Goal: Submit feedback/report problem: Submit feedback/report problem

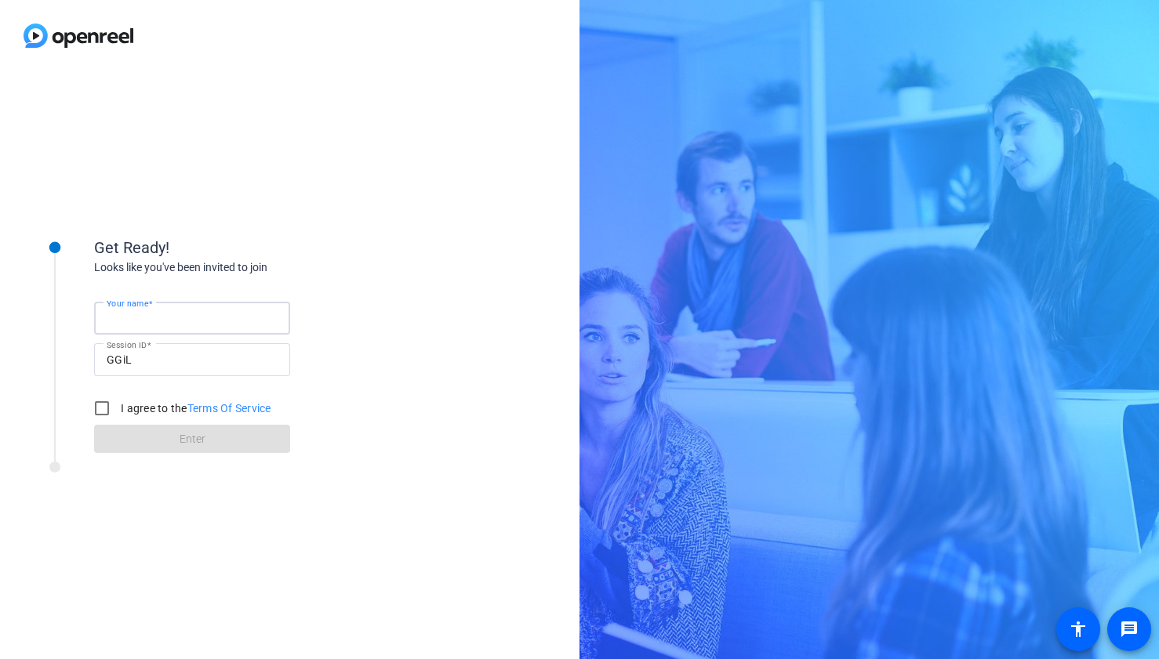
type input "Collin Sommerhauser"
click at [98, 416] on input "I agree to the Terms Of Service" at bounding box center [101, 408] width 31 height 31
checkbox input "true"
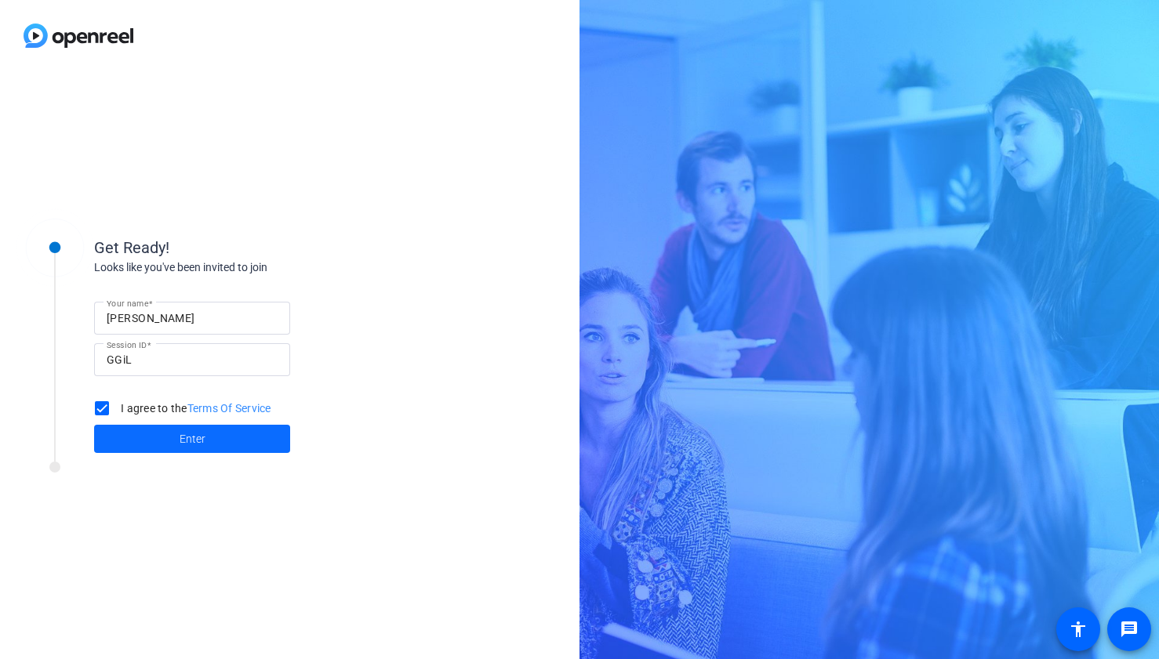
click at [198, 442] on span "Enter" at bounding box center [193, 439] width 26 height 16
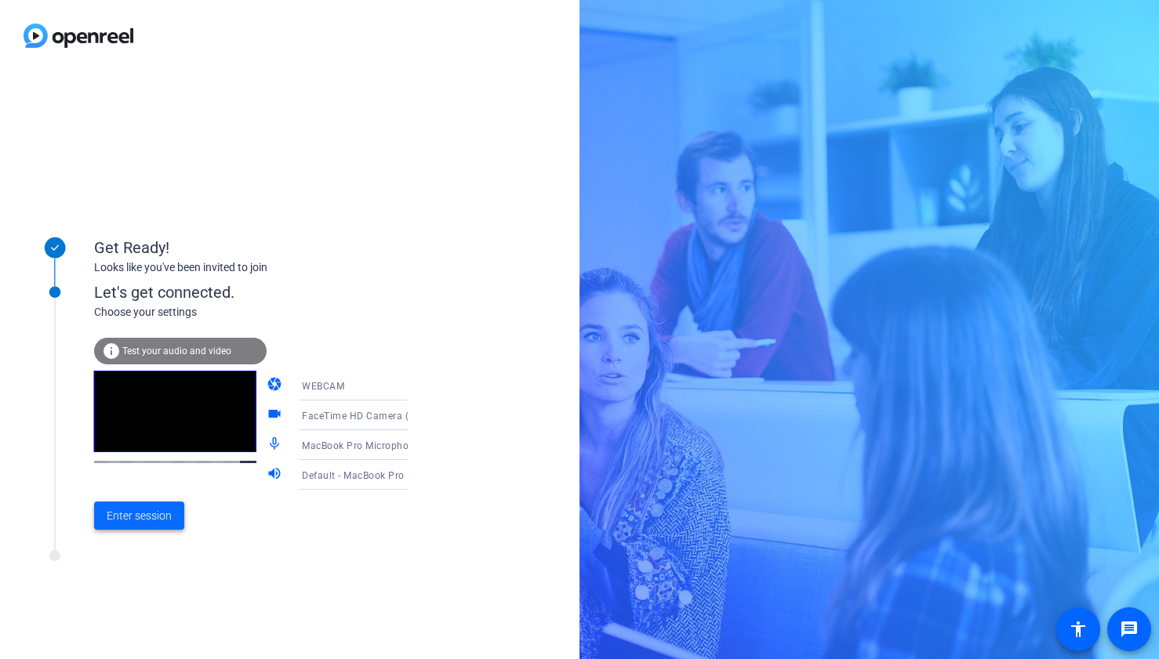
click at [147, 516] on span "Enter session" at bounding box center [139, 516] width 65 height 16
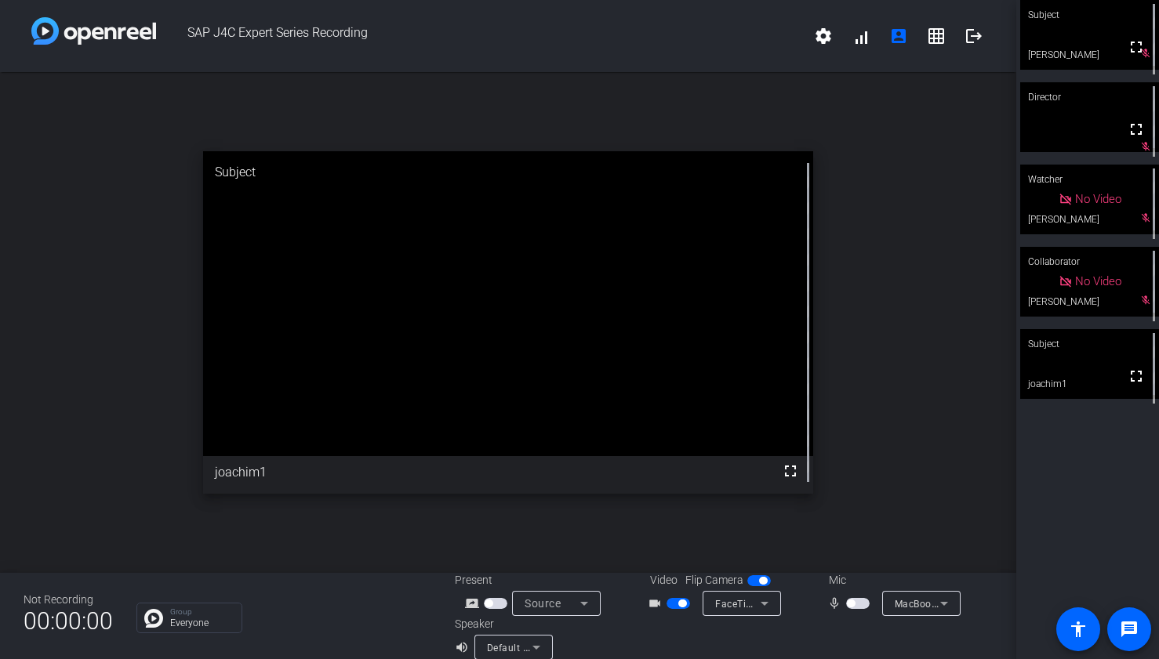
click at [866, 602] on span "button" at bounding box center [858, 603] width 24 height 11
click at [945, 42] on mat-icon "grid_on" at bounding box center [936, 36] width 19 height 19
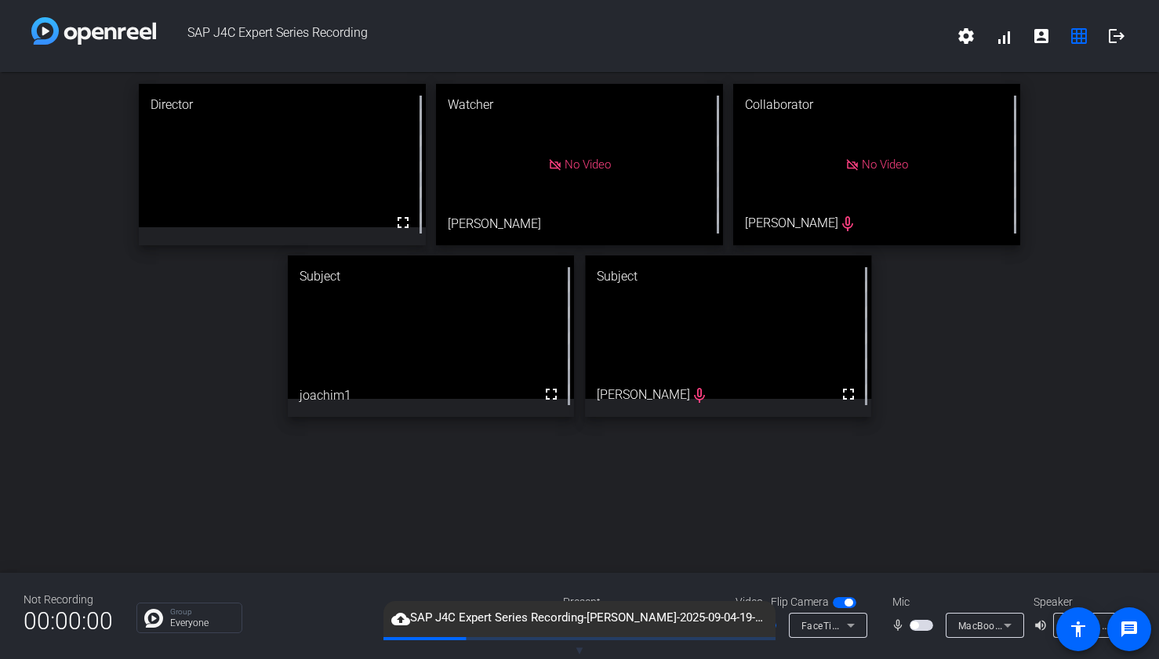
click at [917, 628] on span "button" at bounding box center [922, 625] width 24 height 11
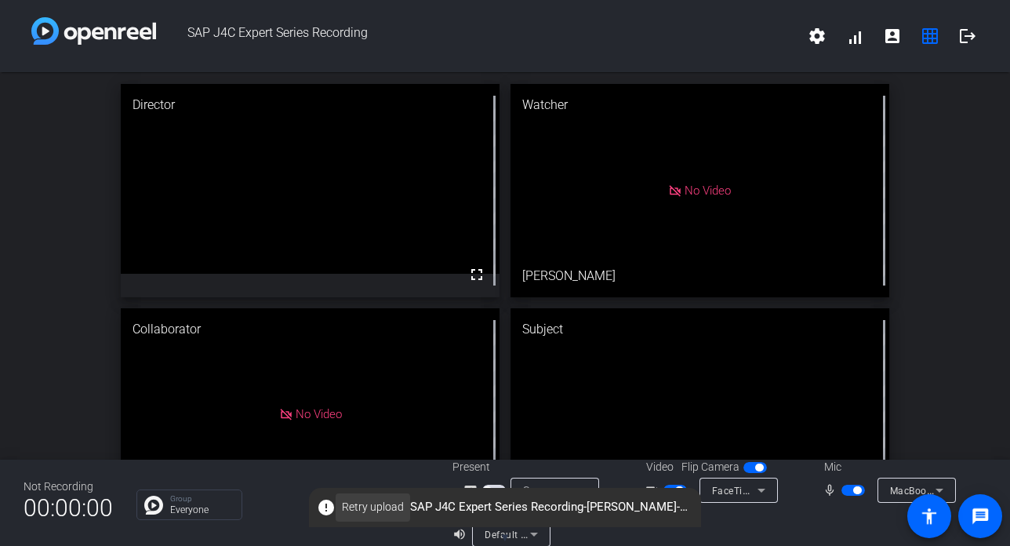
click at [354, 507] on span "Retry upload" at bounding box center [373, 507] width 62 height 16
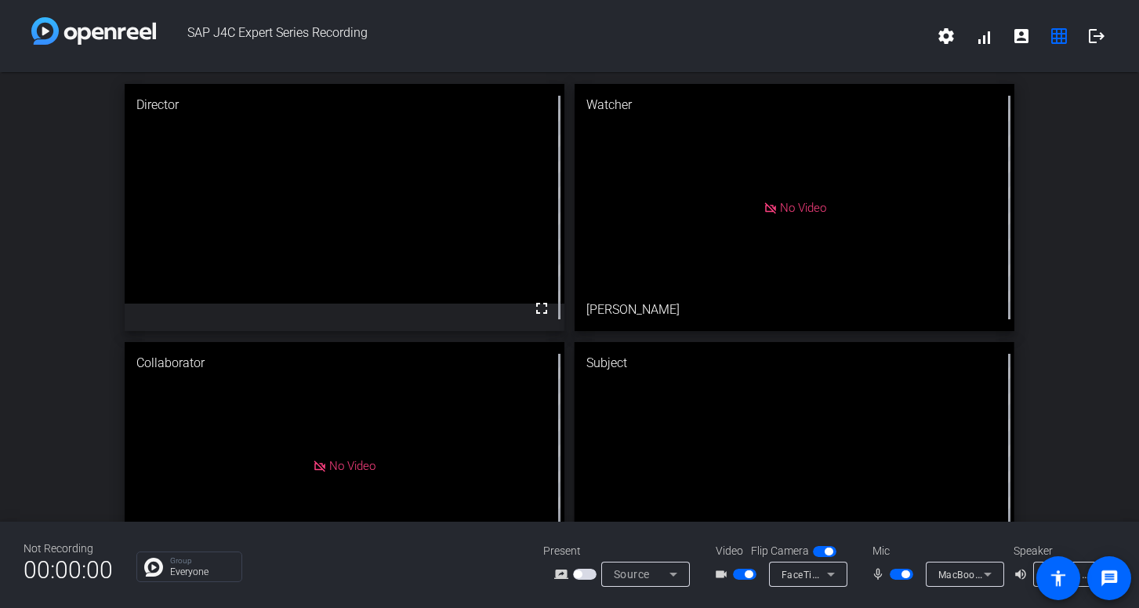
click at [757, 573] on div at bounding box center [746, 574] width 27 height 11
click at [756, 573] on div at bounding box center [746, 574] width 27 height 11
click at [745, 573] on span "button" at bounding box center [749, 574] width 8 height 8
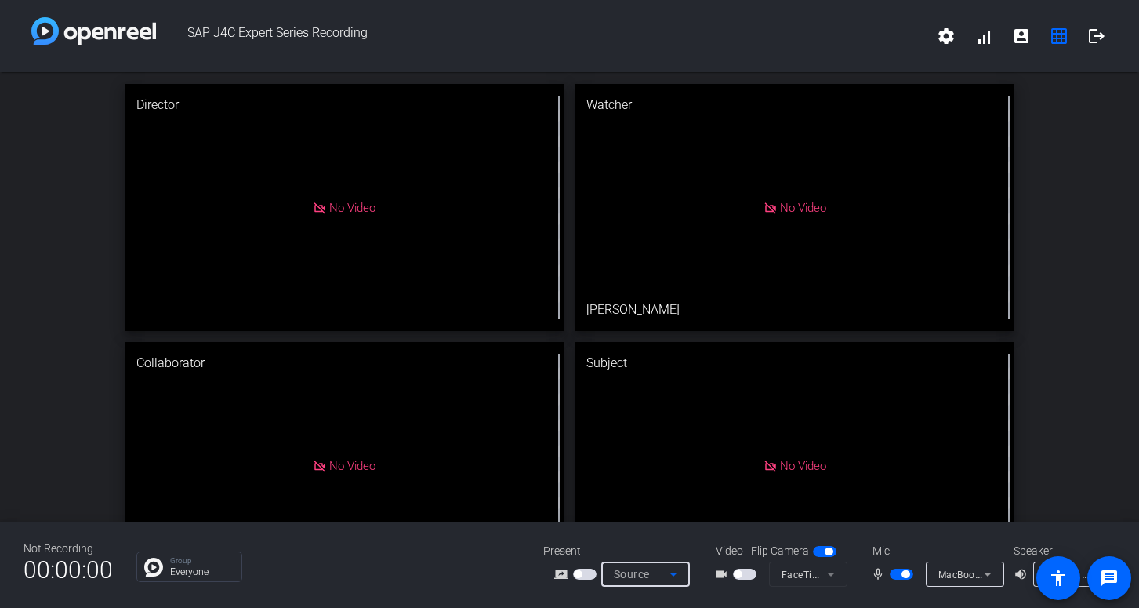
click at [675, 572] on icon at bounding box center [673, 574] width 19 height 19
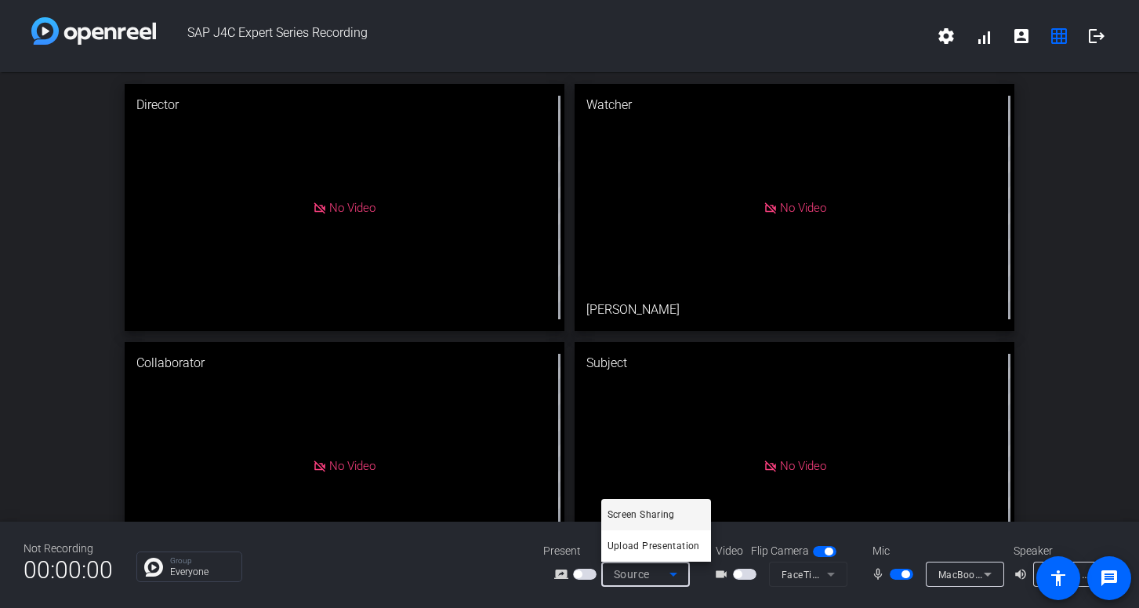
click at [675, 572] on div at bounding box center [569, 304] width 1139 height 608
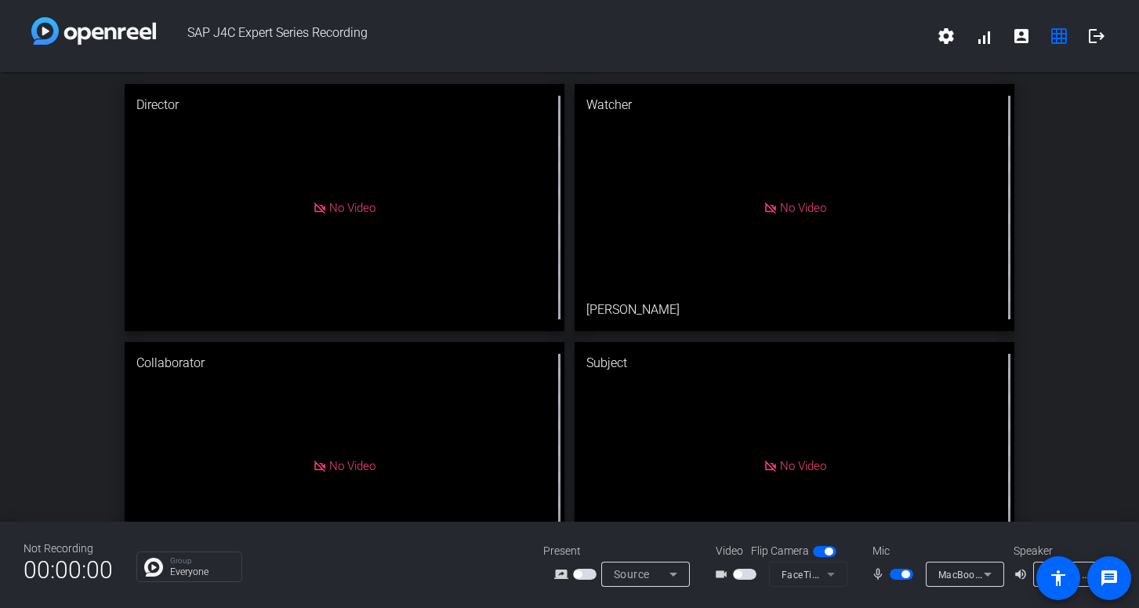
click at [906, 576] on span "button" at bounding box center [906, 574] width 8 height 8
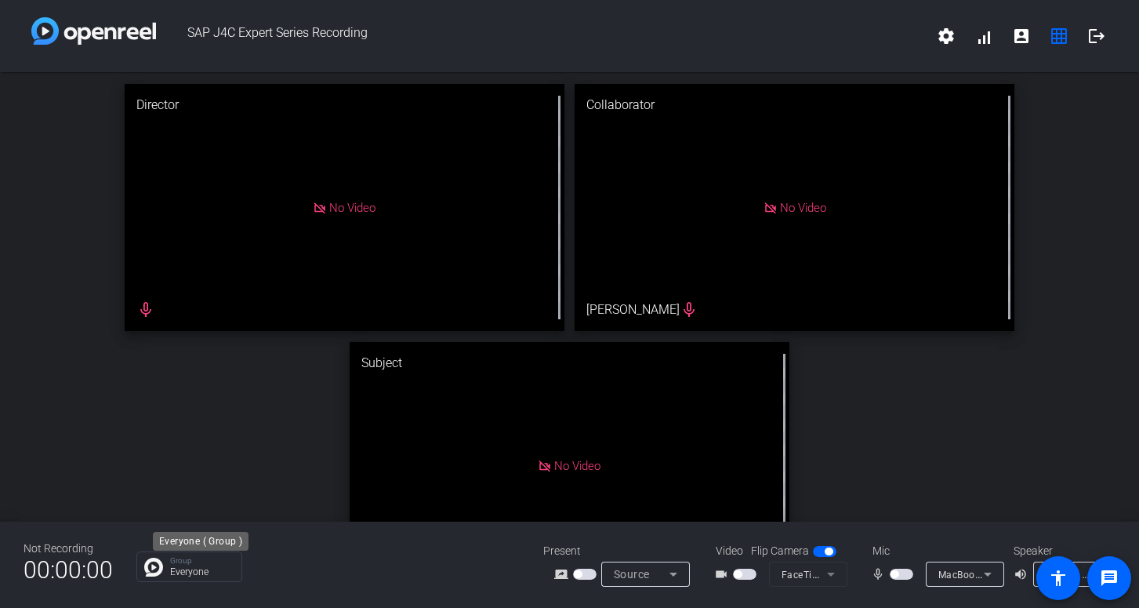
click at [180, 572] on p "Everyone" at bounding box center [202, 571] width 64 height 9
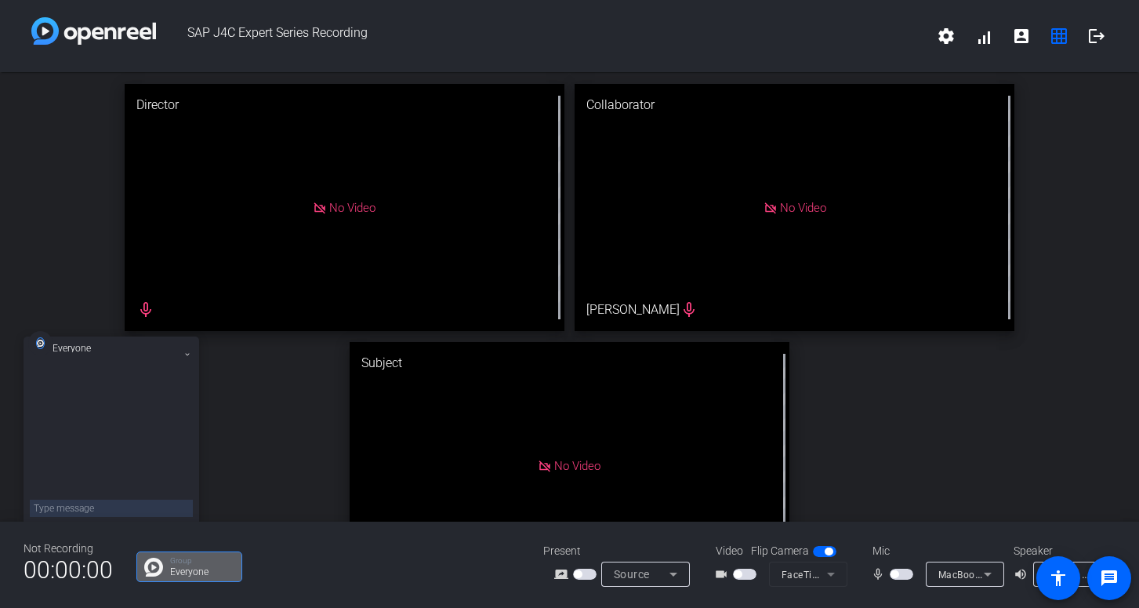
click at [120, 512] on textarea at bounding box center [111, 508] width 163 height 17
type textarea "keeps prompting me to press retry upload"
type textarea "it retries and then just fails every time"
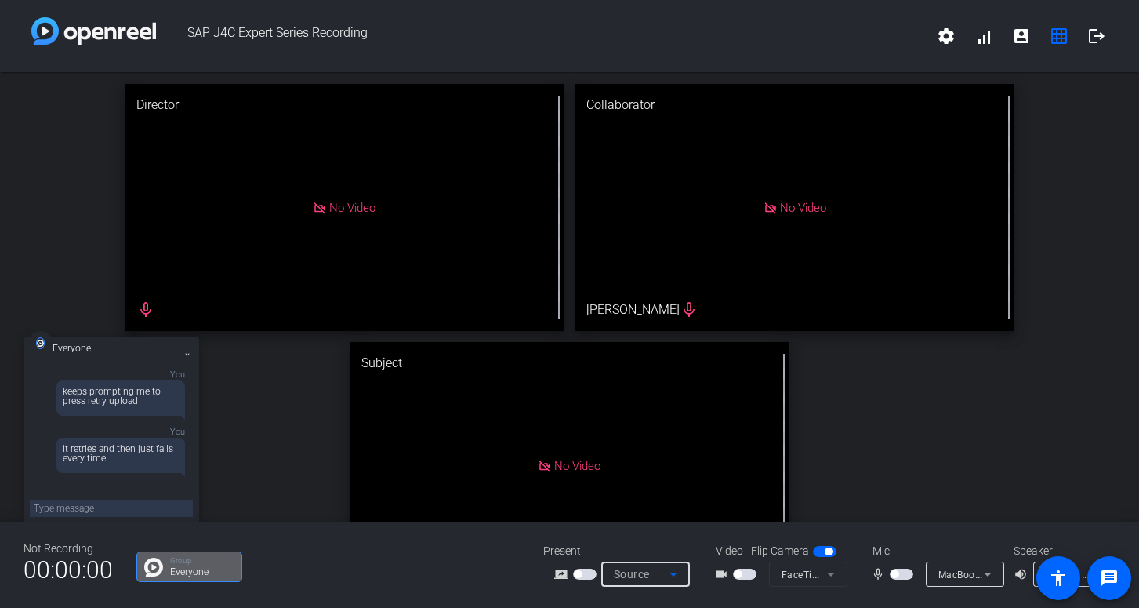
click at [666, 578] on icon at bounding box center [673, 574] width 19 height 19
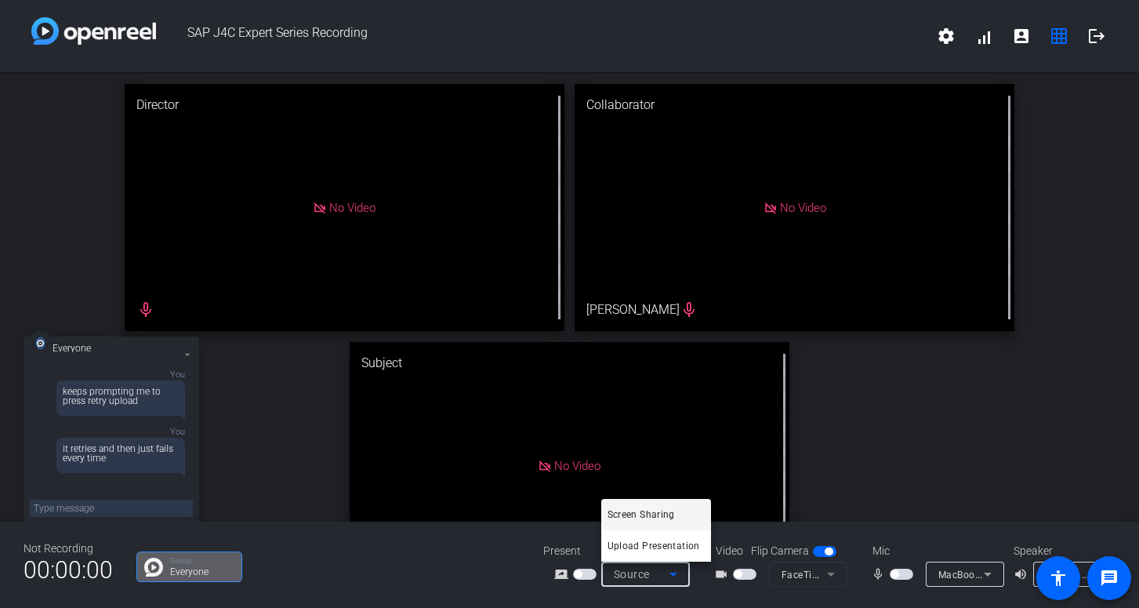
click at [666, 578] on div at bounding box center [569, 304] width 1139 height 608
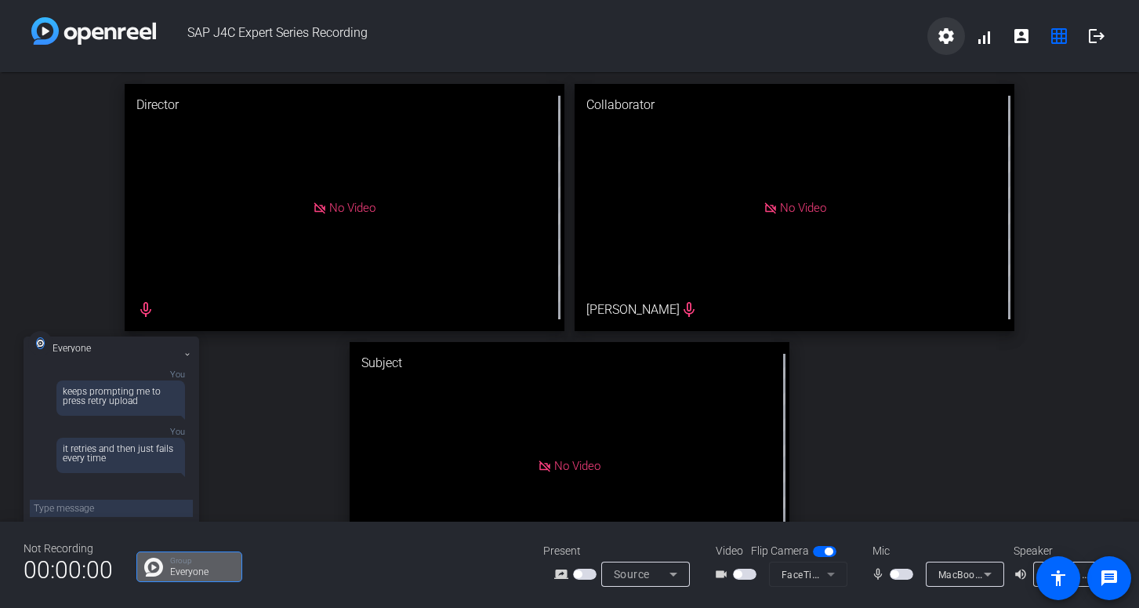
click at [954, 38] on mat-icon "settings" at bounding box center [946, 36] width 19 height 19
click at [946, 38] on div at bounding box center [569, 304] width 1139 height 608
click at [504, 27] on span "SAP J4C Expert Series Recording" at bounding box center [542, 36] width 772 height 38
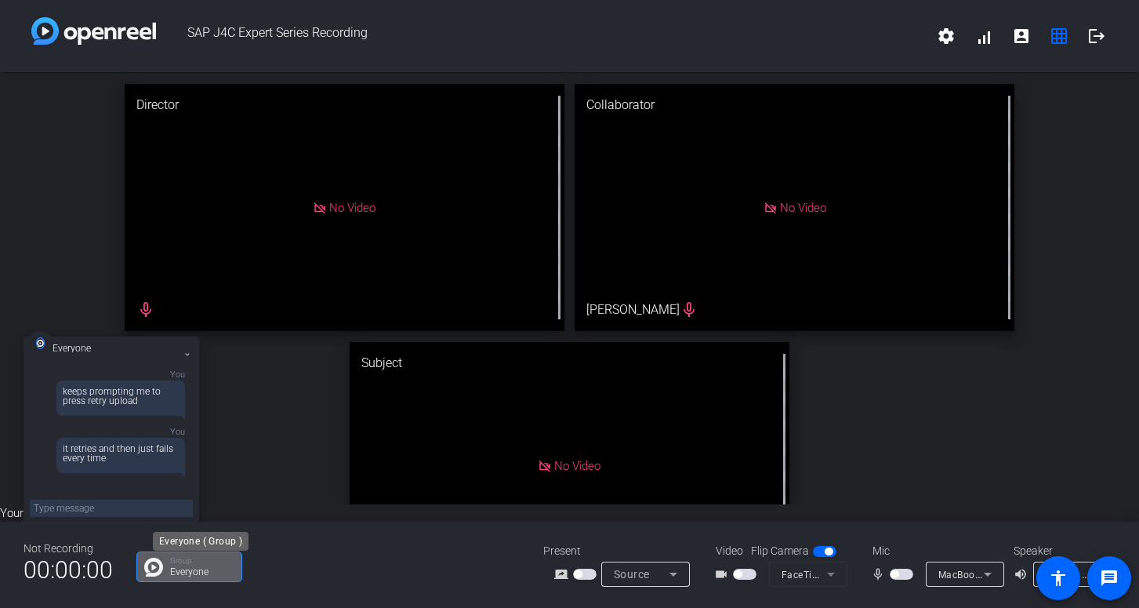
click at [196, 569] on p "Everyone" at bounding box center [202, 571] width 64 height 9
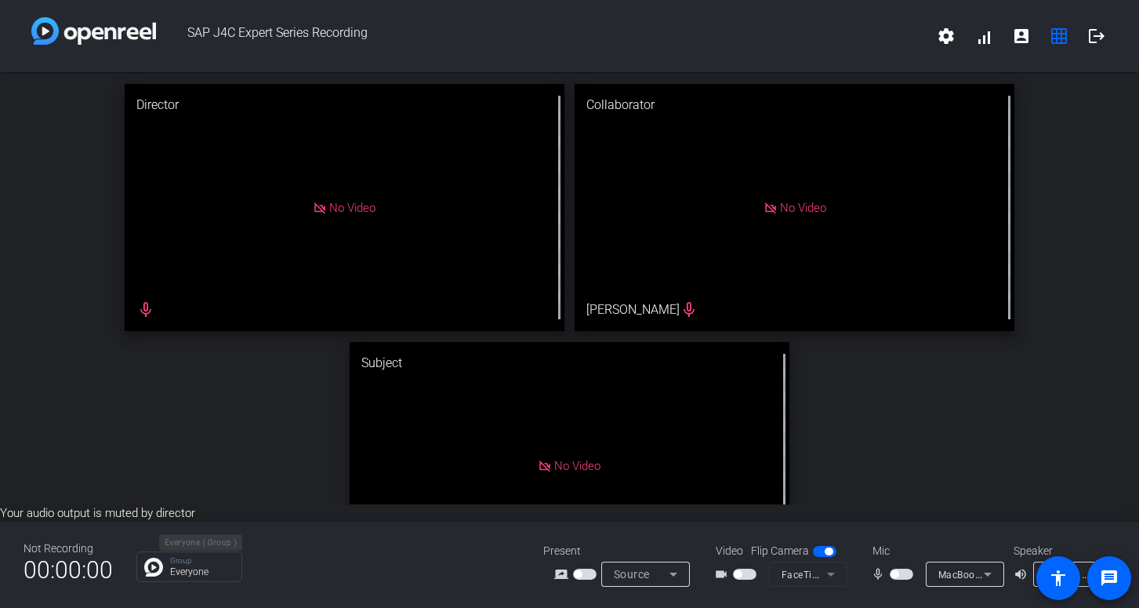
click at [176, 558] on p "Group" at bounding box center [202, 561] width 64 height 8
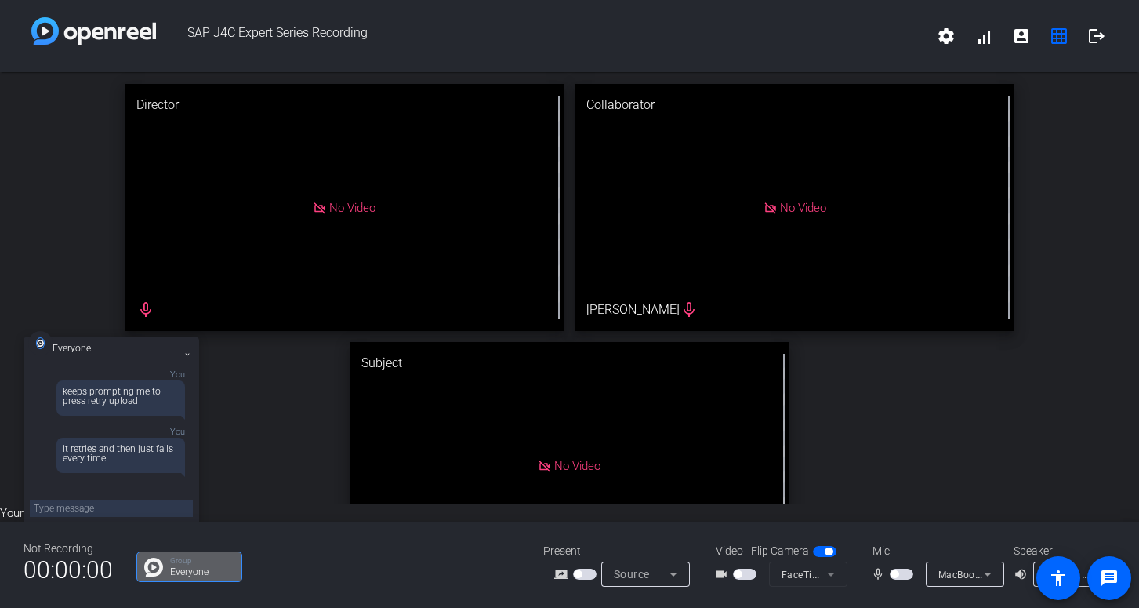
click at [129, 506] on textarea at bounding box center [111, 508] width 163 height 17
type textarea "still keeps failing"
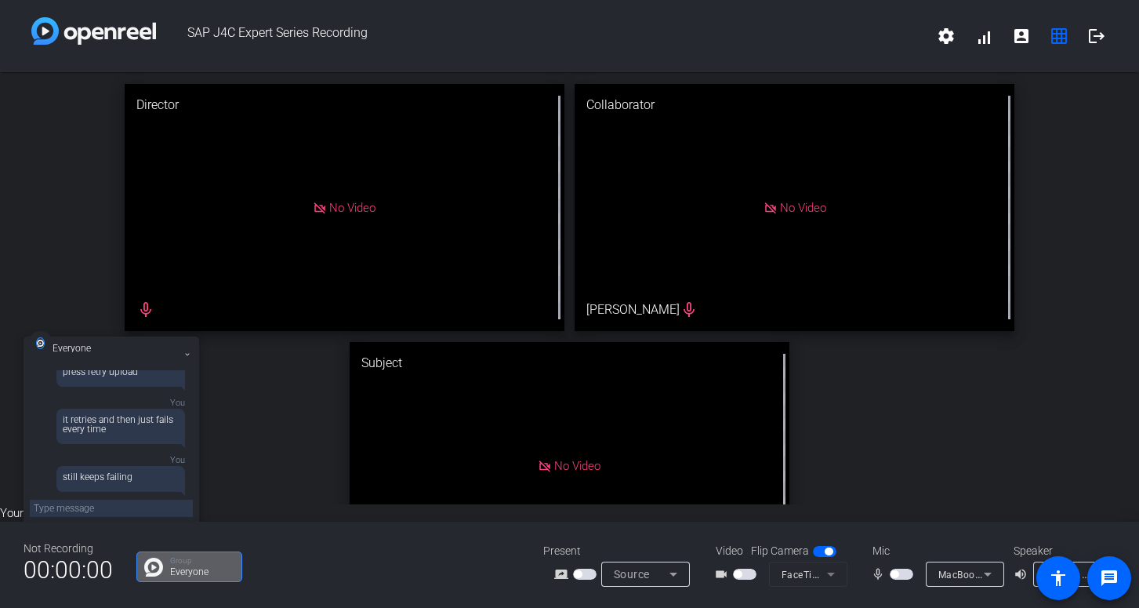
scroll to position [114, 0]
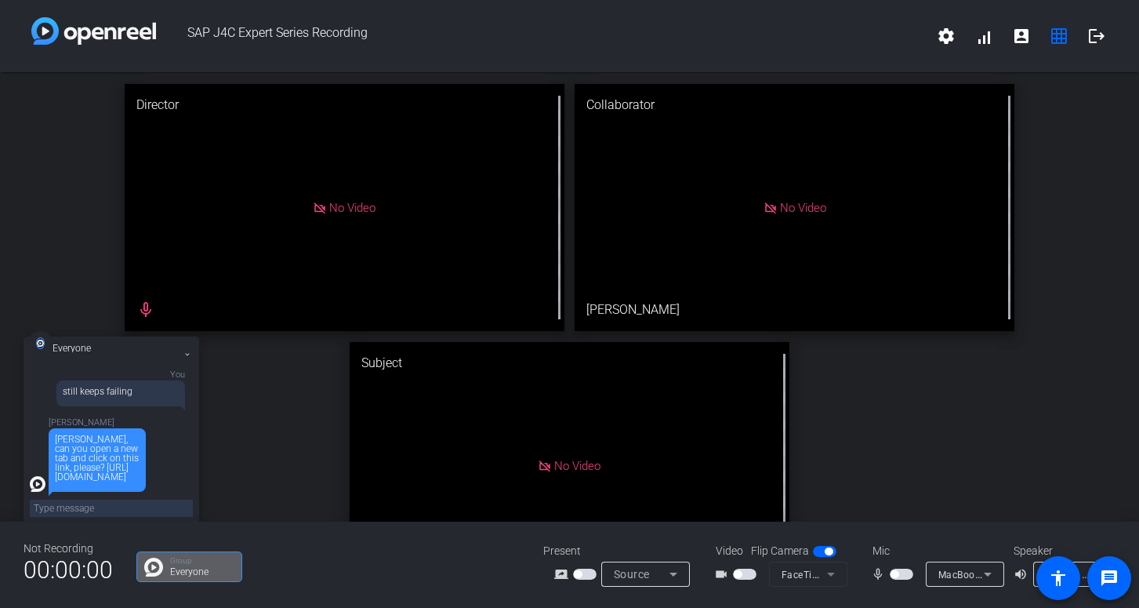
click at [96, 506] on textarea at bounding box center [111, 508] width 163 height 17
type textarea "im in another meeting now"
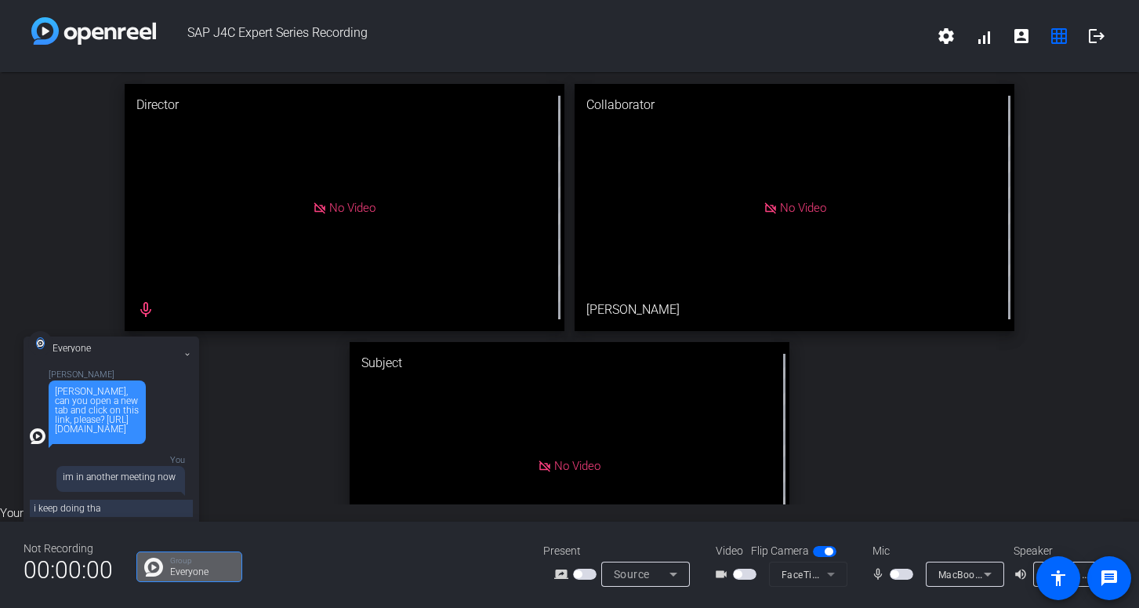
type textarea "i keep doing that"
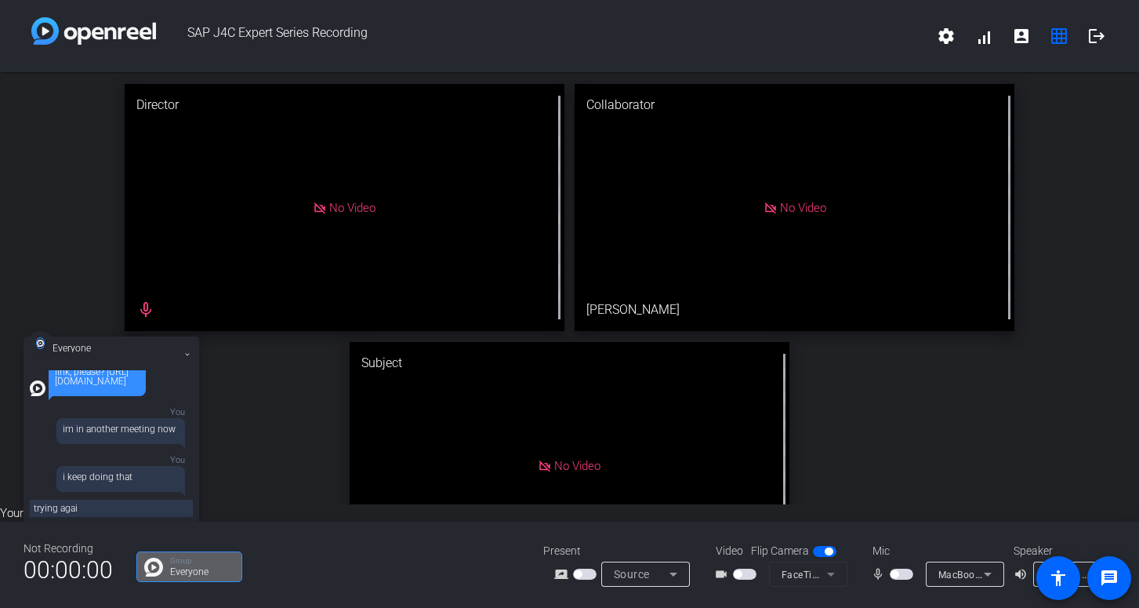
type textarea "trying again"
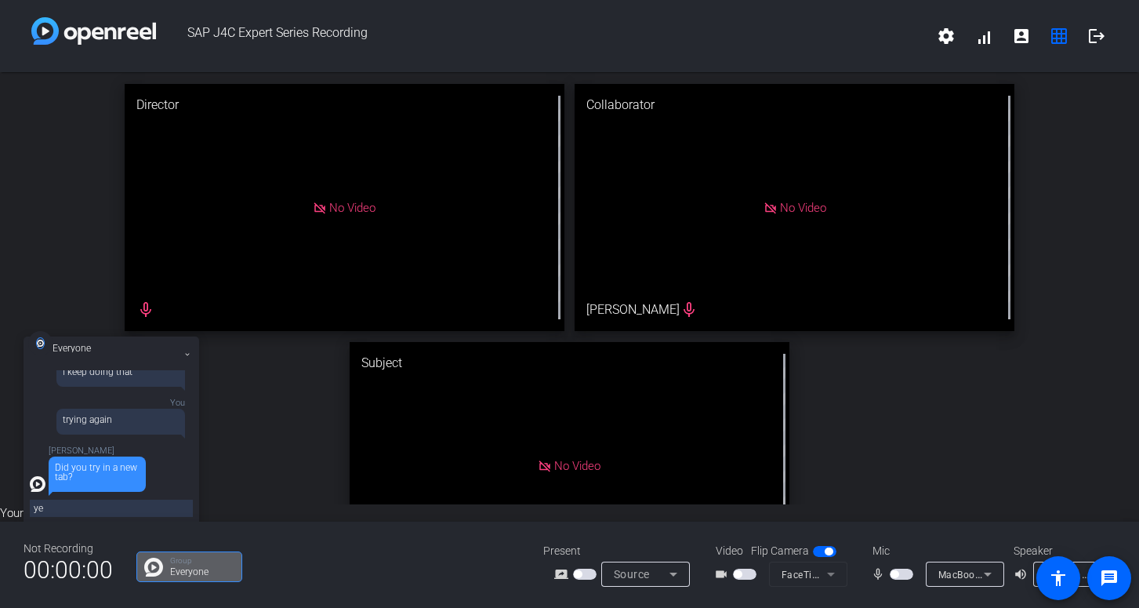
type textarea "yes"
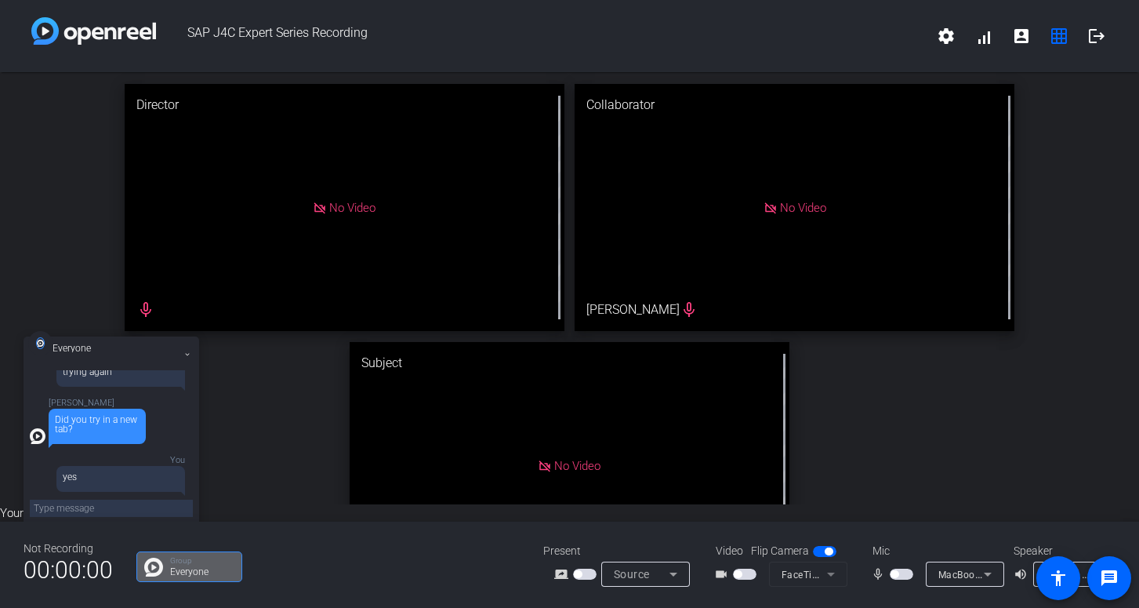
scroll to position [411, 0]
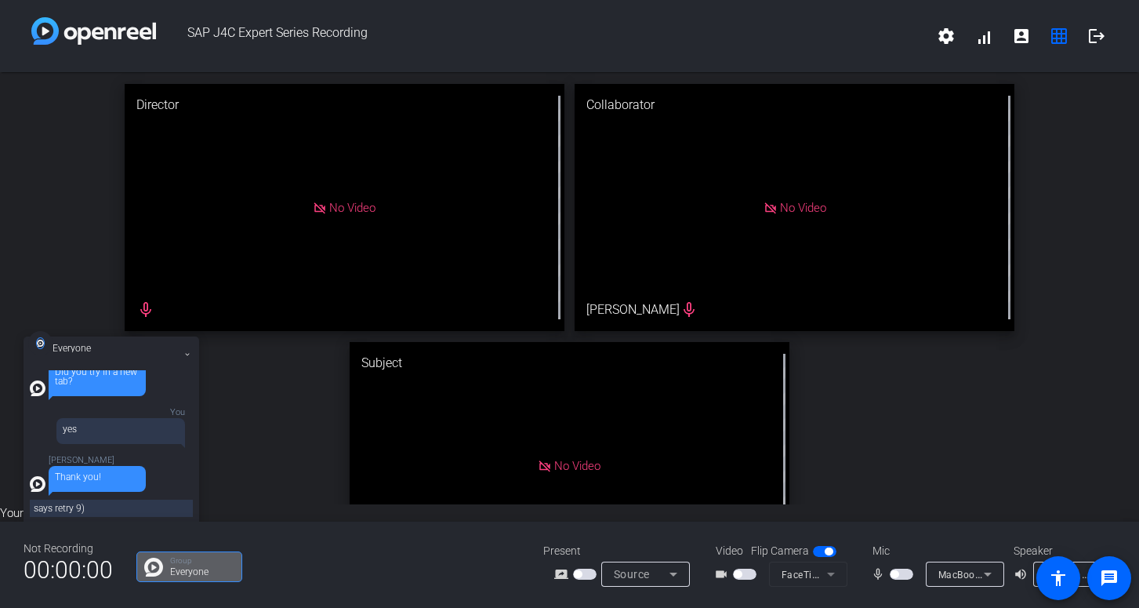
click at [56, 509] on textarea "says retry 9)" at bounding box center [111, 508] width 163 height 17
type textarea "says (retry 9)"
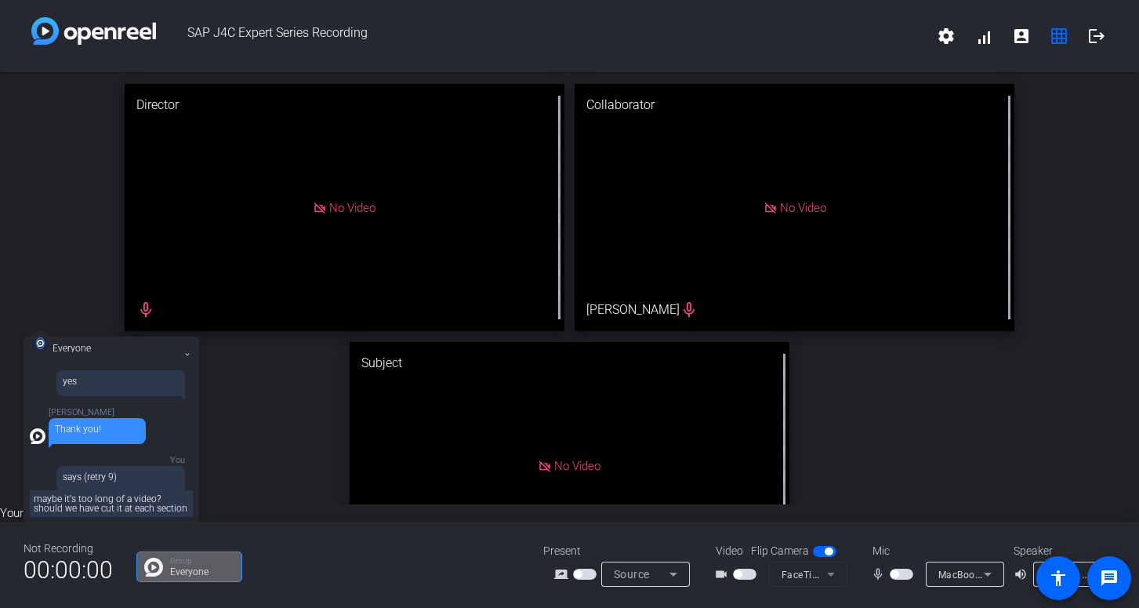
type textarea "maybe it's too long of a video? should we have cut it at each section?"
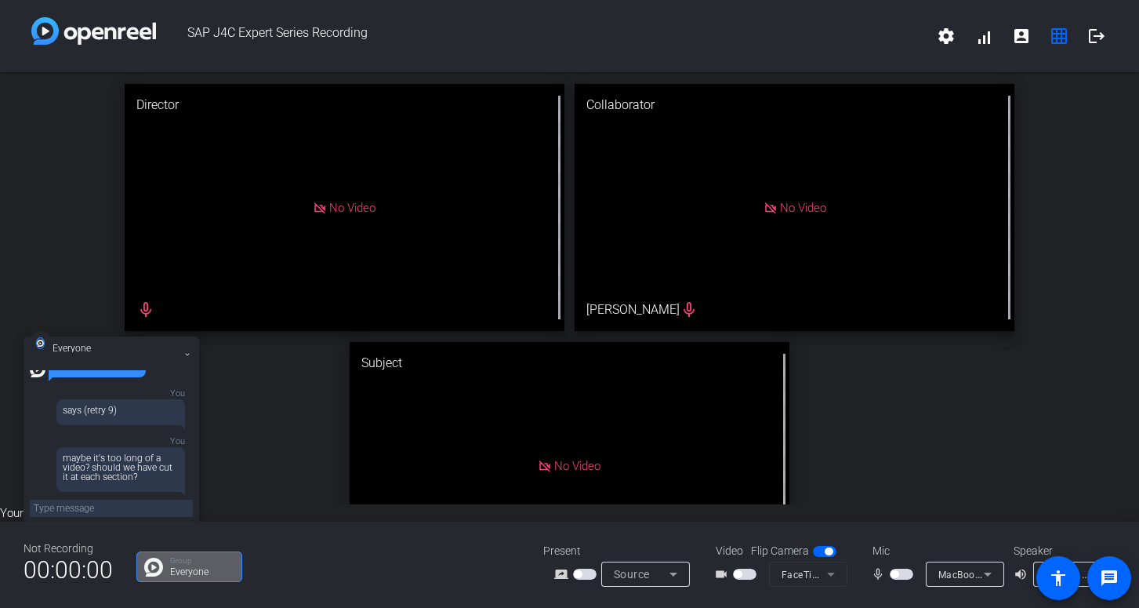
scroll to position [620, 0]
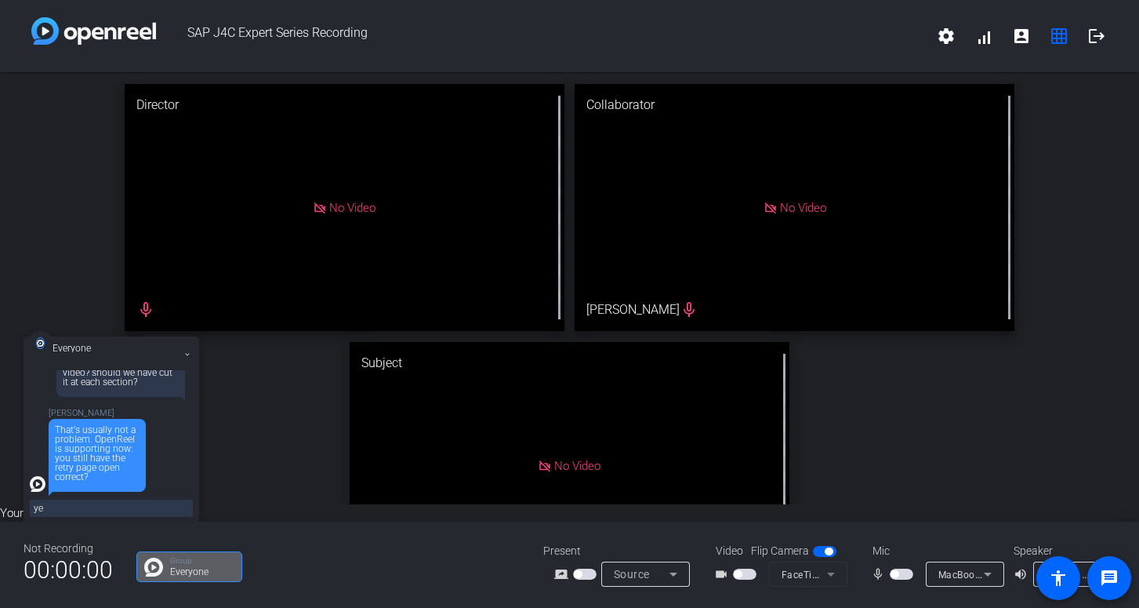
type textarea "yes"
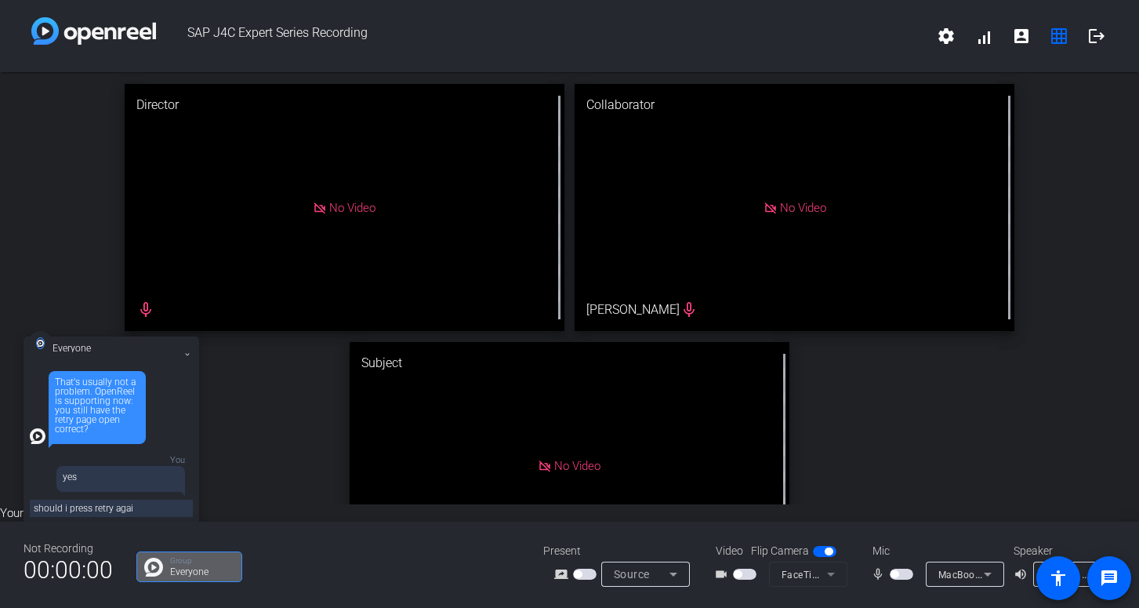
type textarea "should i press retry again"
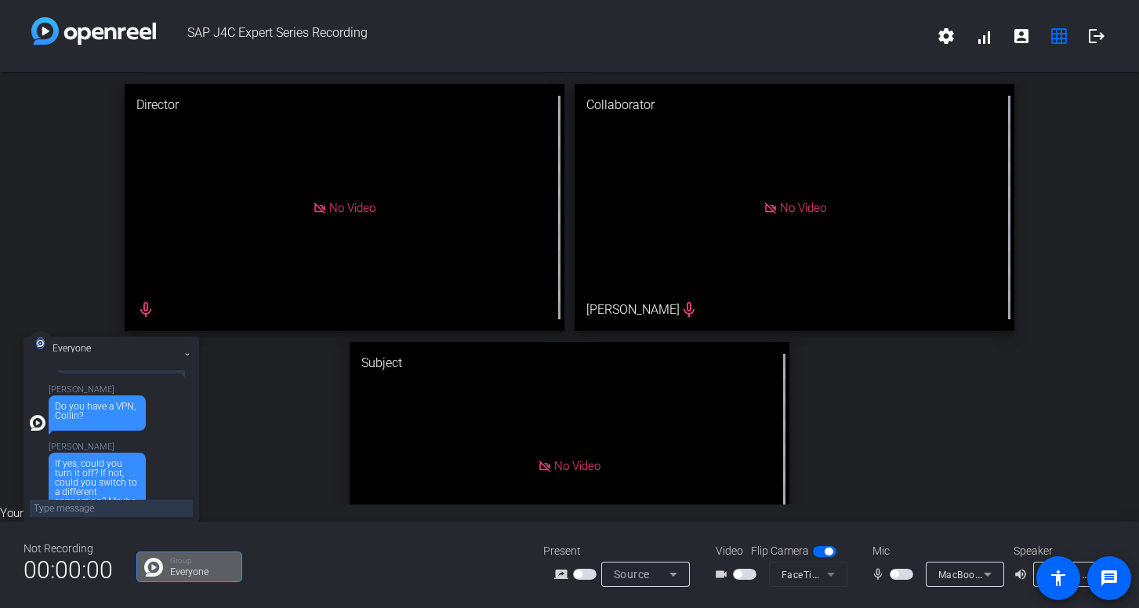
scroll to position [868, 0]
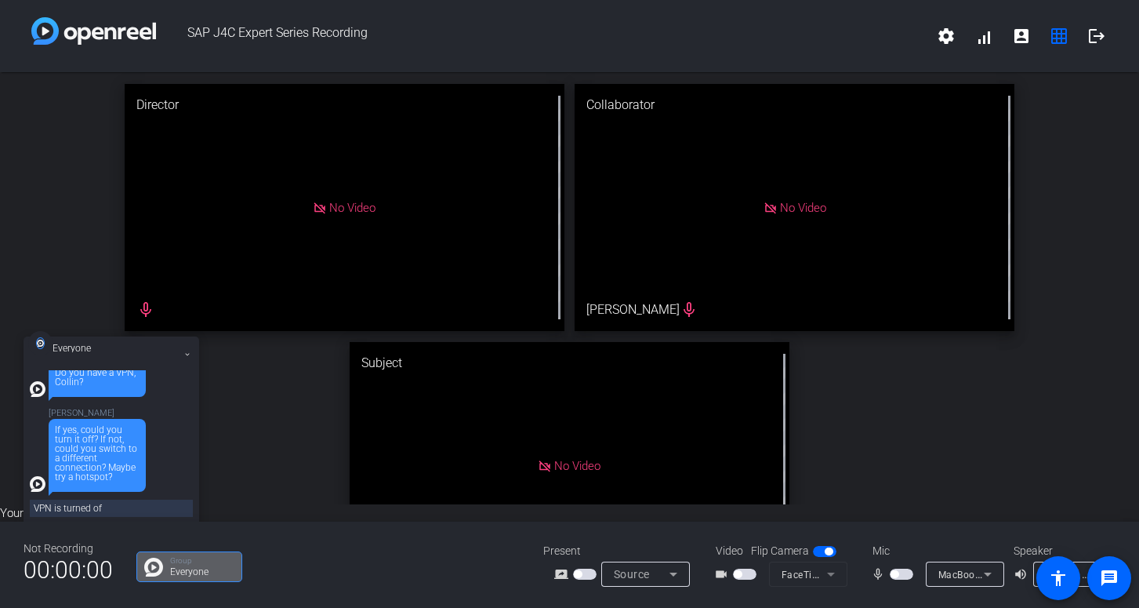
type textarea "VPN is turned off"
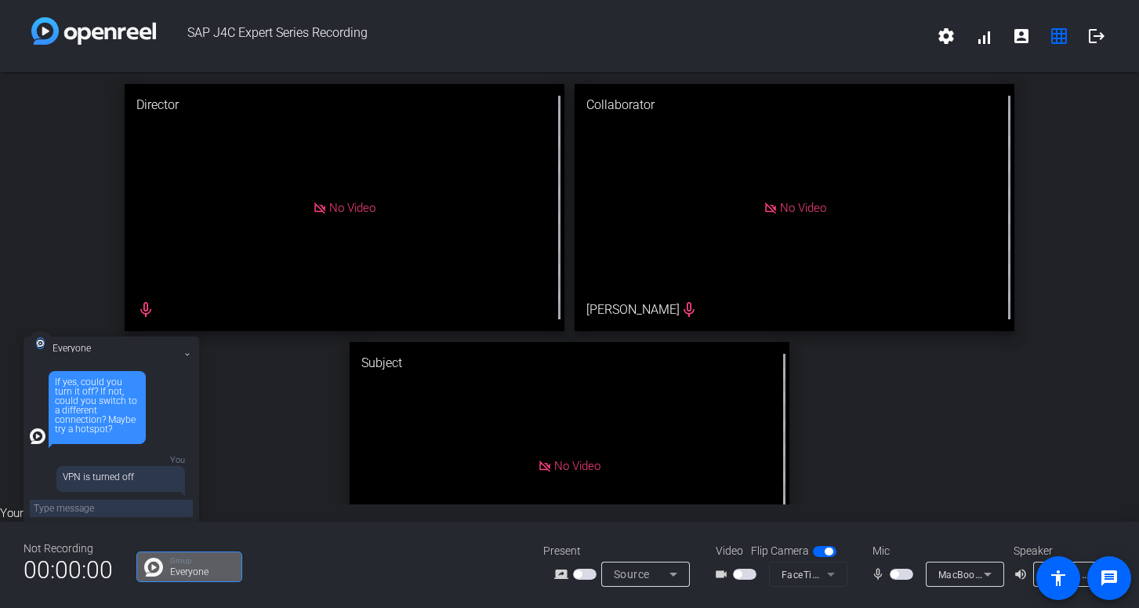
click at [78, 503] on textarea at bounding box center [111, 508] width 163 height 17
type textarea "i can try hotspot now"
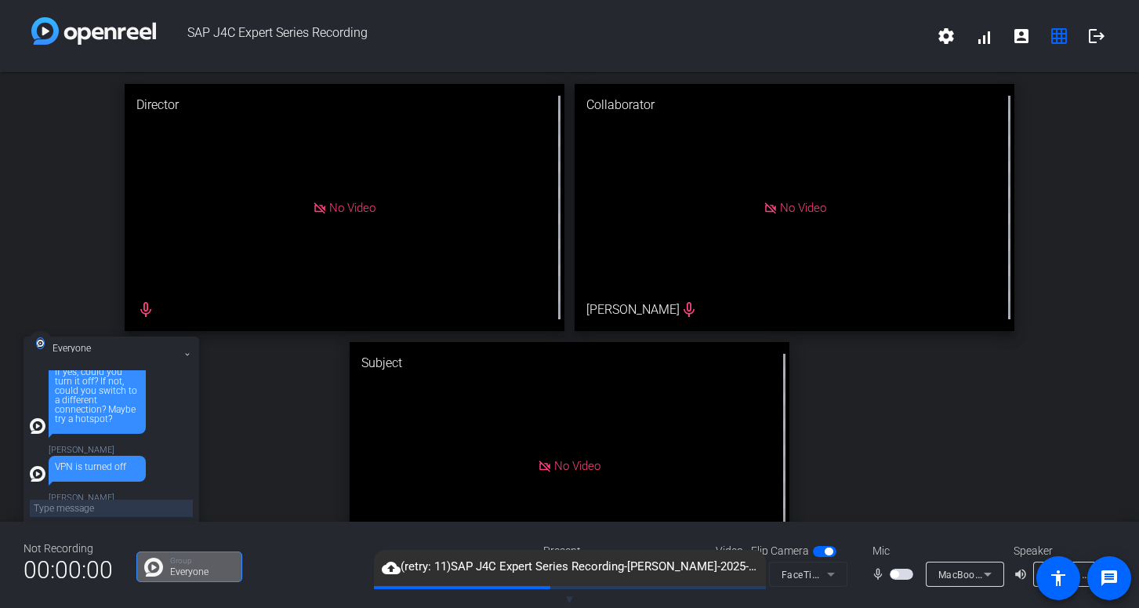
scroll to position [1001, 0]
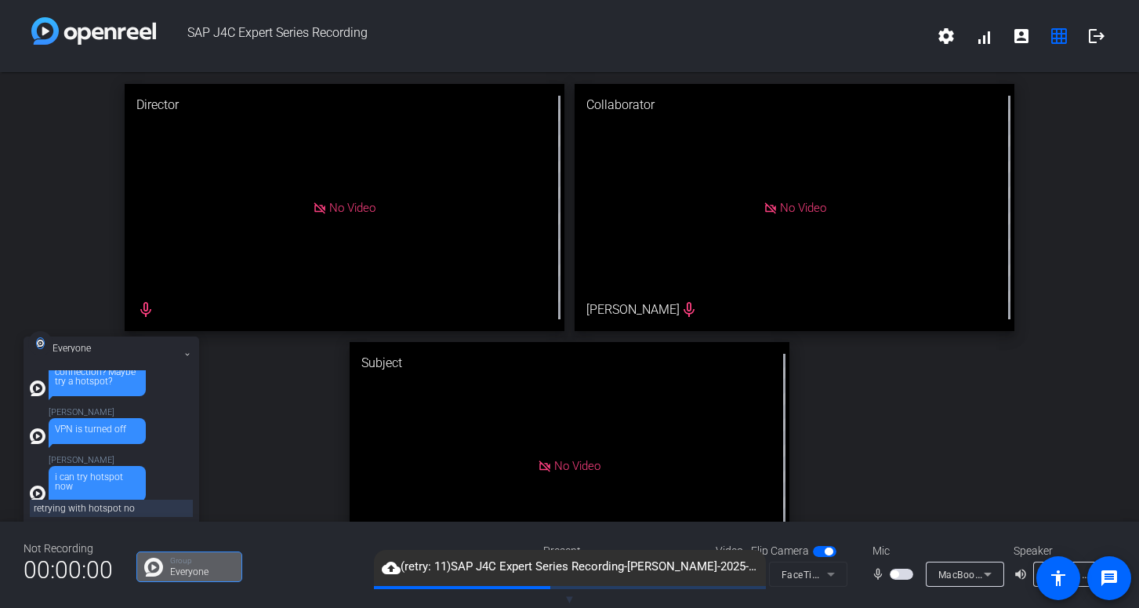
type textarea "retrying with hotspot now"
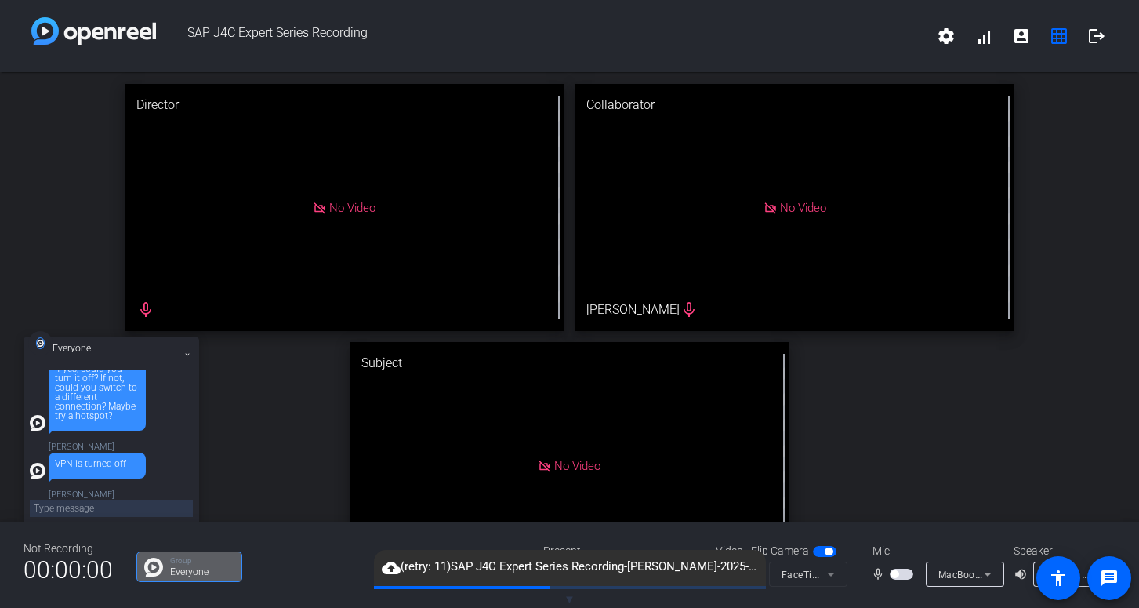
scroll to position [1011, 0]
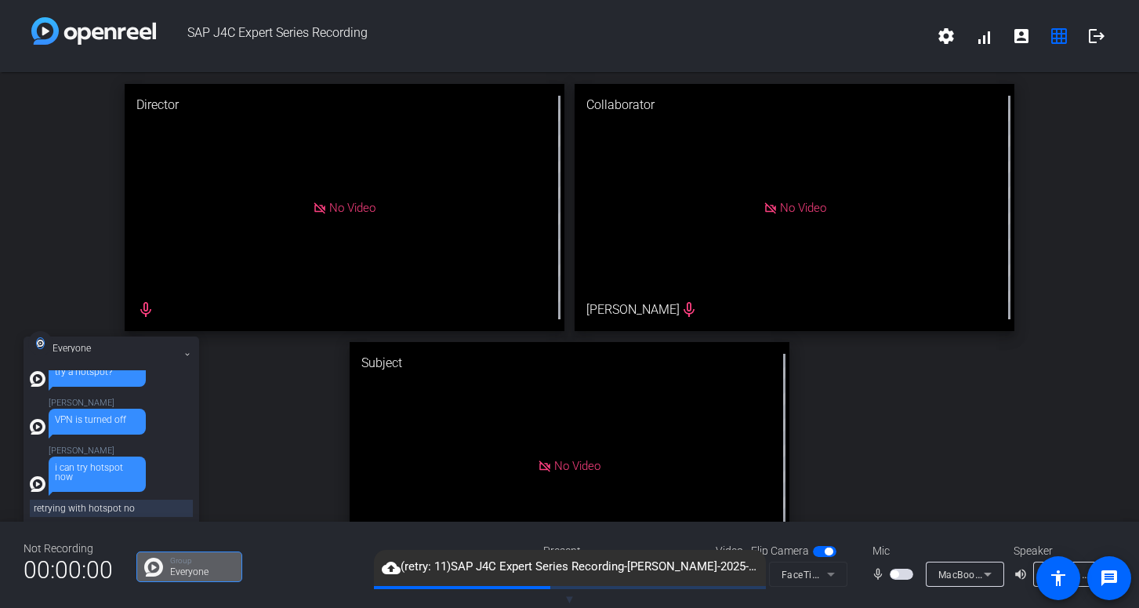
type textarea "retrying with hotspot now"
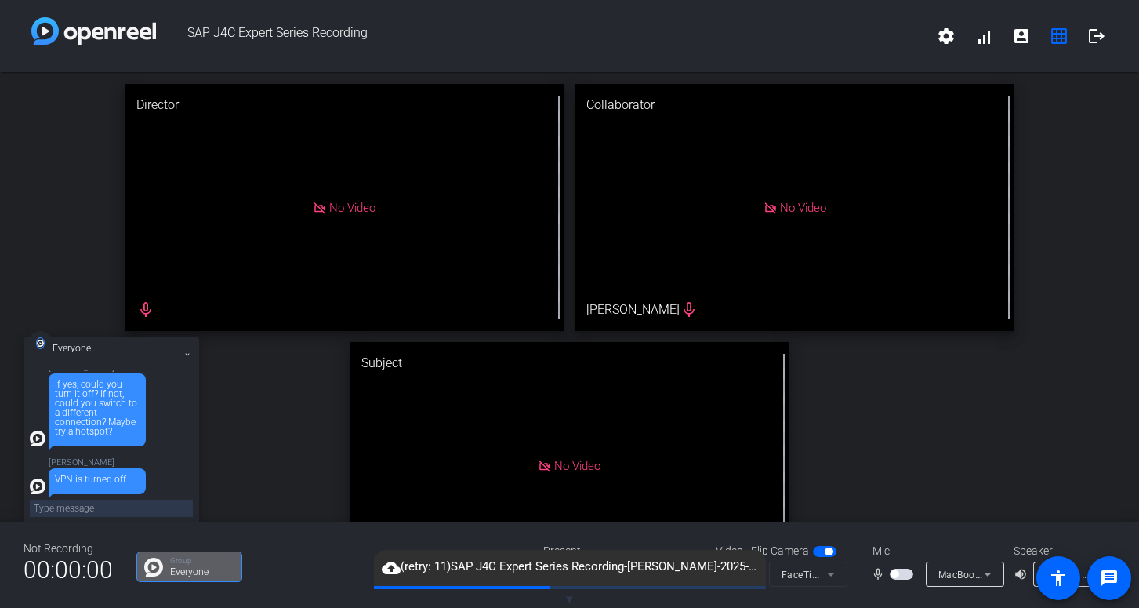
scroll to position [1059, 0]
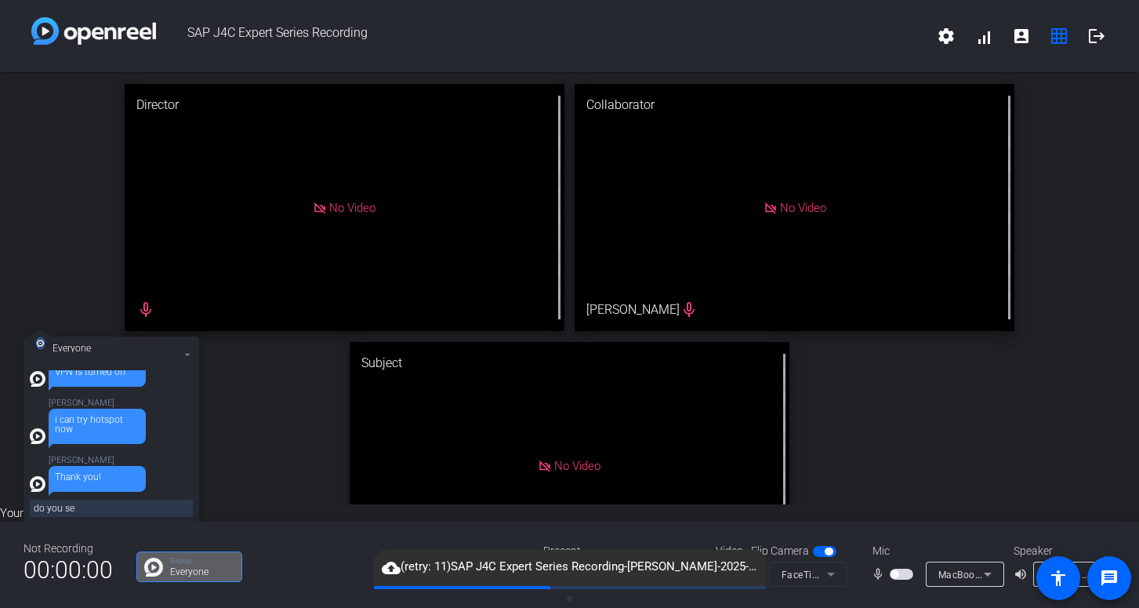
type textarea "do you se"
click at [188, 564] on p "Group" at bounding box center [202, 561] width 64 height 8
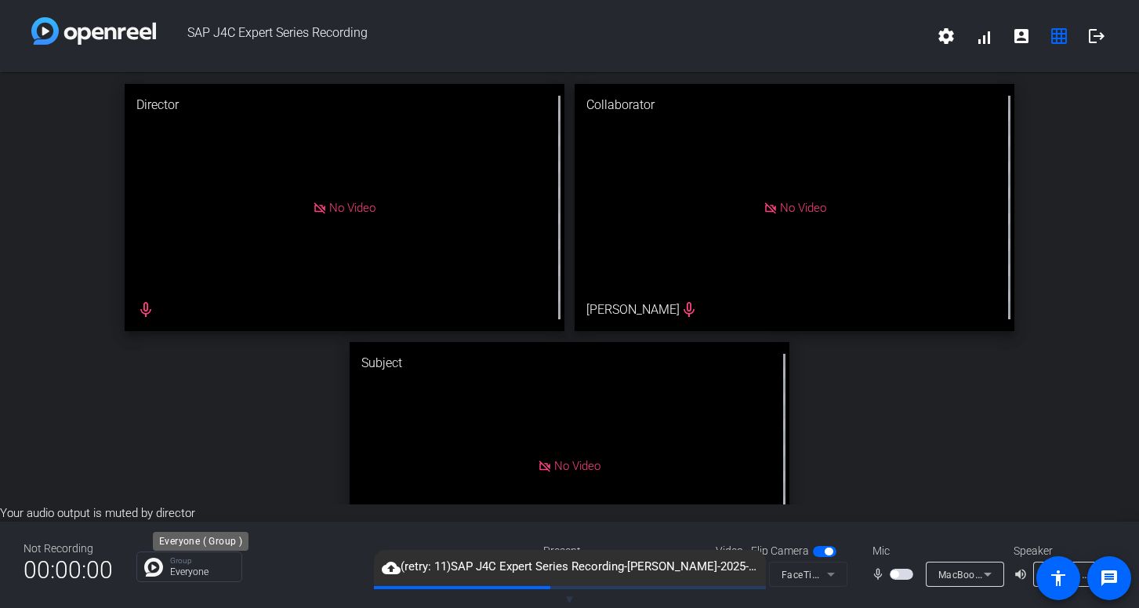
click at [188, 564] on p "Group" at bounding box center [202, 561] width 64 height 8
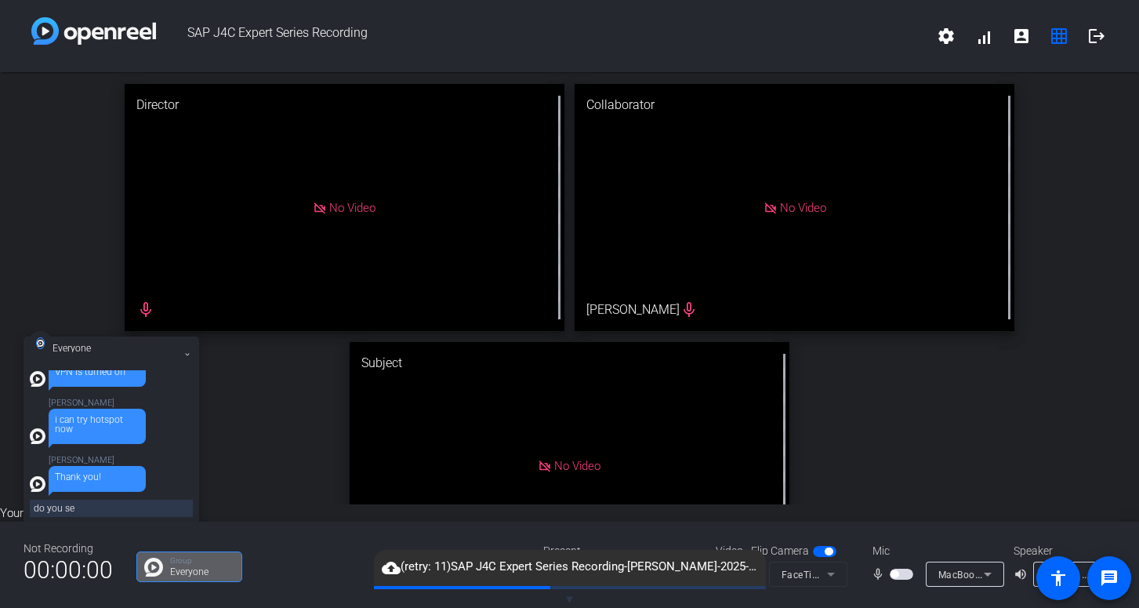
click at [96, 510] on textarea "do you se" at bounding box center [111, 508] width 163 height 17
type textarea "do you see it starting to load yet"
click at [900, 576] on span "button" at bounding box center [902, 574] width 24 height 11
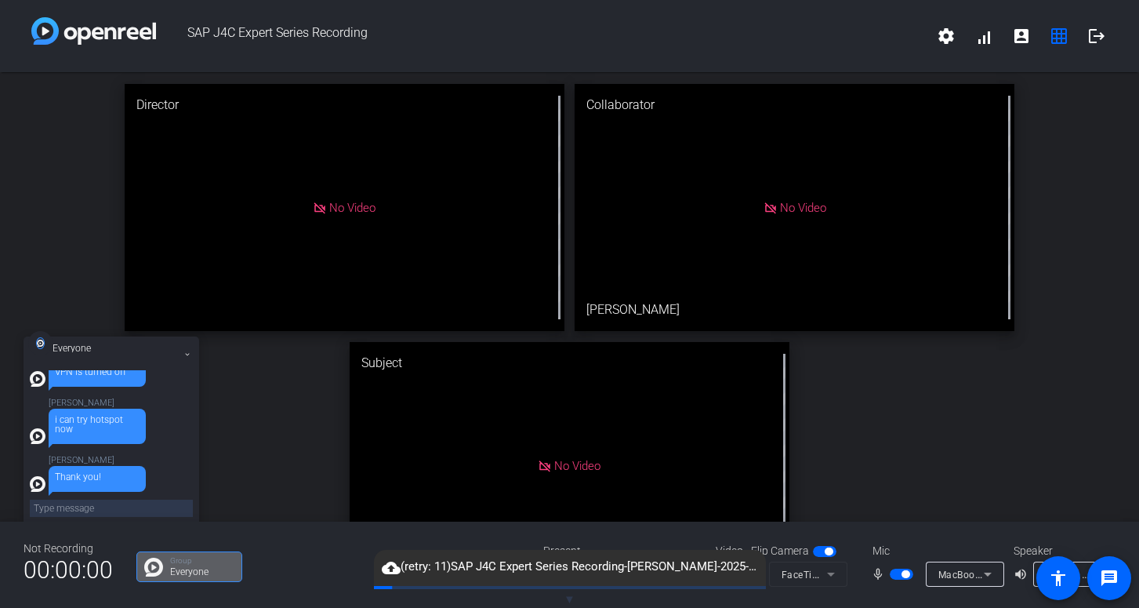
click at [188, 355] on icon at bounding box center [187, 354] width 6 height 6
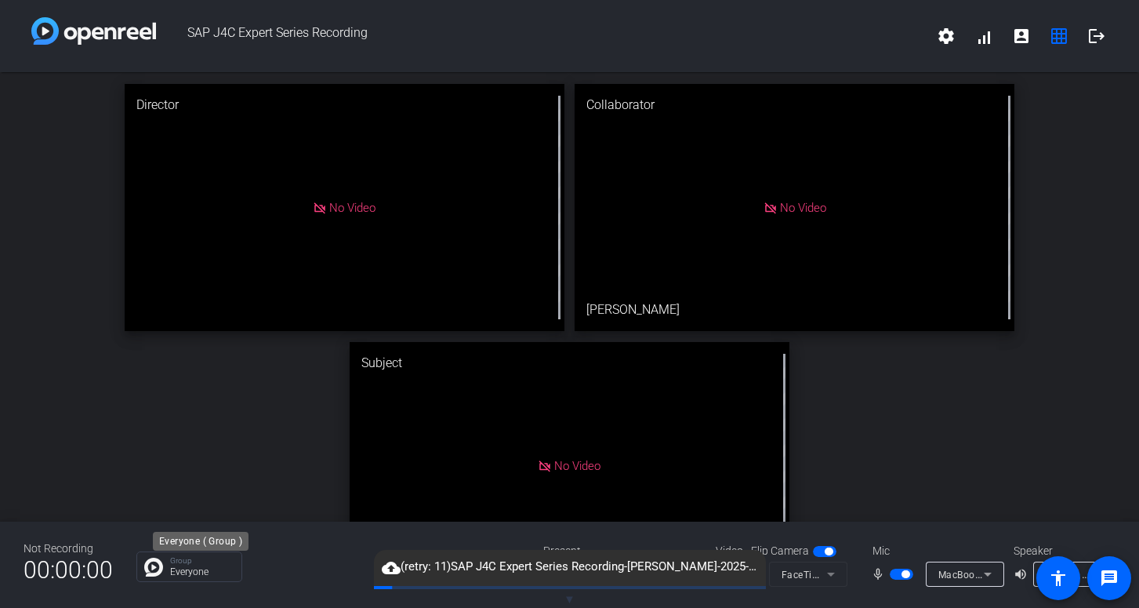
click at [181, 561] on p "Group" at bounding box center [202, 561] width 64 height 8
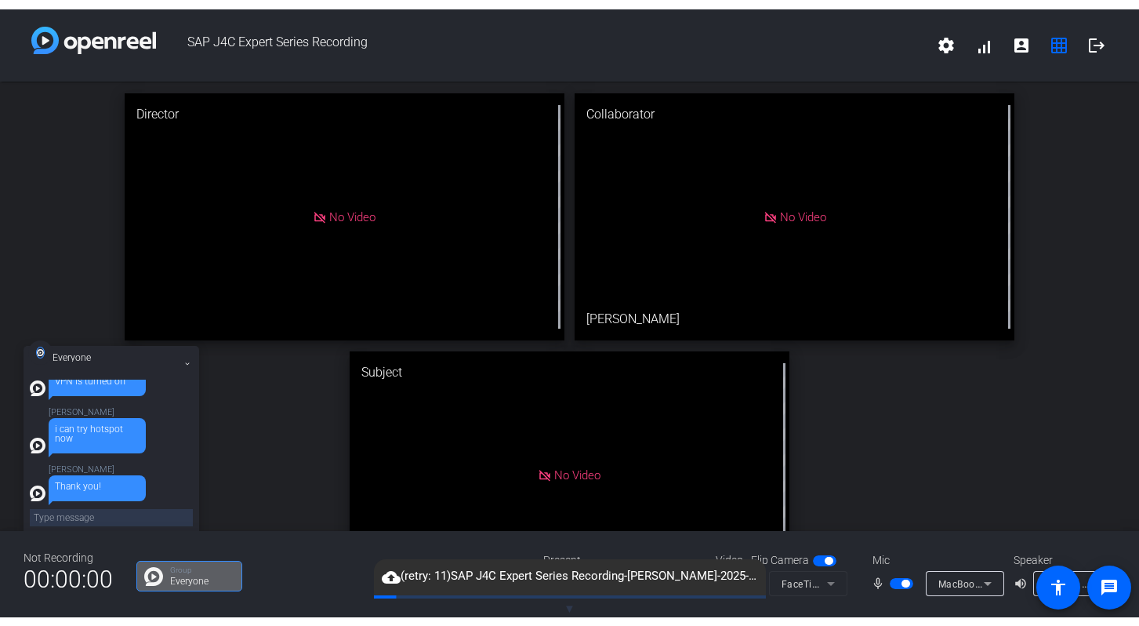
scroll to position [1106, 0]
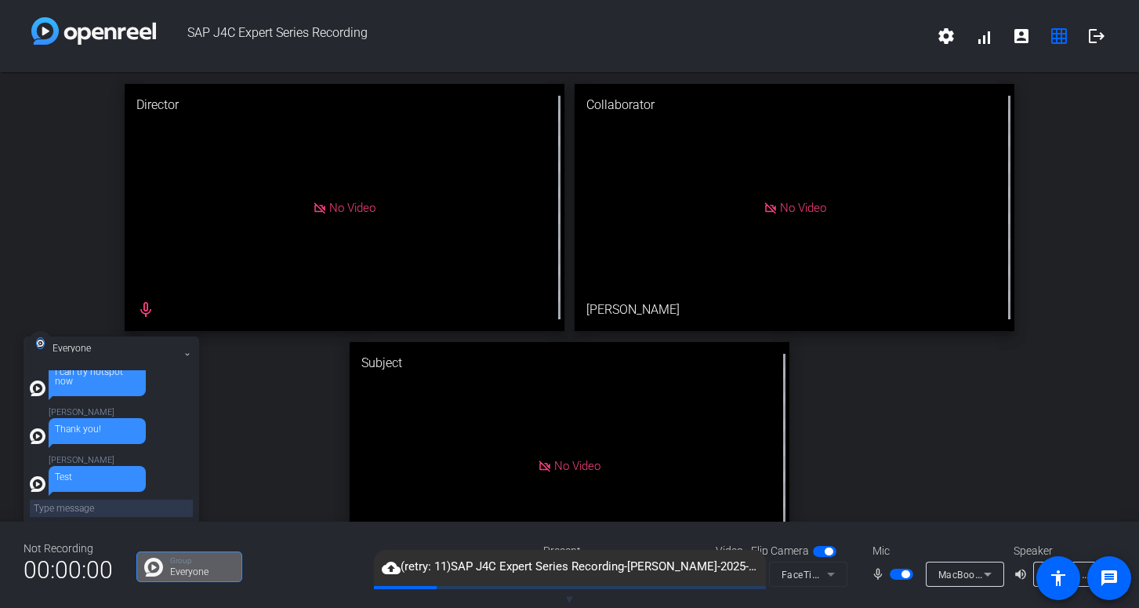
click at [149, 497] on div "Collin Sommerhauser keeps prompting me to press retry upload Collin Sommerhause…" at bounding box center [111, 436] width 163 height 133
click at [140, 503] on textarea at bounding box center [111, 508] width 163 height 17
type textarea "test"
click at [907, 576] on span "button" at bounding box center [906, 574] width 8 height 8
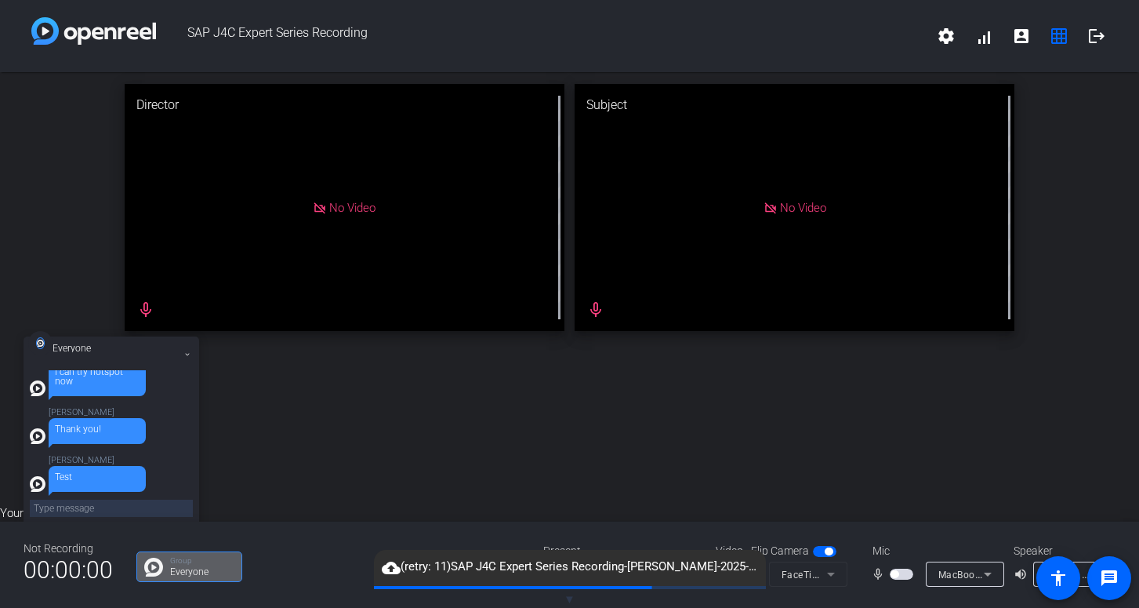
click at [572, 596] on span "▼" at bounding box center [570, 599] width 12 height 14
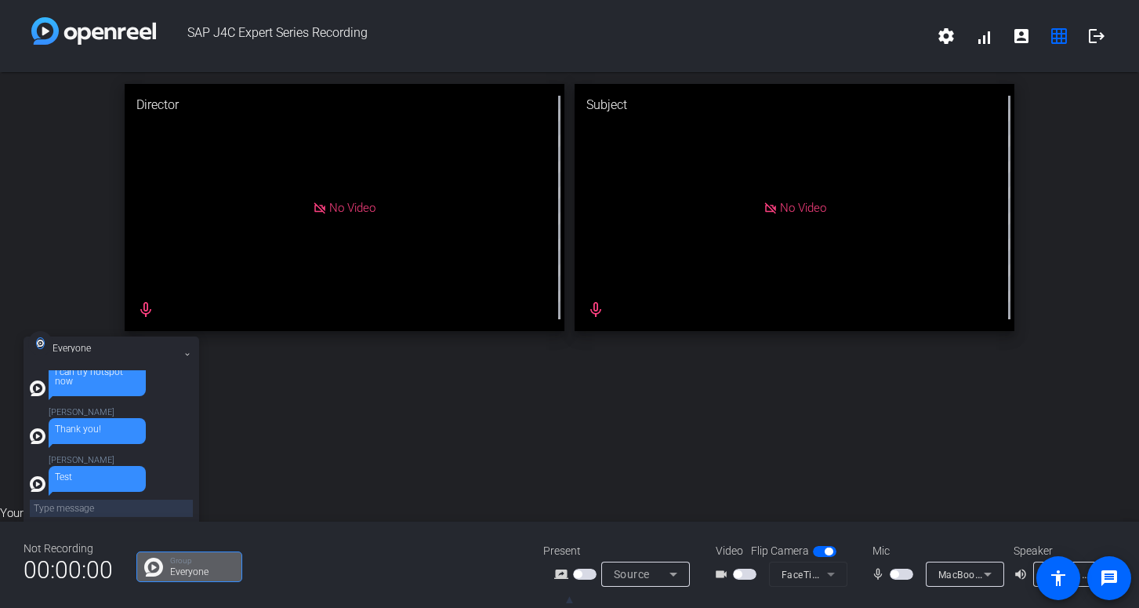
click at [571, 597] on span "▲" at bounding box center [570, 599] width 12 height 14
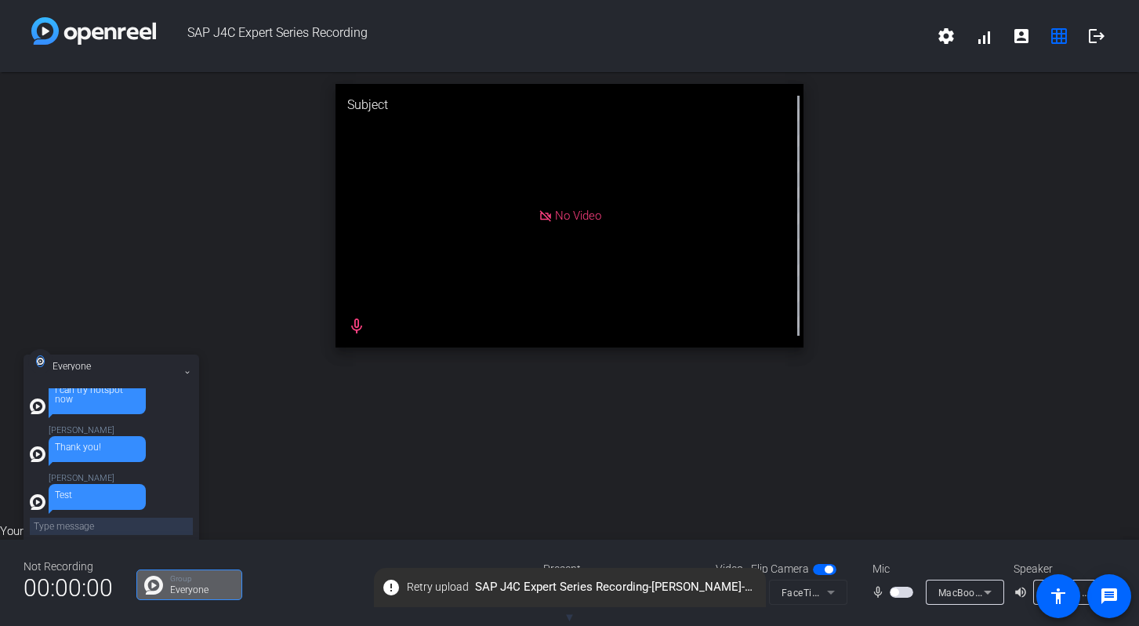
click at [103, 532] on textarea at bounding box center [111, 526] width 163 height 17
click at [441, 583] on span "Retry upload" at bounding box center [438, 587] width 62 height 16
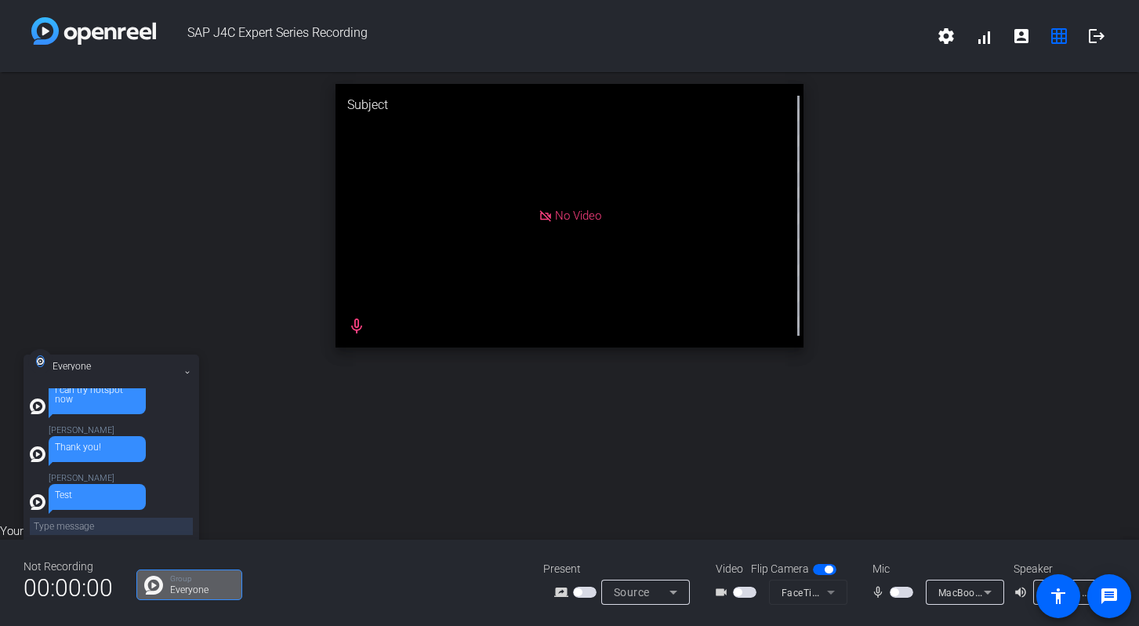
click at [744, 593] on span "button" at bounding box center [745, 592] width 24 height 11
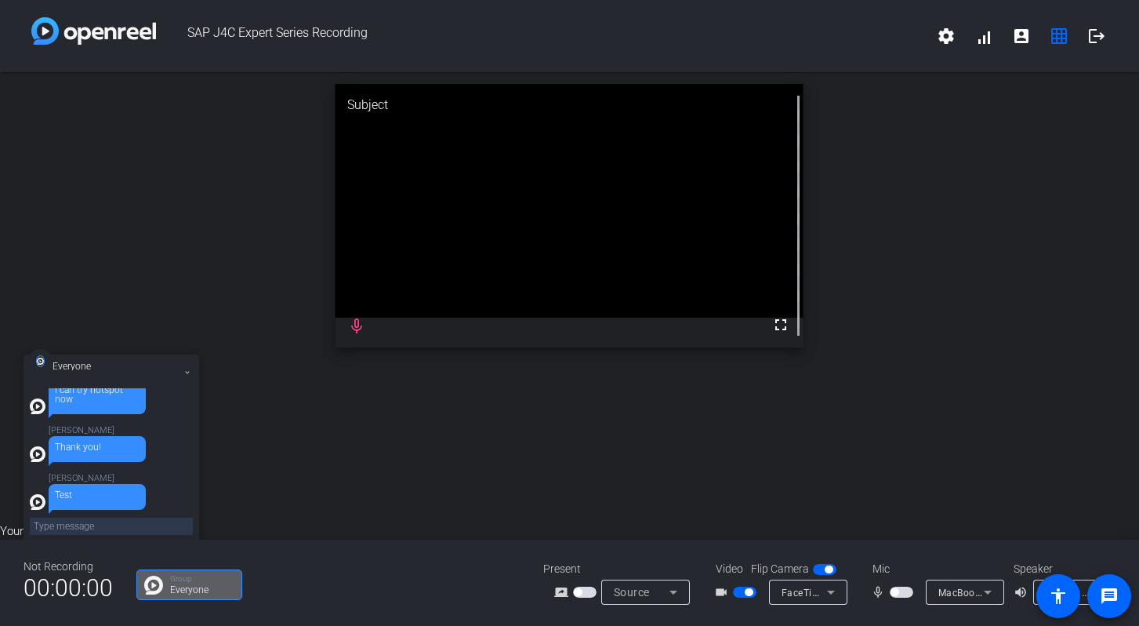
click at [745, 593] on span "button" at bounding box center [749, 592] width 8 height 8
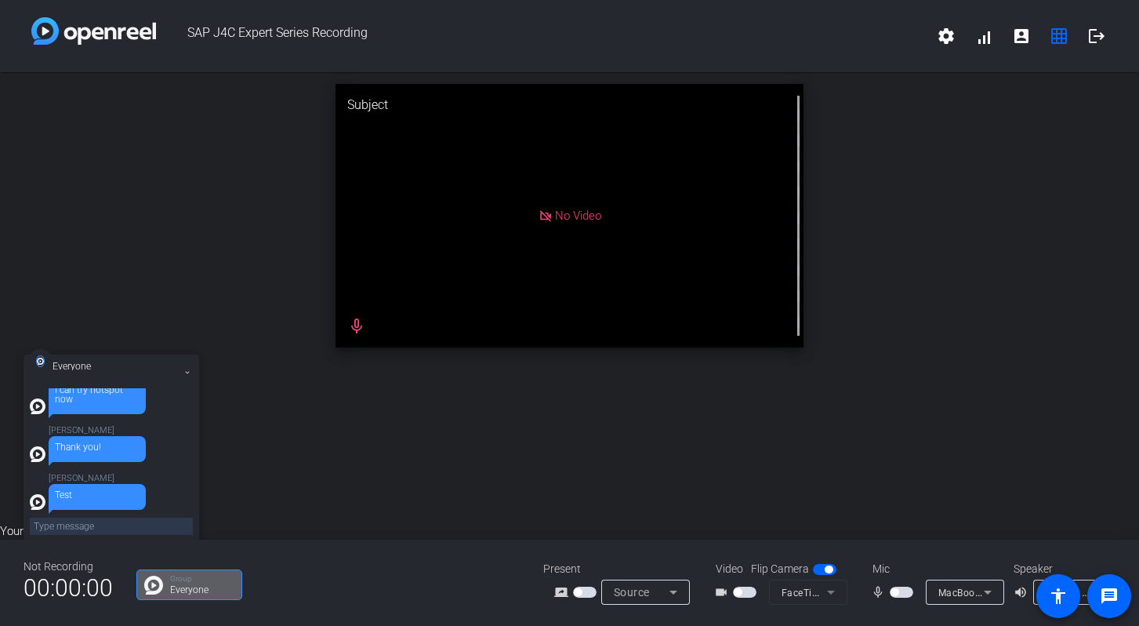
click at [667, 581] on div "Source" at bounding box center [646, 592] width 64 height 25
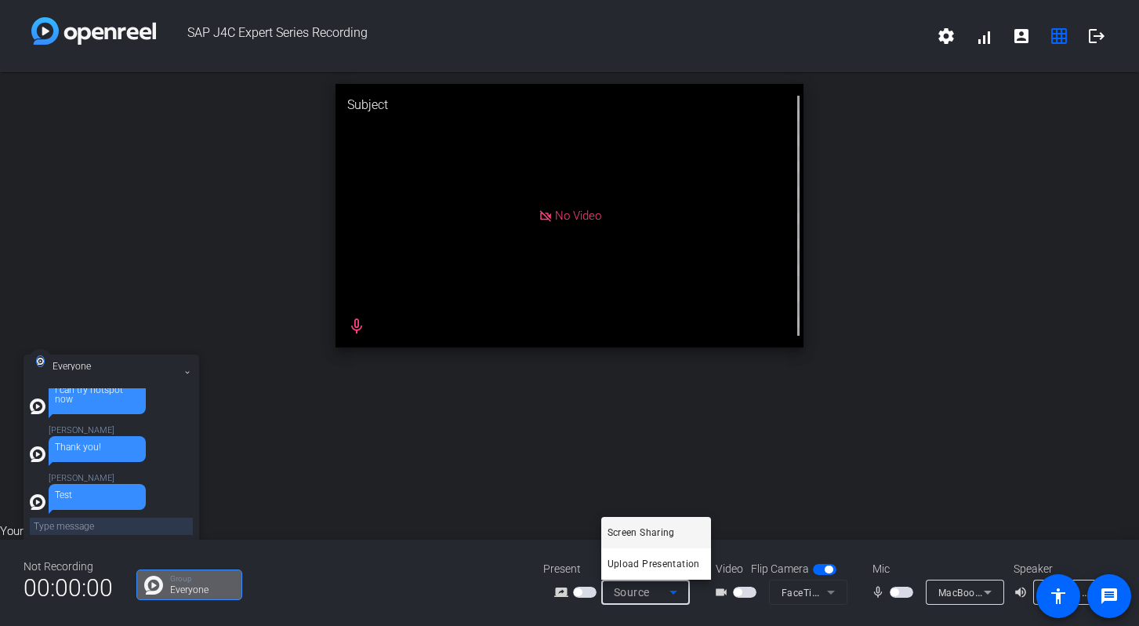
click at [669, 587] on div at bounding box center [569, 313] width 1139 height 626
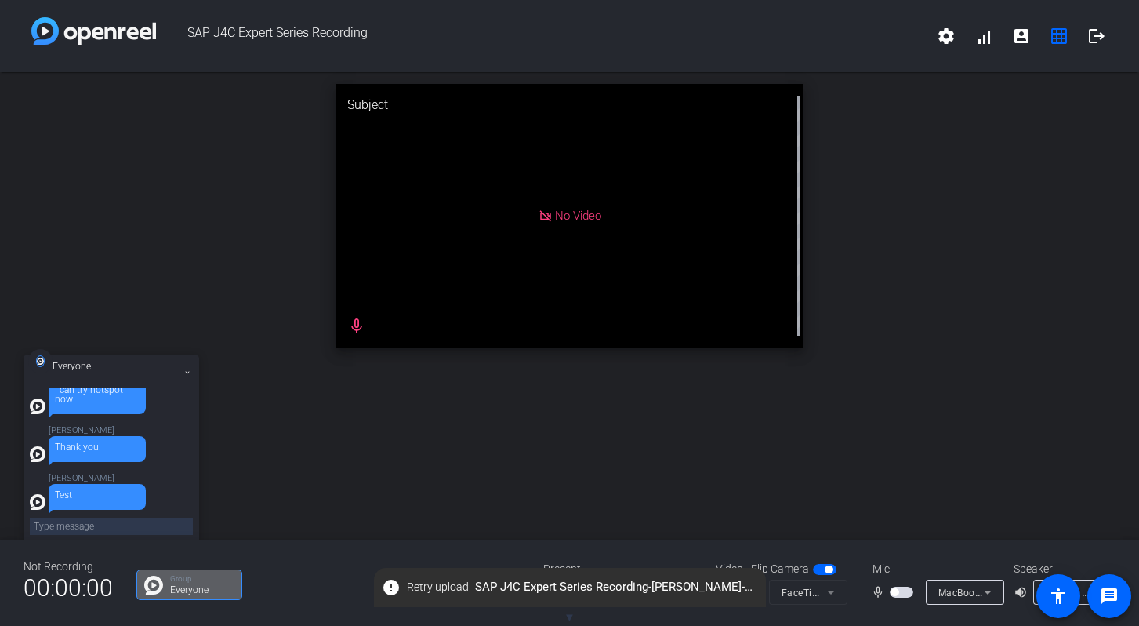
click at [569, 616] on span "▼" at bounding box center [570, 617] width 12 height 14
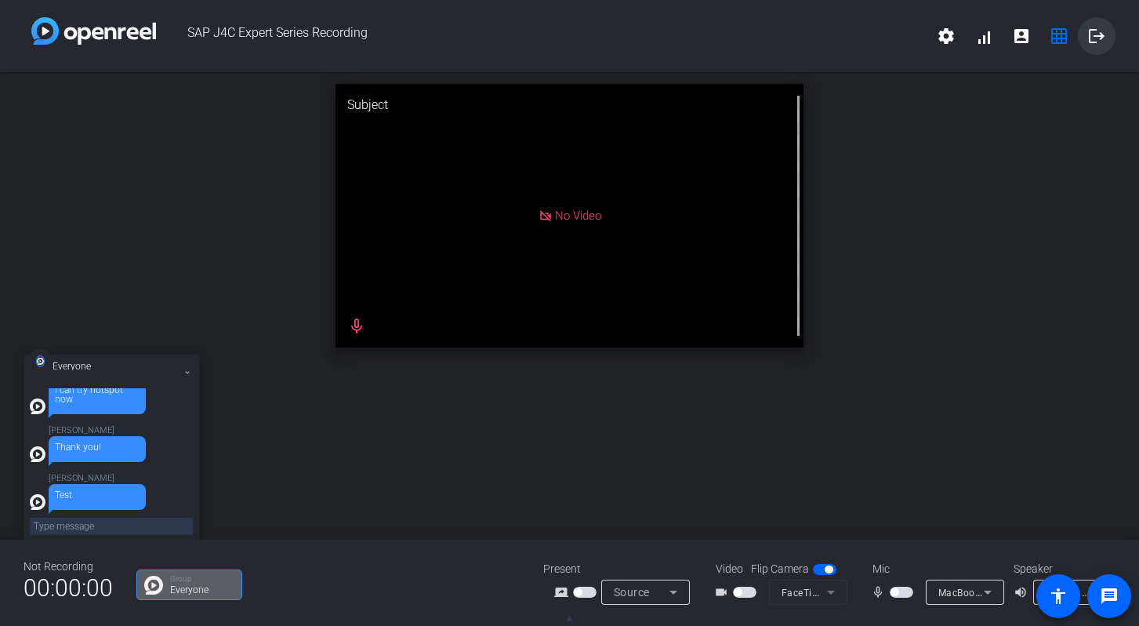
click at [1099, 31] on mat-icon "logout" at bounding box center [1097, 36] width 19 height 19
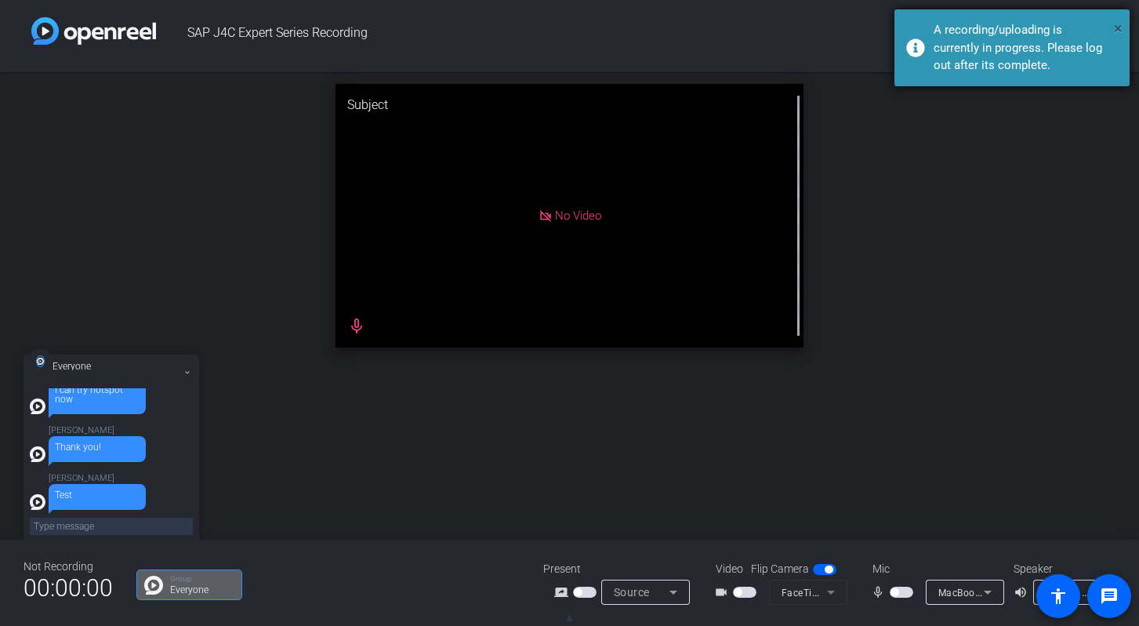
click at [1121, 31] on span "×" at bounding box center [1118, 28] width 9 height 19
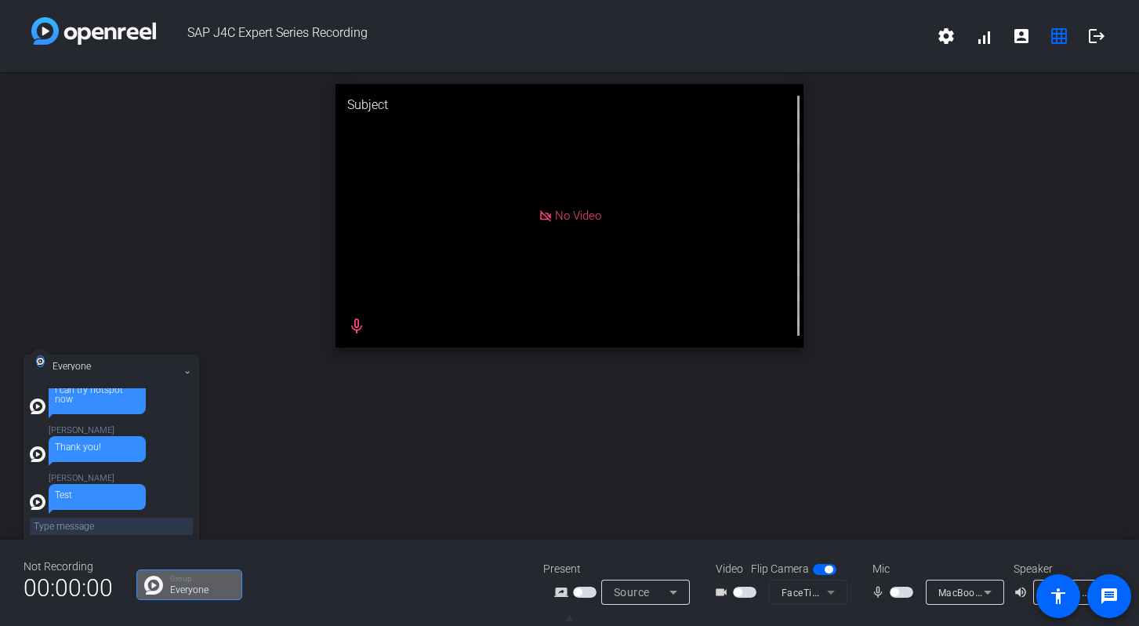
click at [242, 353] on div "Subject No Video mic_none" at bounding box center [569, 215] width 1139 height 287
click at [571, 618] on span "▲" at bounding box center [570, 617] width 12 height 14
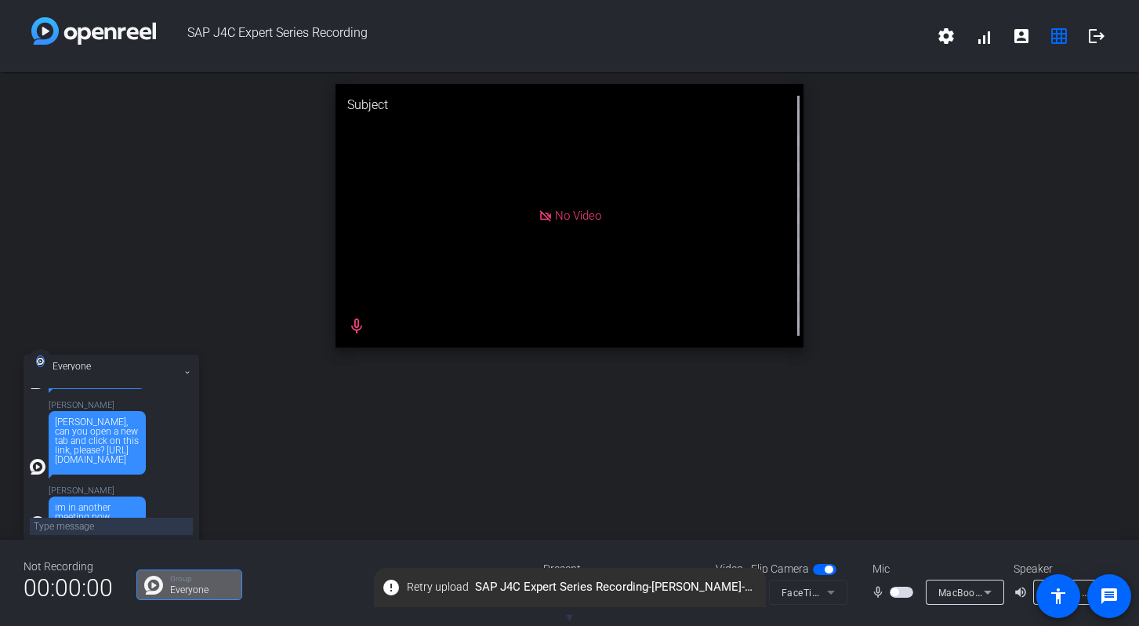
scroll to position [158, 0]
drag, startPoint x: 138, startPoint y: 464, endPoint x: 56, endPoint y: 452, distance: 83.2
click at [56, 452] on div "Colin, can you open a new tab and click on this link, please? https://capture.o…" at bounding box center [97, 442] width 85 height 47
copy div "https://capture.openreel.com/video-retry"
click at [1055, 38] on mat-icon "grid_on" at bounding box center [1059, 36] width 19 height 19
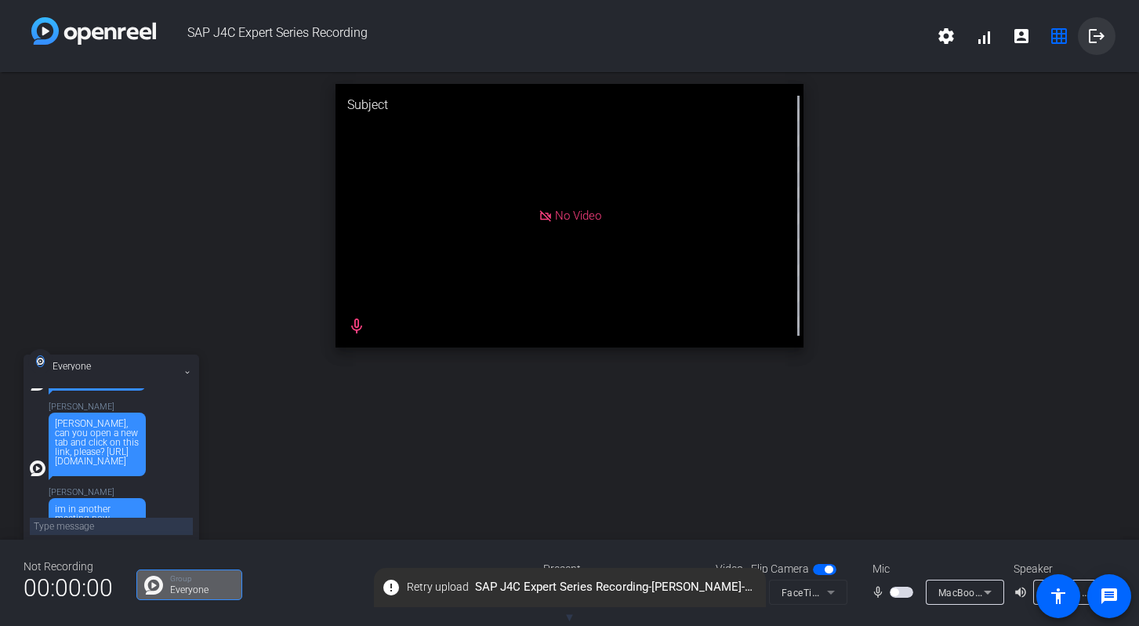
click at [1088, 40] on mat-icon "logout" at bounding box center [1097, 36] width 19 height 19
click at [1099, 38] on mat-icon "logout" at bounding box center [1097, 36] width 19 height 19
click at [1096, 36] on mat-icon "logout" at bounding box center [1097, 36] width 19 height 19
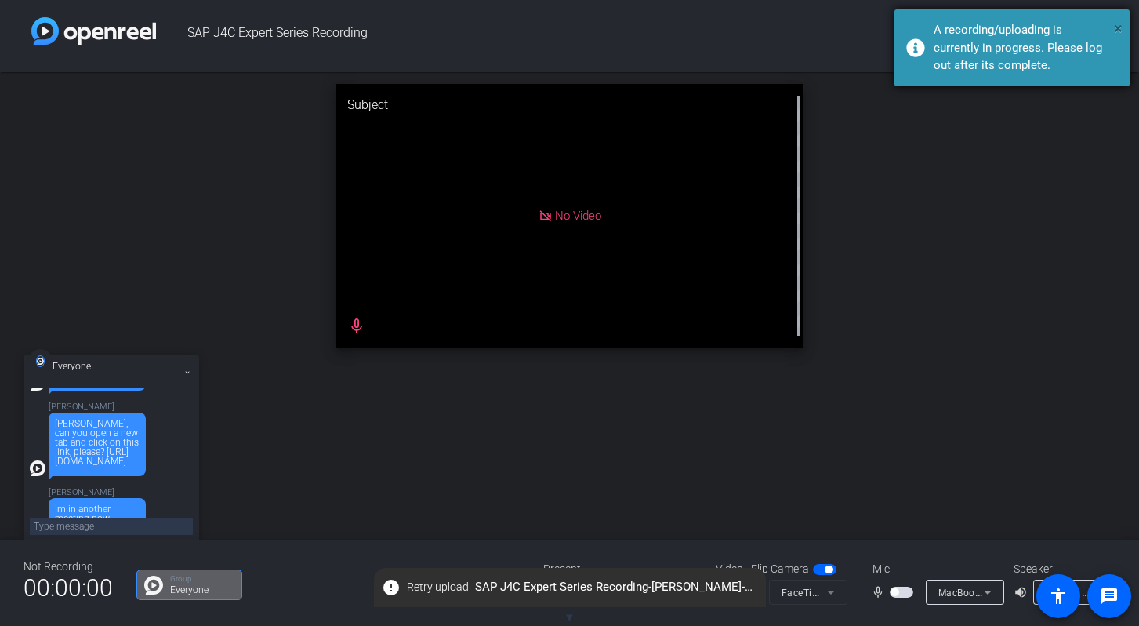
click at [1116, 27] on span "×" at bounding box center [1118, 28] width 9 height 19
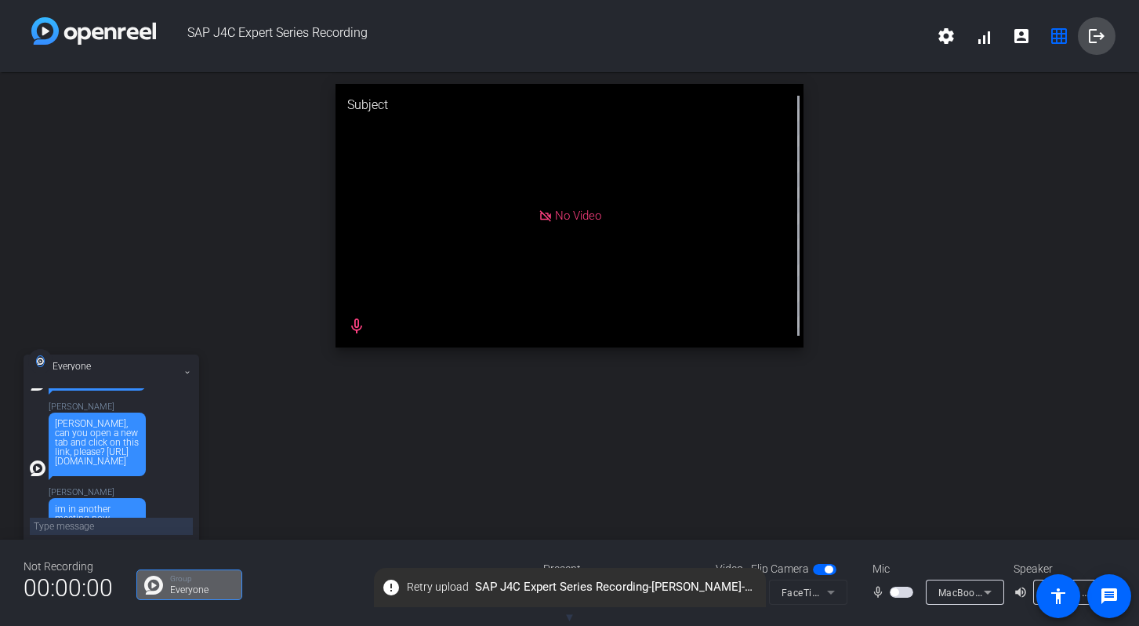
click at [1092, 38] on mat-icon "logout" at bounding box center [1097, 36] width 19 height 19
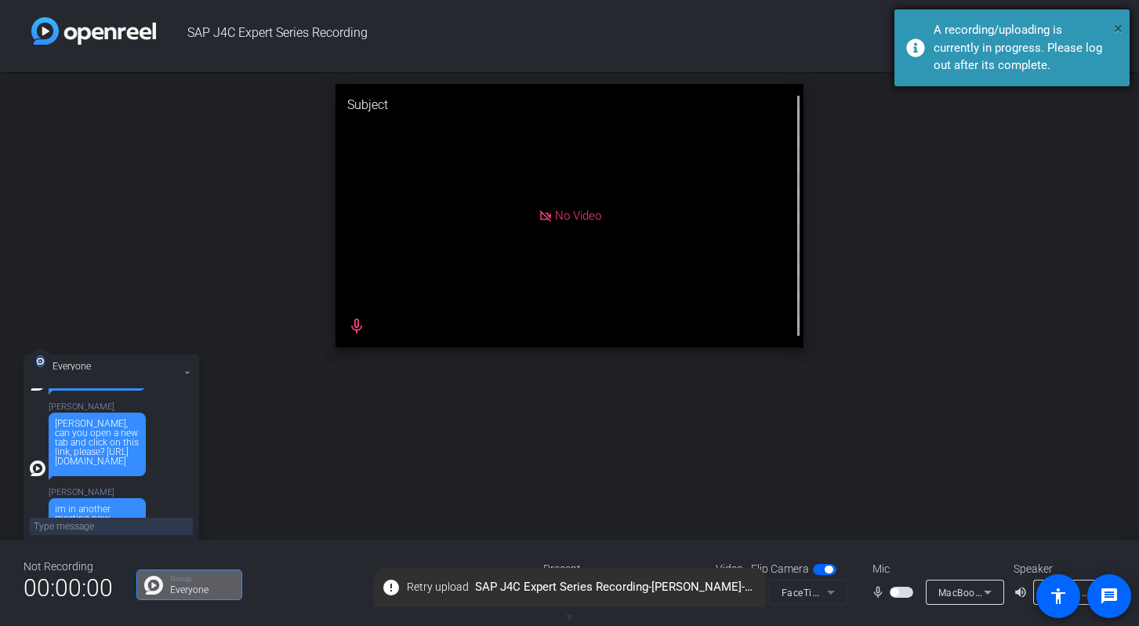
click at [1117, 29] on span "×" at bounding box center [1118, 28] width 9 height 19
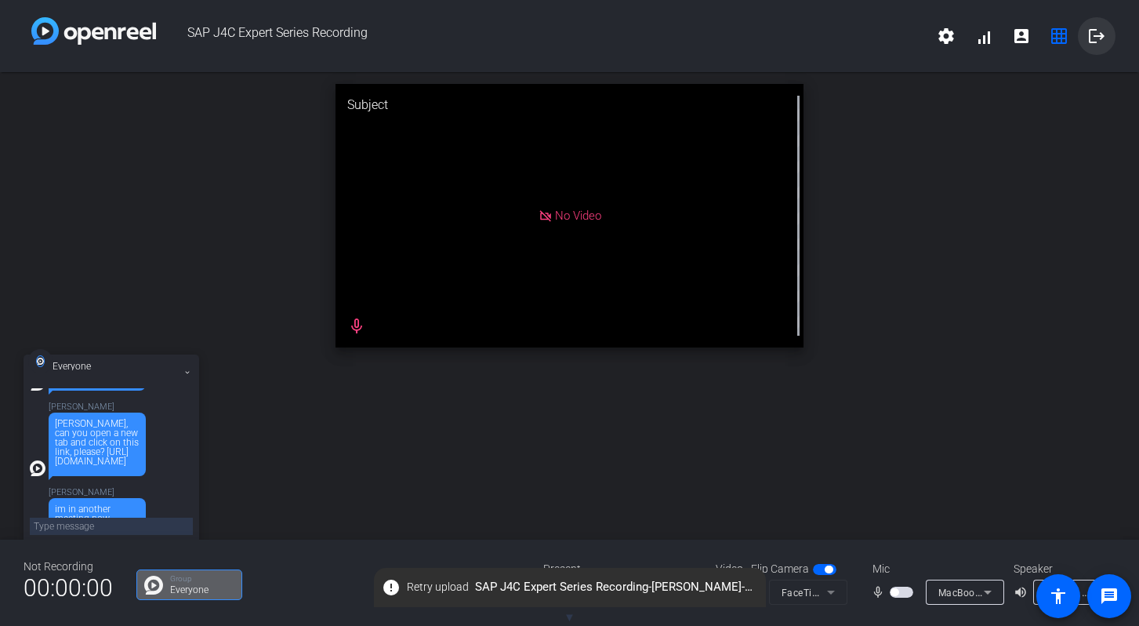
click at [1100, 32] on mat-icon "logout" at bounding box center [1097, 36] width 19 height 19
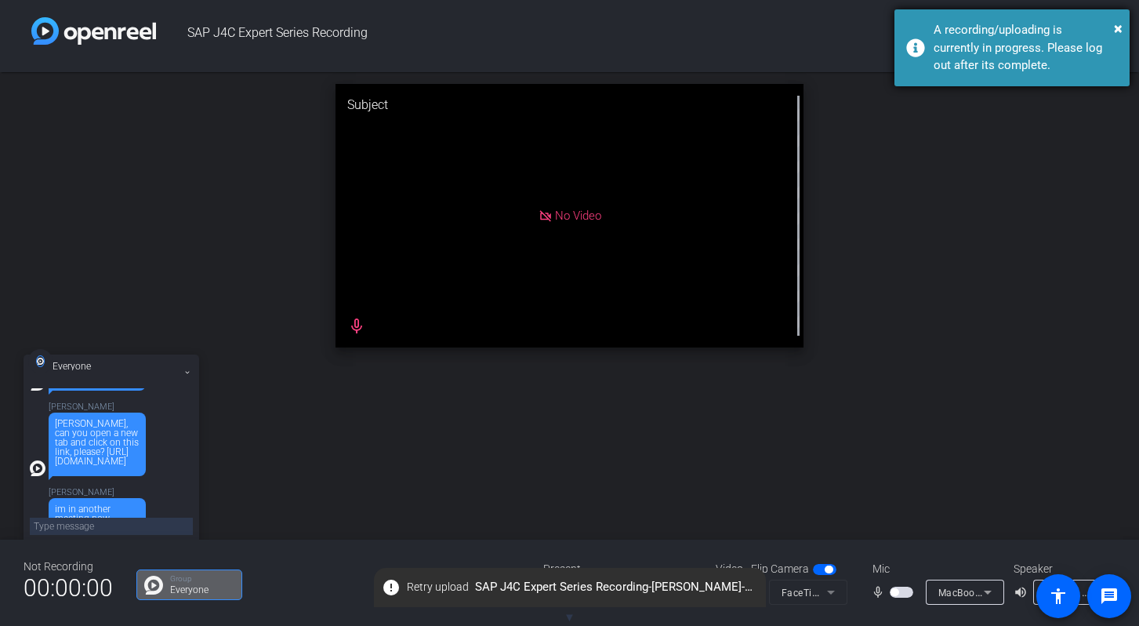
click at [997, 56] on div "A recording/uploading is currently in progress. Please log out after its comple…" at bounding box center [1026, 47] width 184 height 53
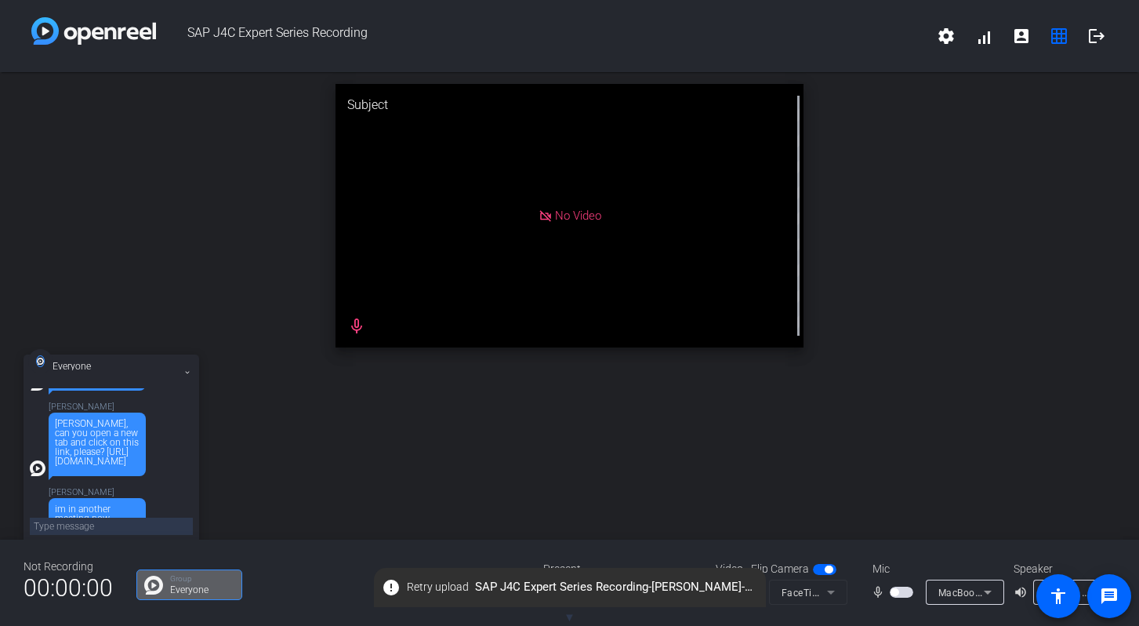
click at [188, 372] on icon at bounding box center [188, 373] width 4 height 2
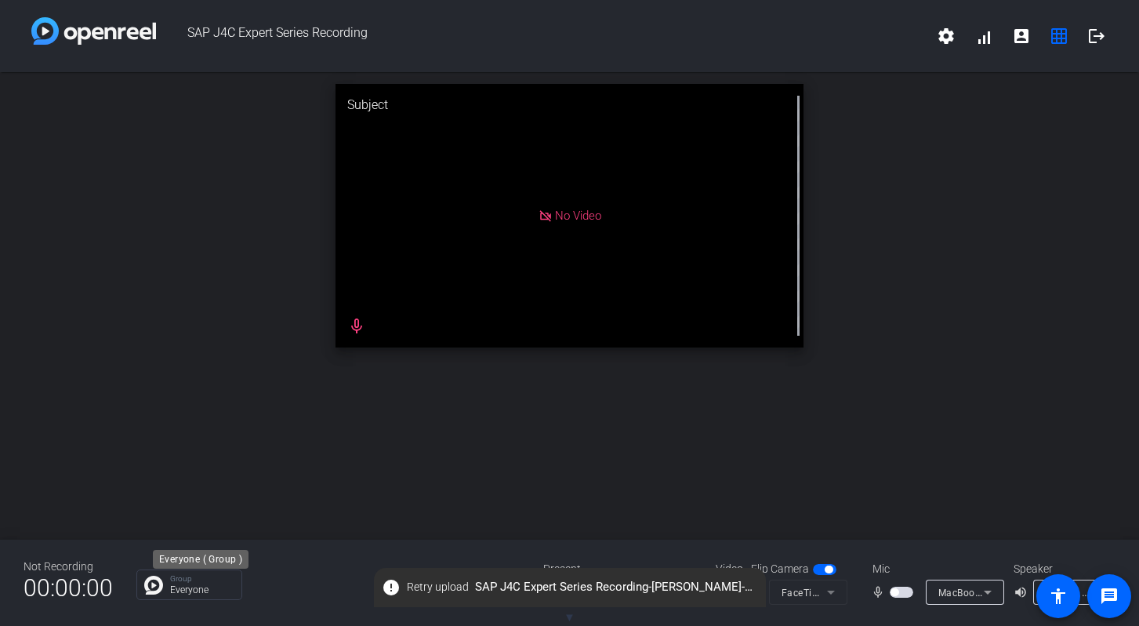
click at [187, 582] on p "Group" at bounding box center [202, 579] width 64 height 8
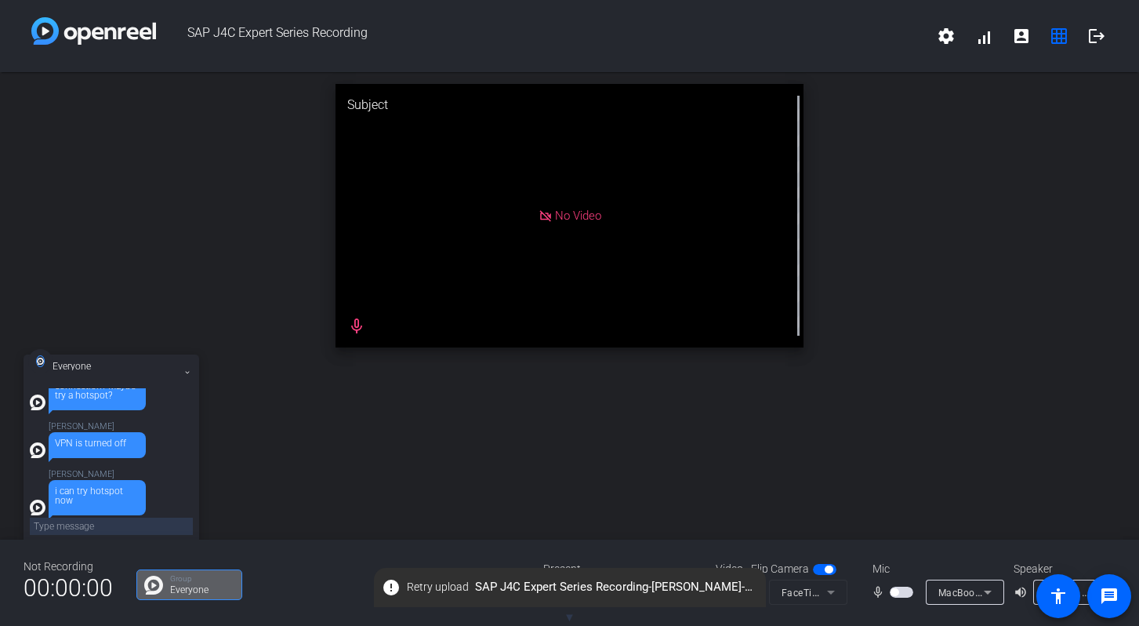
scroll to position [1106, 0]
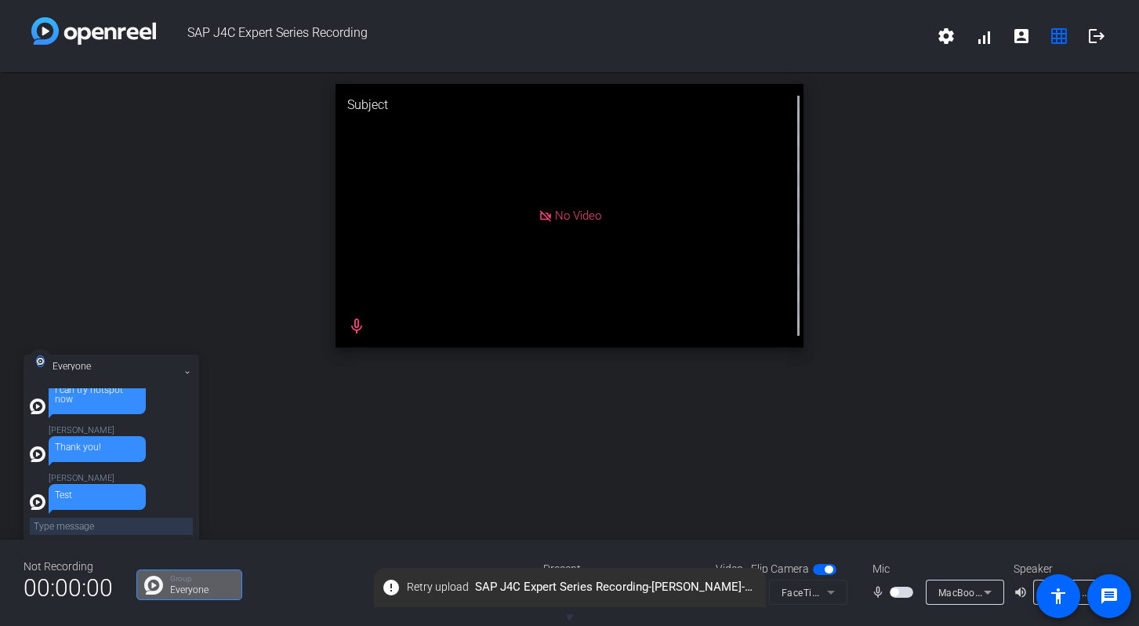
click at [135, 529] on textarea at bounding box center [111, 526] width 163 height 17
click at [470, 446] on div "Subject No Video mic_none" at bounding box center [569, 305] width 1139 height 467
click at [1092, 31] on mat-icon "logout" at bounding box center [1097, 36] width 19 height 19
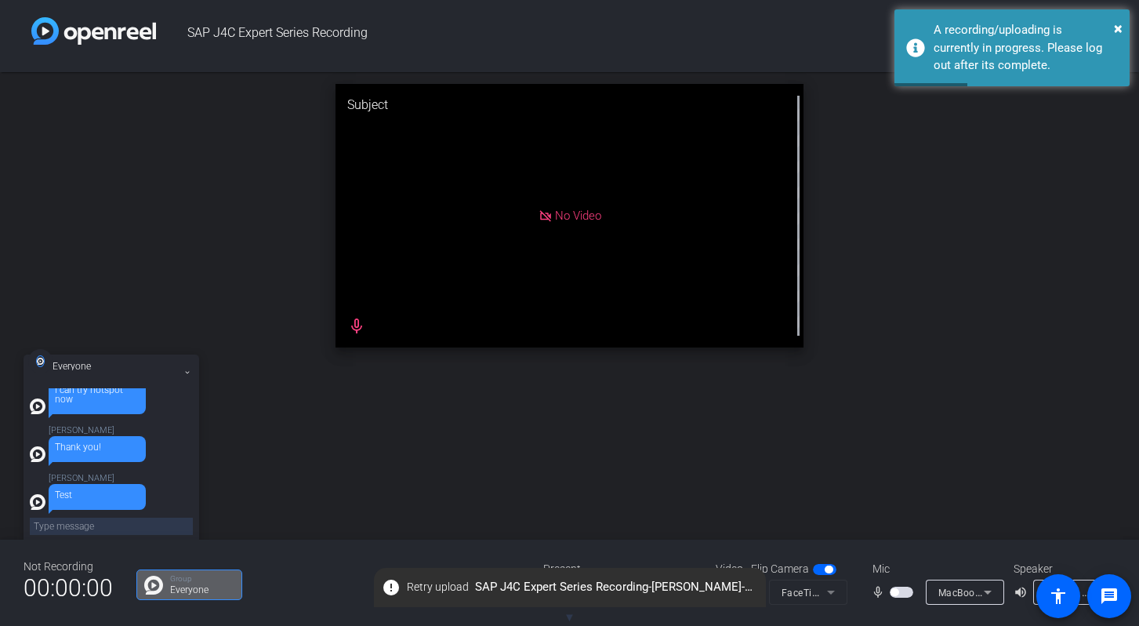
click at [968, 157] on div "Subject No Video mic_none" at bounding box center [569, 215] width 1139 height 287
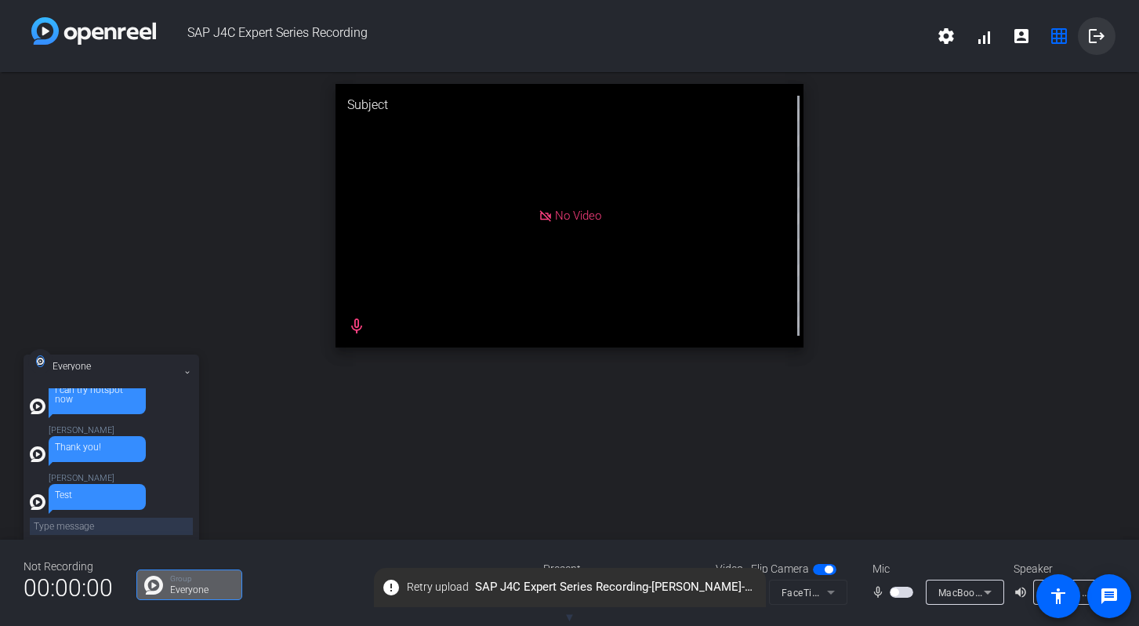
click at [1102, 37] on mat-icon "logout" at bounding box center [1097, 36] width 19 height 19
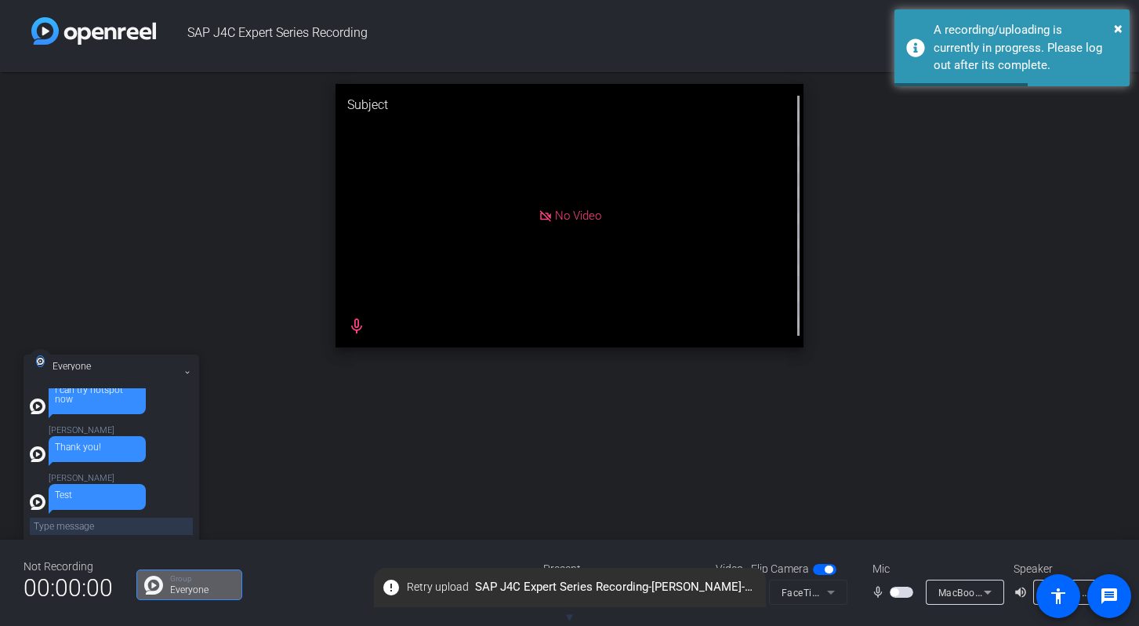
click at [997, 202] on div "Subject No Video mic_none" at bounding box center [569, 215] width 1139 height 287
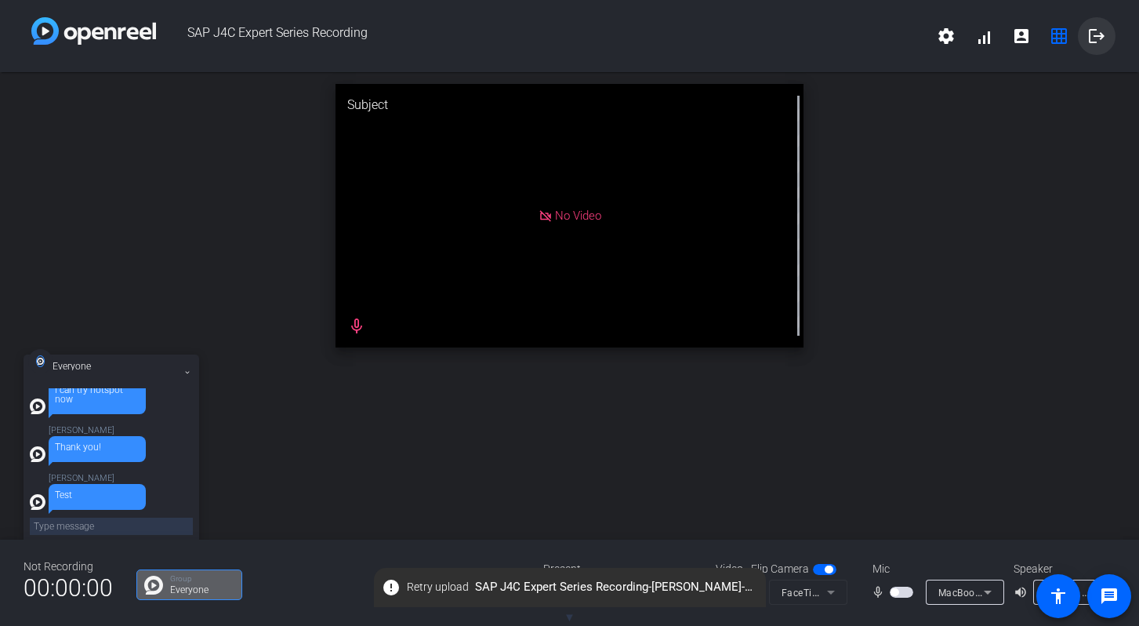
click at [1102, 39] on mat-icon "logout" at bounding box center [1097, 36] width 19 height 19
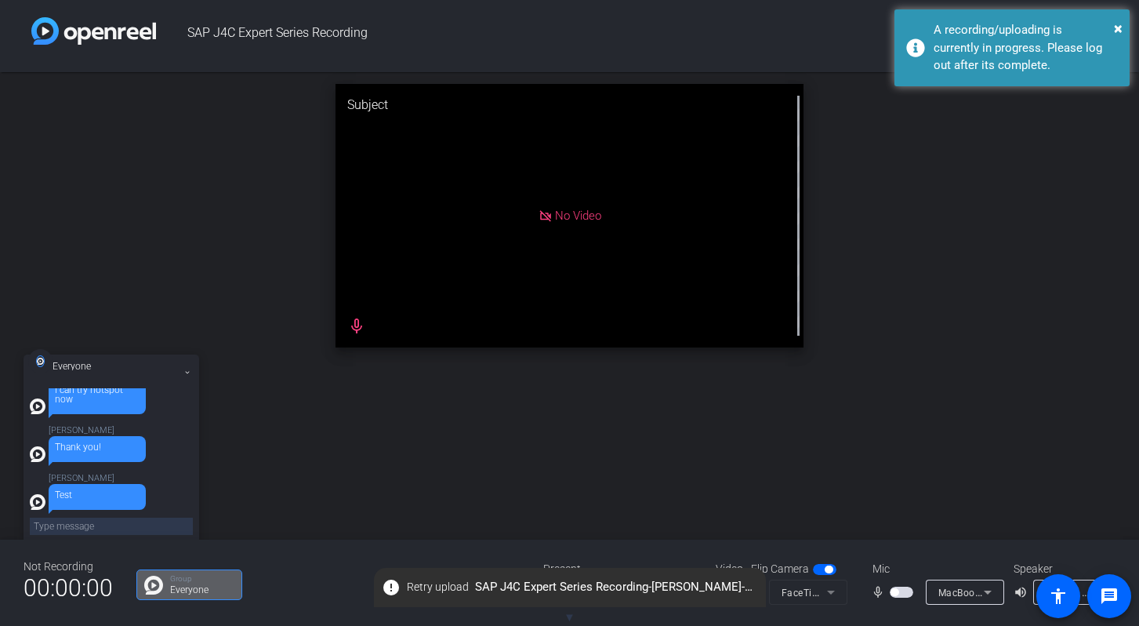
click at [1062, 169] on div "Subject No Video mic_none" at bounding box center [569, 215] width 1139 height 287
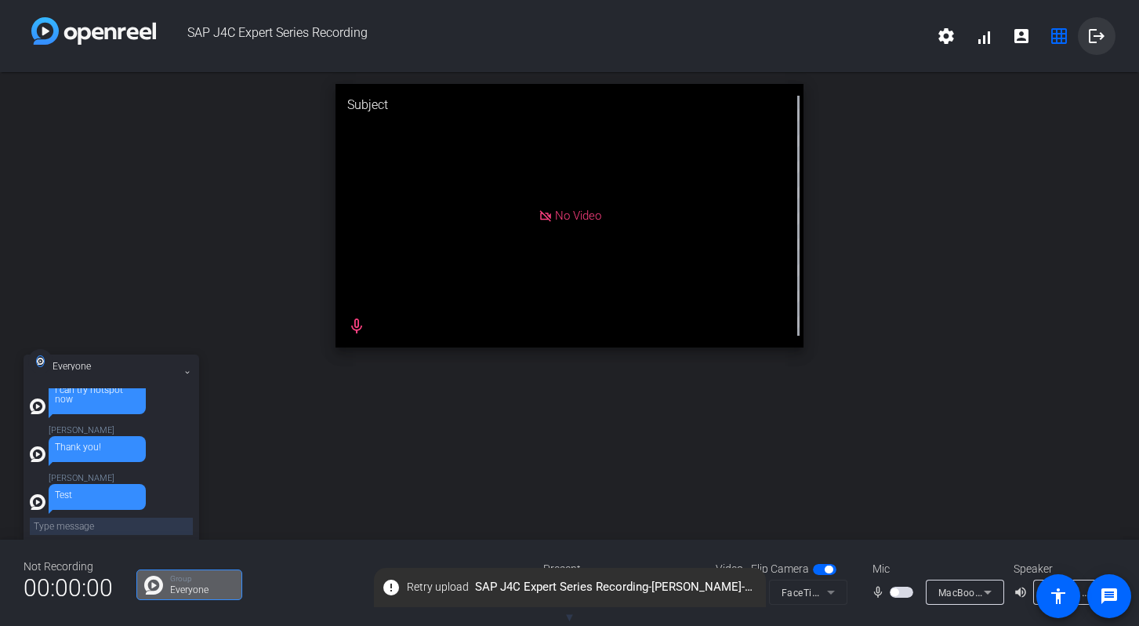
click at [1097, 27] on mat-icon "logout" at bounding box center [1097, 36] width 19 height 19
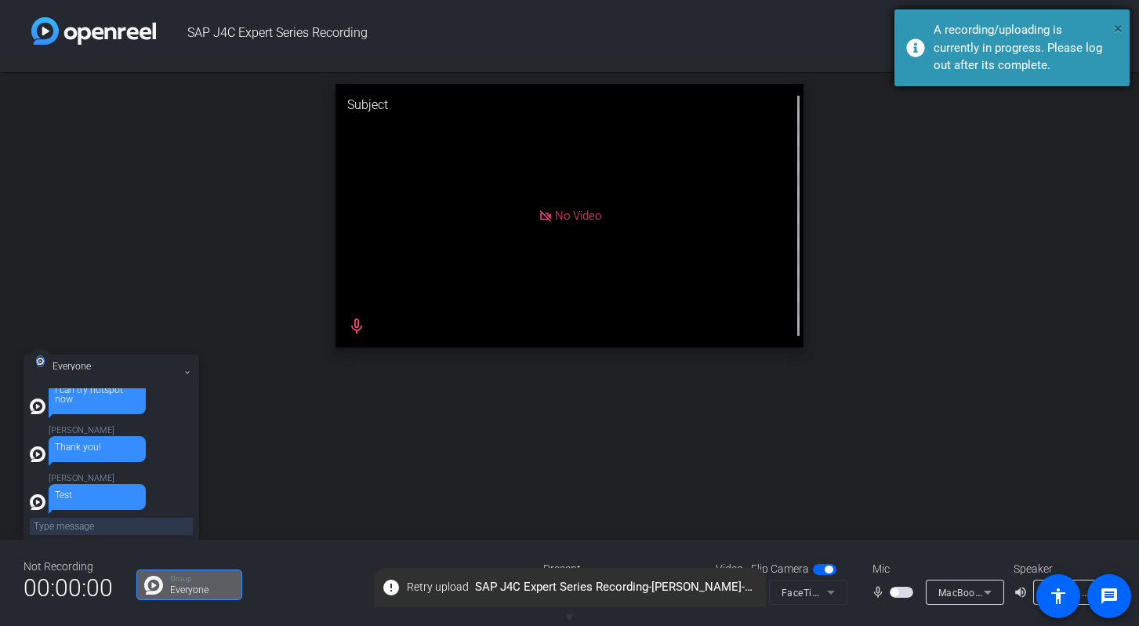
click at [1117, 30] on span "×" at bounding box center [1118, 28] width 9 height 19
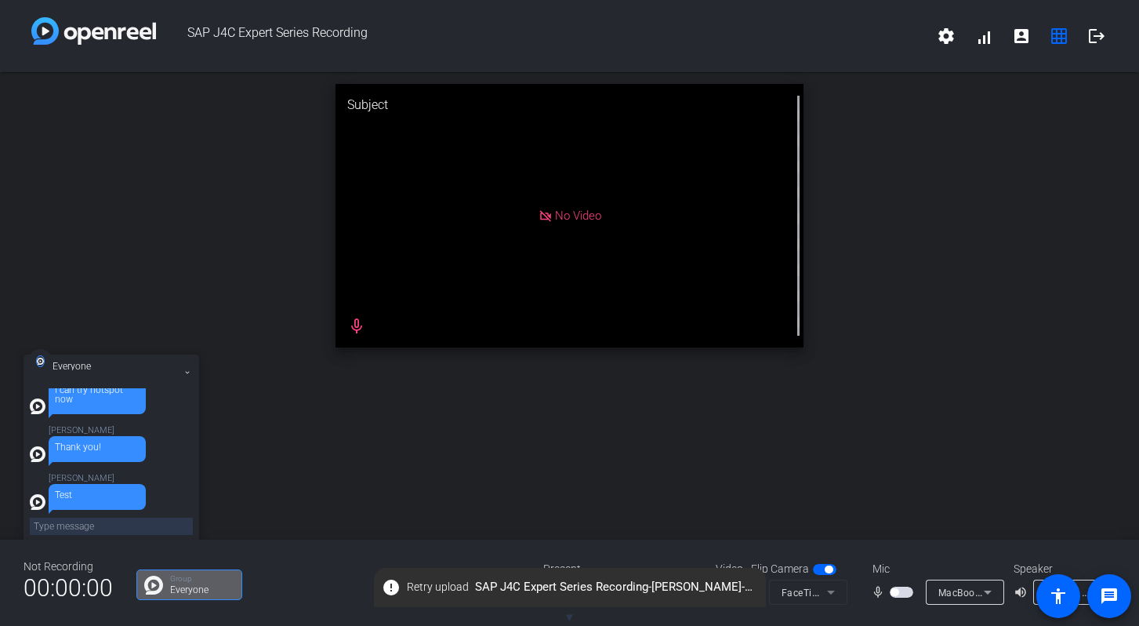
click at [572, 613] on span "▼" at bounding box center [570, 617] width 12 height 14
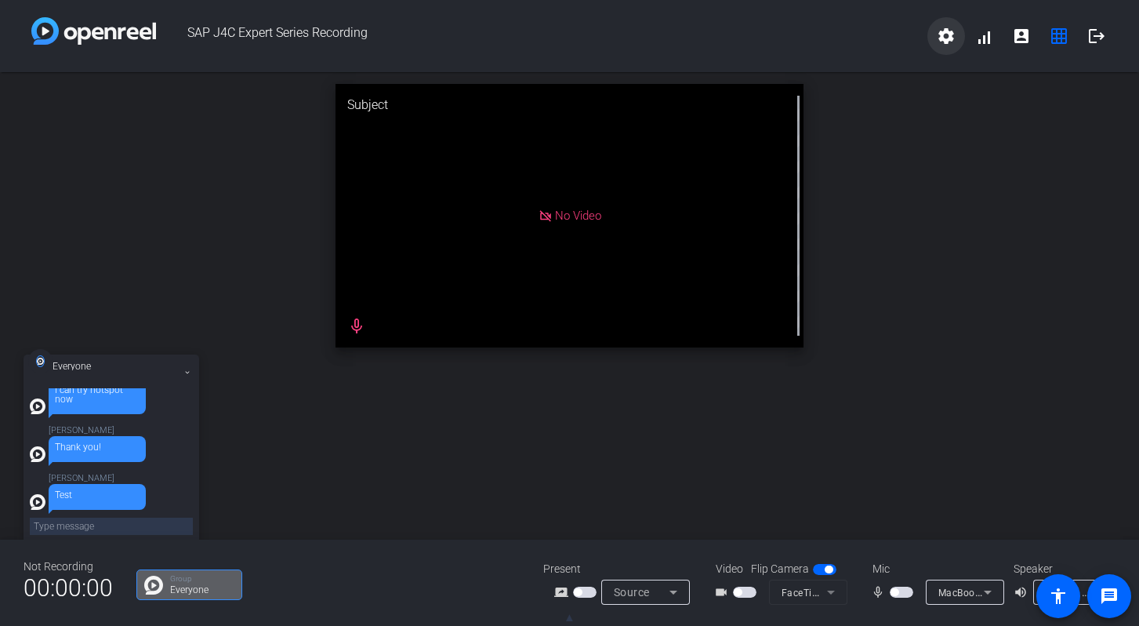
click at [943, 36] on mat-icon "settings" at bounding box center [946, 36] width 19 height 19
click at [961, 227] on div at bounding box center [569, 313] width 1139 height 626
click at [945, 31] on mat-icon "settings" at bounding box center [946, 36] width 19 height 19
click at [954, 83] on span "Download all data" at bounding box center [981, 88] width 82 height 19
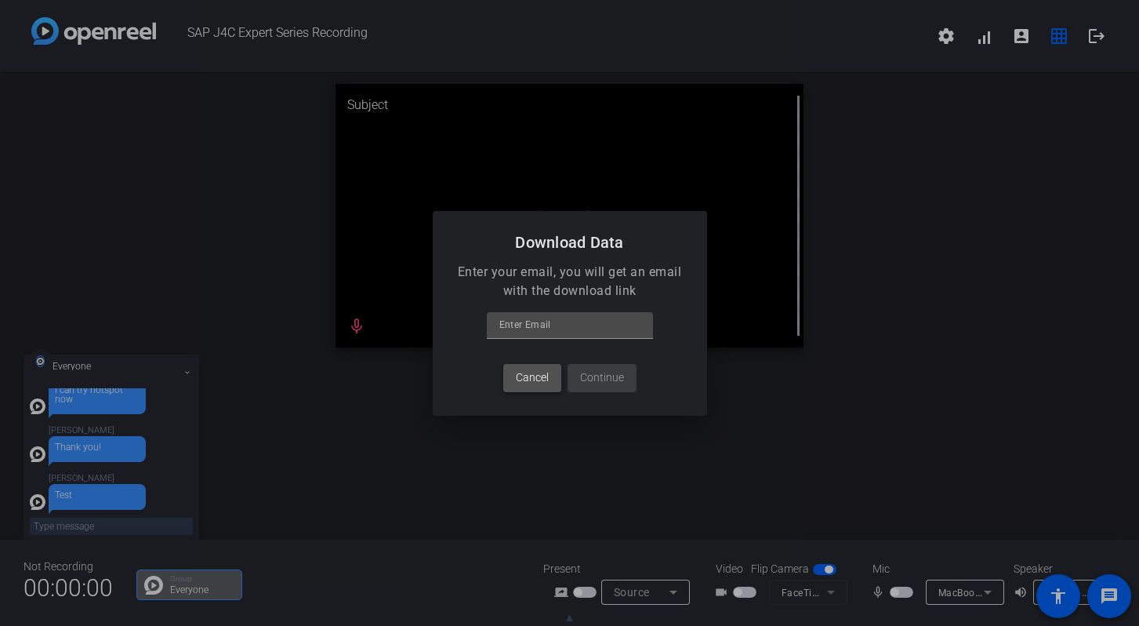
click at [542, 381] on span "Cancel" at bounding box center [532, 377] width 33 height 16
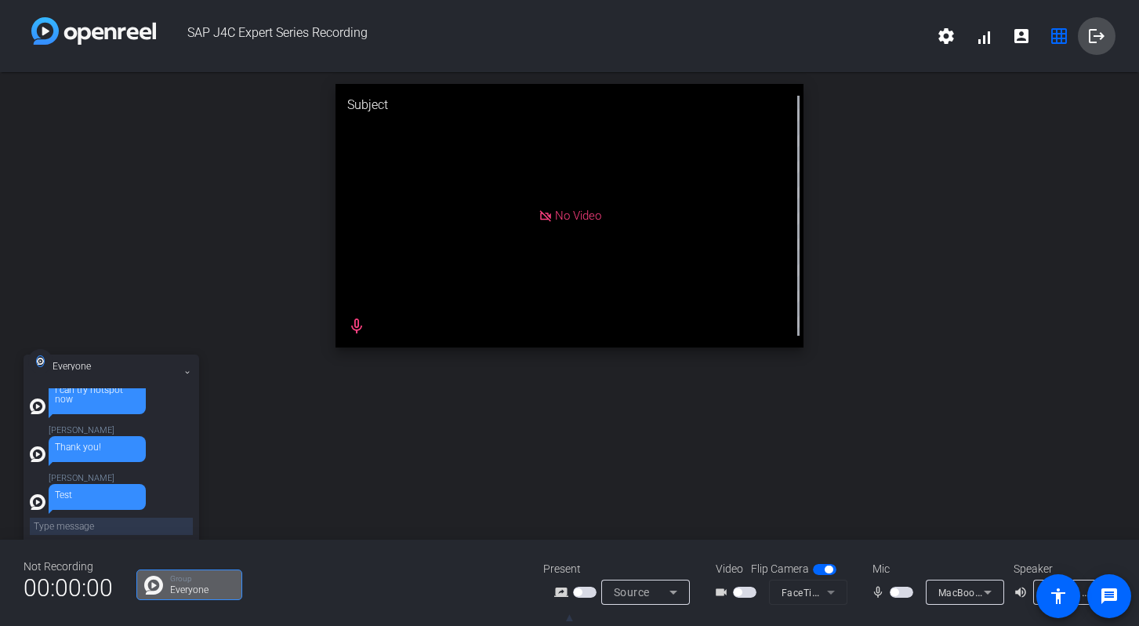
click at [1090, 34] on mat-icon "logout" at bounding box center [1097, 36] width 19 height 19
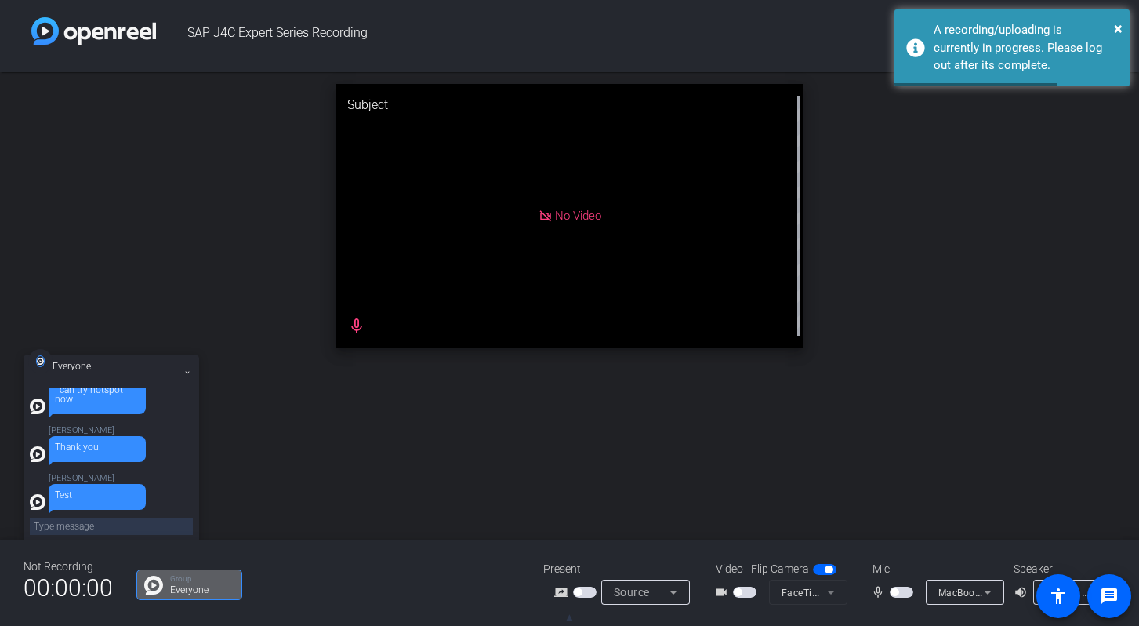
click at [1051, 144] on div "Subject No Video mic_none" at bounding box center [569, 215] width 1139 height 287
click at [1121, 27] on span "×" at bounding box center [1118, 28] width 9 height 19
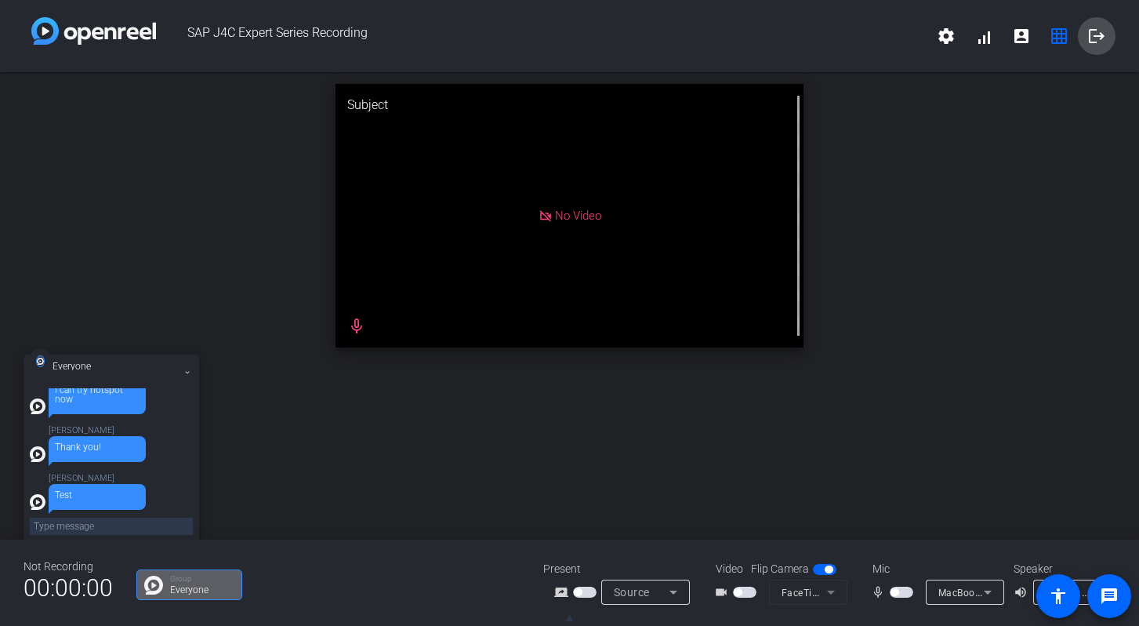
click at [1097, 42] on mat-icon "logout" at bounding box center [1097, 36] width 19 height 19
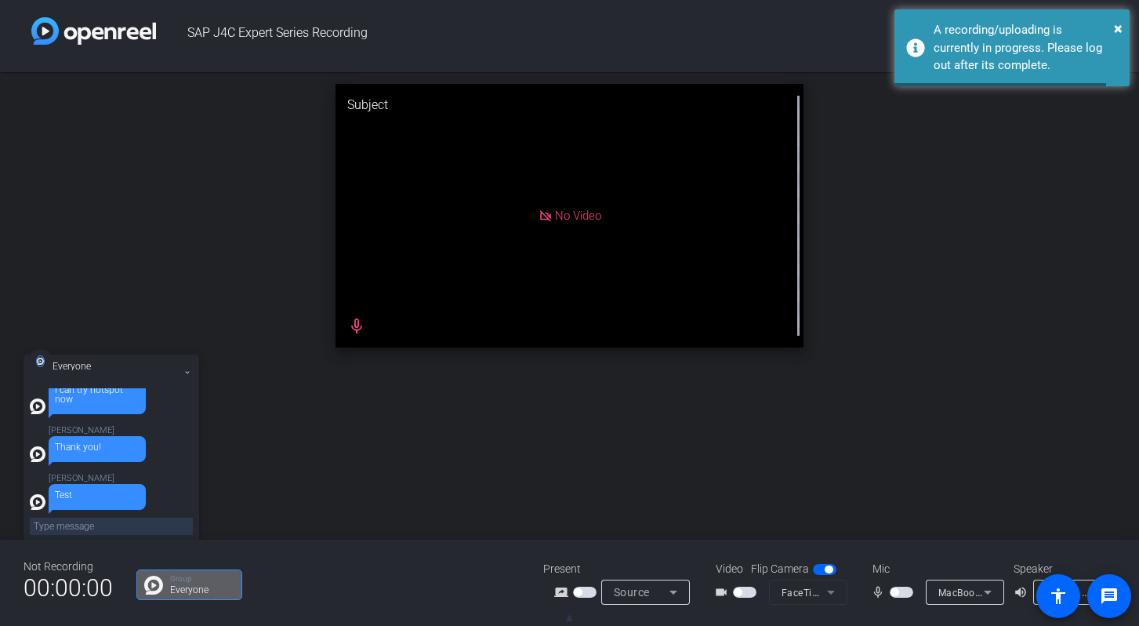
click at [1037, 245] on div "Subject No Video mic_none" at bounding box center [569, 215] width 1139 height 287
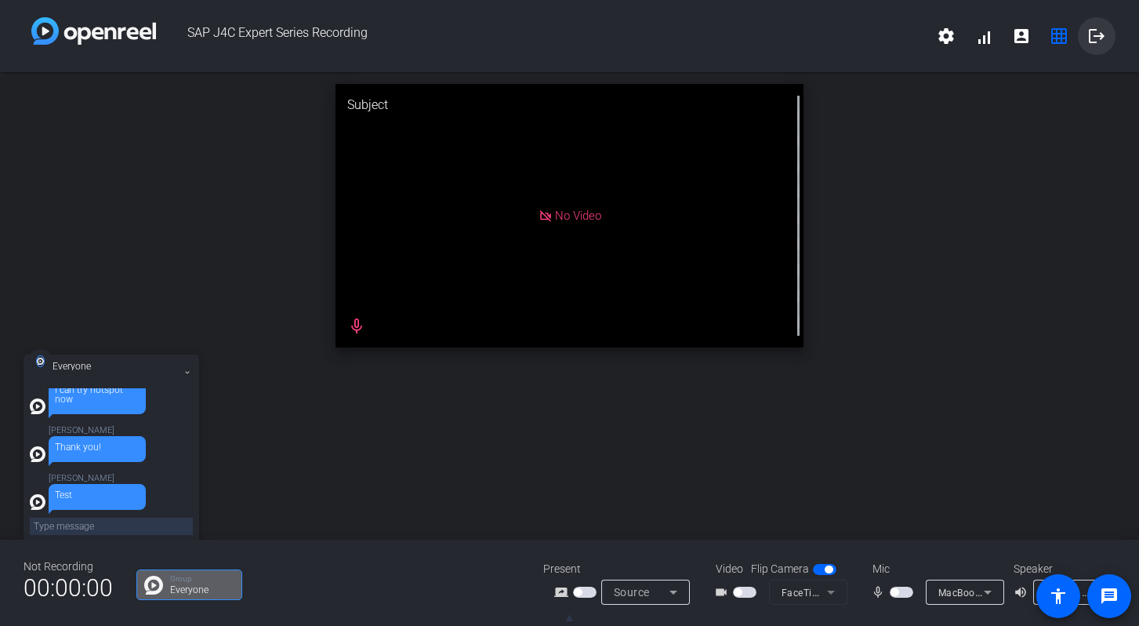
click at [1097, 41] on mat-icon "logout" at bounding box center [1097, 36] width 19 height 19
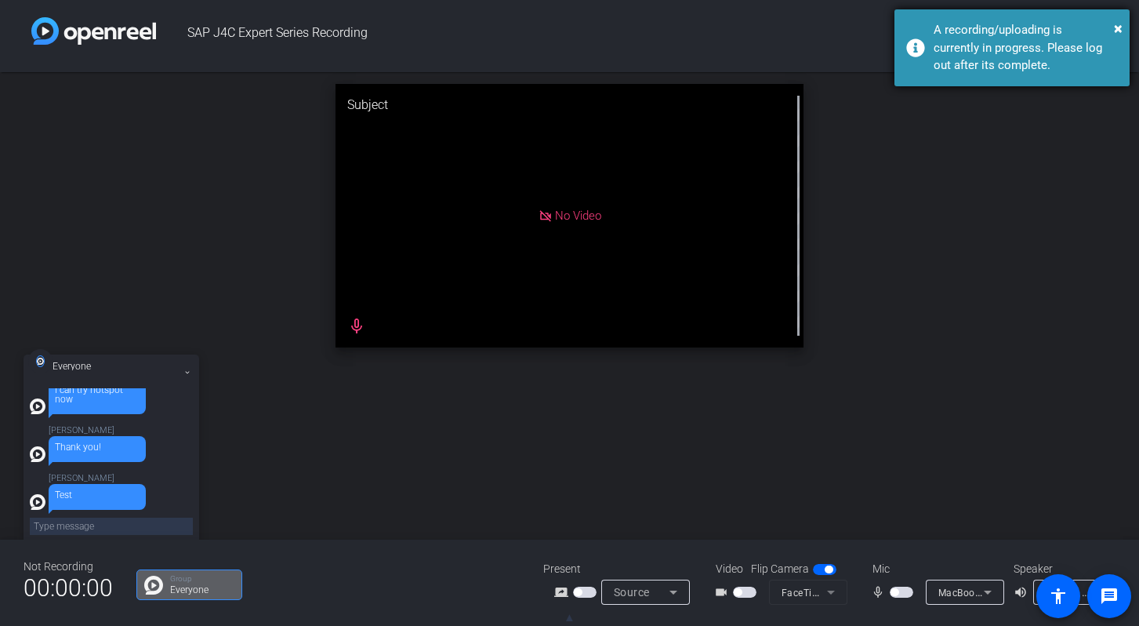
click at [1045, 48] on div "A recording/uploading is currently in progress. Please log out after its comple…" at bounding box center [1026, 47] width 184 height 53
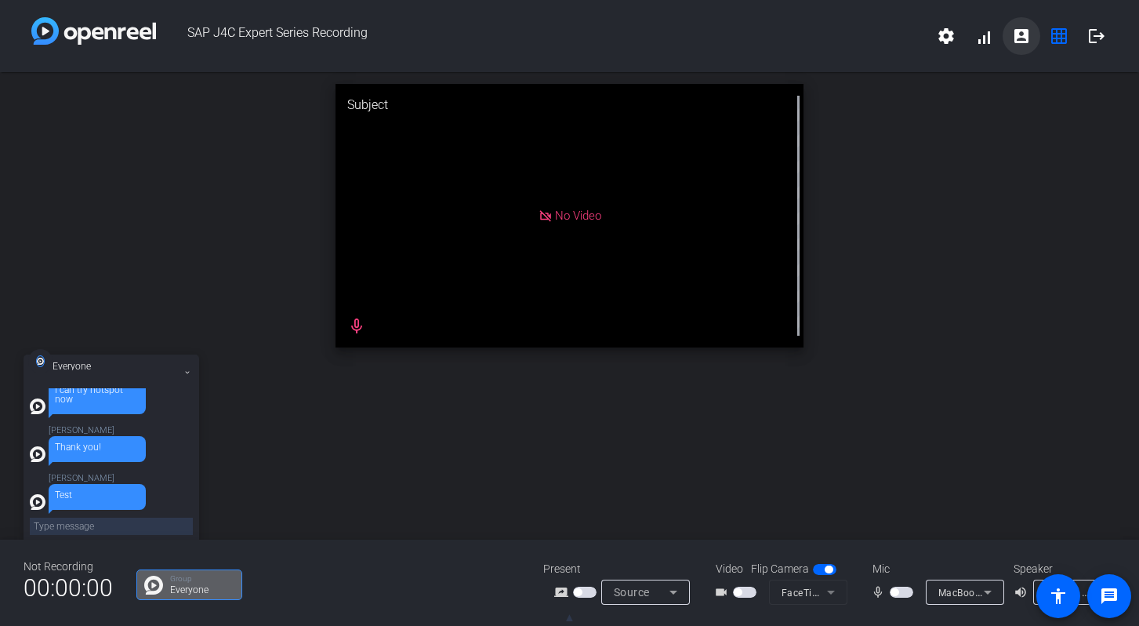
click at [1030, 35] on mat-icon "account_box" at bounding box center [1021, 36] width 19 height 19
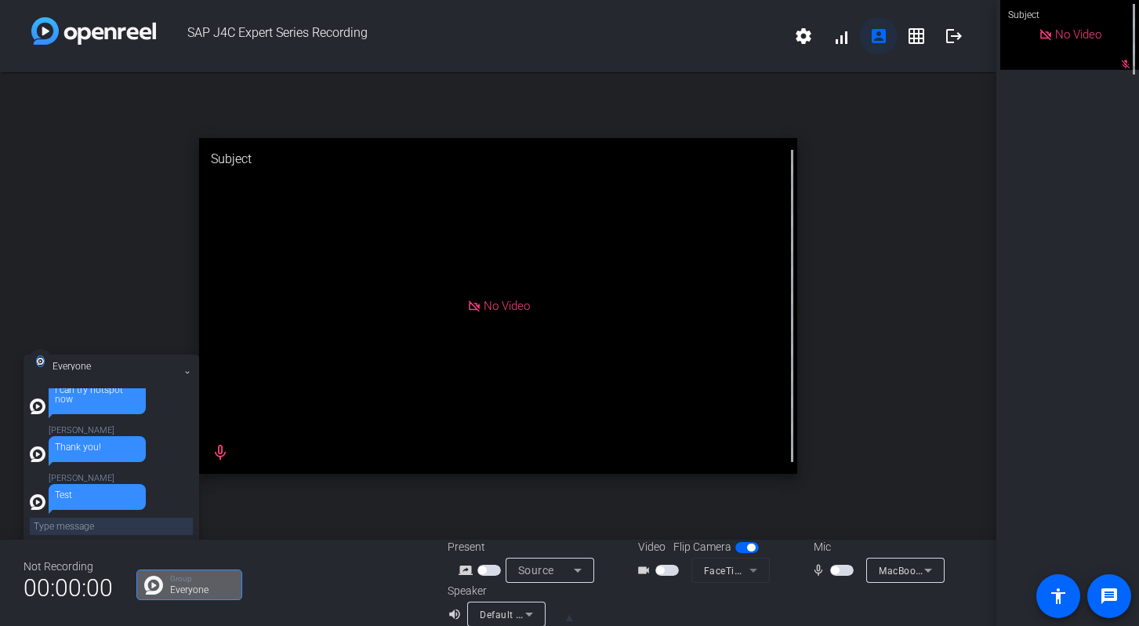
click at [878, 35] on mat-icon "account_box" at bounding box center [879, 36] width 19 height 19
click at [914, 36] on mat-icon "grid_on" at bounding box center [916, 36] width 19 height 19
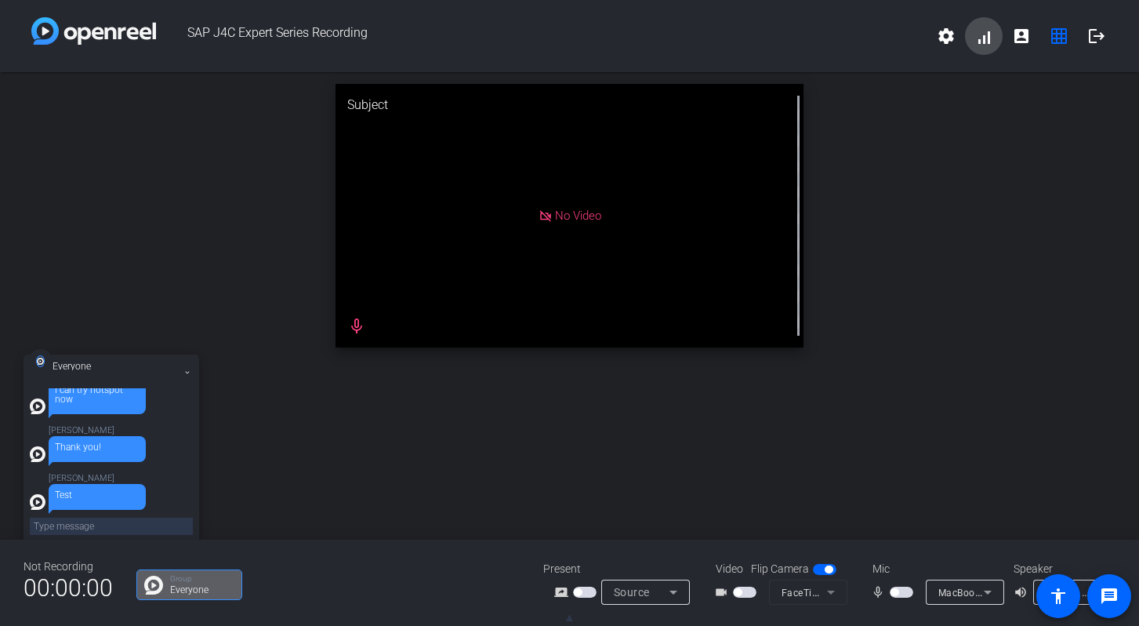
click at [979, 38] on span at bounding box center [984, 36] width 38 height 38
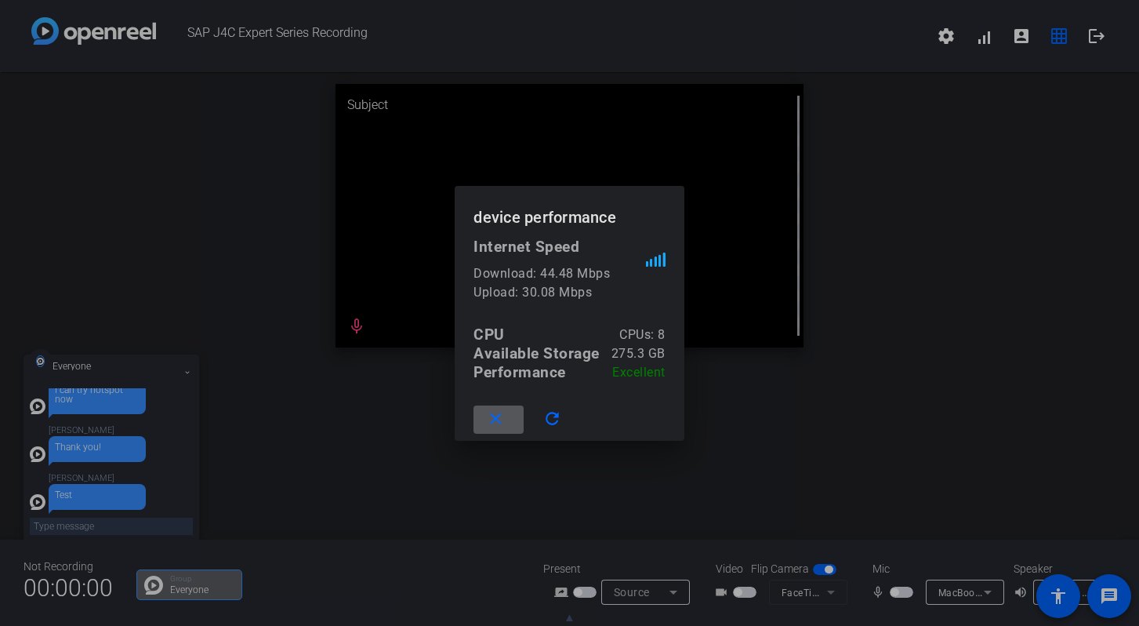
click at [496, 412] on mat-icon "close" at bounding box center [496, 419] width 20 height 20
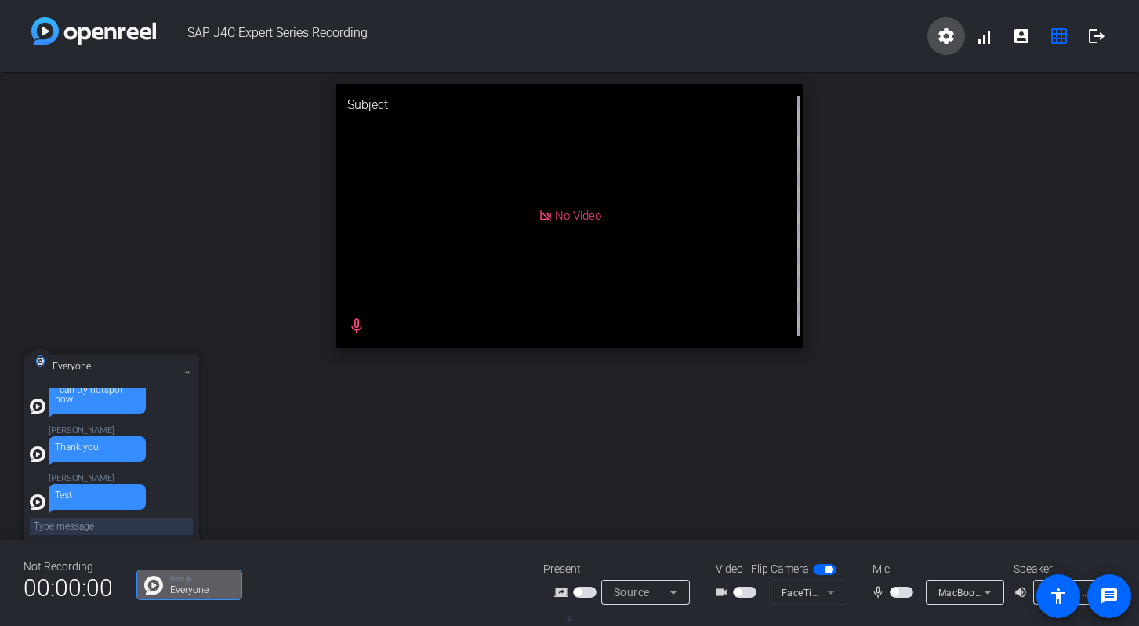
click at [952, 36] on mat-icon "settings" at bounding box center [946, 36] width 19 height 19
click at [947, 41] on div at bounding box center [569, 313] width 1139 height 626
click at [1088, 28] on mat-icon "logout" at bounding box center [1097, 36] width 19 height 19
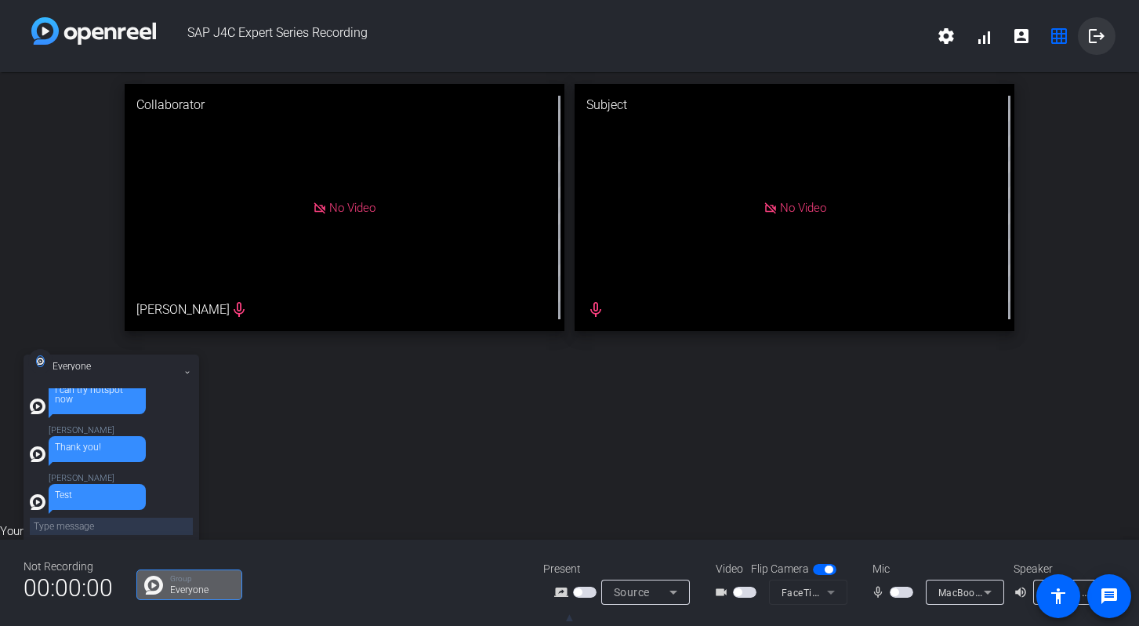
click at [1099, 32] on mat-icon "logout" at bounding box center [1097, 36] width 19 height 19
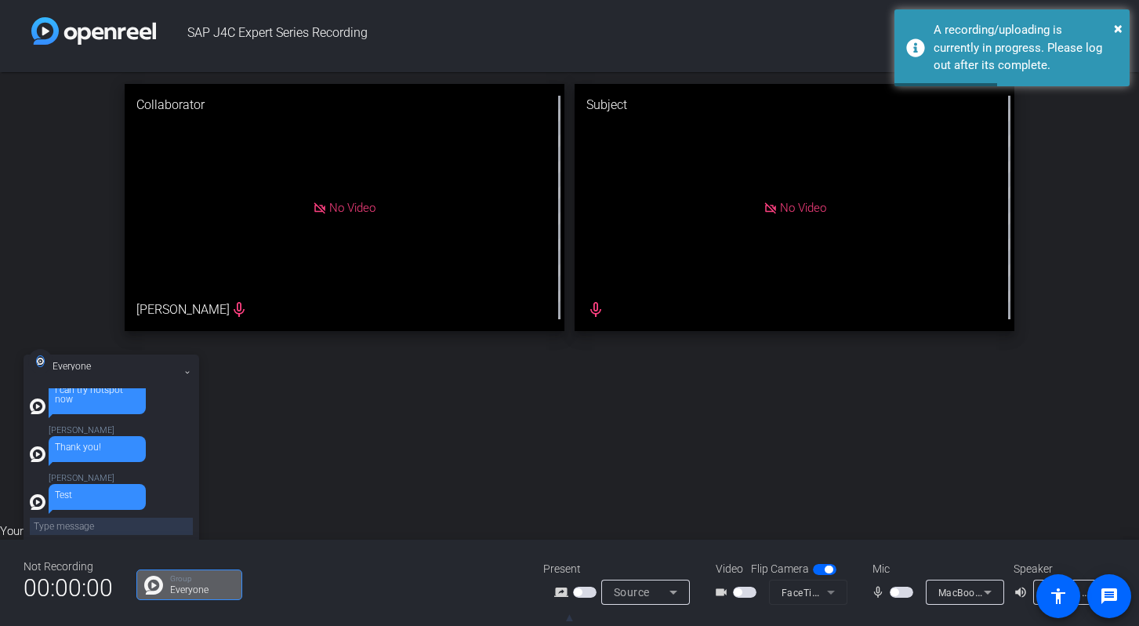
click at [1074, 181] on div "Collaborator No Video Julia Vazquez mic_none Subject No Video mic_none" at bounding box center [569, 207] width 1139 height 271
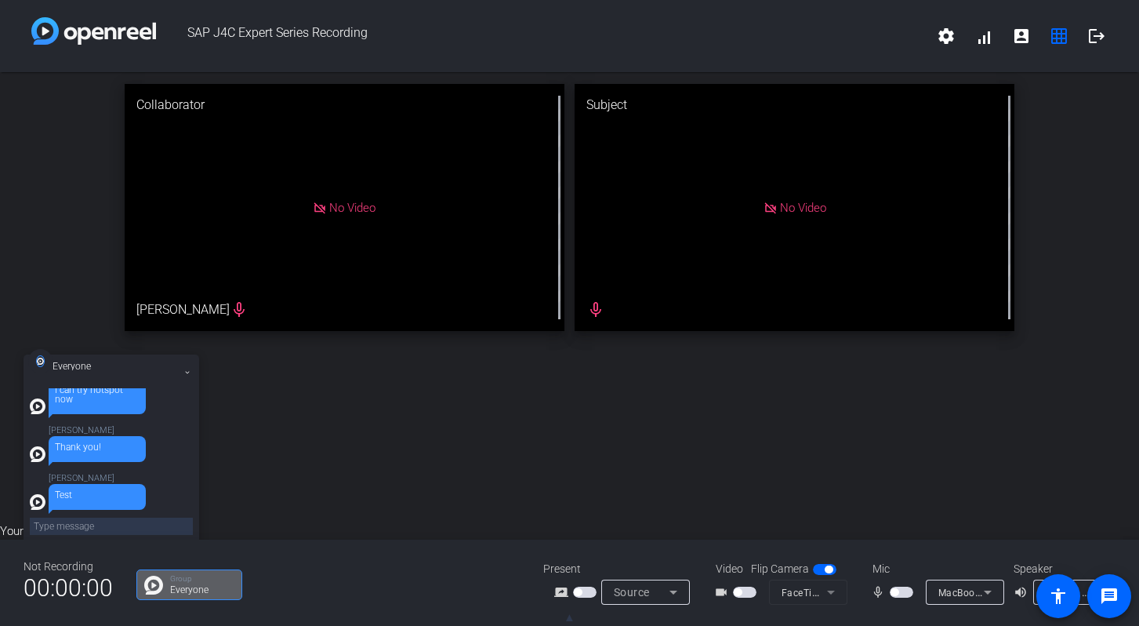
click at [572, 617] on span "▲" at bounding box center [570, 617] width 12 height 14
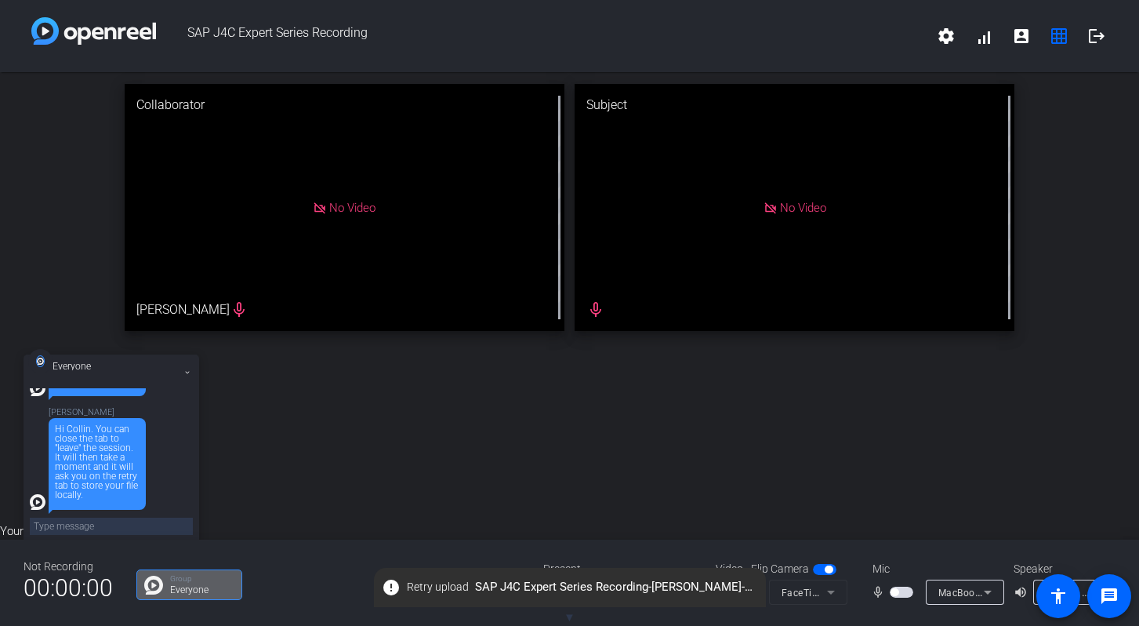
scroll to position [1277, 0]
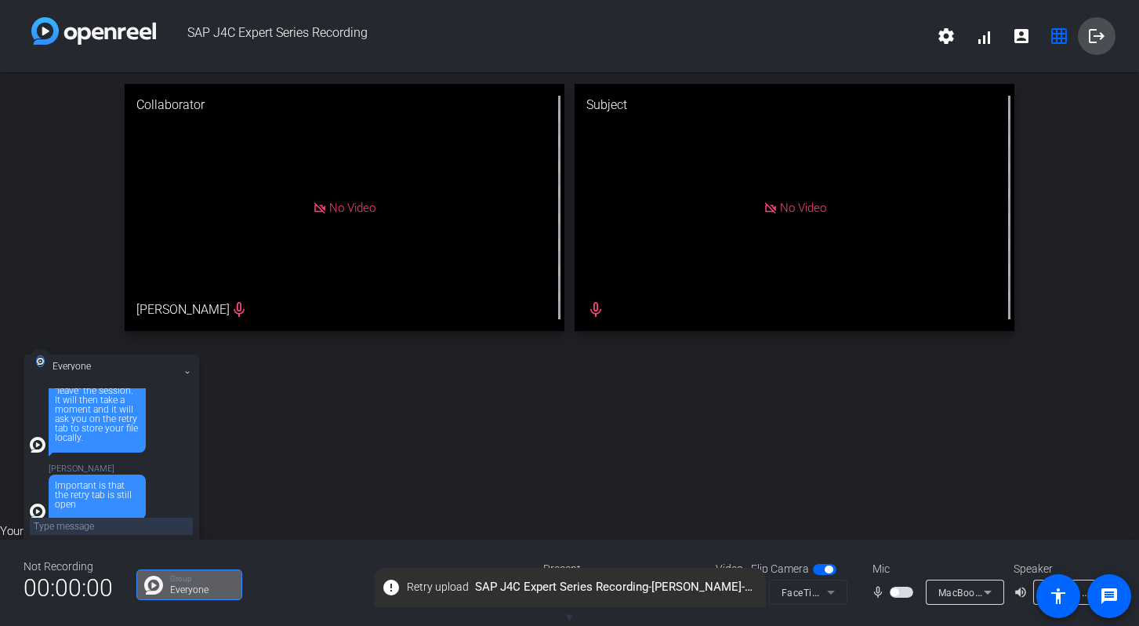
click at [1095, 38] on mat-icon "logout" at bounding box center [1097, 36] width 19 height 19
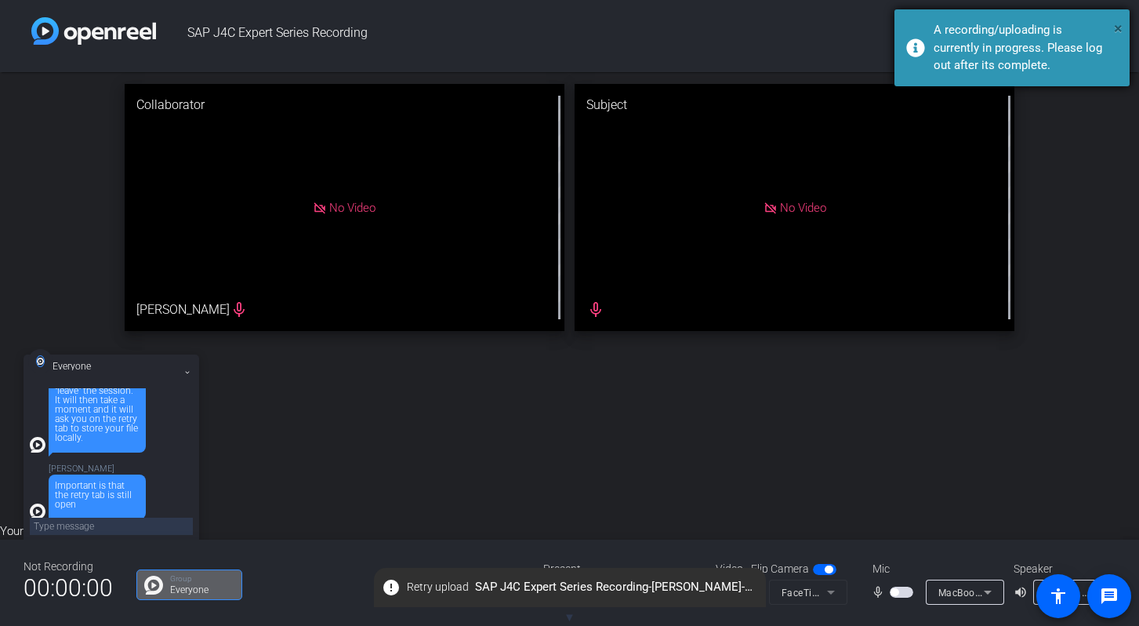
click at [1121, 26] on span "×" at bounding box center [1118, 28] width 9 height 19
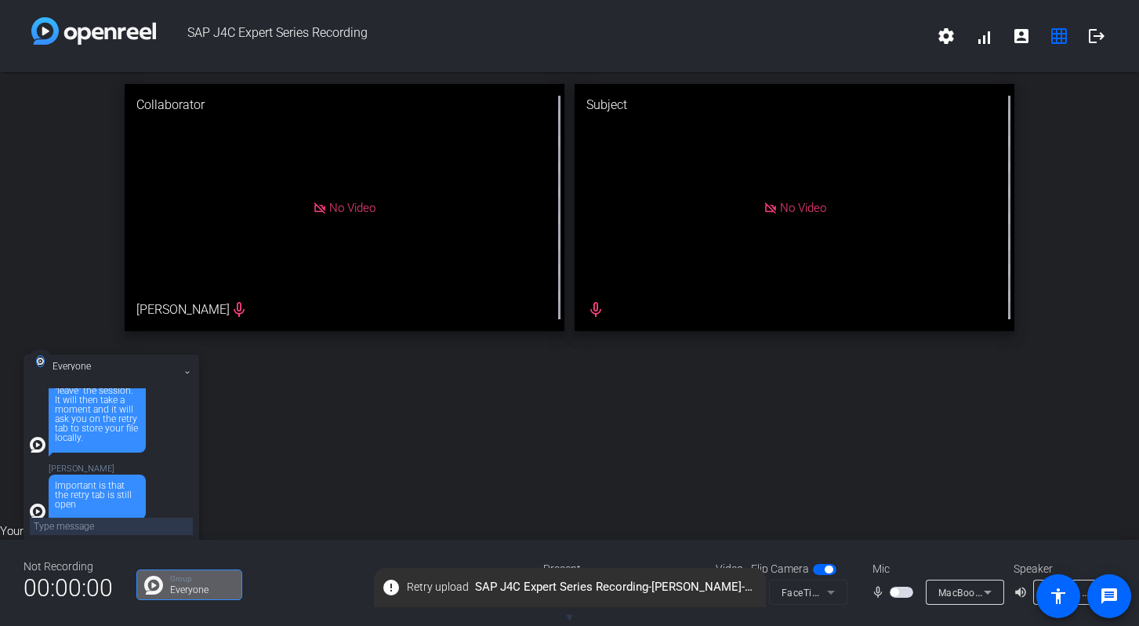
click at [118, 523] on textarea at bounding box center [111, 526] width 163 height 17
type textarea "ok retry tab is till open, i will exit out of the main session tab"
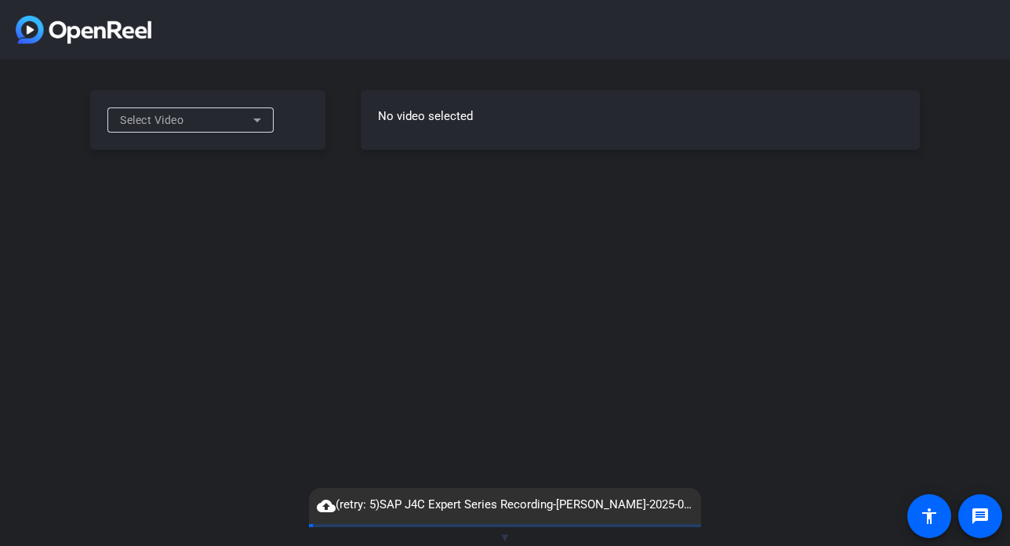
click at [253, 118] on icon at bounding box center [257, 120] width 19 height 19
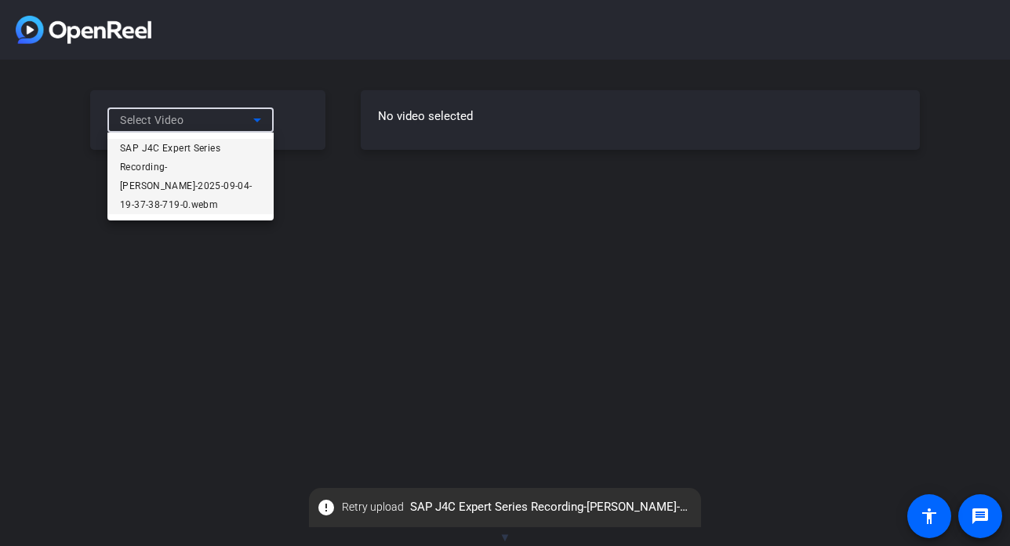
click at [493, 500] on span "error Retry upload SAP J4C Expert Series Recording-Collin Sommerhauser-2025-09-…" at bounding box center [505, 507] width 392 height 28
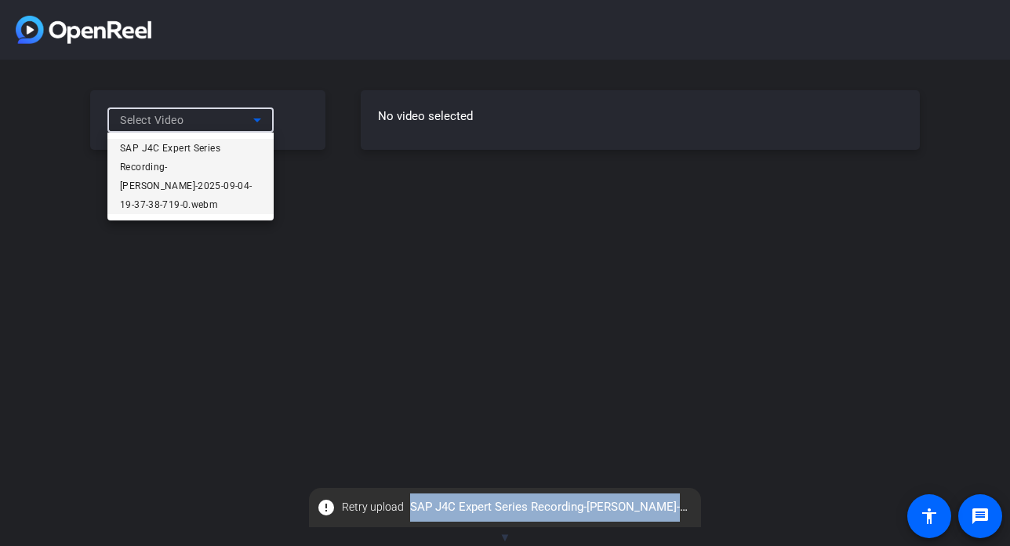
click at [493, 500] on span "error Retry upload SAP J4C Expert Series Recording-Collin Sommerhauser-2025-09-…" at bounding box center [505, 507] width 392 height 28
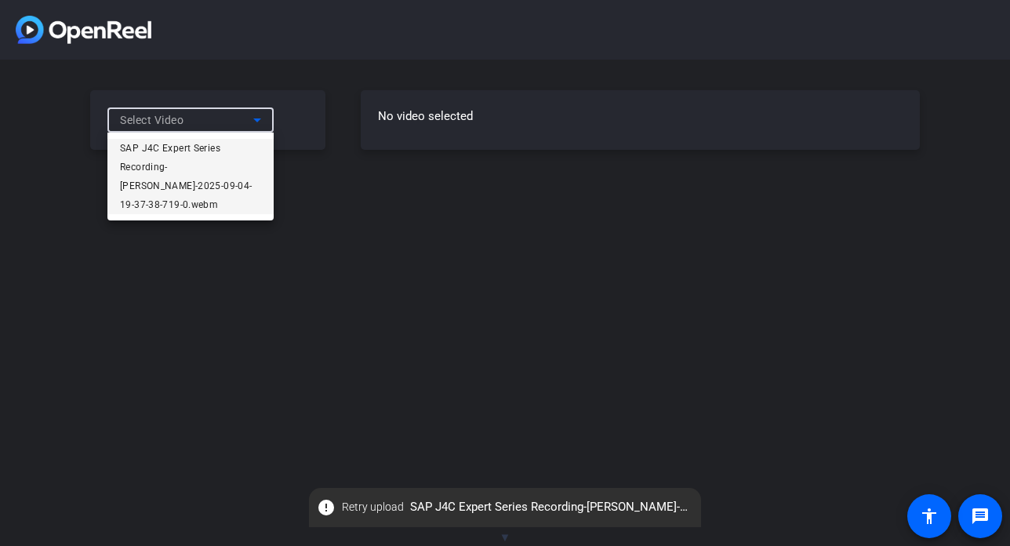
click at [668, 364] on div at bounding box center [505, 273] width 1010 height 546
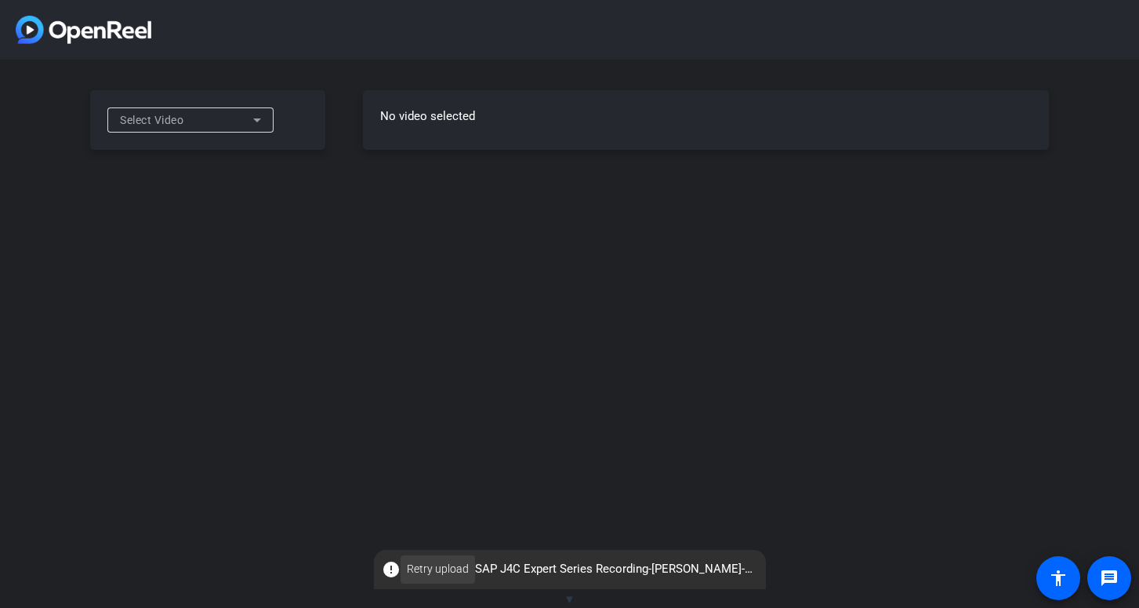
click at [431, 545] on span "Retry upload" at bounding box center [438, 569] width 62 height 16
click at [393, 563] on mat-icon "cloud_upload" at bounding box center [391, 567] width 19 height 19
click at [248, 120] on icon at bounding box center [257, 120] width 19 height 19
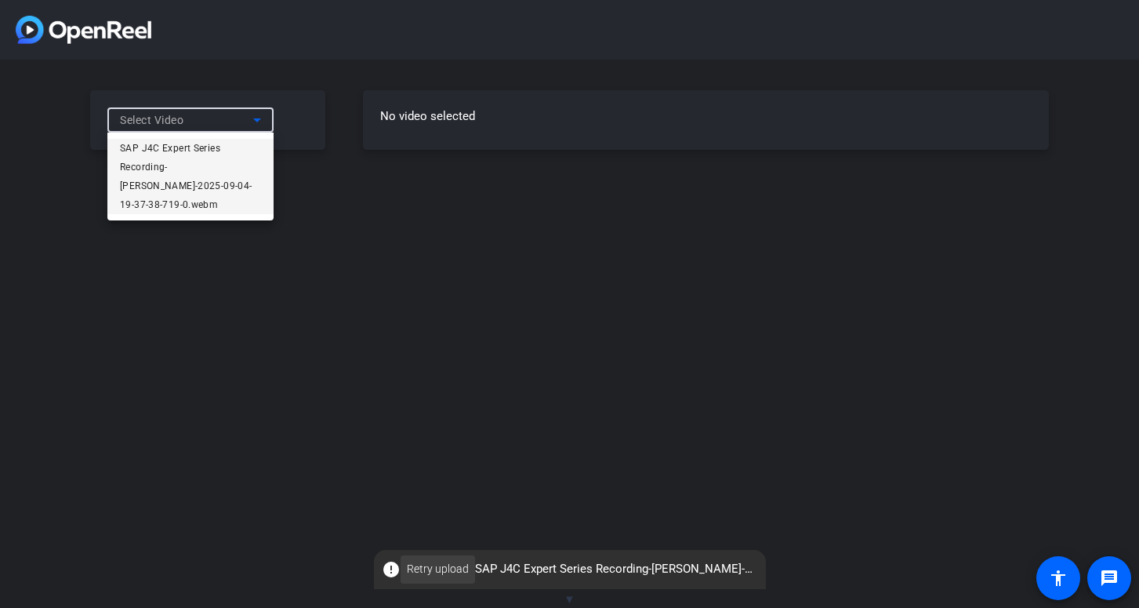
click at [441, 576] on span "Retry upload" at bounding box center [438, 569] width 62 height 16
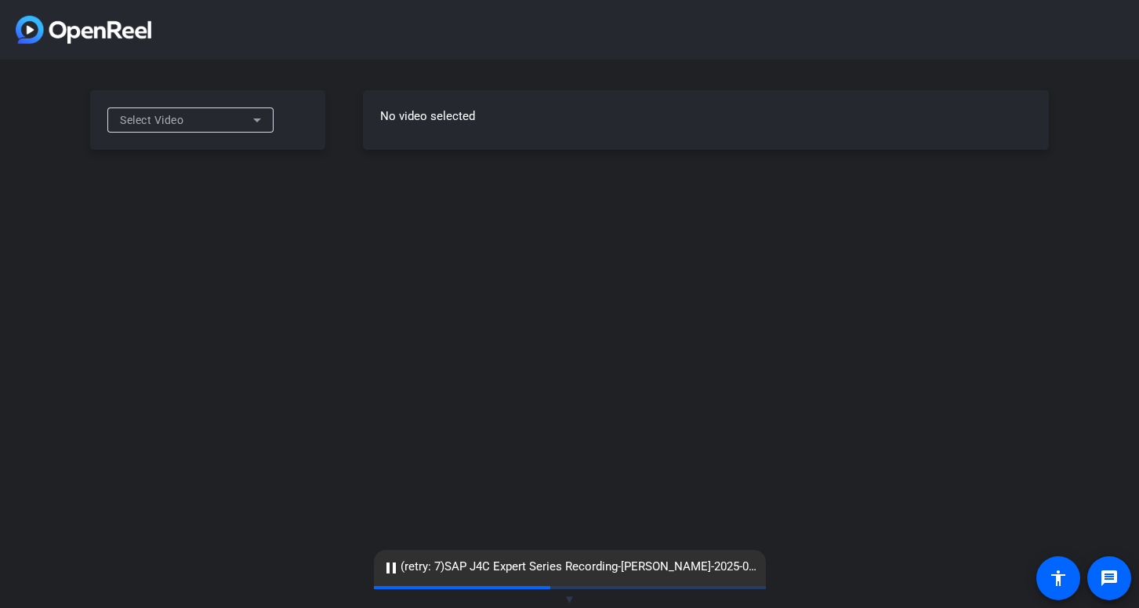
click at [642, 576] on div "pause (retry: 7) SAP J4C Expert Series Recording-[PERSON_NAME]-2025-09-04-19-37…" at bounding box center [570, 568] width 392 height 36
click at [642, 576] on div "cloud_upload (retry: 7) SAP J4C Expert Series Recording-Collin Sommerhauser-202…" at bounding box center [570, 568] width 392 height 36
click at [645, 574] on span "cloud_upload (retry: 7) SAP J4C Expert Series Recording-Collin Sommerhauser-202…" at bounding box center [570, 567] width 392 height 19
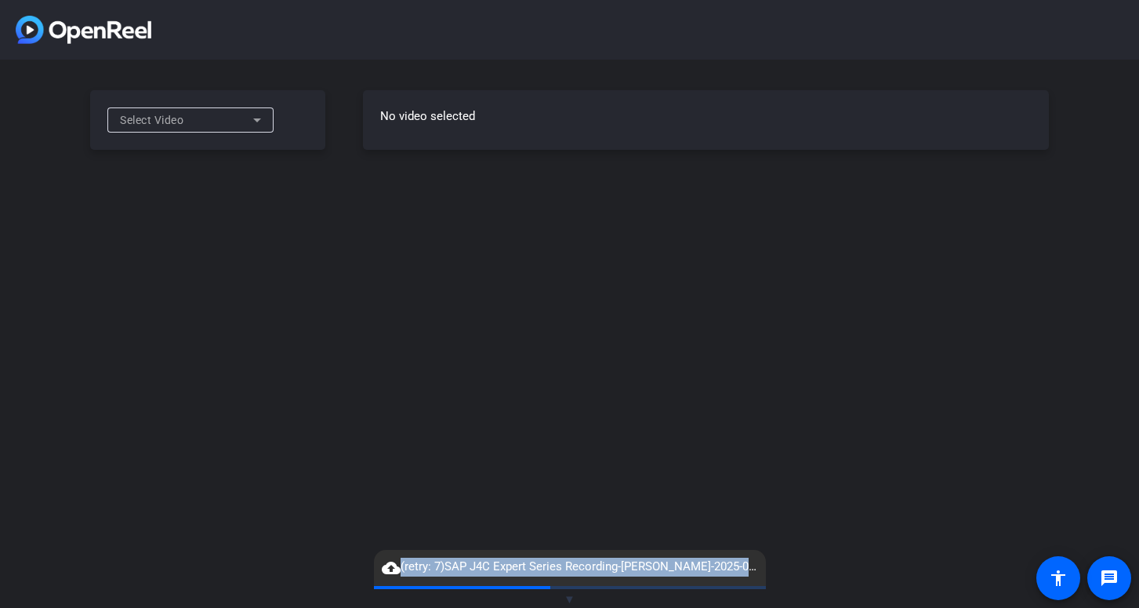
click at [645, 574] on span "cloud_upload (retry: 7) SAP J4C Expert Series Recording-Collin Sommerhauser-202…" at bounding box center [570, 567] width 392 height 19
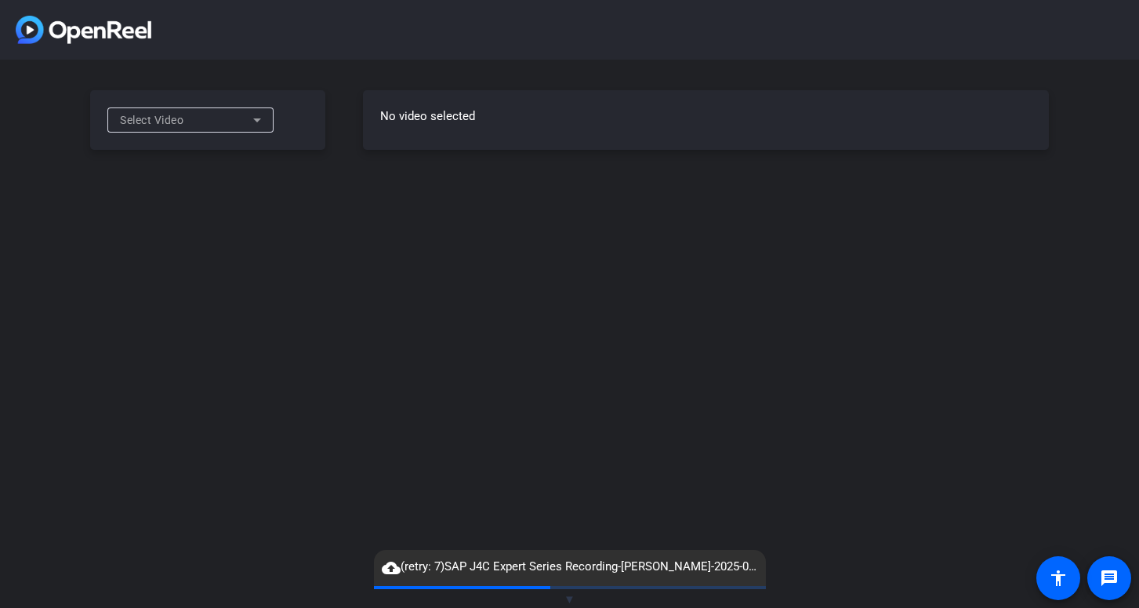
click at [701, 565] on span "cloud_upload (retry: 7) SAP J4C Expert Series Recording-Collin Sommerhauser-202…" at bounding box center [570, 567] width 392 height 19
click at [763, 476] on div "Select Video No video selected" at bounding box center [569, 304] width 1139 height 608
click at [1116, 573] on mat-icon "message" at bounding box center [1109, 578] width 19 height 19
click at [255, 115] on icon at bounding box center [257, 120] width 19 height 19
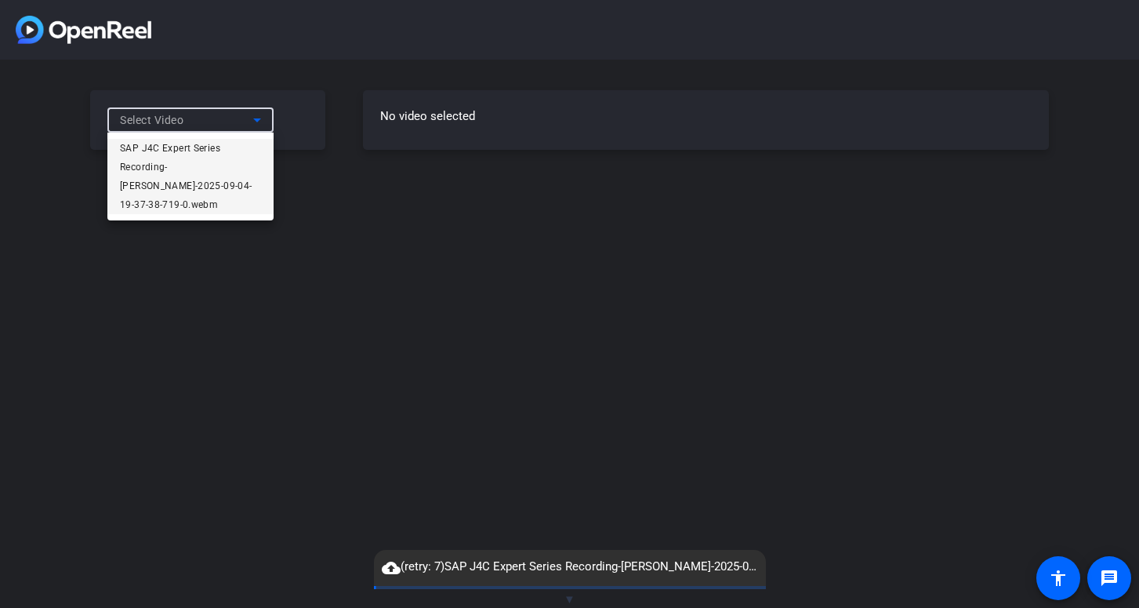
click at [408, 282] on div at bounding box center [569, 304] width 1139 height 608
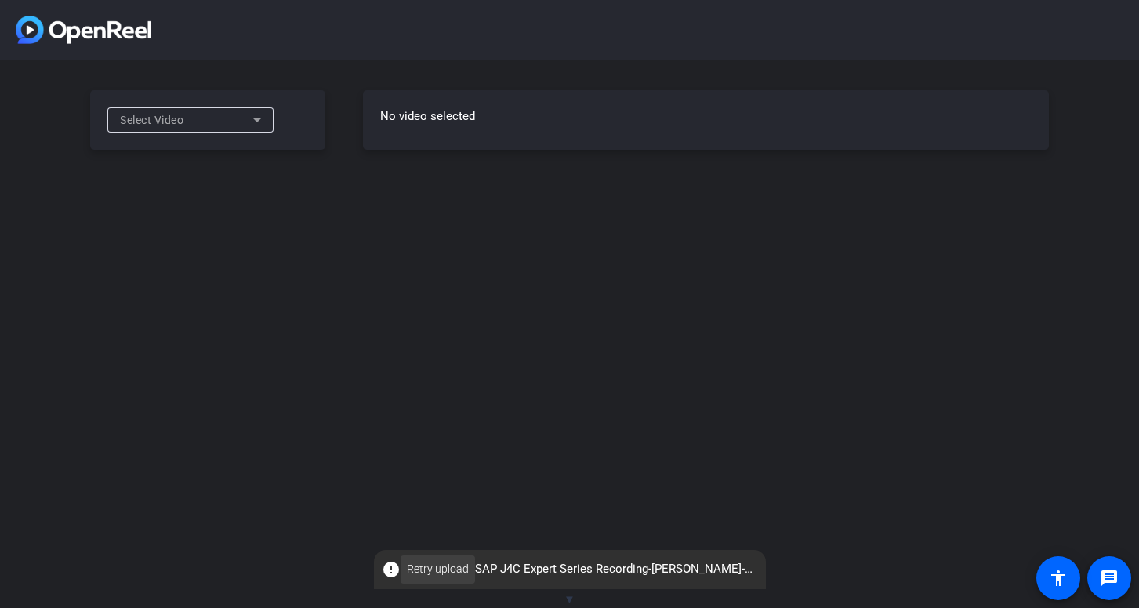
click at [433, 565] on span "Retry upload" at bounding box center [438, 569] width 62 height 16
click at [445, 569] on span "Retry upload" at bounding box center [438, 569] width 62 height 16
click at [425, 567] on span "Retry upload" at bounding box center [438, 569] width 62 height 16
click at [432, 563] on span "Retry upload" at bounding box center [438, 569] width 62 height 16
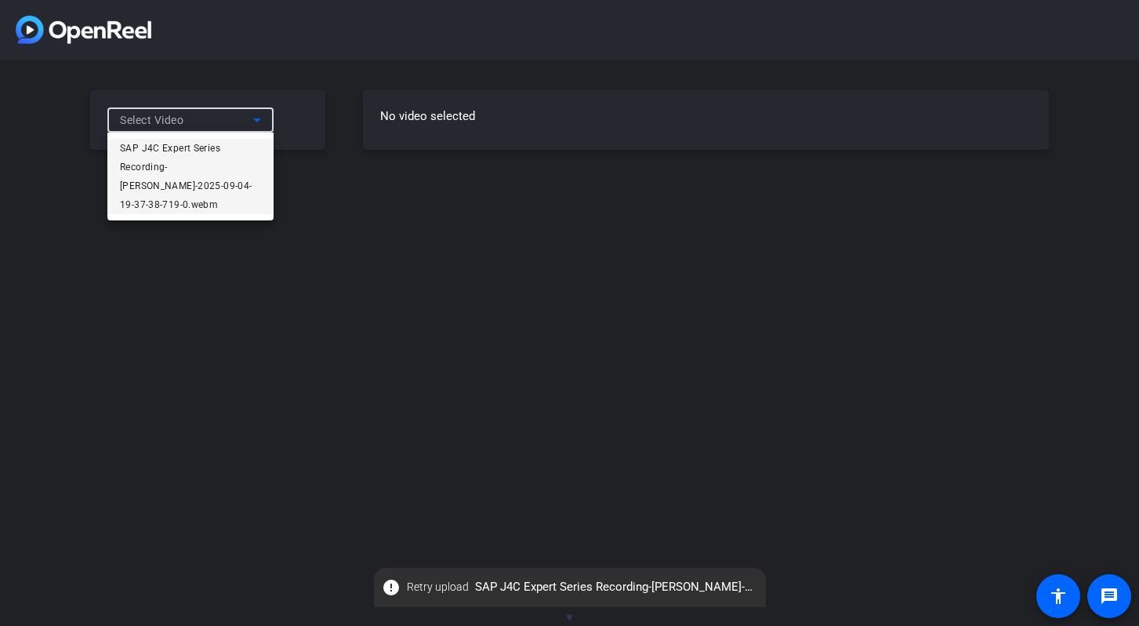
click at [250, 115] on div at bounding box center [569, 313] width 1139 height 626
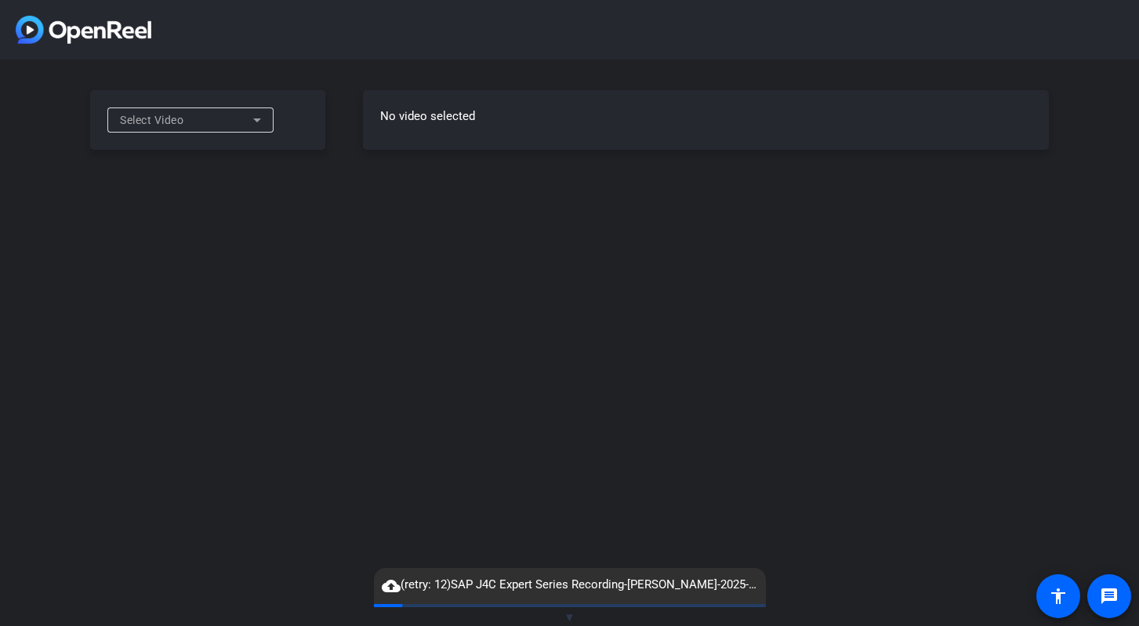
click at [1056, 425] on div "Select Video No video selected" at bounding box center [569, 313] width 1139 height 626
click at [755, 588] on span "cloud_upload (retry: 12) SAP J4C Expert Series Recording-Collin Sommerhauser-20…" at bounding box center [570, 585] width 392 height 19
click at [656, 575] on div "cloud_upload (retry: 12) SAP J4C Expert Series Recording-Collin Sommerhauser-20…" at bounding box center [570, 586] width 392 height 36
click at [577, 593] on span "cloud_upload (retry: 12) SAP J4C Expert Series Recording-Collin Sommerhauser-20…" at bounding box center [570, 585] width 392 height 19
click at [348, 299] on div "Select Video No video selected" at bounding box center [569, 313] width 1139 height 626
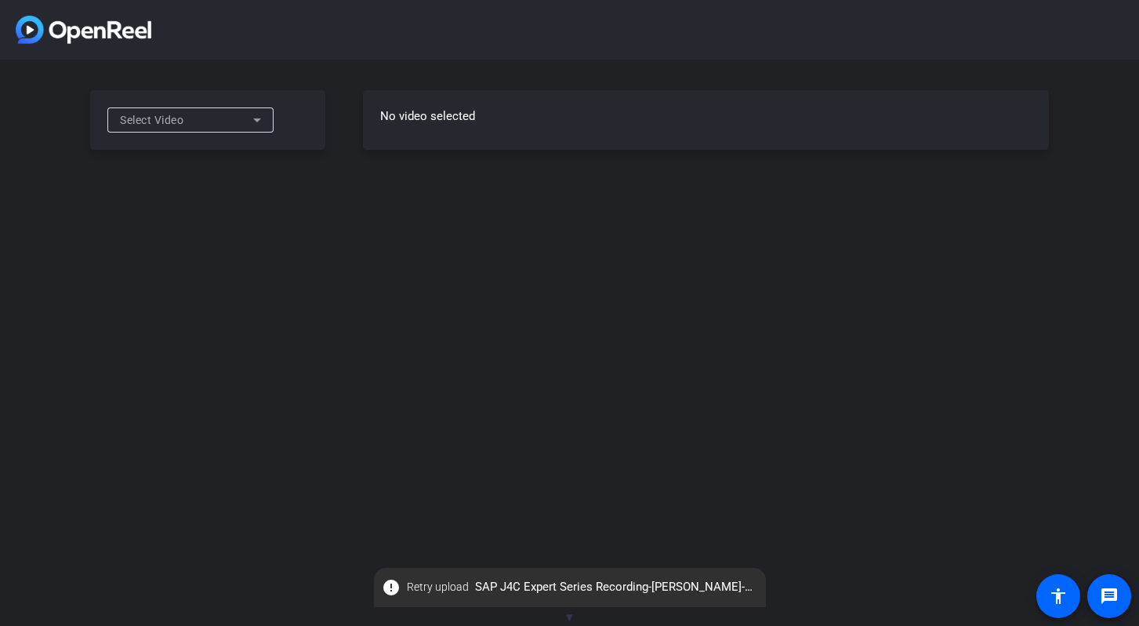
click at [553, 394] on div "Select Video No video selected" at bounding box center [569, 313] width 1139 height 626
click at [570, 617] on span "▼" at bounding box center [570, 617] width 12 height 14
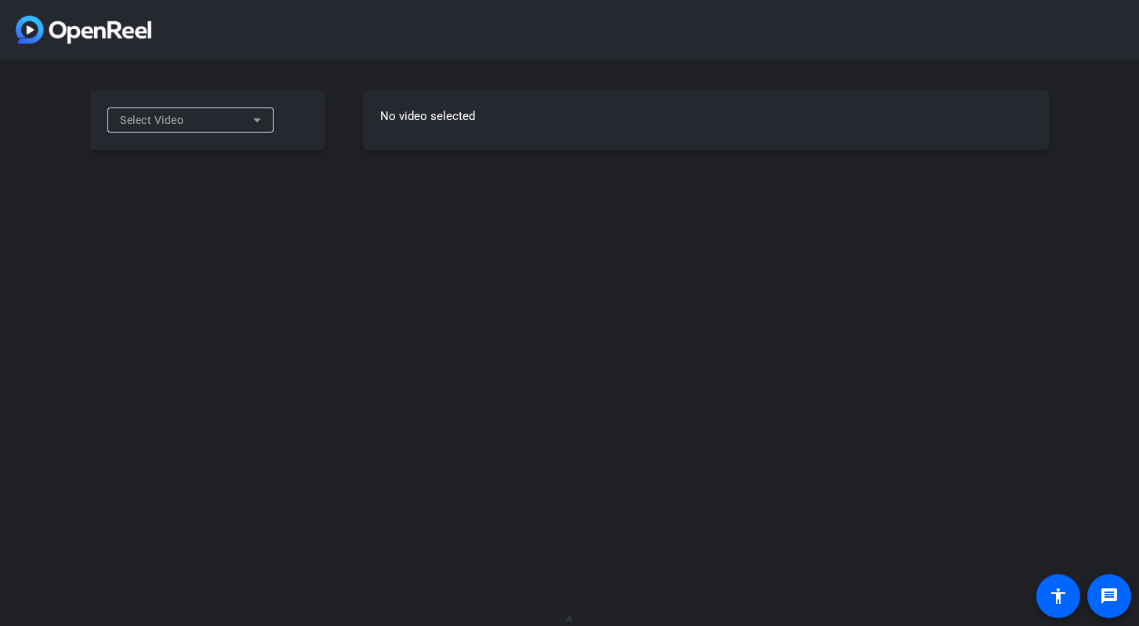
click at [570, 617] on span "▲" at bounding box center [570, 617] width 12 height 14
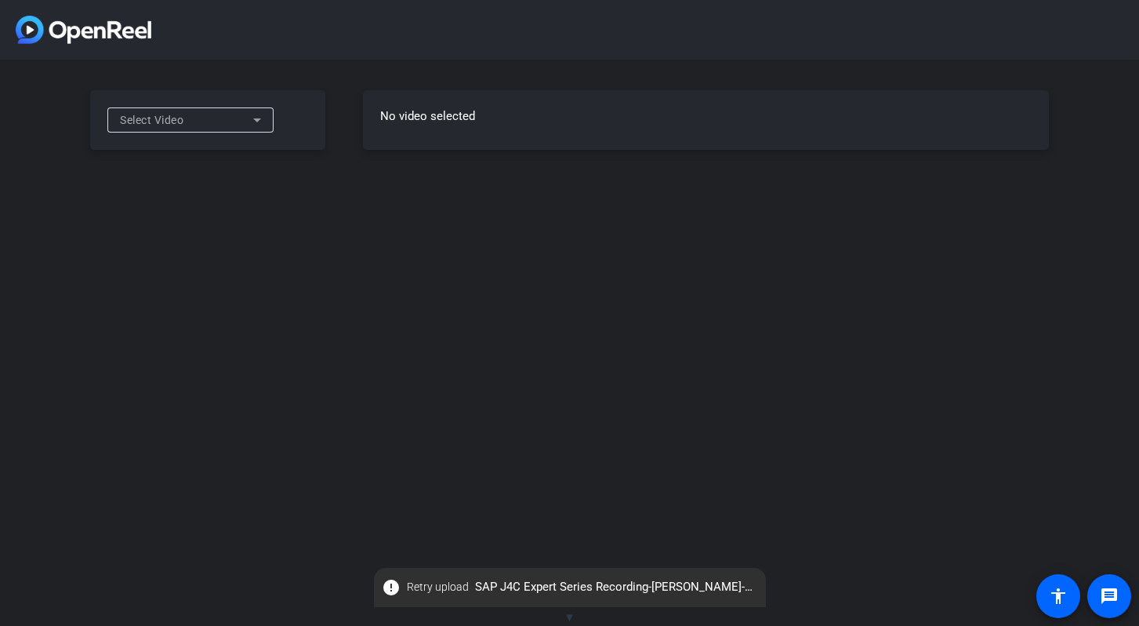
click at [447, 529] on div "Select Video No video selected" at bounding box center [569, 313] width 1139 height 626
click at [258, 125] on icon at bounding box center [257, 120] width 19 height 19
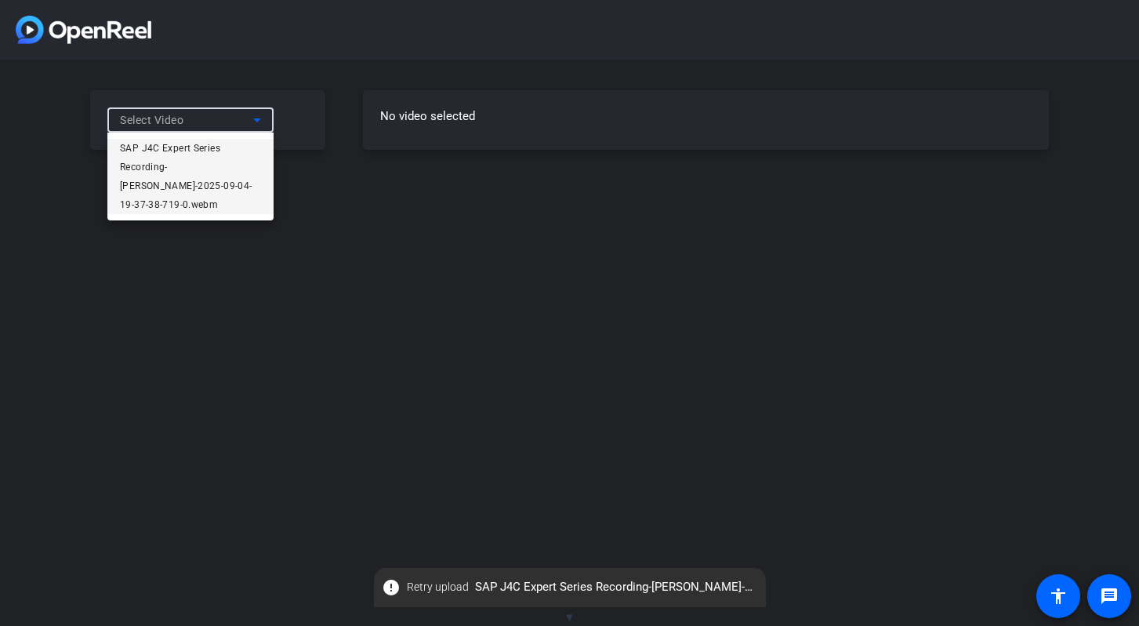
click at [259, 121] on div at bounding box center [569, 313] width 1139 height 626
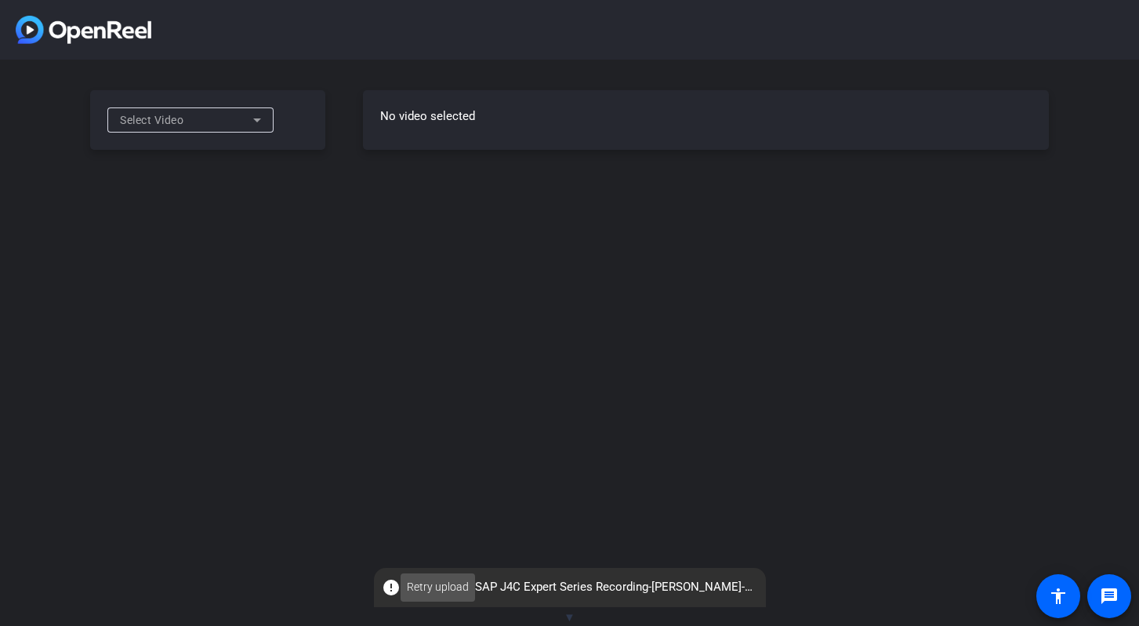
click at [452, 582] on span "Retry upload" at bounding box center [438, 587] width 62 height 16
click at [249, 125] on icon at bounding box center [257, 120] width 19 height 19
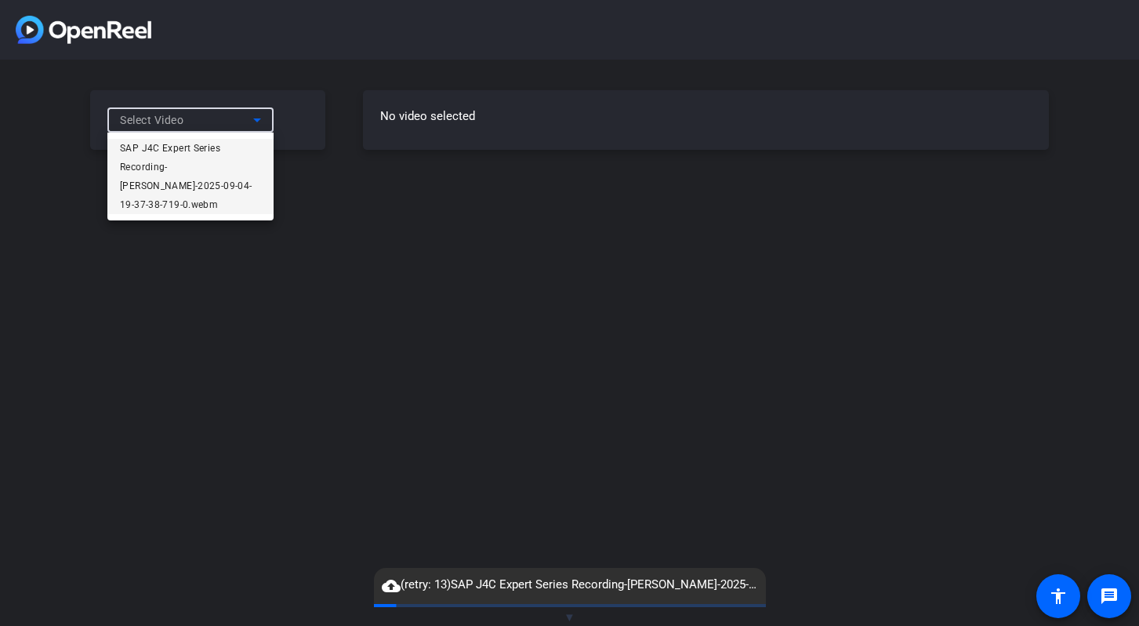
click at [250, 122] on div at bounding box center [569, 313] width 1139 height 626
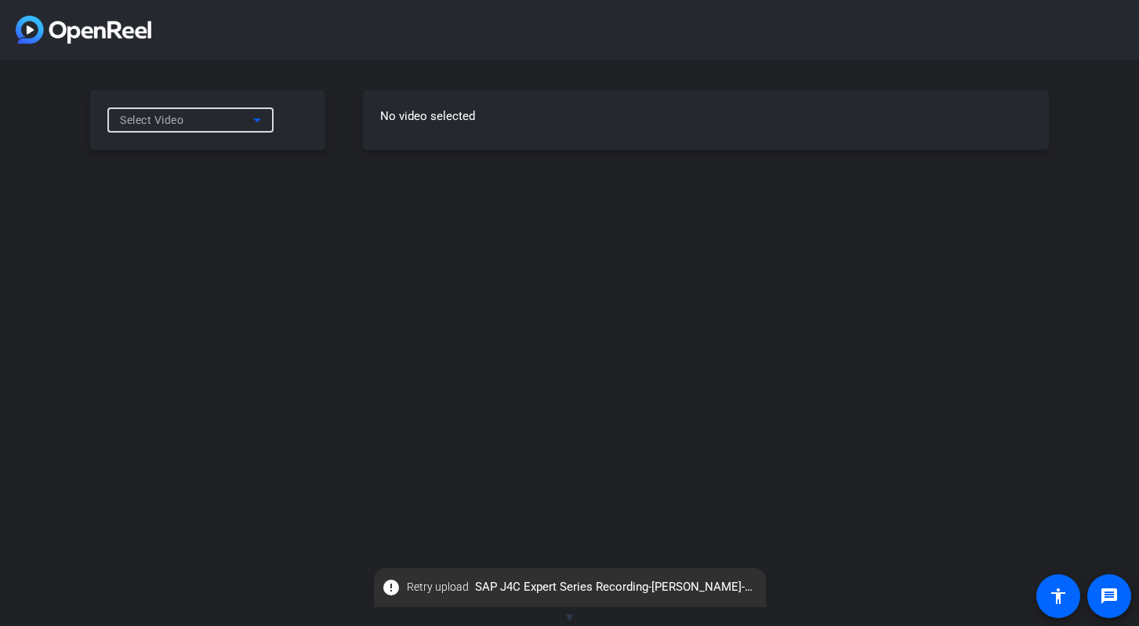
click at [256, 125] on icon at bounding box center [257, 120] width 19 height 19
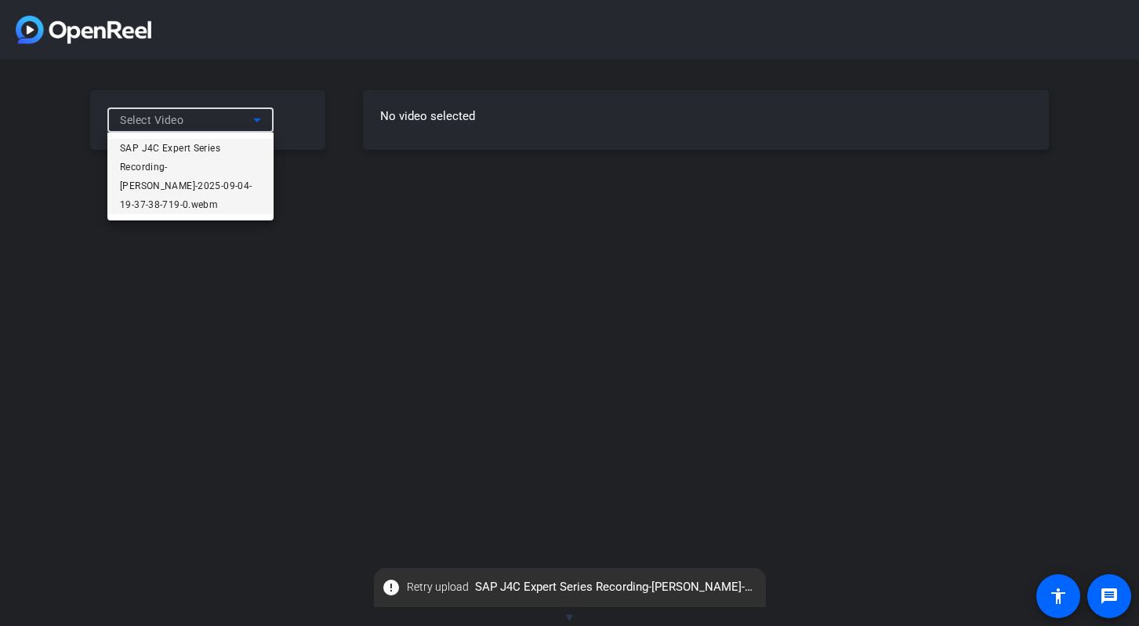
click at [256, 124] on div at bounding box center [569, 313] width 1139 height 626
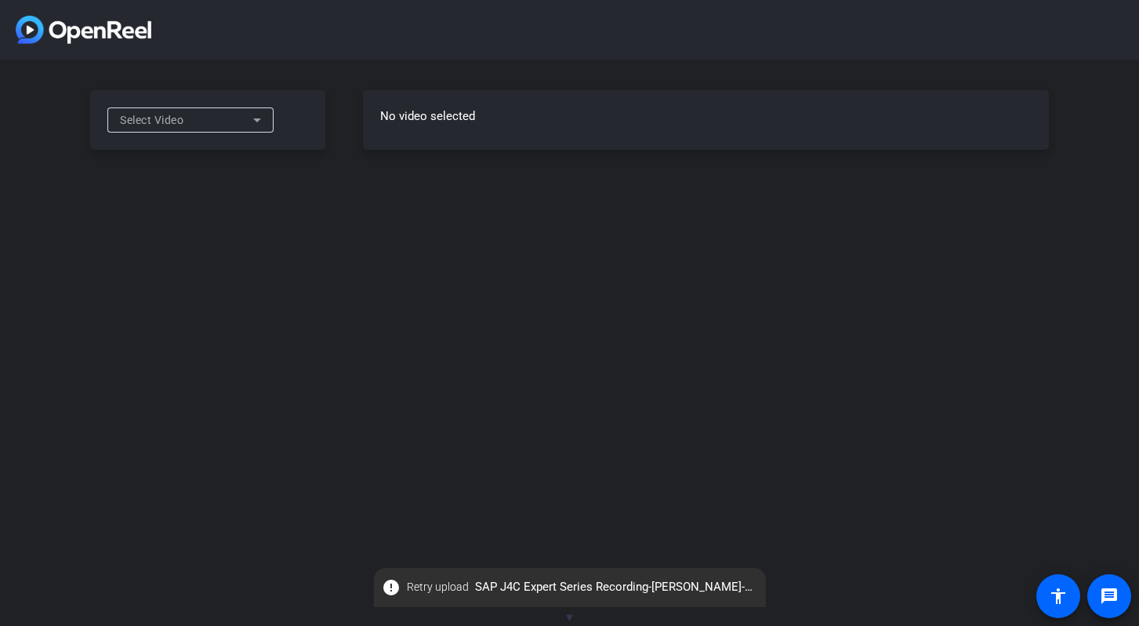
click at [245, 128] on div "Select Video" at bounding box center [186, 120] width 133 height 19
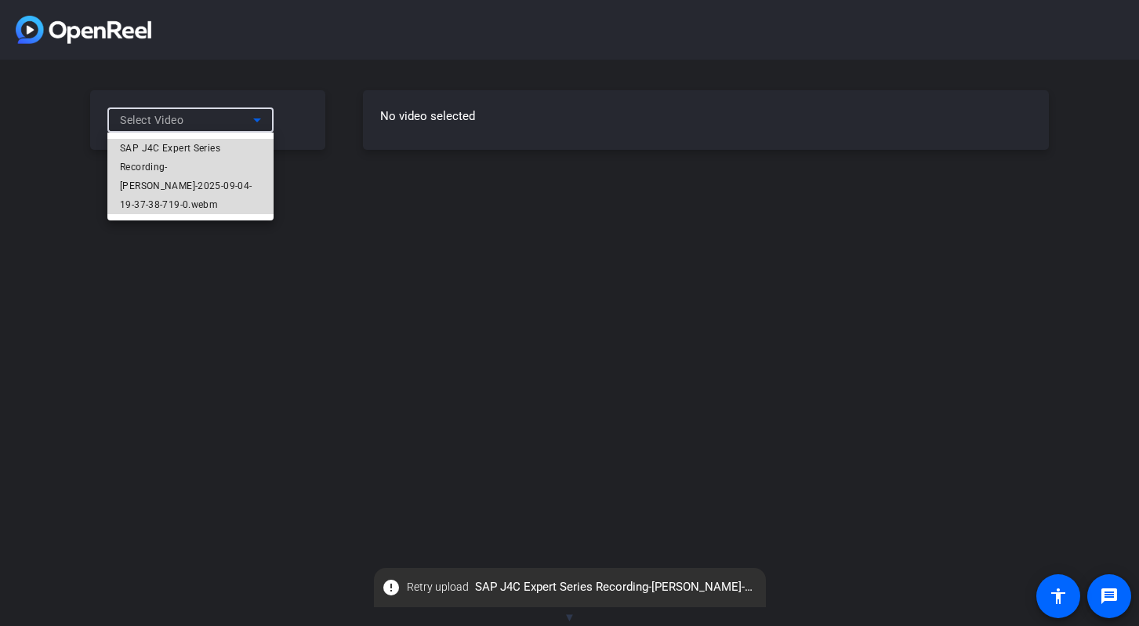
click at [202, 145] on span "SAP J4C Expert Series Recording-[PERSON_NAME]-2025-09-04-19-37-38-719-0.webm" at bounding box center [190, 176] width 141 height 75
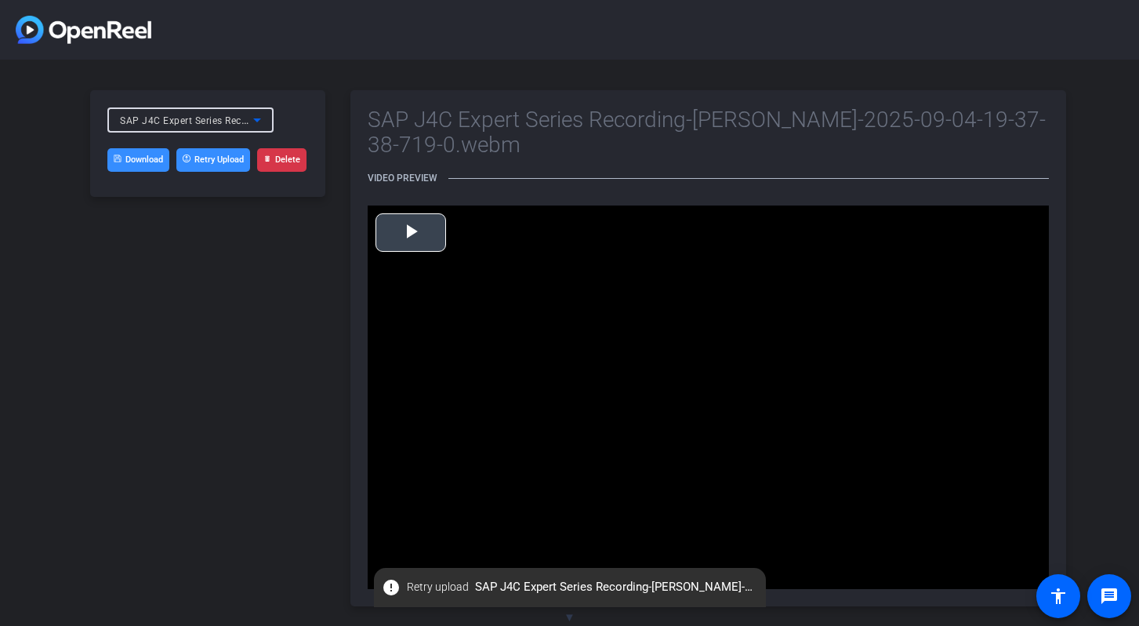
click at [411, 232] on span "Video Player" at bounding box center [411, 232] width 0 height 0
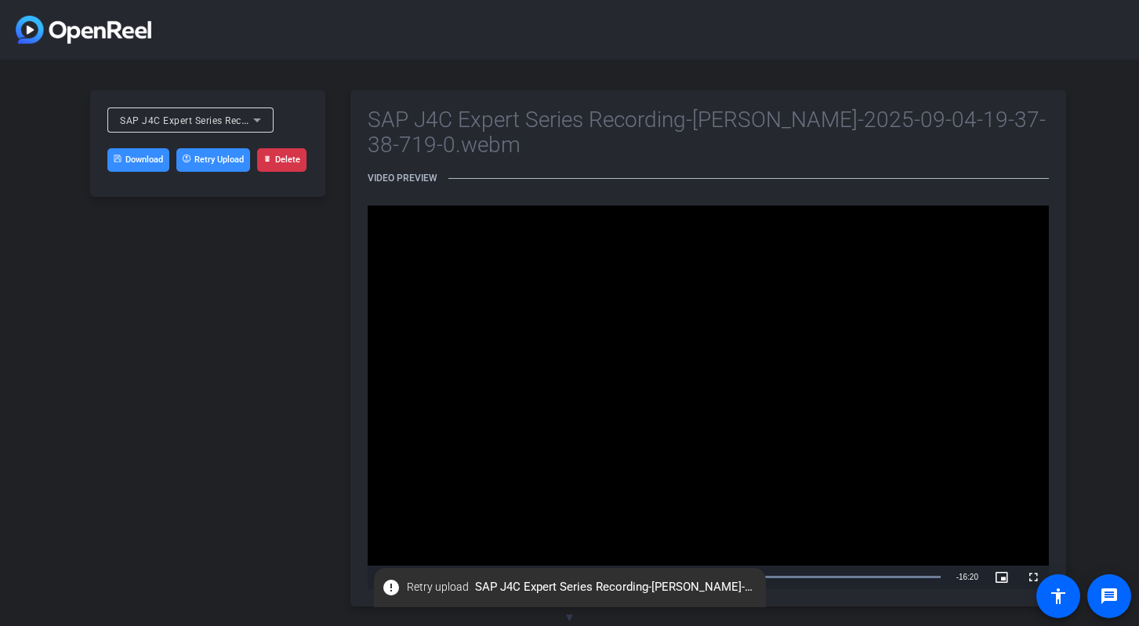
click at [260, 120] on icon at bounding box center [257, 120] width 19 height 19
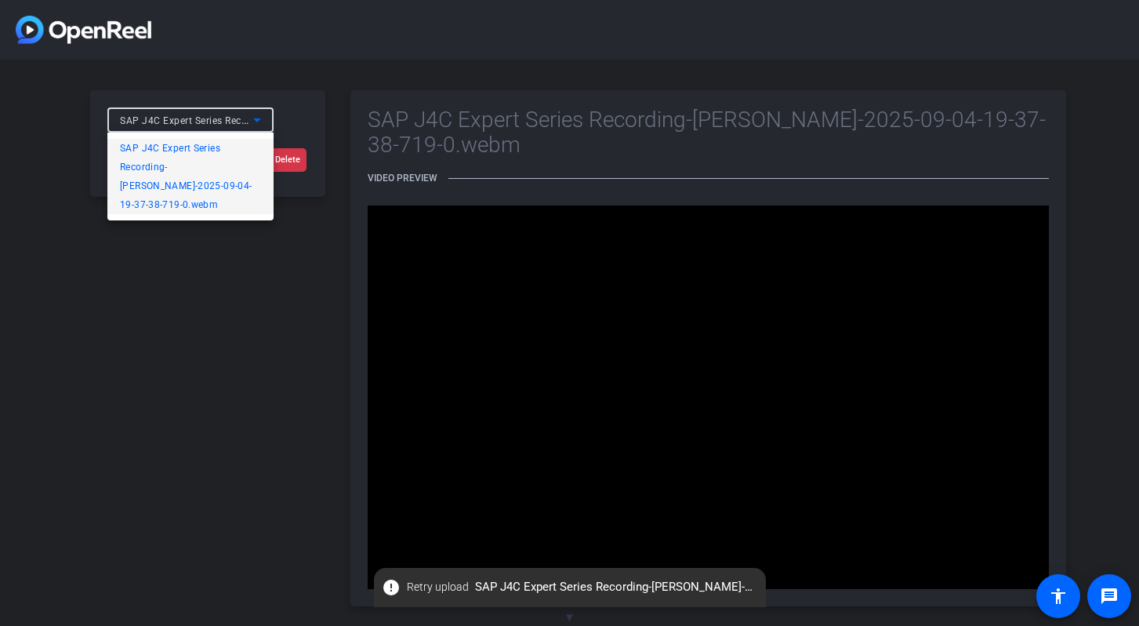
click at [260, 120] on div at bounding box center [569, 313] width 1139 height 626
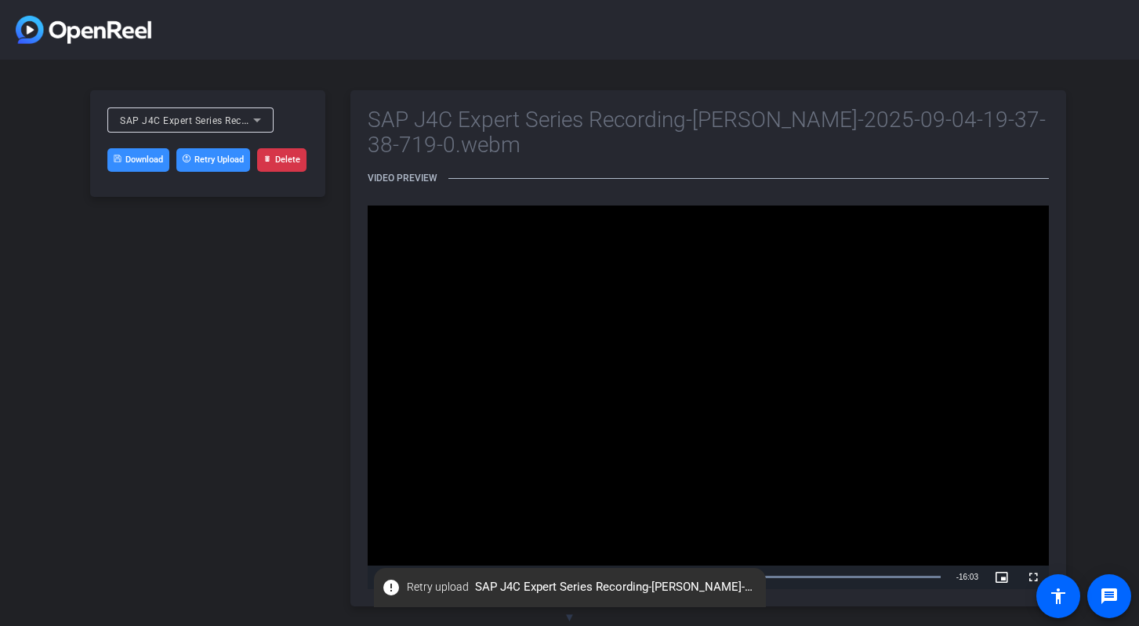
click at [134, 158] on link "Download" at bounding box center [138, 160] width 62 height 24
click at [468, 463] on video "Video Player" at bounding box center [708, 396] width 681 height 383
click at [481, 491] on video "Video Player" at bounding box center [708, 396] width 681 height 383
click at [481, 492] on video "Video Player" at bounding box center [708, 396] width 681 height 383
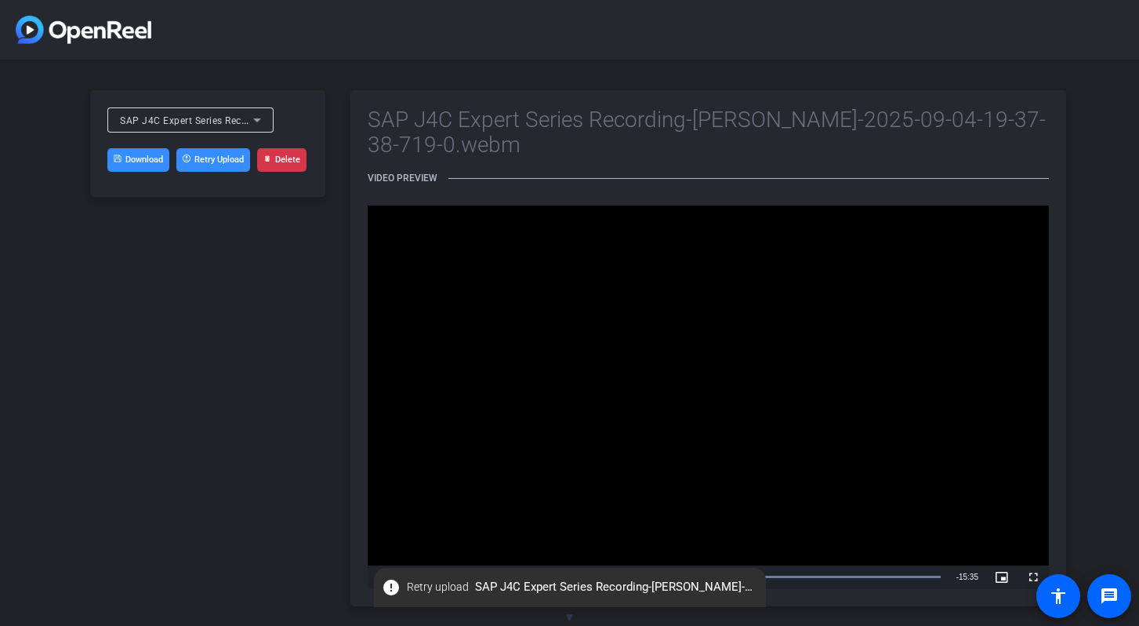
click at [481, 492] on video "Video Player" at bounding box center [708, 396] width 681 height 383
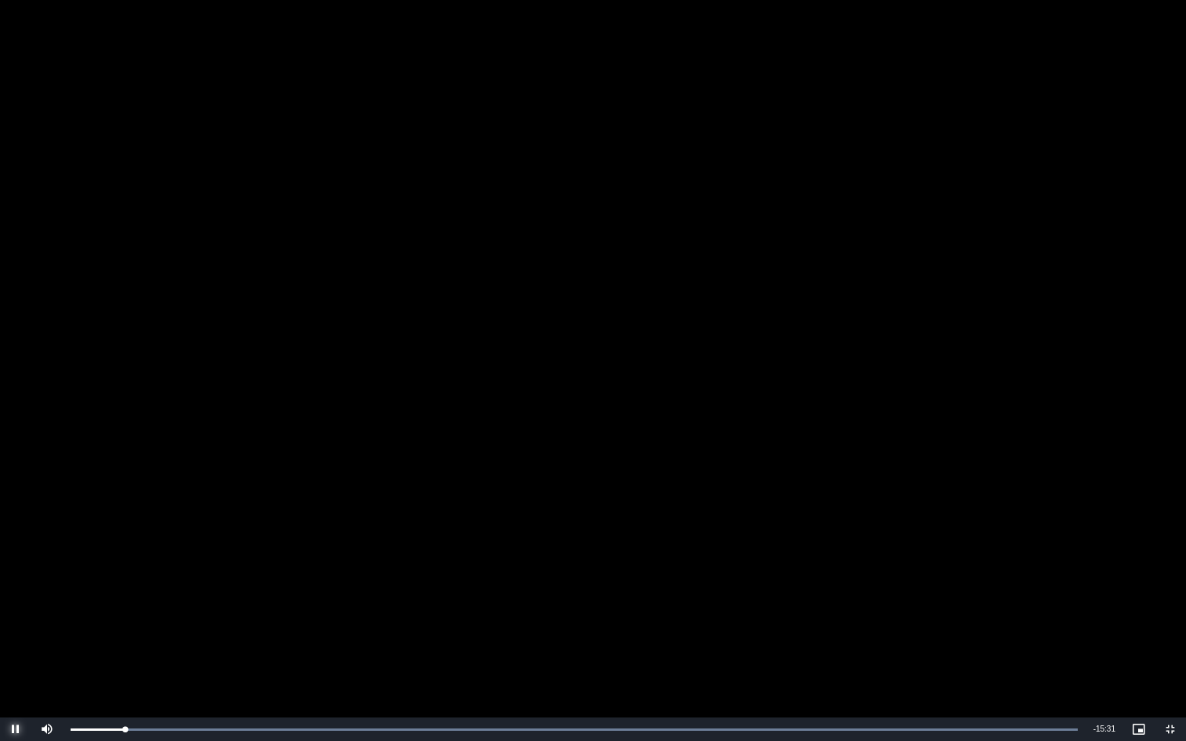
click at [16, 625] on span "Video Player" at bounding box center [15, 729] width 31 height 0
click at [114, 80] on video "Video Player" at bounding box center [593, 370] width 1186 height 741
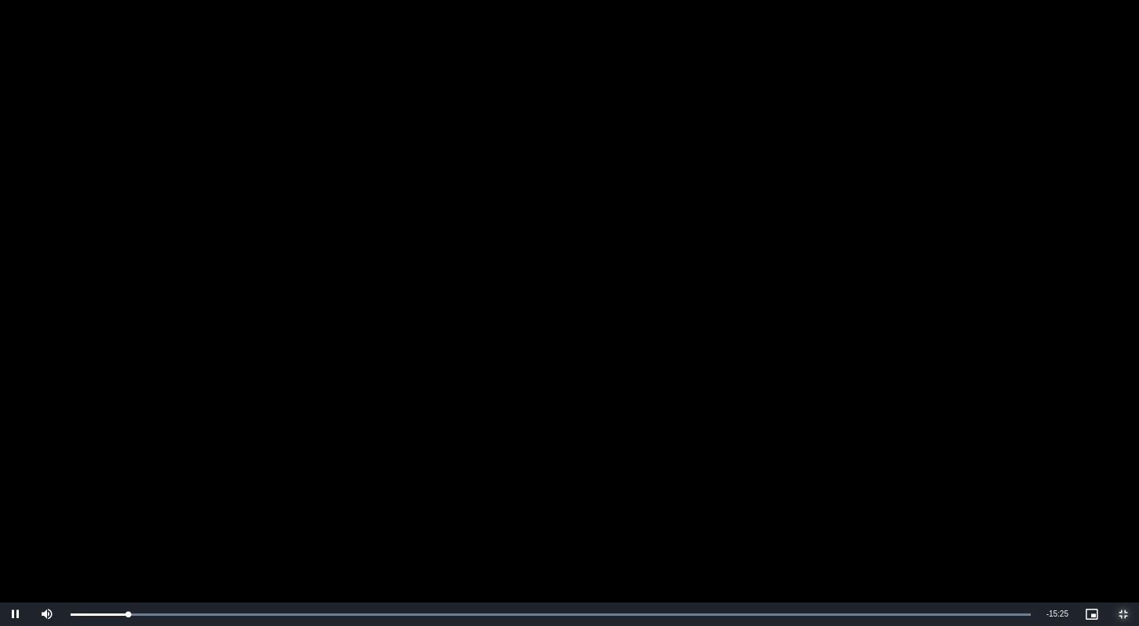
click at [1121, 614] on span "Video Player" at bounding box center [1123, 614] width 31 height 0
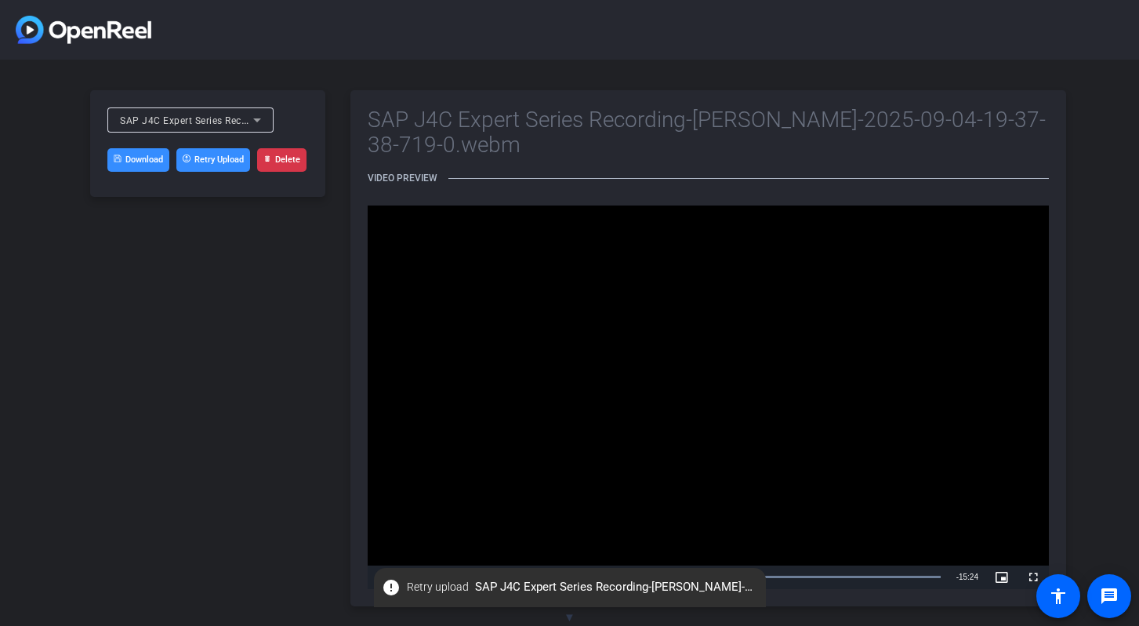
click at [259, 117] on icon at bounding box center [257, 120] width 19 height 19
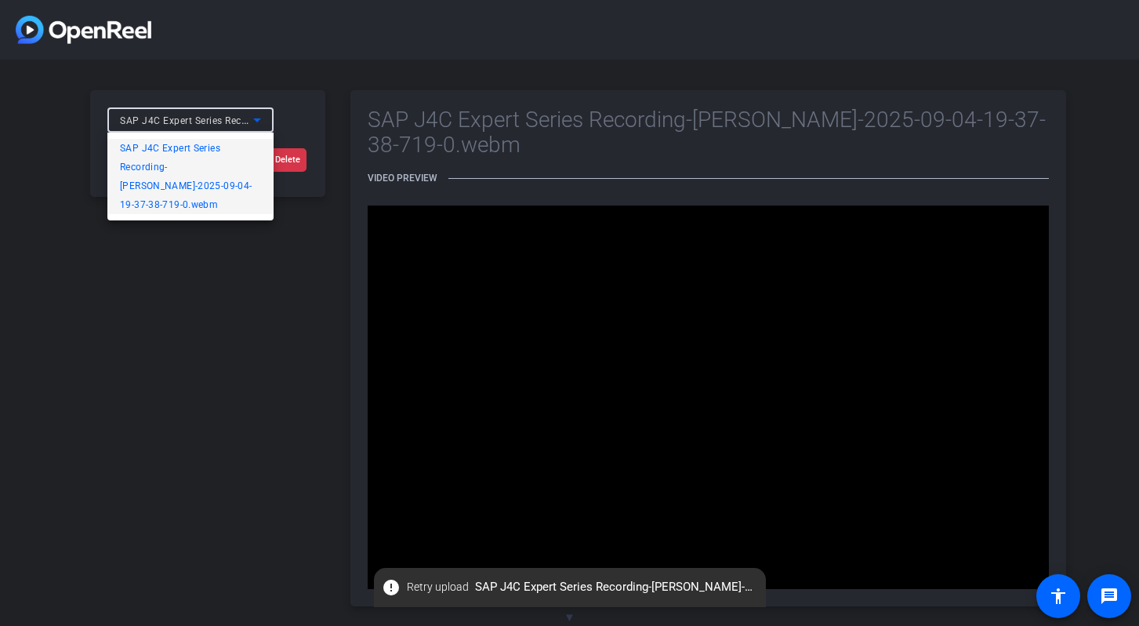
click at [210, 147] on span "SAP J4C Expert Series Recording-[PERSON_NAME]-2025-09-04-19-37-38-719-0.webm" at bounding box center [190, 176] width 141 height 75
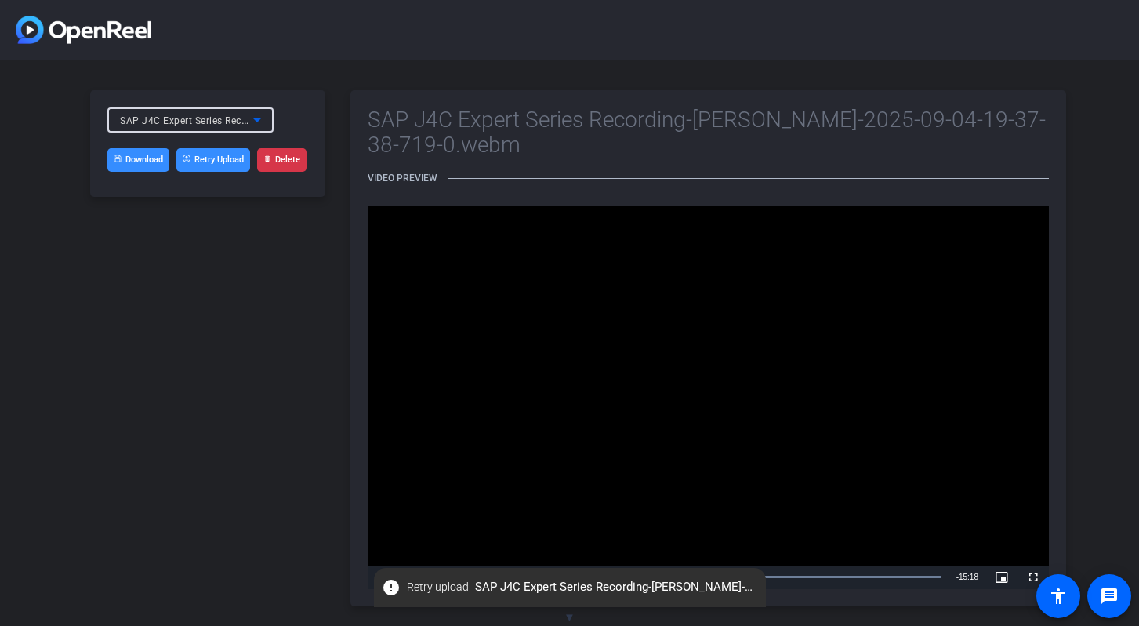
click at [572, 612] on span "▼" at bounding box center [570, 617] width 12 height 14
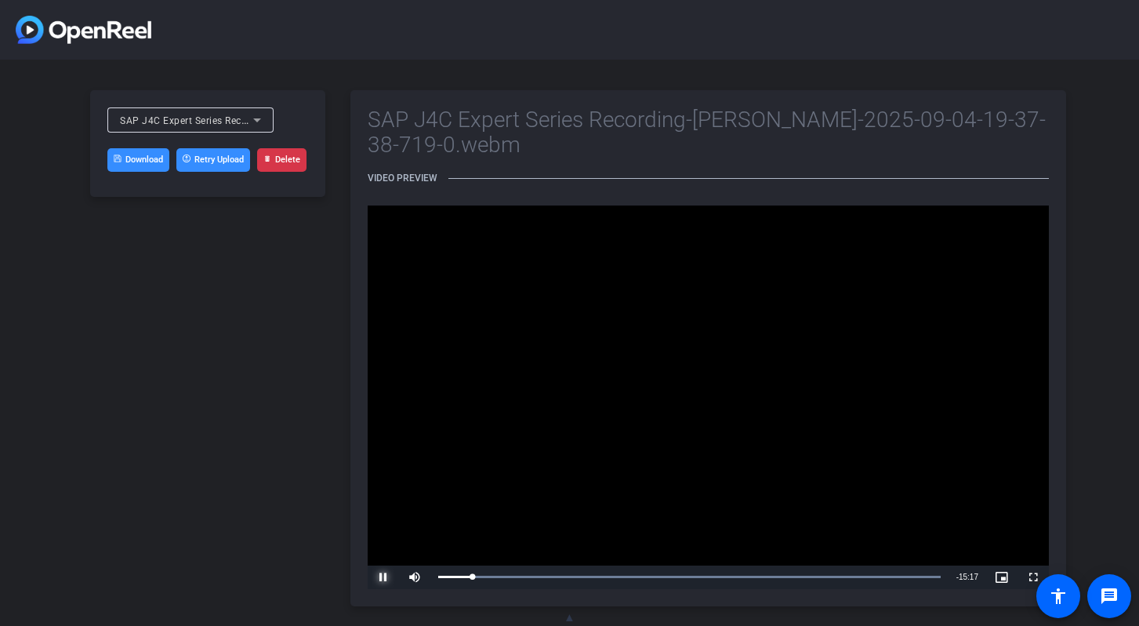
click at [383, 577] on span "Video Player" at bounding box center [383, 577] width 31 height 0
click at [150, 154] on link "Download" at bounding box center [138, 160] width 62 height 24
click at [219, 223] on div "SAP J4C Expert Series Recording-Collin Sommerhauser-2025-09-04-19-37-38-719-0.w…" at bounding box center [207, 348] width 235 height 516
click at [239, 118] on span "SAP J4C Expert Series Recording-[PERSON_NAME]-2025-09-04-19-37-38-719-0.webm" at bounding box center [314, 120] width 388 height 13
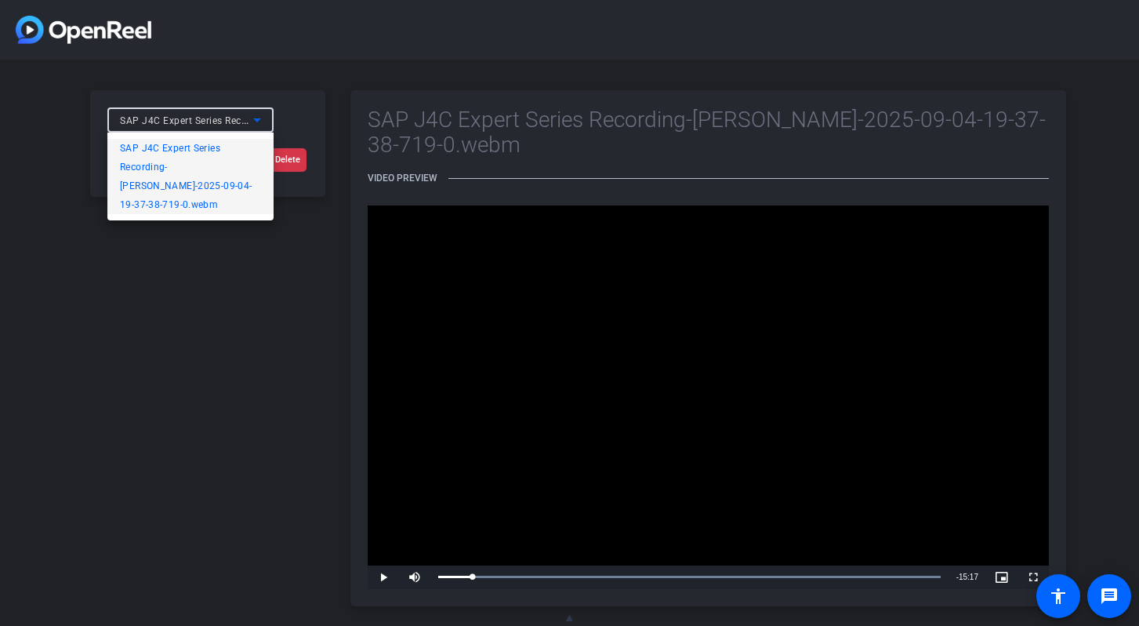
click at [250, 118] on div at bounding box center [569, 313] width 1139 height 626
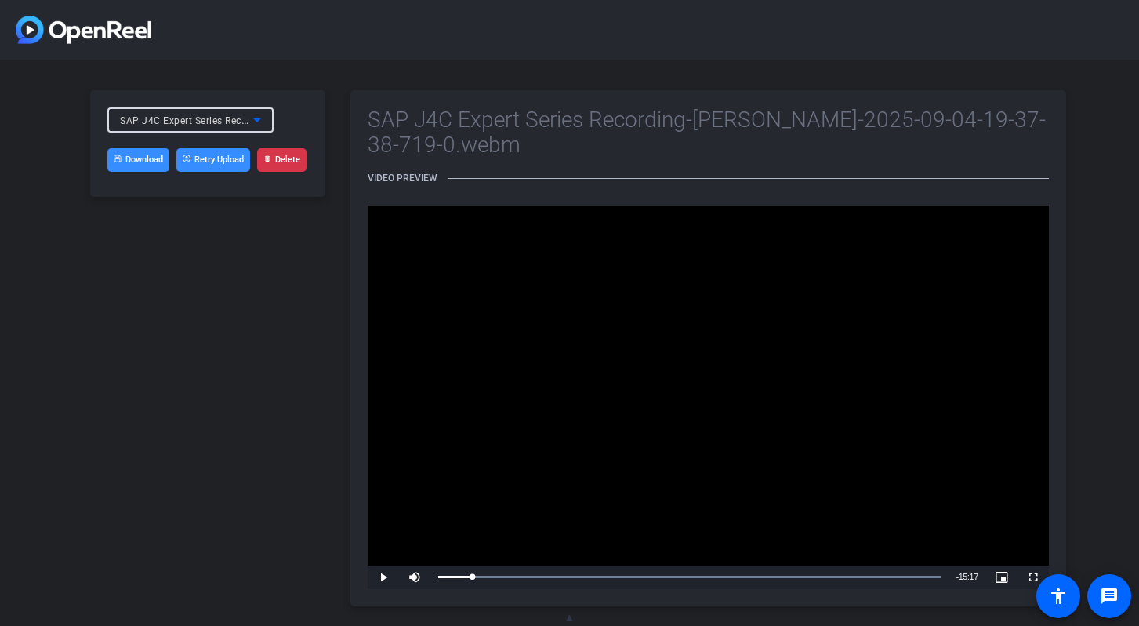
click at [260, 123] on icon at bounding box center [257, 120] width 19 height 19
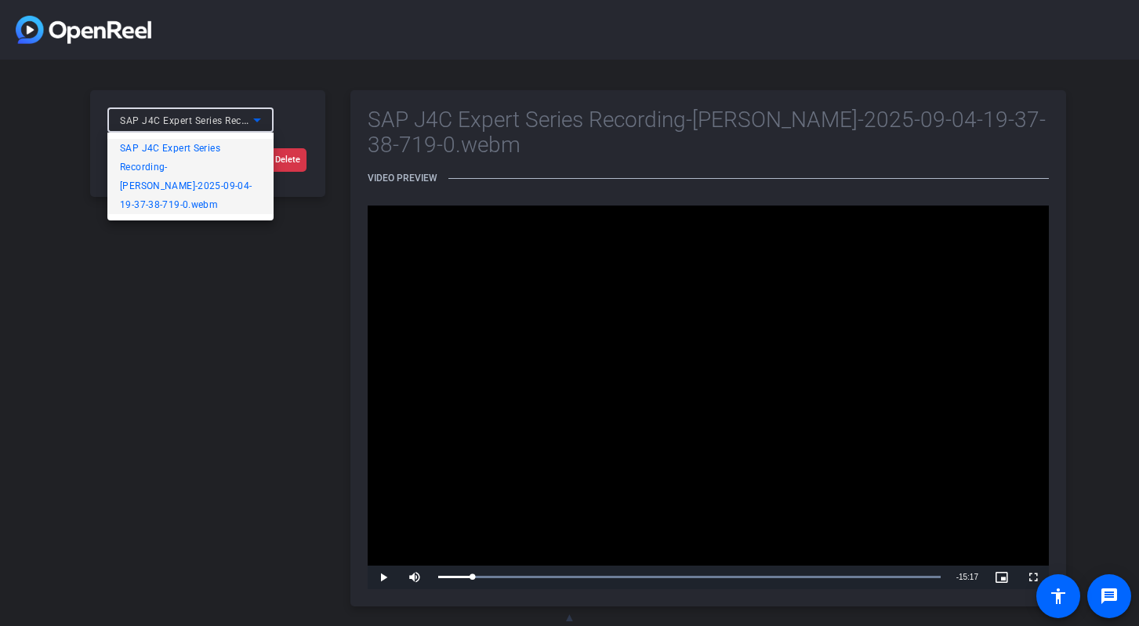
click at [210, 245] on div at bounding box center [569, 313] width 1139 height 626
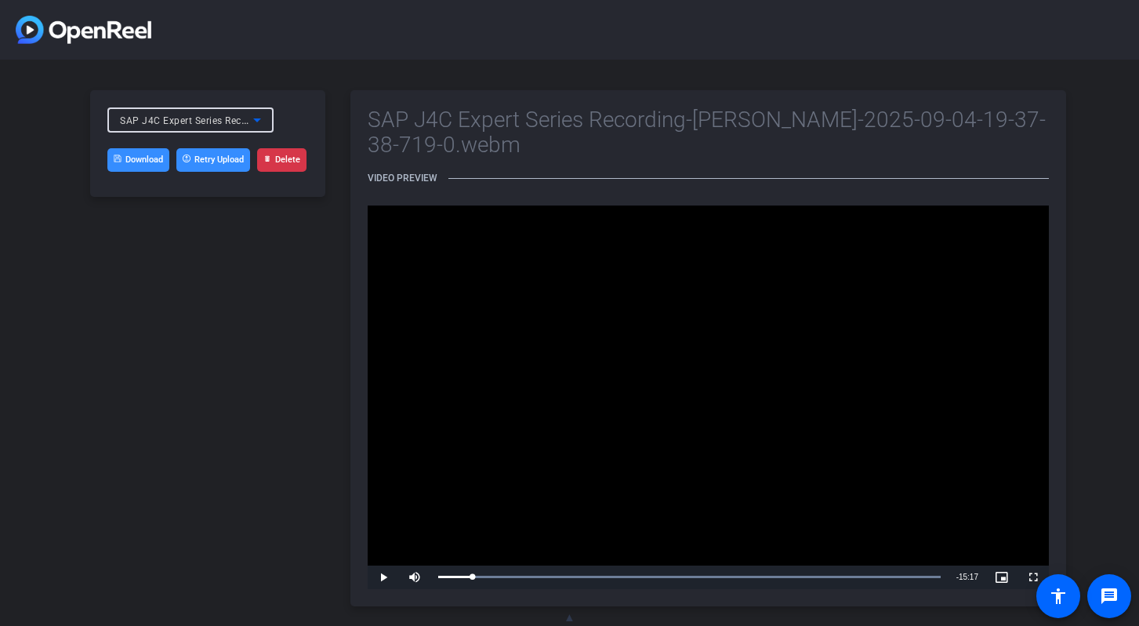
click at [232, 112] on div "SAP J4C Expert Series Recording-[PERSON_NAME]-2025-09-04-19-37-38-719-0.webm" at bounding box center [186, 121] width 133 height 20
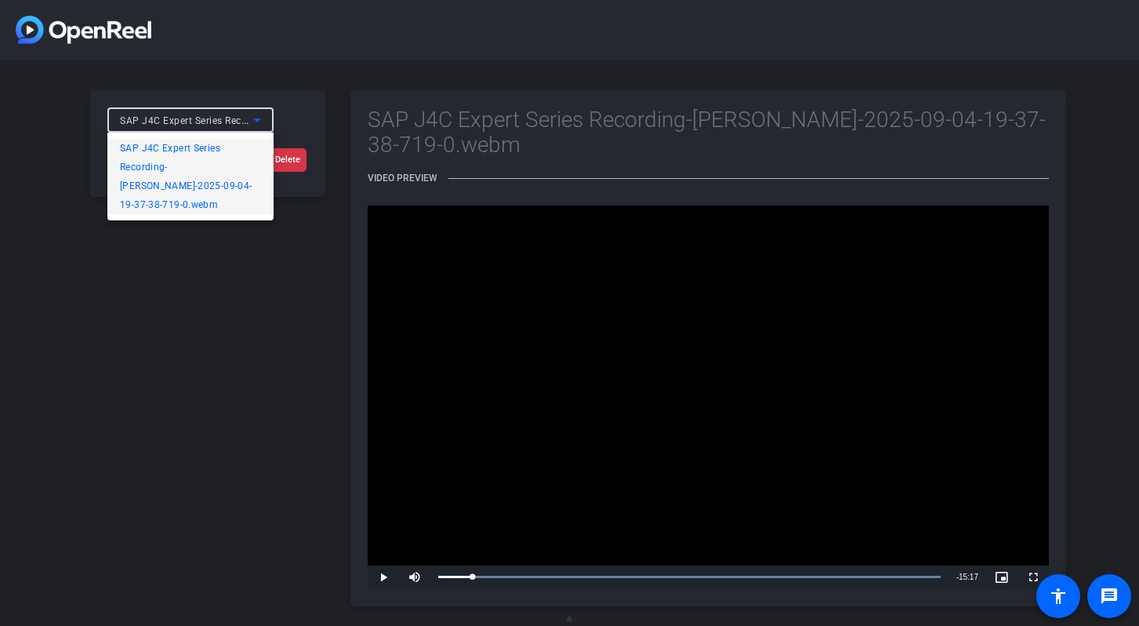
click at [236, 120] on div at bounding box center [569, 313] width 1139 height 626
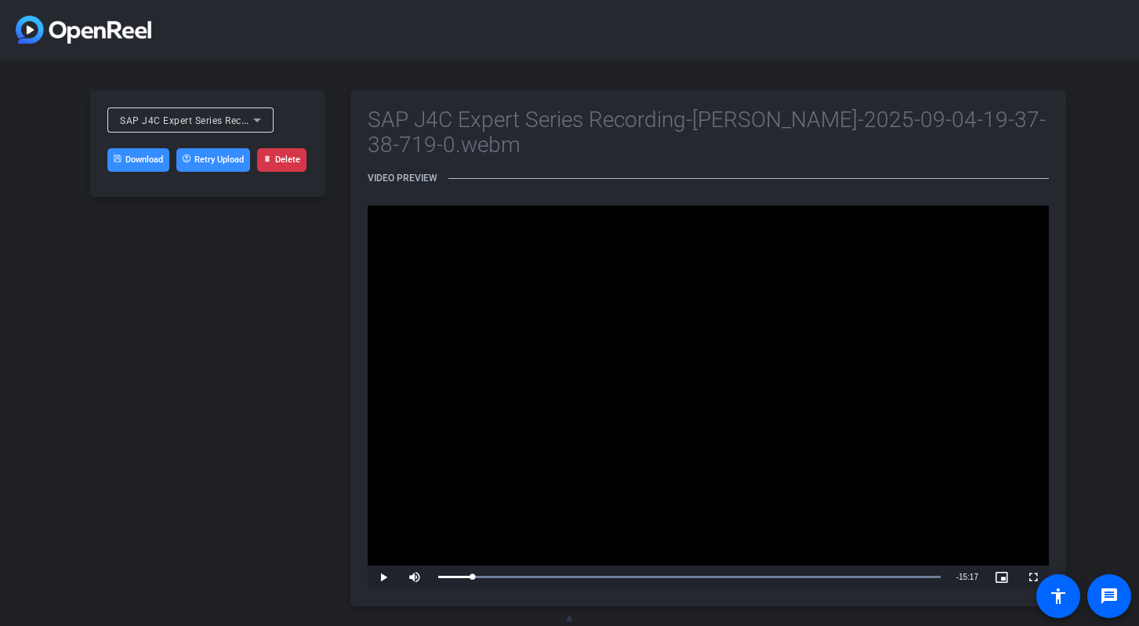
scroll to position [11, 0]
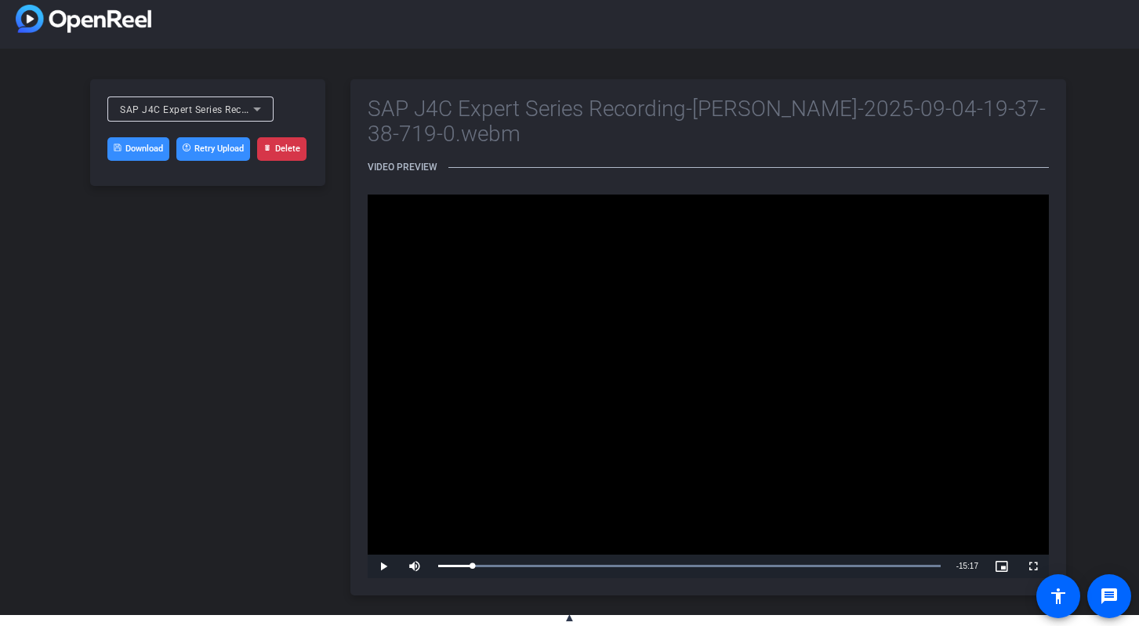
click at [229, 103] on div "SAP J4C Expert Series Recording-[PERSON_NAME]-2025-09-04-19-37-38-719-0.webm" at bounding box center [186, 110] width 133 height 20
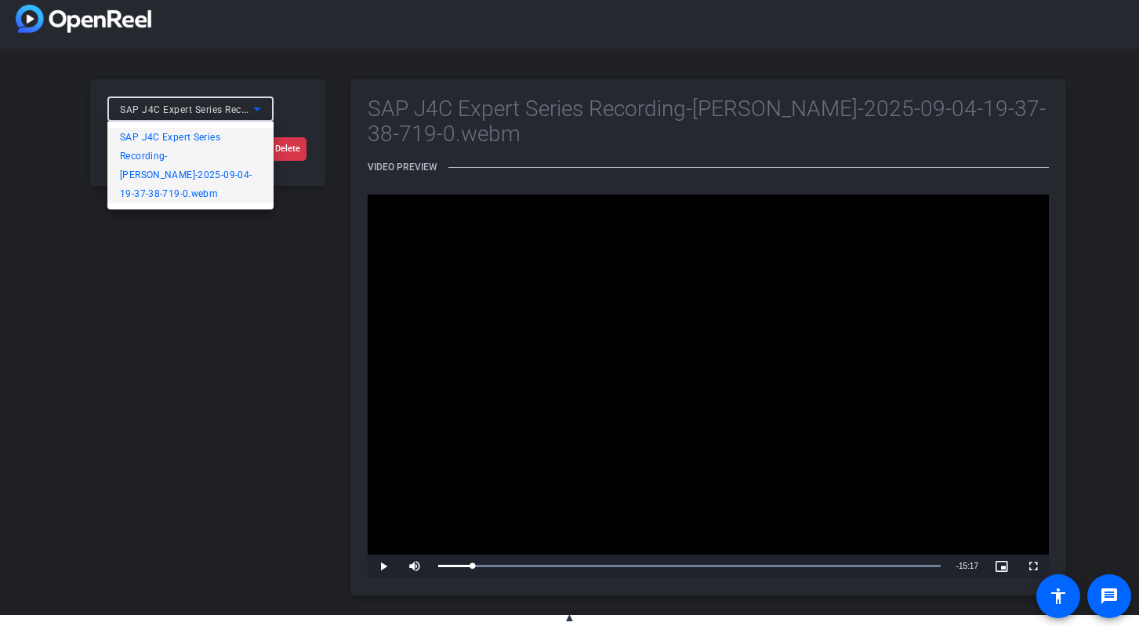
click at [180, 155] on span "SAP J4C Expert Series Recording-[PERSON_NAME]-2025-09-04-19-37-38-719-0.webm" at bounding box center [190, 165] width 141 height 75
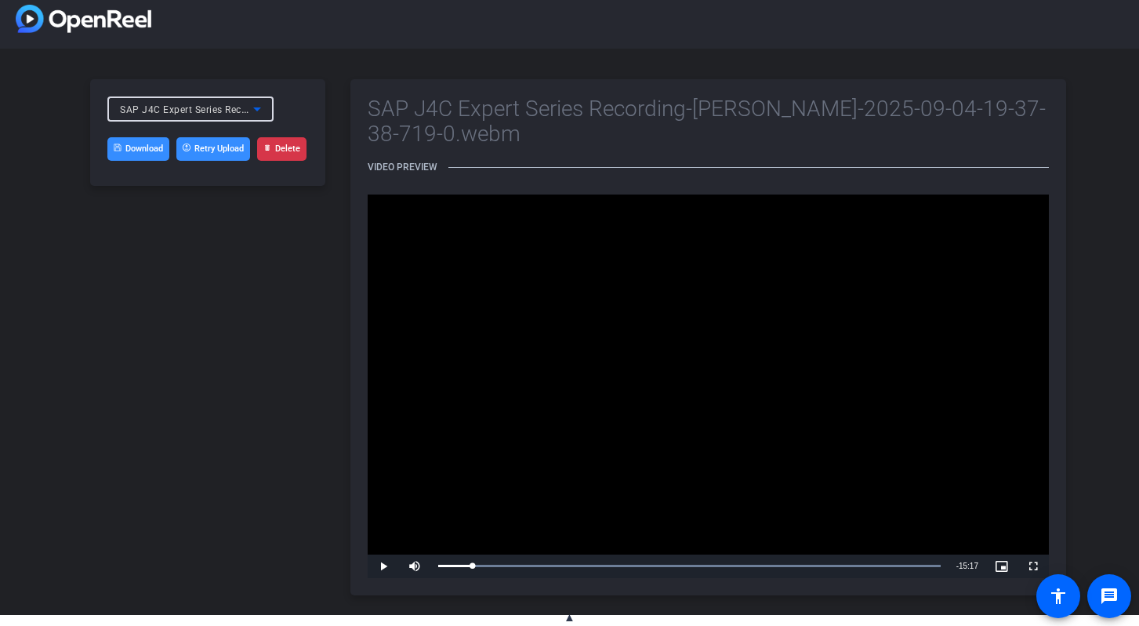
click at [259, 111] on icon at bounding box center [257, 109] width 19 height 19
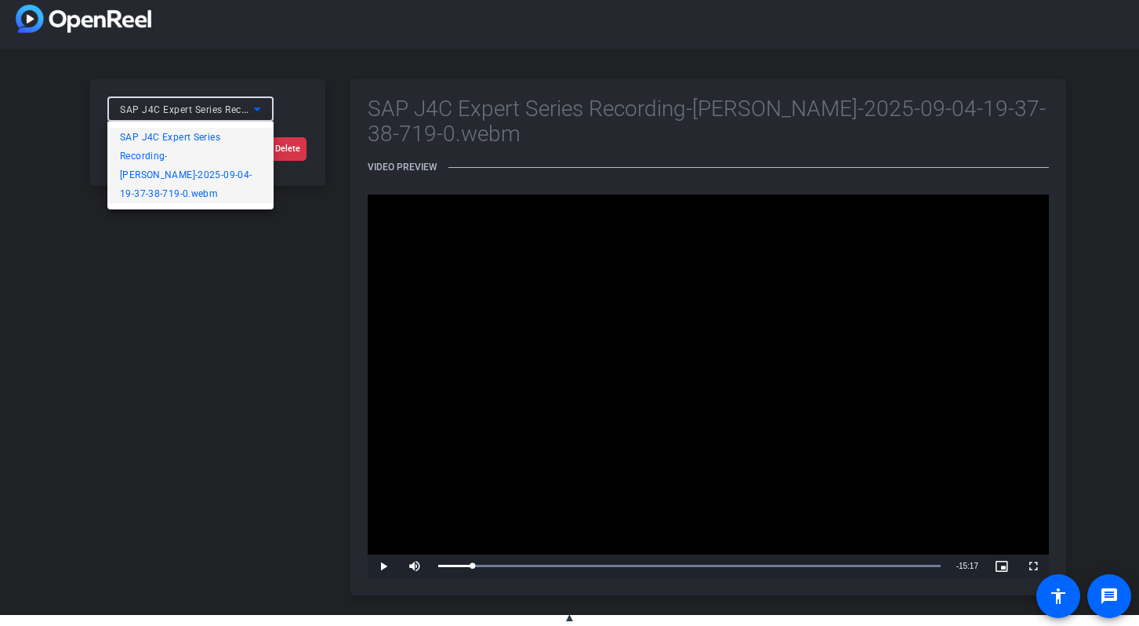
click at [177, 173] on span "SAP J4C Expert Series Recording-[PERSON_NAME]-2025-09-04-19-37-38-719-0.webm" at bounding box center [190, 165] width 141 height 75
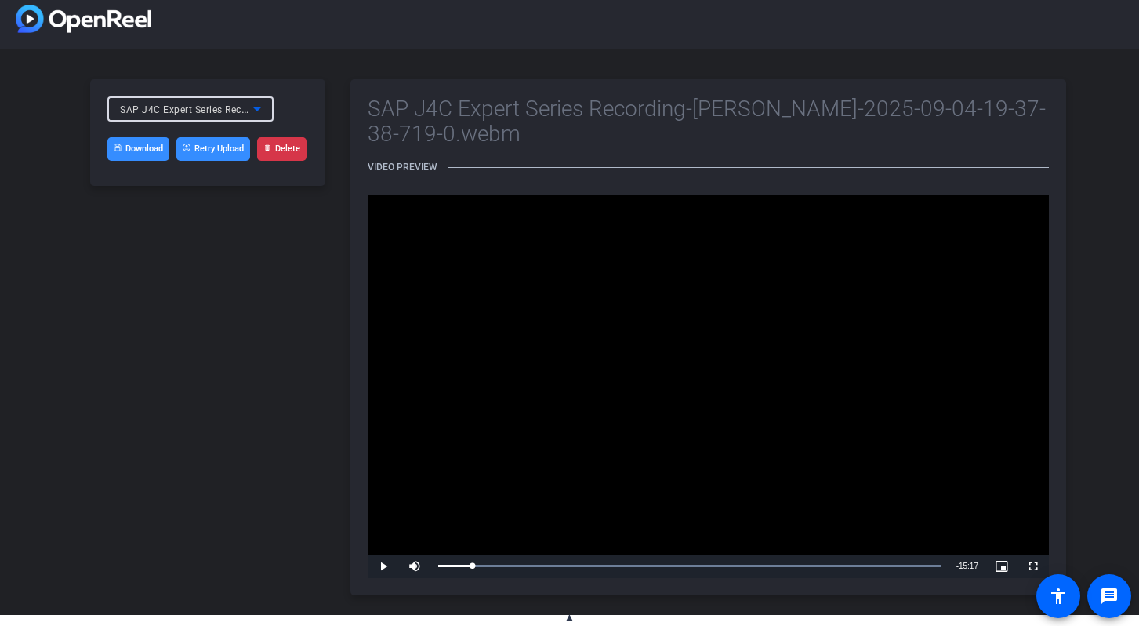
click at [230, 108] on span "SAP J4C Expert Series Recording-[PERSON_NAME]-2025-09-04-19-37-38-719-0.webm" at bounding box center [314, 109] width 388 height 13
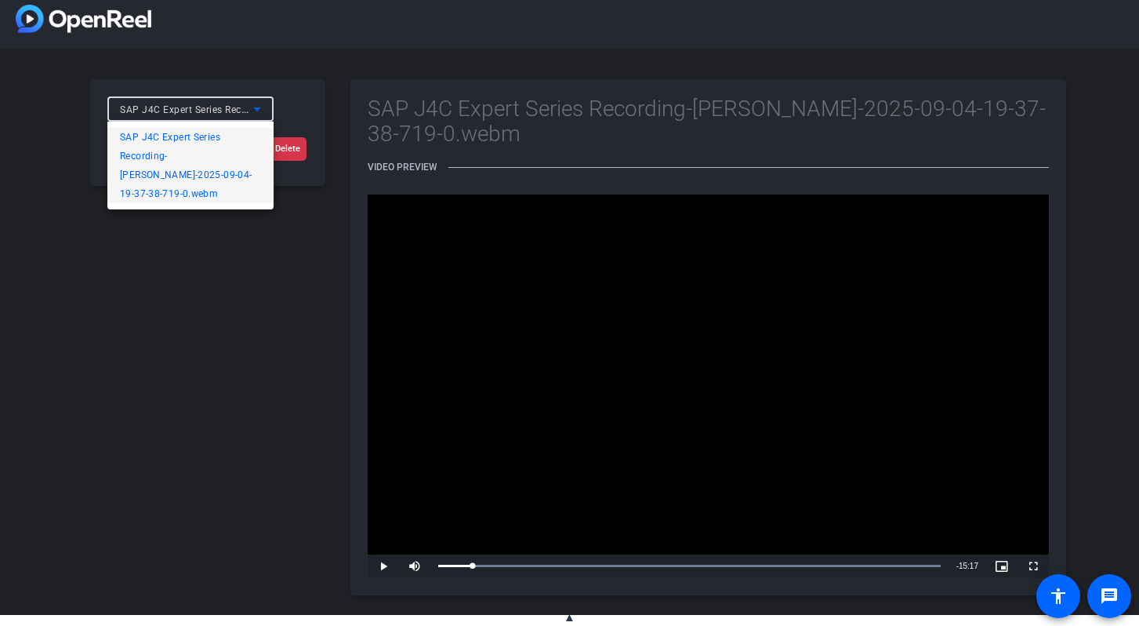
click at [158, 135] on span "SAP J4C Expert Series Recording-[PERSON_NAME]-2025-09-04-19-37-38-719-0.webm" at bounding box center [190, 165] width 141 height 75
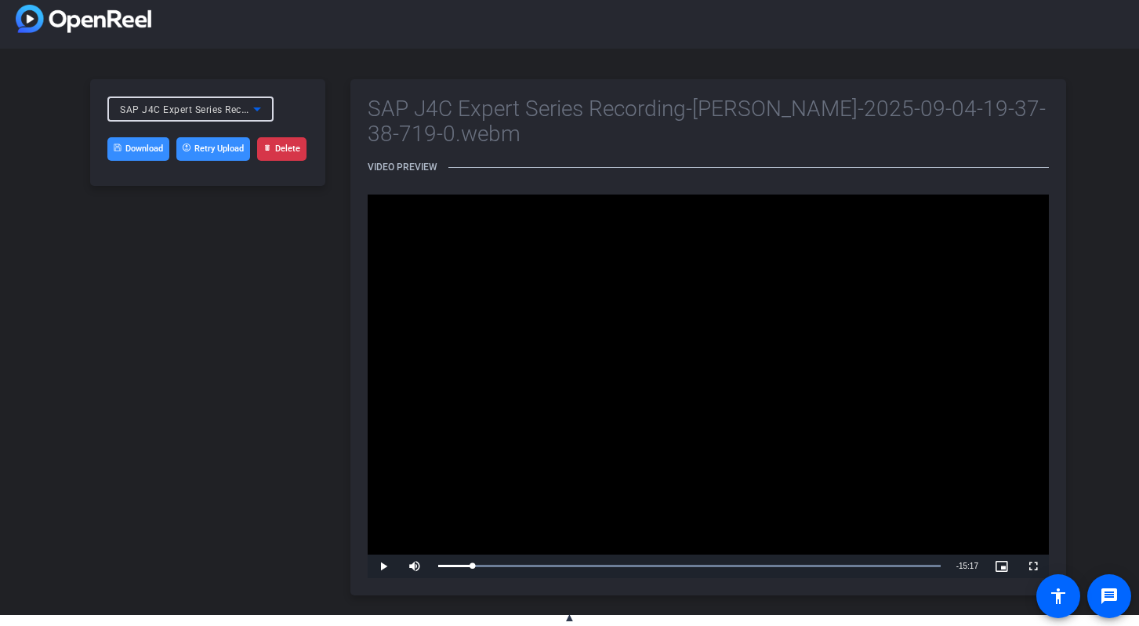
click at [256, 106] on icon at bounding box center [257, 109] width 19 height 19
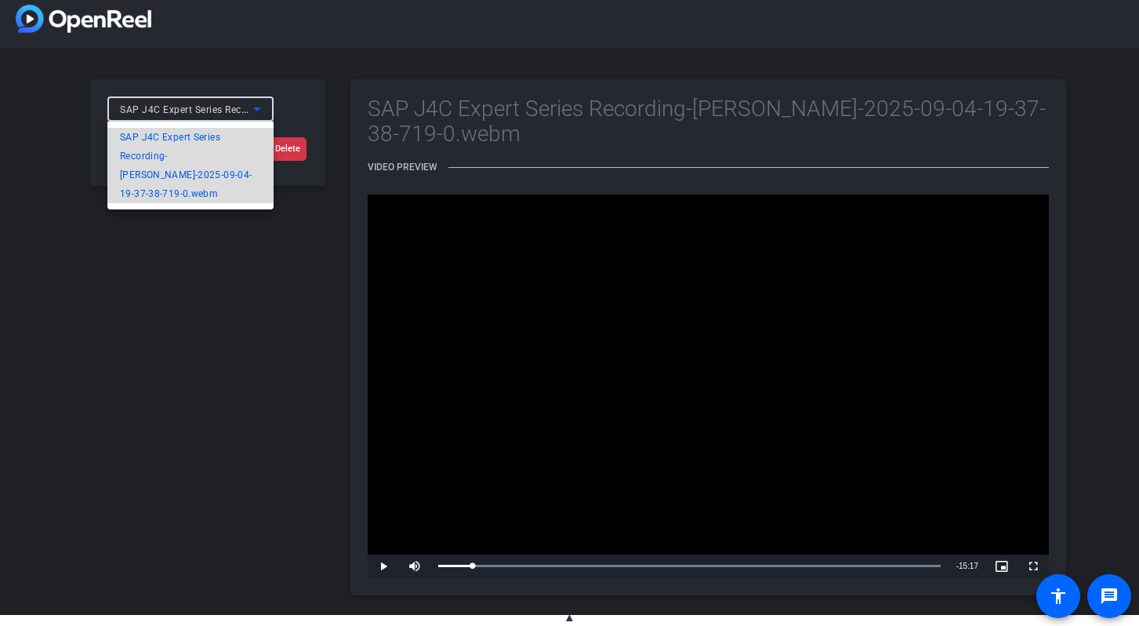
click at [169, 196] on span "SAP J4C Expert Series Recording-[PERSON_NAME]-2025-09-04-19-37-38-719-0.webm" at bounding box center [190, 165] width 141 height 75
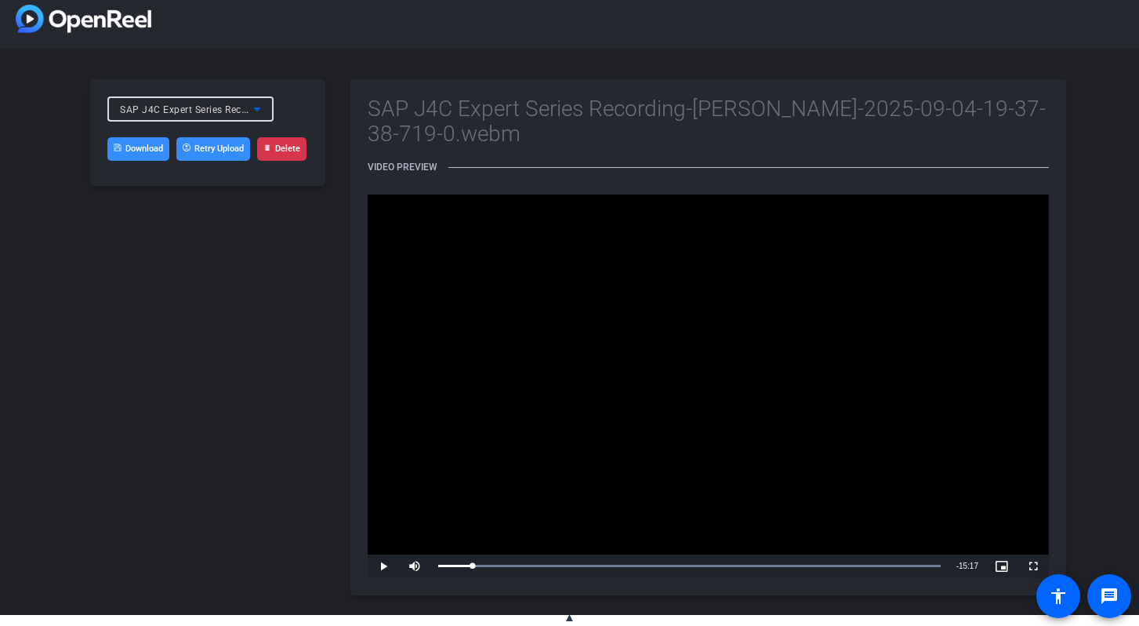
click at [245, 112] on span "SAP J4C Expert Series Recording-[PERSON_NAME]-2025-09-04-19-37-38-719-0.webm" at bounding box center [314, 109] width 388 height 13
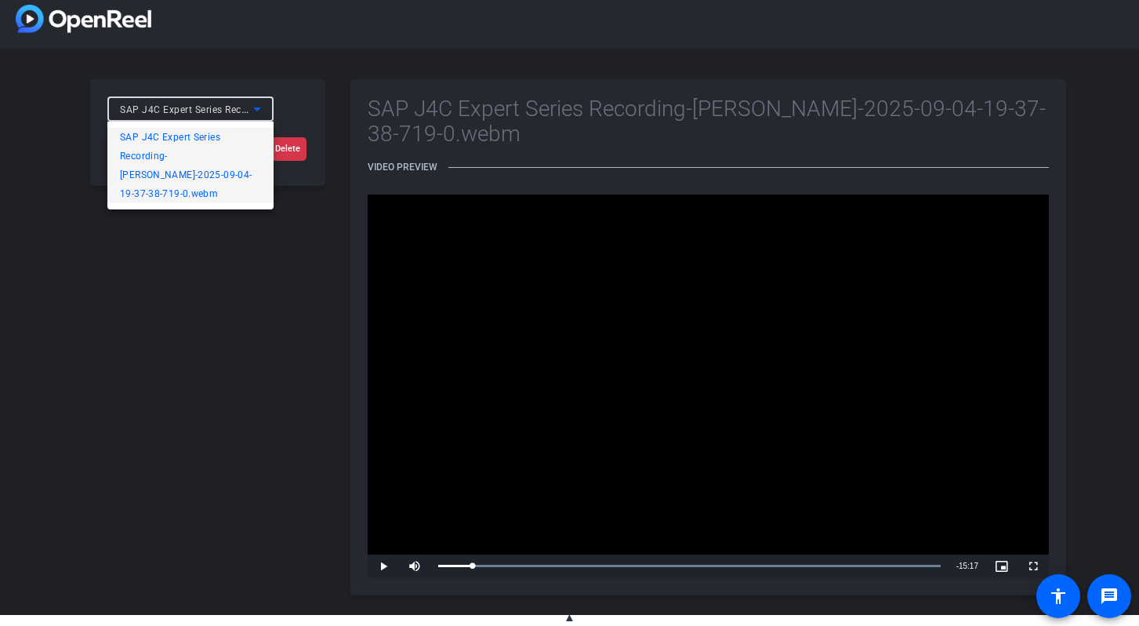
click at [171, 156] on span "SAP J4C Expert Series Recording-[PERSON_NAME]-2025-09-04-19-37-38-719-0.webm" at bounding box center [190, 165] width 141 height 75
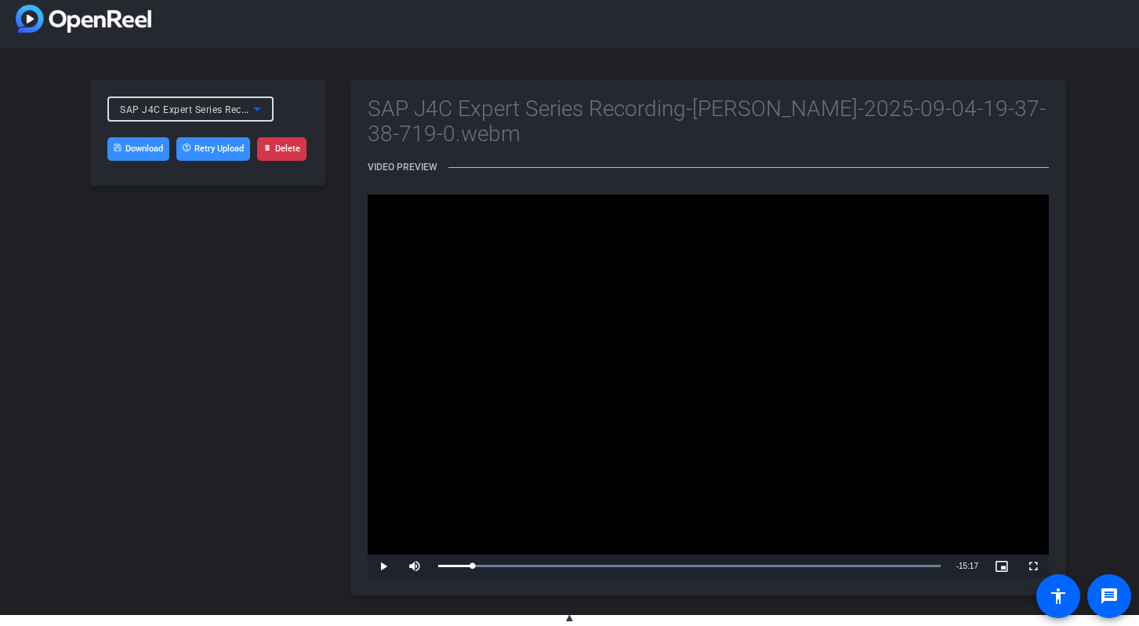
click at [235, 105] on span "SAP J4C Expert Series Recording-[PERSON_NAME]-2025-09-04-19-37-38-719-0.webm" at bounding box center [314, 109] width 388 height 13
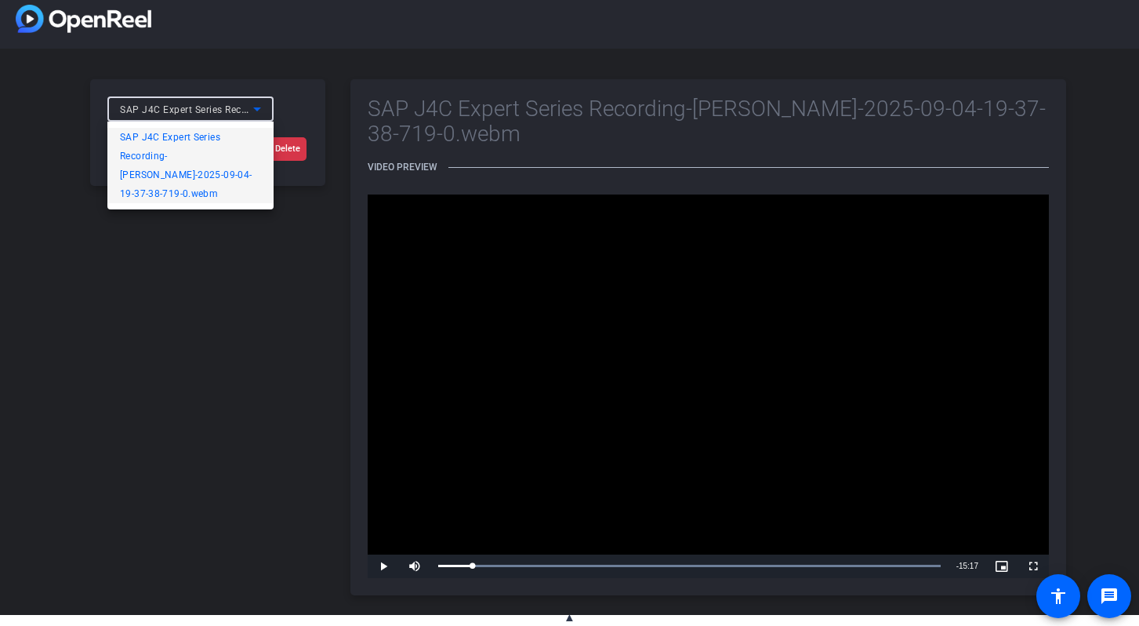
click at [170, 262] on div at bounding box center [569, 313] width 1139 height 626
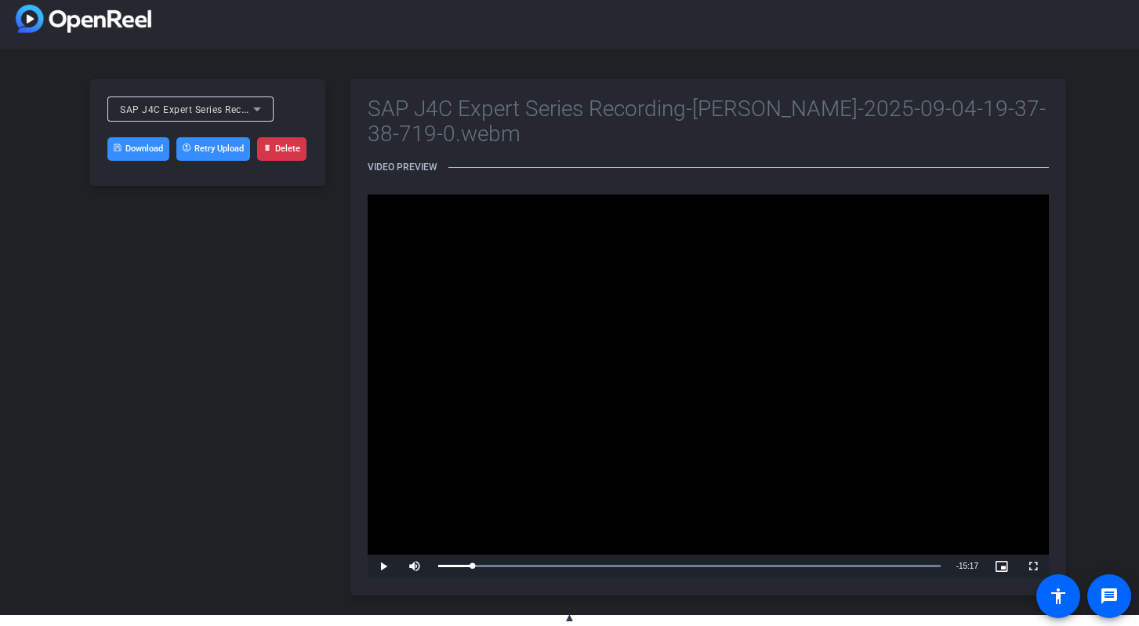
scroll to position [0, 0]
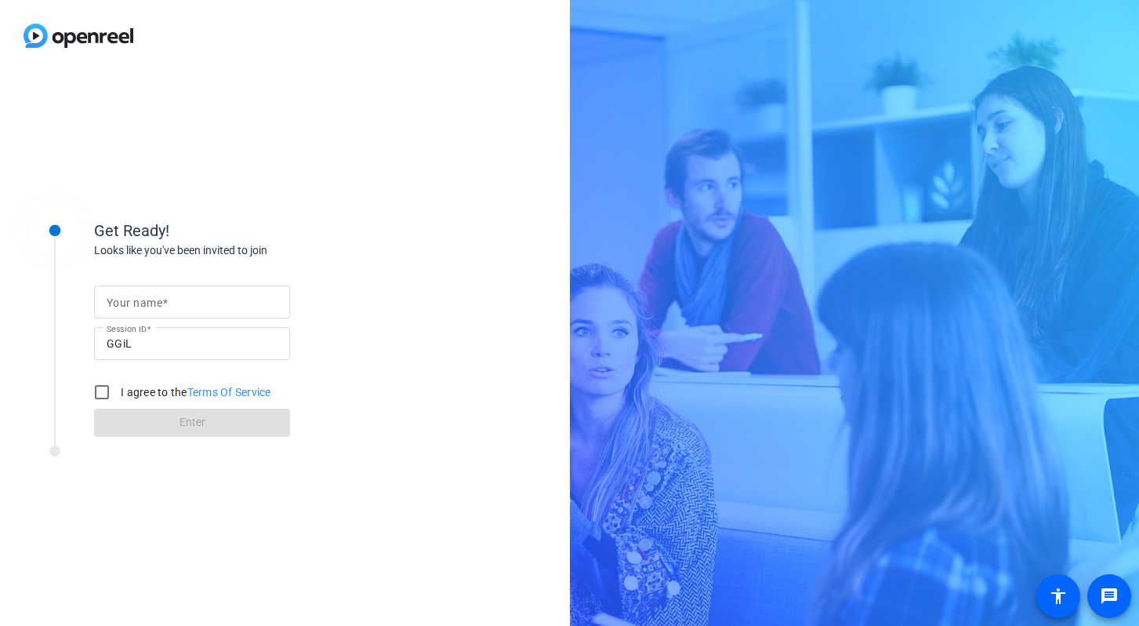
click at [176, 287] on div at bounding box center [192, 301] width 171 height 33
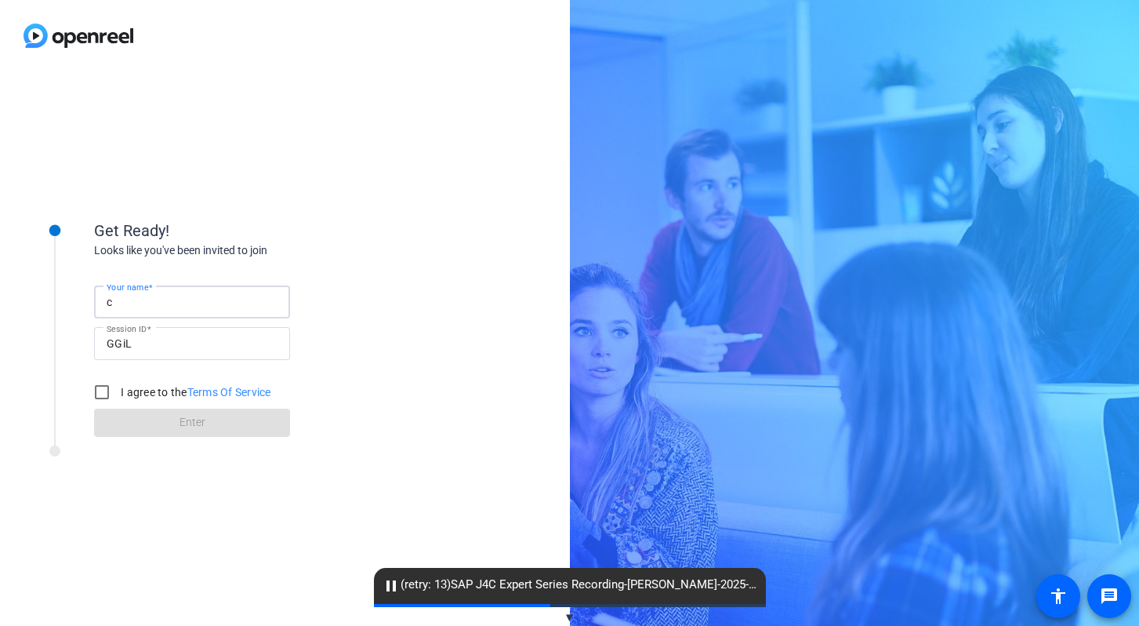
type input "Collin Sommerhauser"
click at [100, 392] on input "I agree to the Terms Of Service" at bounding box center [101, 391] width 31 height 31
checkbox input "true"
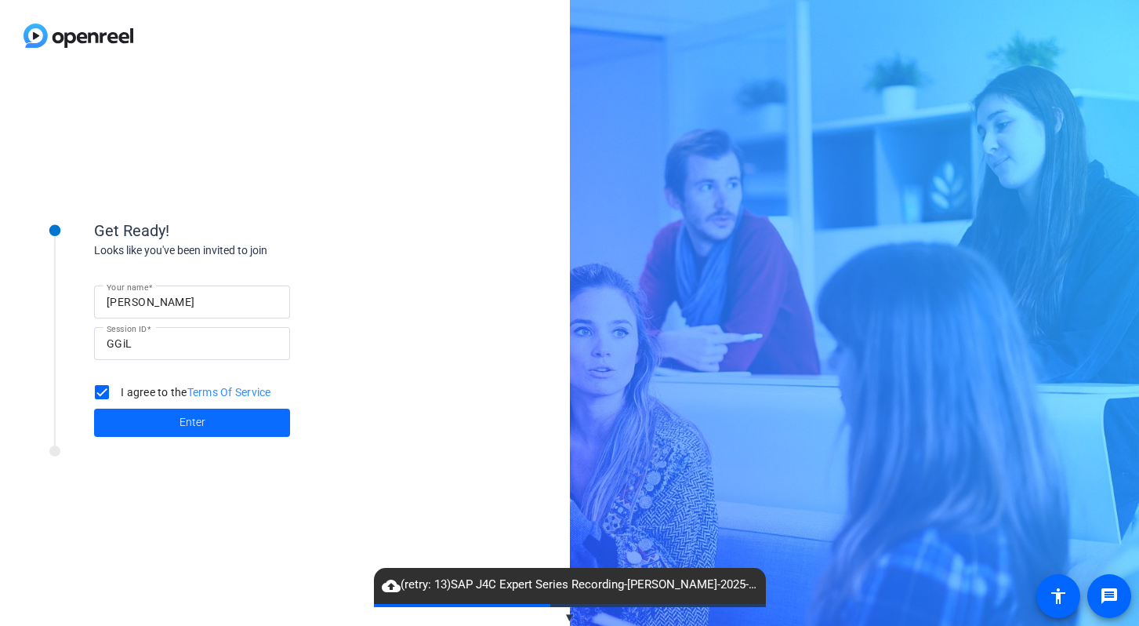
click at [203, 430] on span "Enter" at bounding box center [193, 422] width 26 height 16
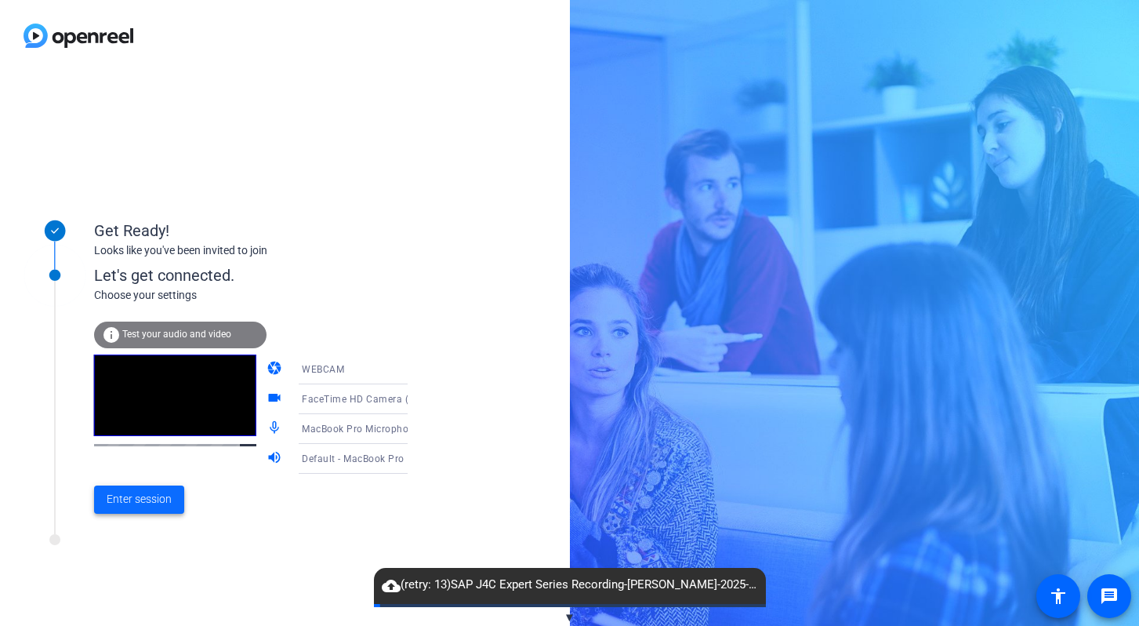
click at [144, 500] on span "Enter session" at bounding box center [139, 499] width 65 height 16
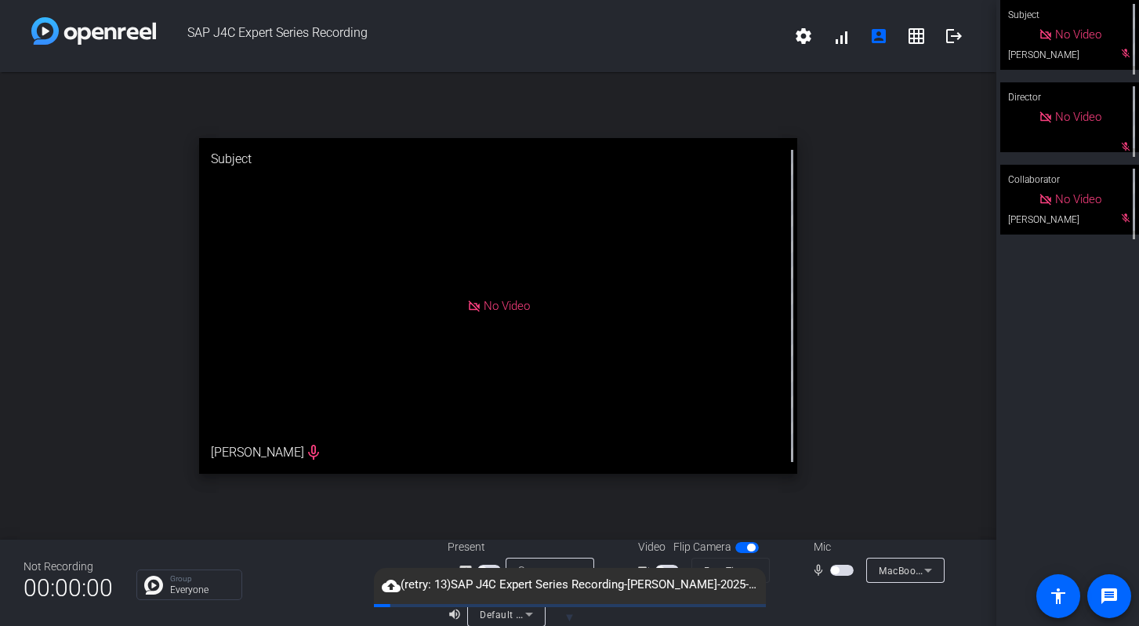
click at [194, 587] on p "Everyone" at bounding box center [202, 589] width 64 height 9
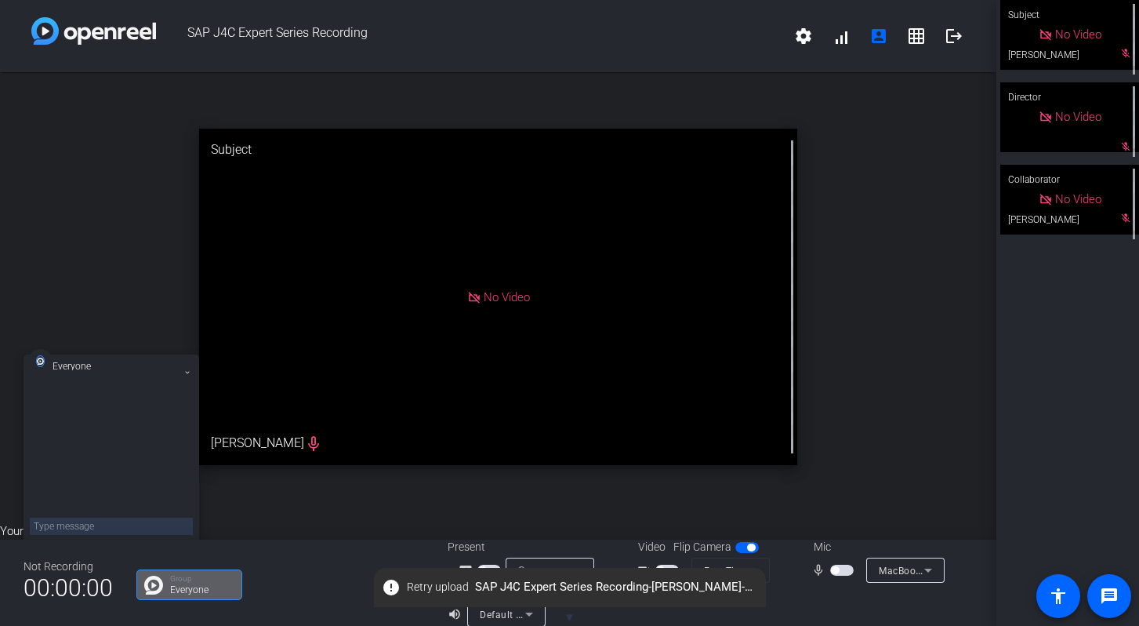
click at [187, 369] on mat-icon at bounding box center [187, 372] width 11 height 11
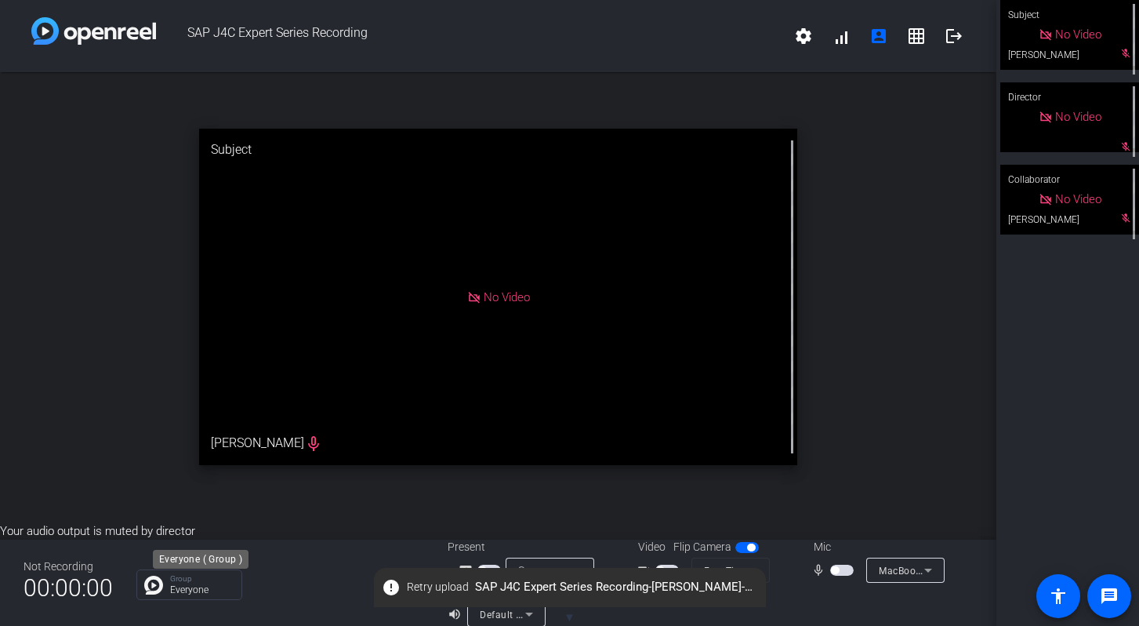
click at [182, 587] on p "Everyone" at bounding box center [202, 589] width 64 height 9
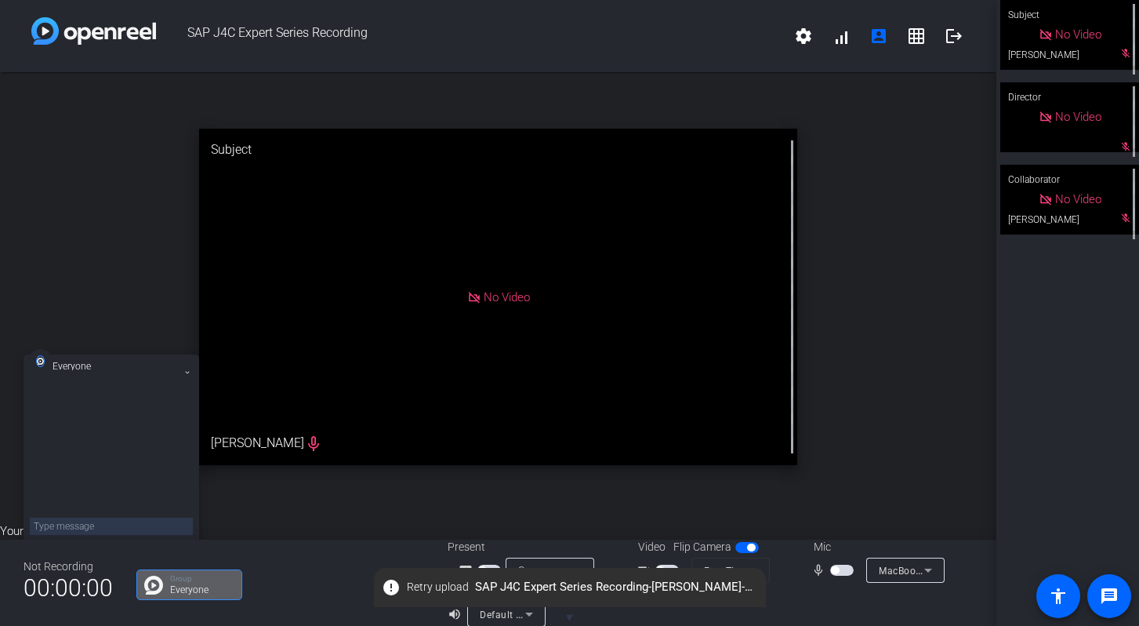
click at [116, 526] on textarea at bounding box center [111, 526] width 163 height 17
type textarea "test"
type textarea "i clicked out of the tab and came back in just now"
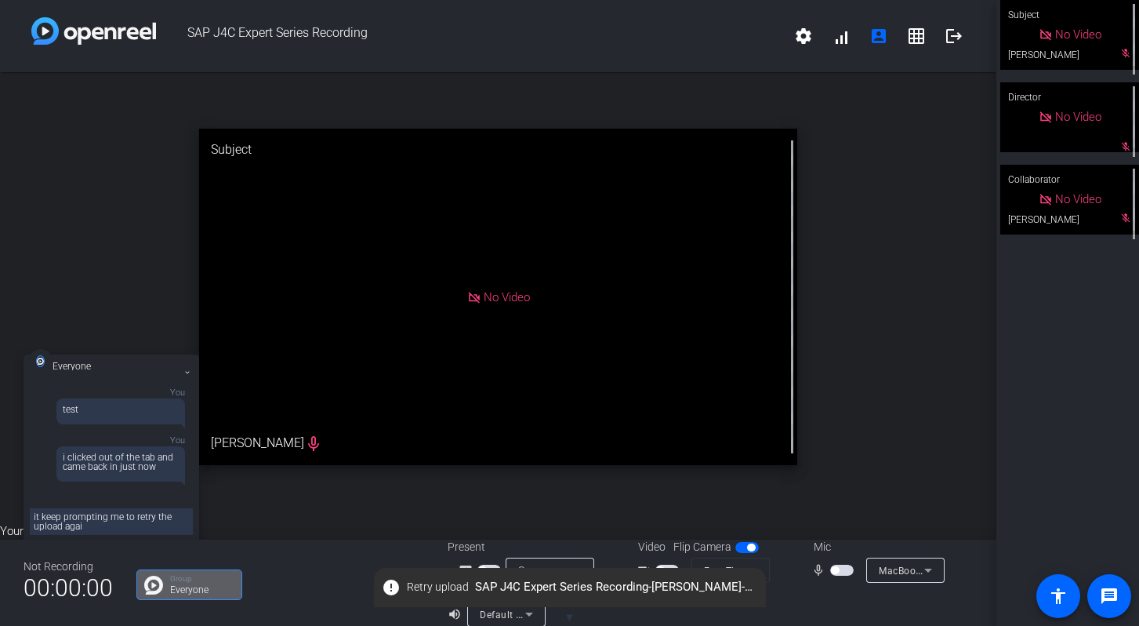
type textarea "it keep prompting me to retry the upload again"
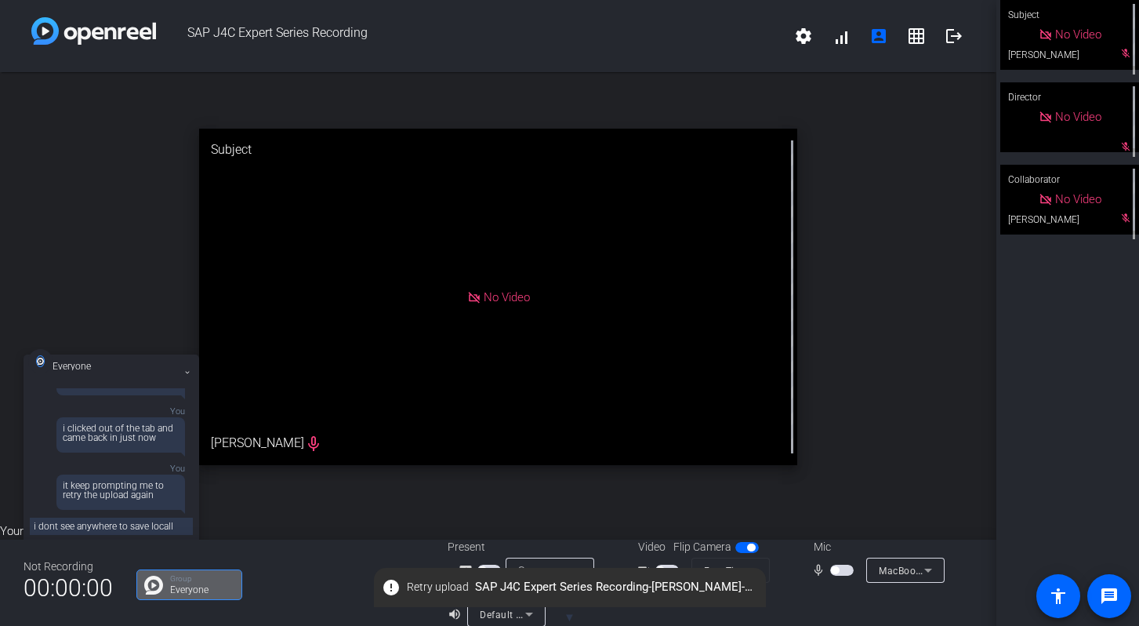
type textarea "i dont see anywhere to save locally"
click at [537, 614] on icon at bounding box center [529, 614] width 19 height 19
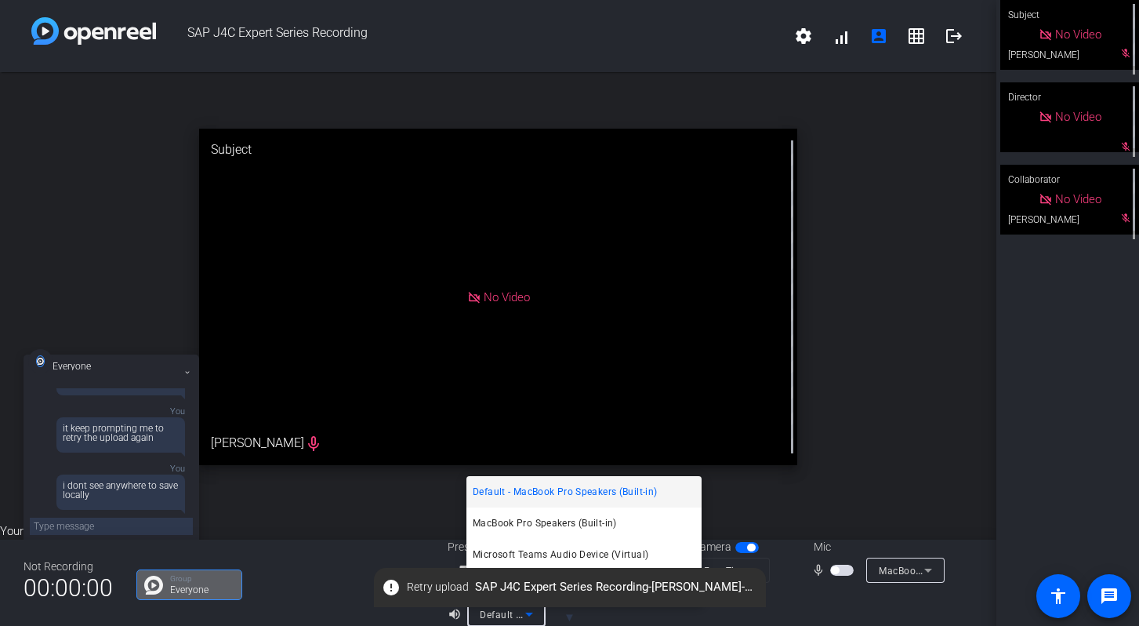
click at [537, 614] on div at bounding box center [569, 313] width 1139 height 626
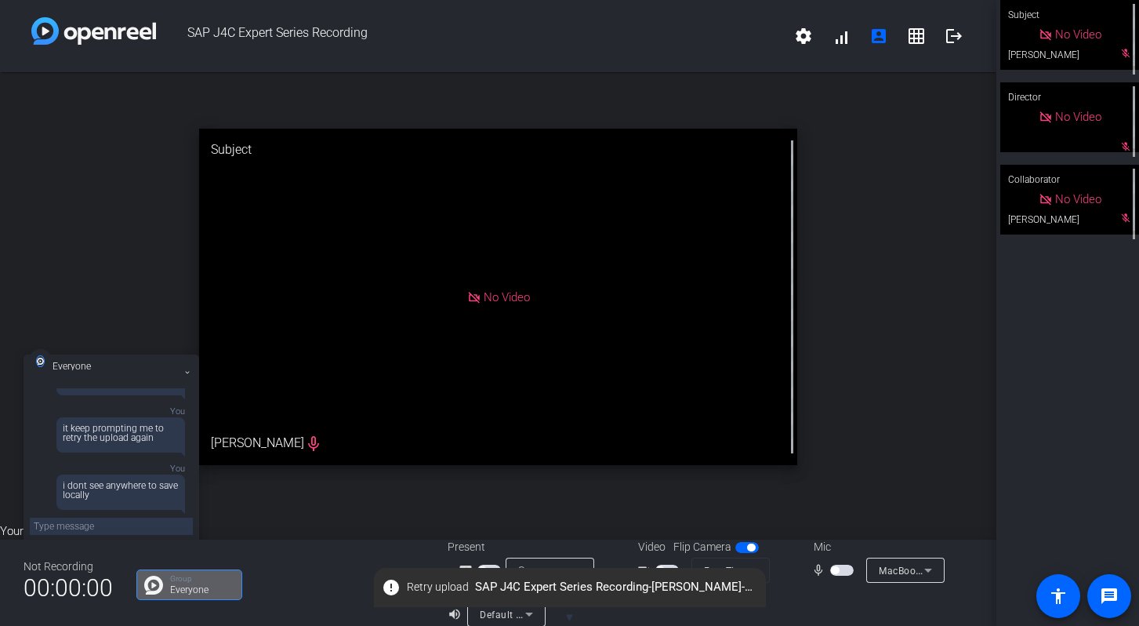
click at [532, 616] on icon at bounding box center [529, 614] width 19 height 19
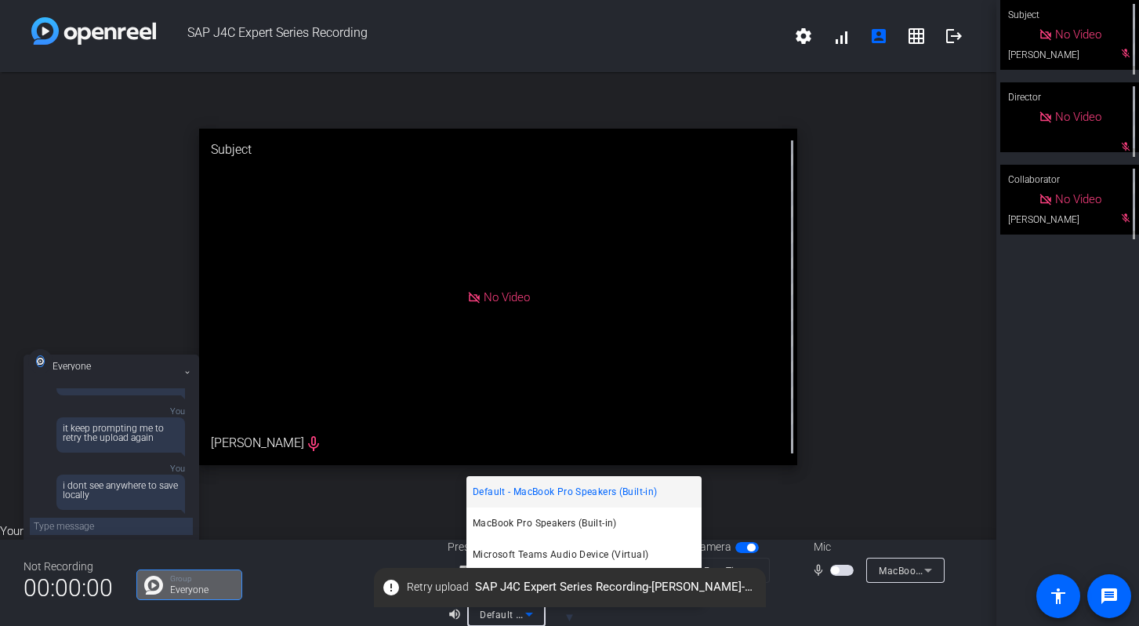
click at [532, 616] on div at bounding box center [569, 313] width 1139 height 626
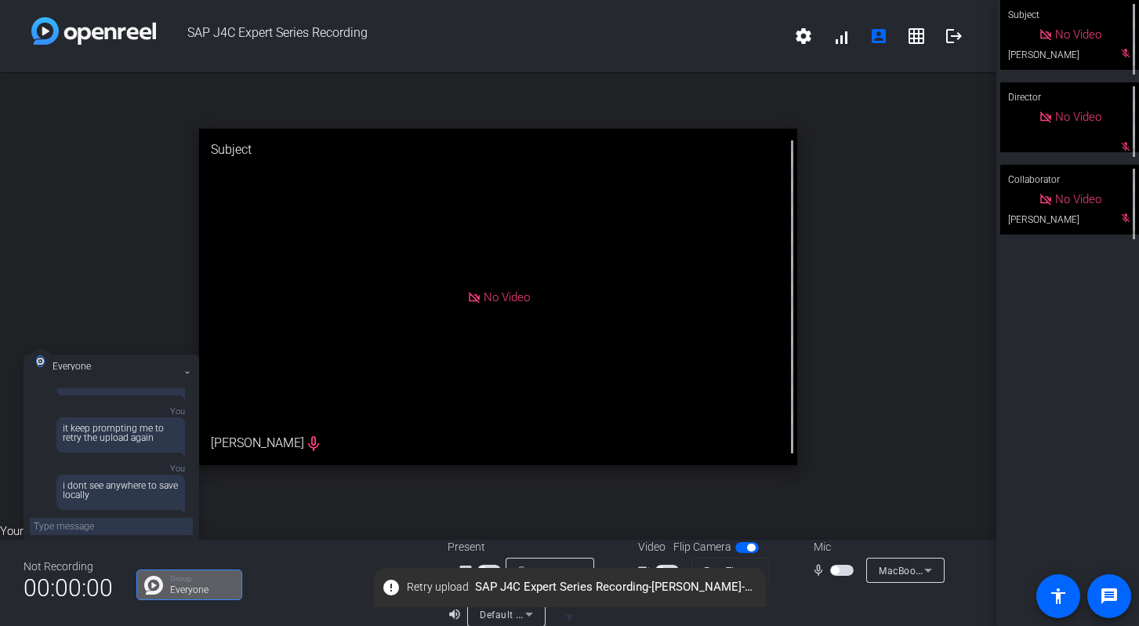
click at [571, 617] on span "▼" at bounding box center [570, 617] width 12 height 14
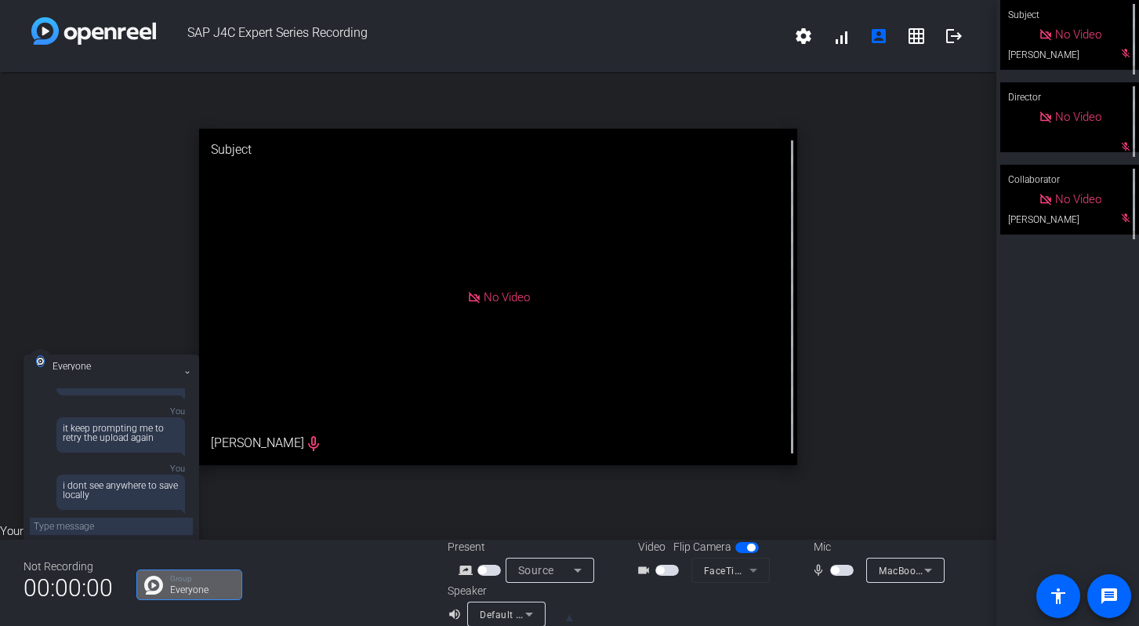
click at [571, 617] on span "▲" at bounding box center [570, 617] width 12 height 14
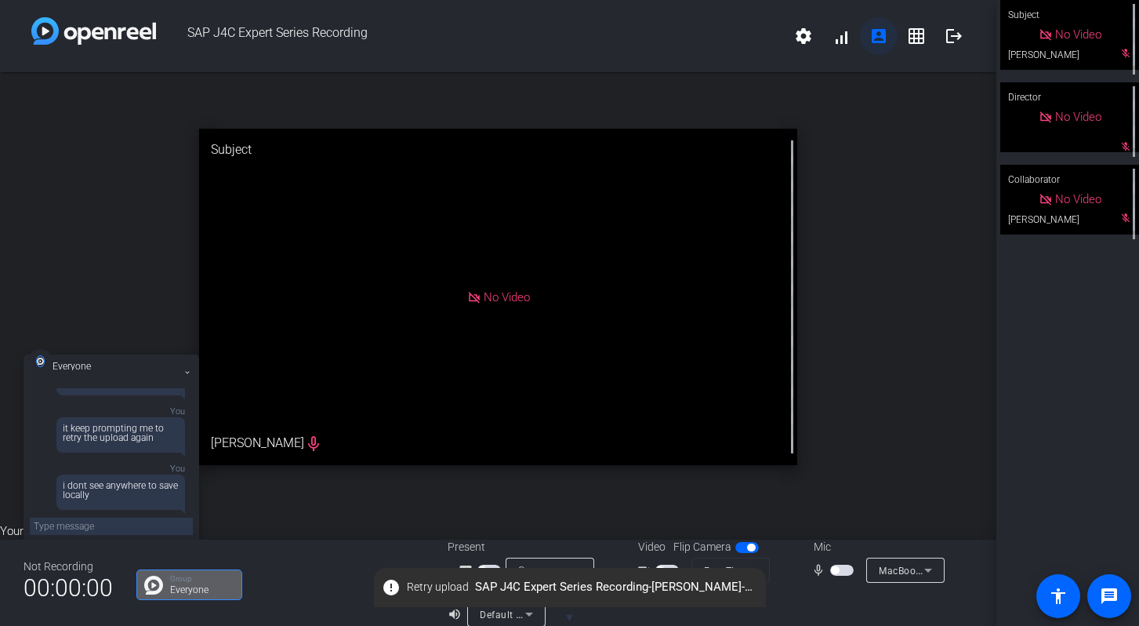
click at [896, 36] on span at bounding box center [879, 36] width 38 height 38
click at [925, 36] on mat-icon "grid_on" at bounding box center [916, 36] width 19 height 19
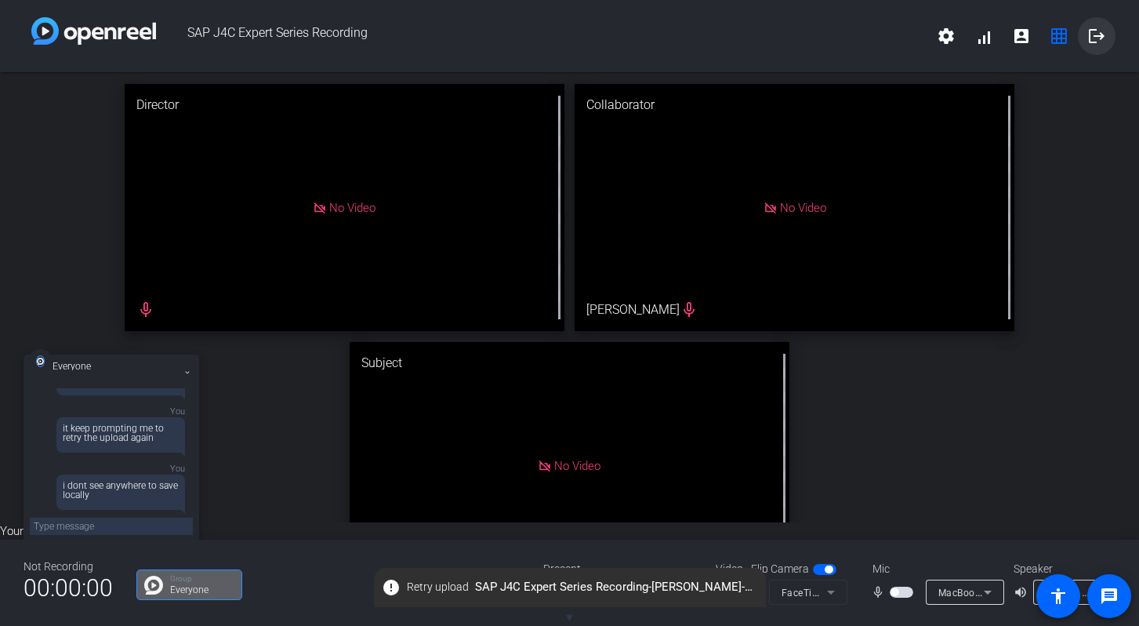
click at [1095, 38] on mat-icon "logout" at bounding box center [1097, 36] width 19 height 19
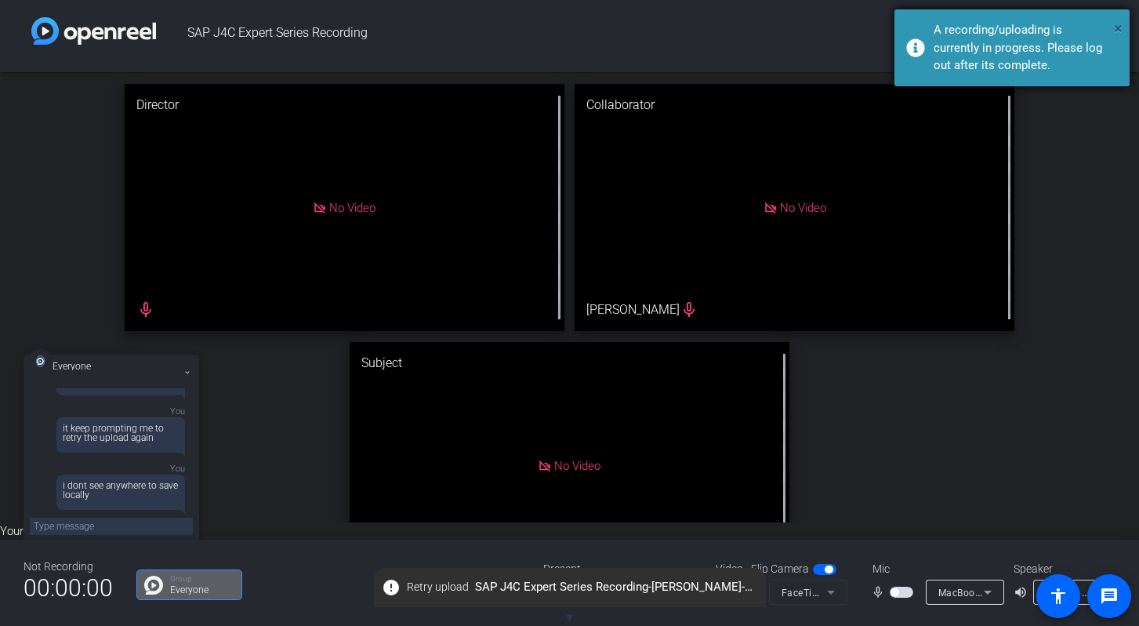
click at [1117, 28] on span "×" at bounding box center [1118, 28] width 9 height 19
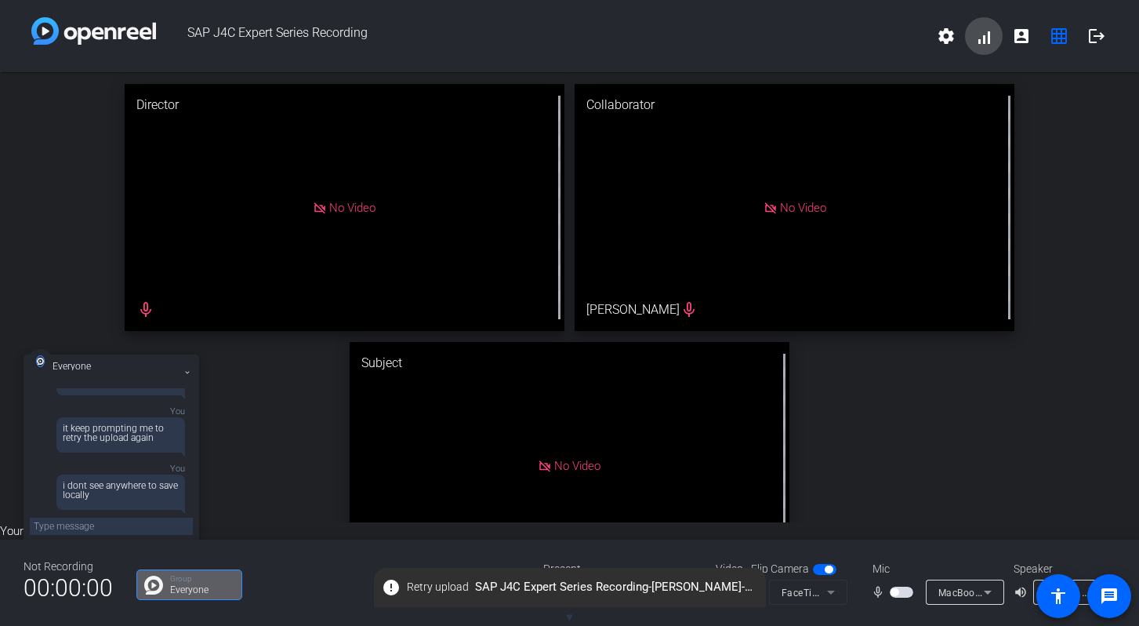
click at [986, 39] on span at bounding box center [984, 36] width 38 height 38
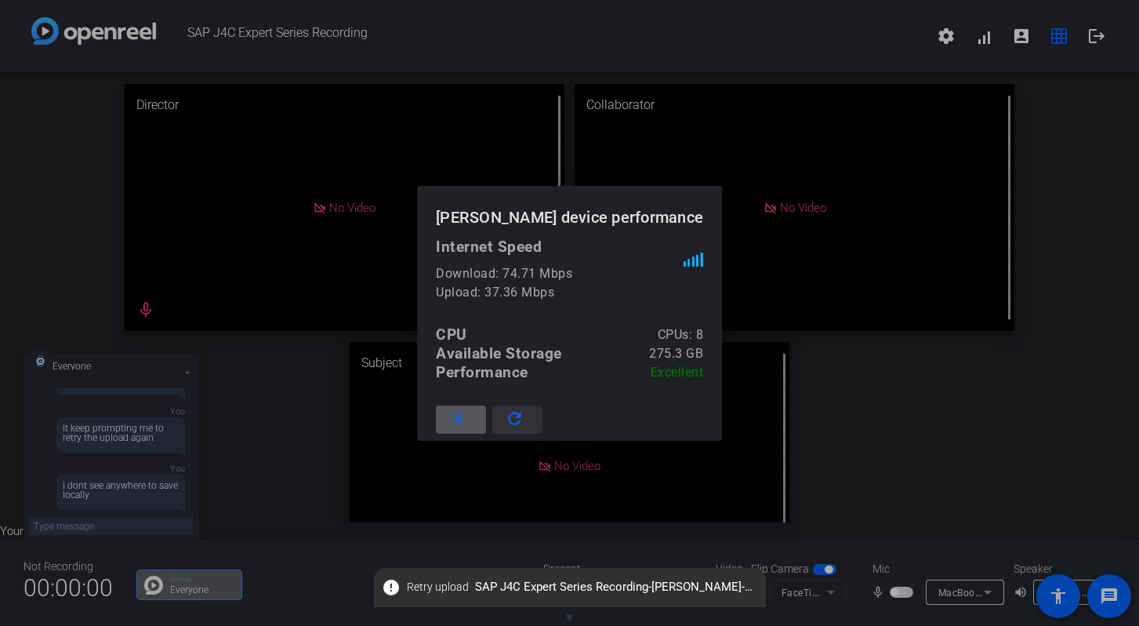
click at [505, 420] on mat-icon "refresh" at bounding box center [515, 419] width 20 height 20
click at [449, 419] on mat-icon "close" at bounding box center [459, 419] width 20 height 20
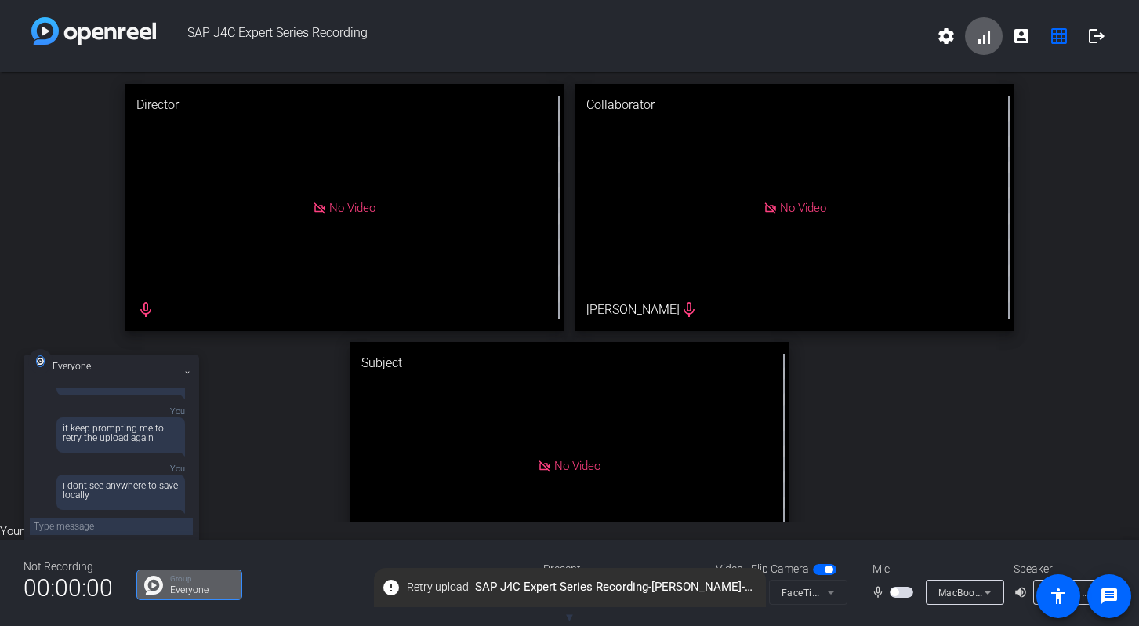
scroll to position [162, 0]
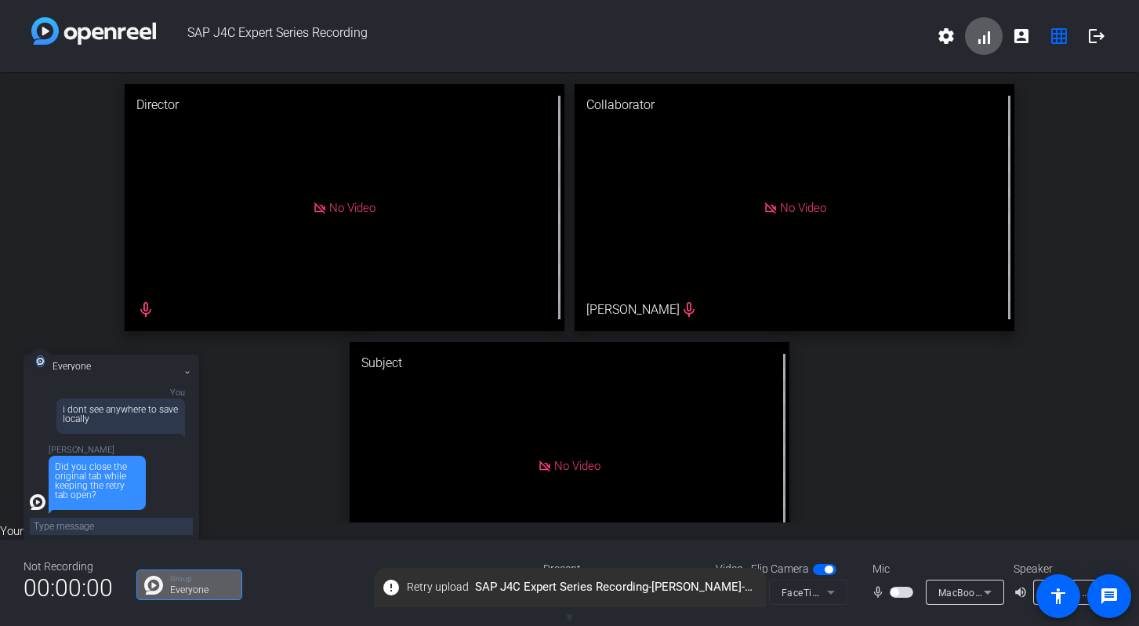
click at [122, 523] on textarea at bounding box center [111, 526] width 163 height 17
type textarea "yes"
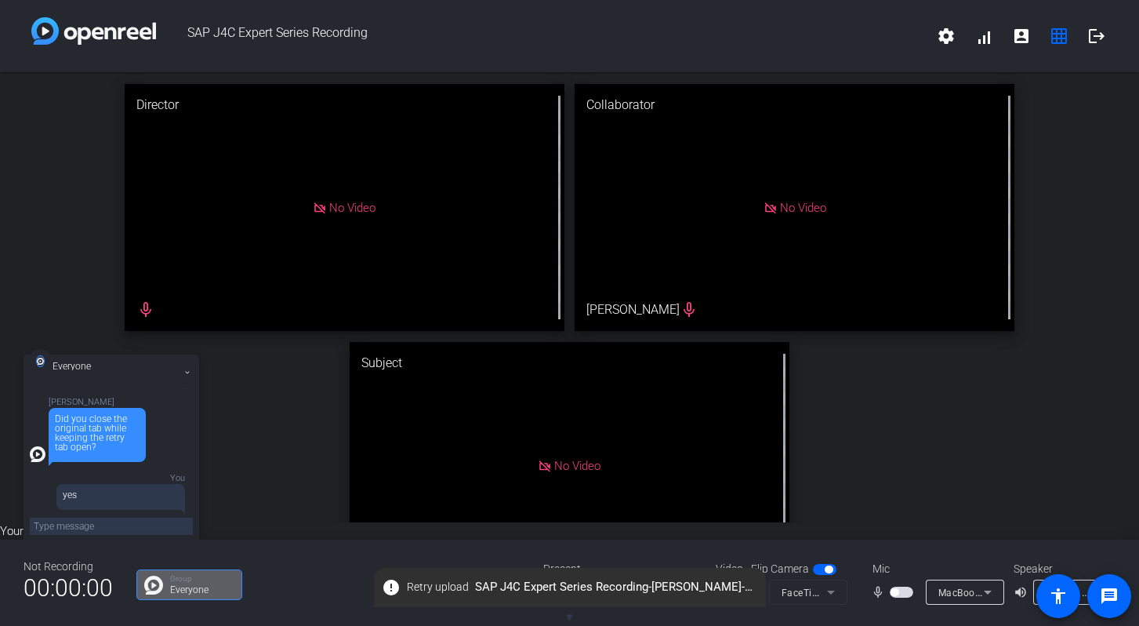
click at [45, 522] on textarea at bounding box center [111, 526] width 163 height 17
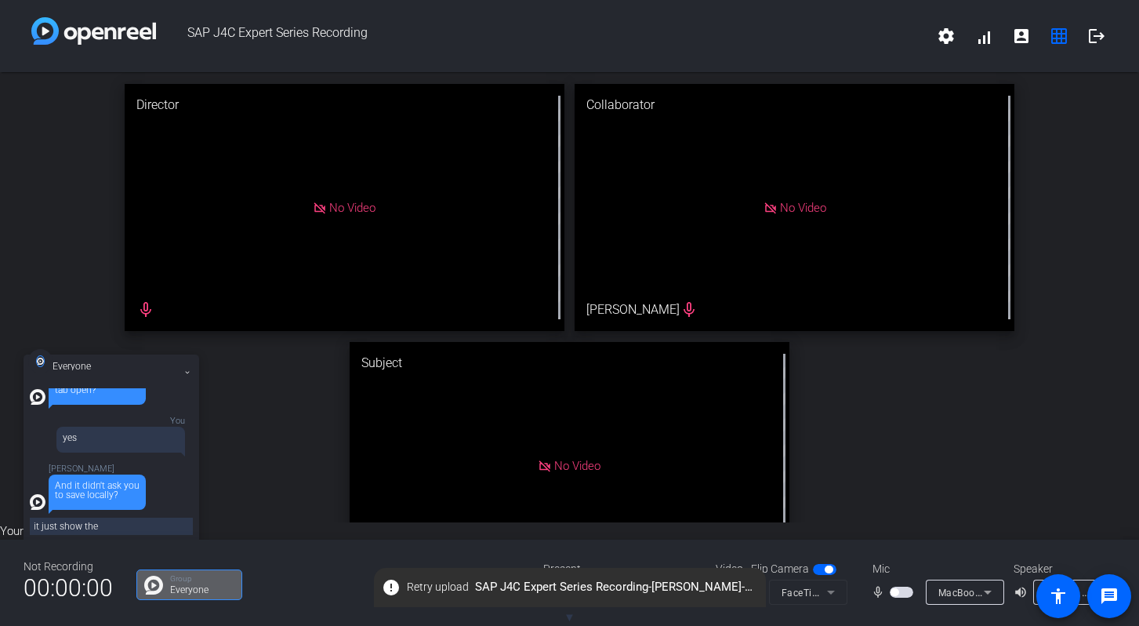
drag, startPoint x: 100, startPoint y: 532, endPoint x: 8, endPoint y: 525, distance: 92.0
click at [8, 525] on div "Your audio output is muted by director Everyone You test You i clicked out of t…" at bounding box center [569, 574] width 1139 height 104
type textarea "no"
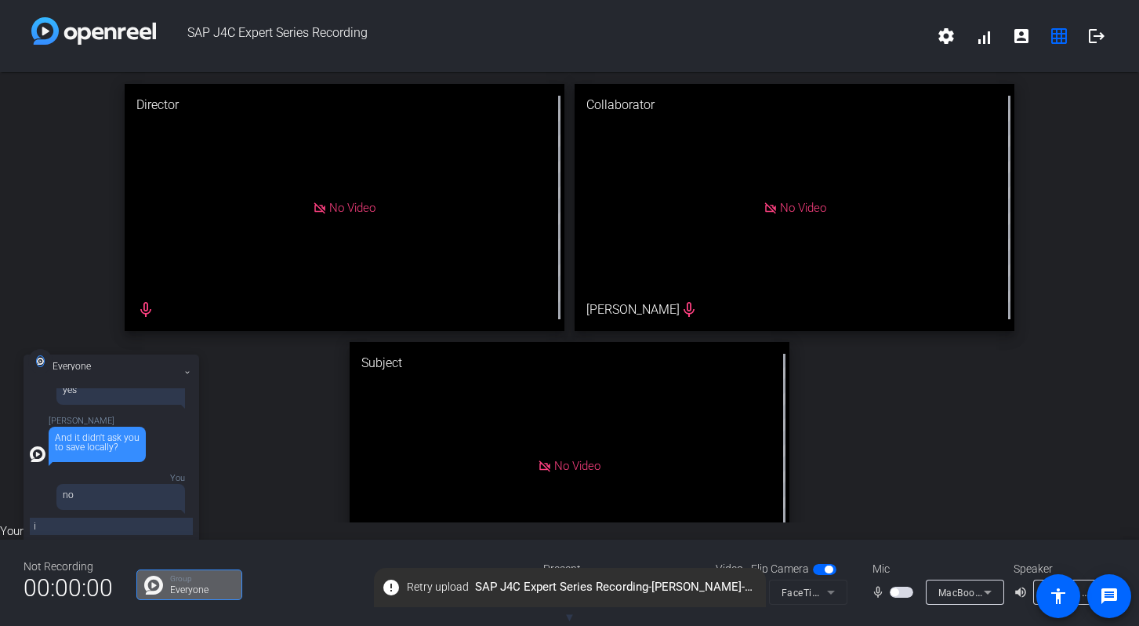
type textarea "i"
type textarea "h"
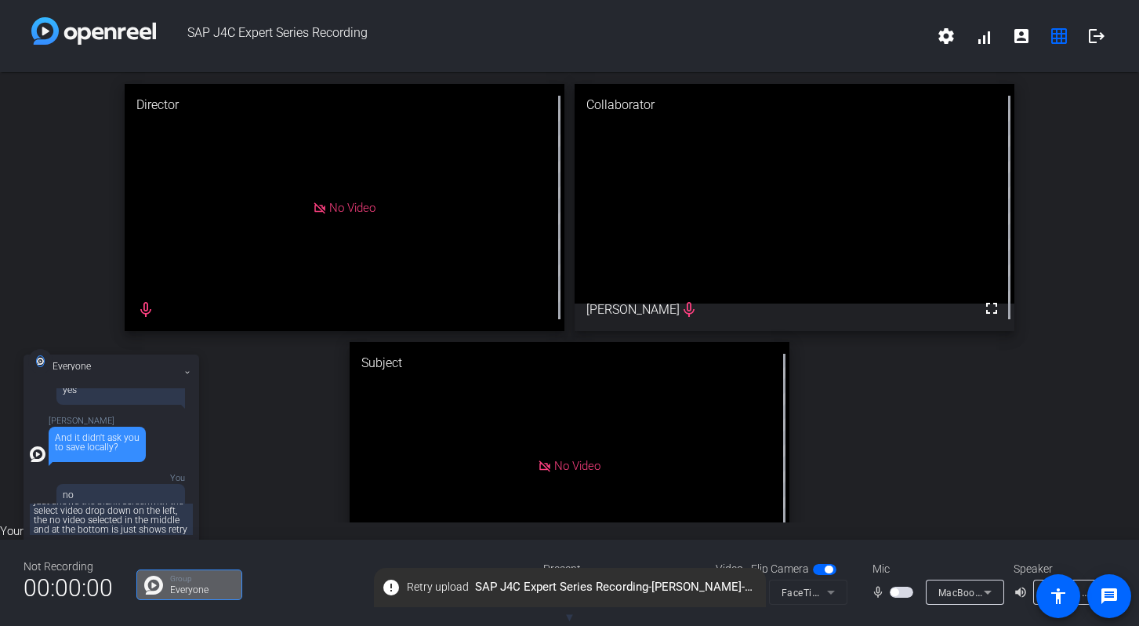
scroll to position [20, 0]
type textarea "just shows the blank screenwith the select video drop down on the left, the no …"
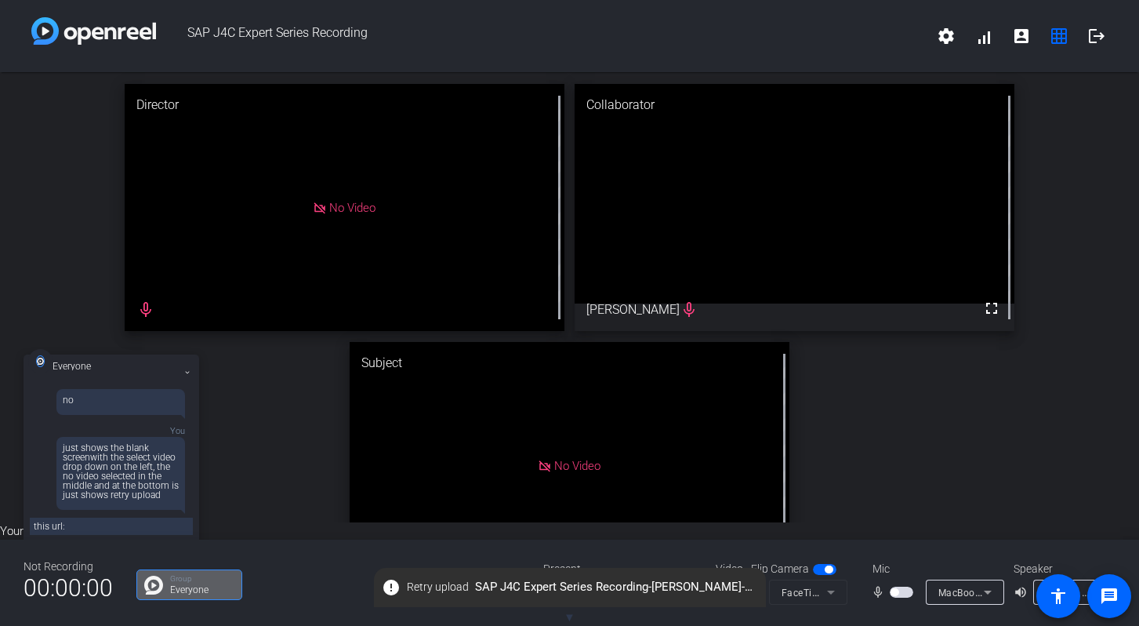
paste textarea "https://capture.openreel.com/video-retry"
type textarea "this url: https://capture.openreel.com/video-retry"
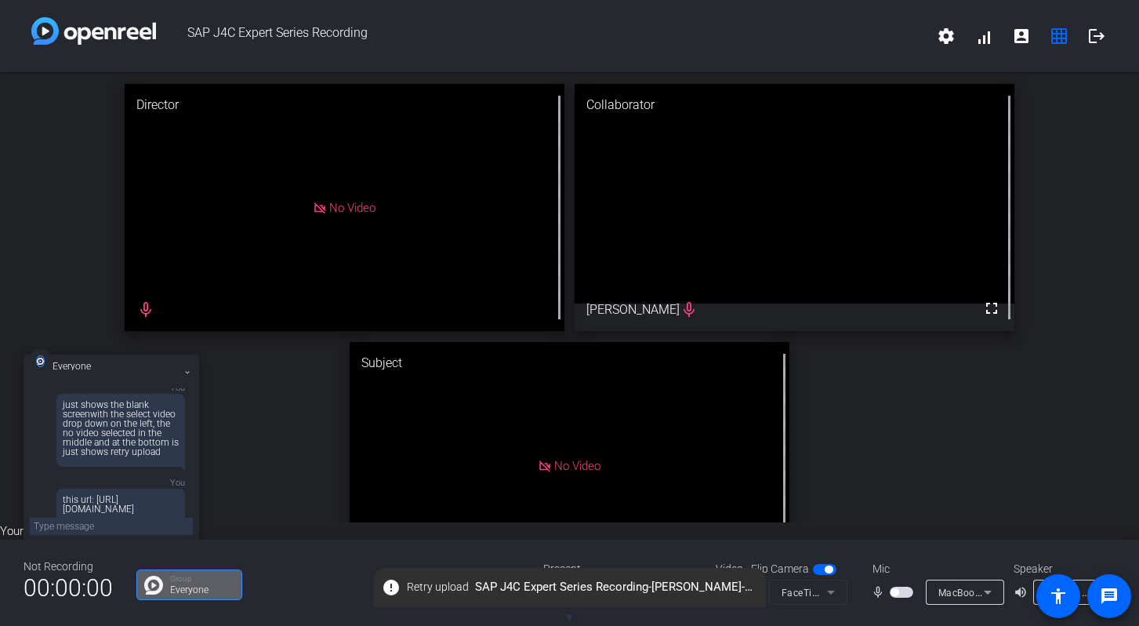
scroll to position [477, 0]
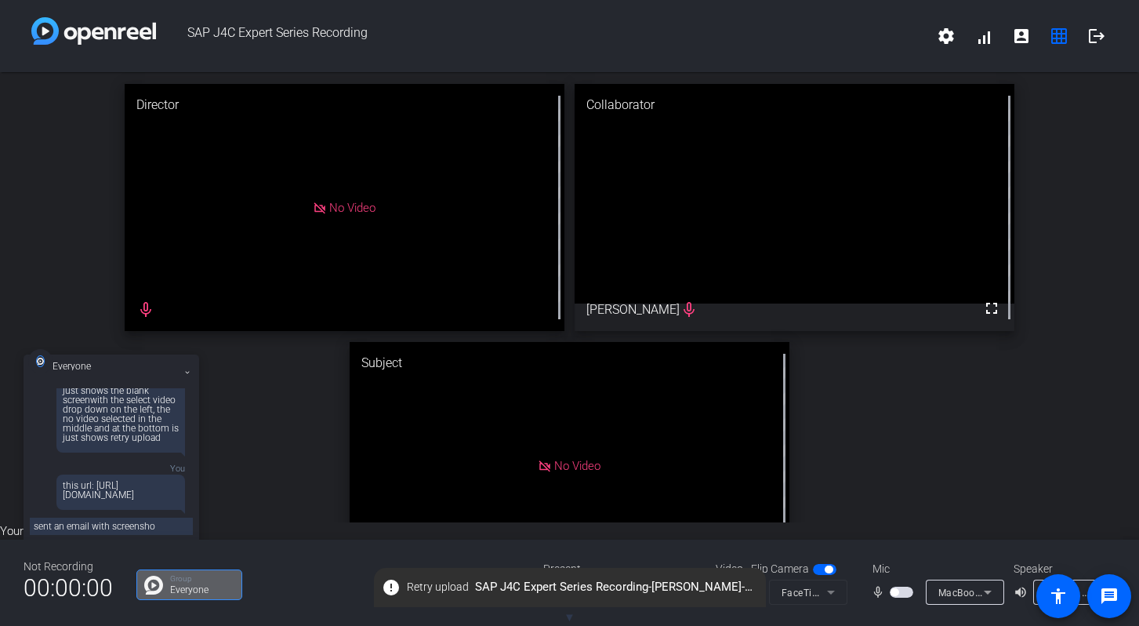
type textarea "sent an email with screenshot"
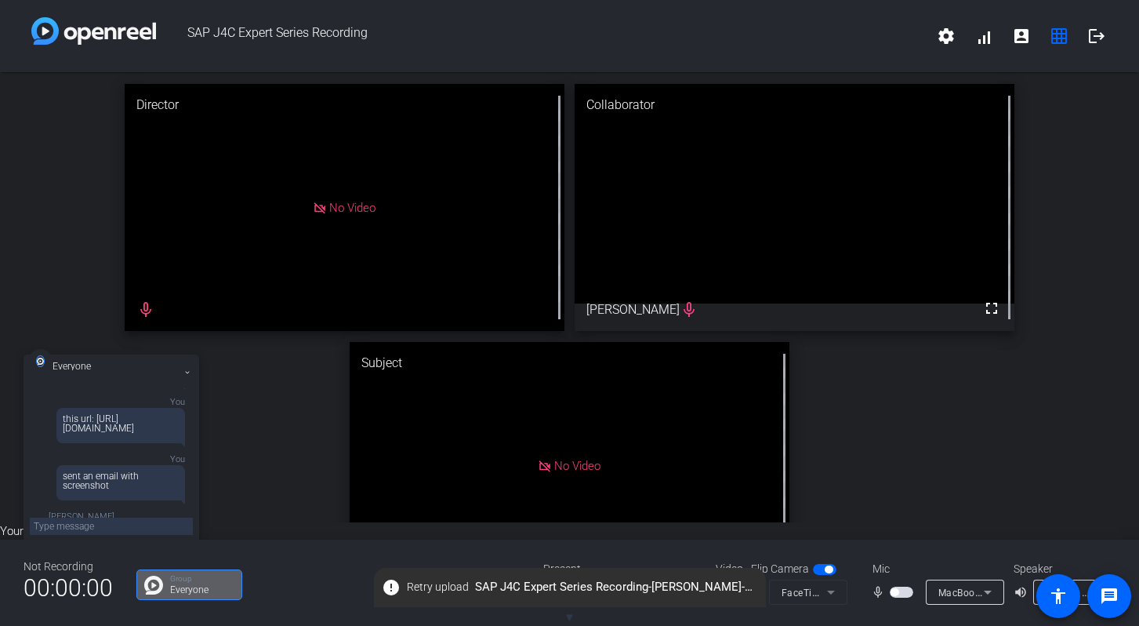
scroll to position [658, 0]
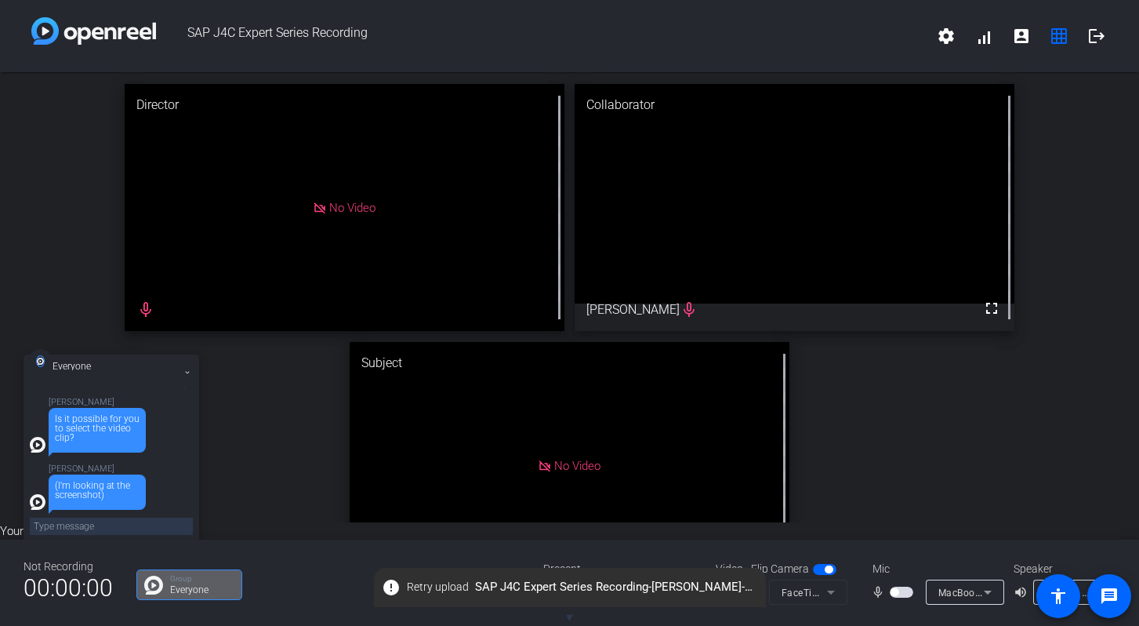
click at [102, 522] on textarea at bounding box center [111, 526] width 163 height 17
type textarea "i it supposed to download a .webm link?"
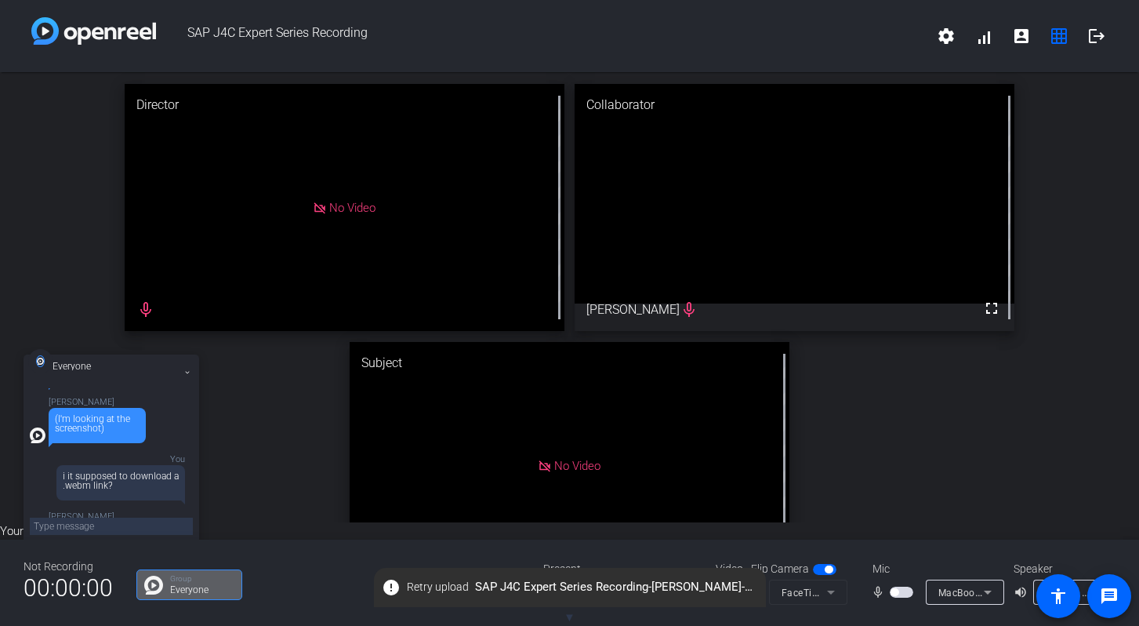
scroll to position [763, 0]
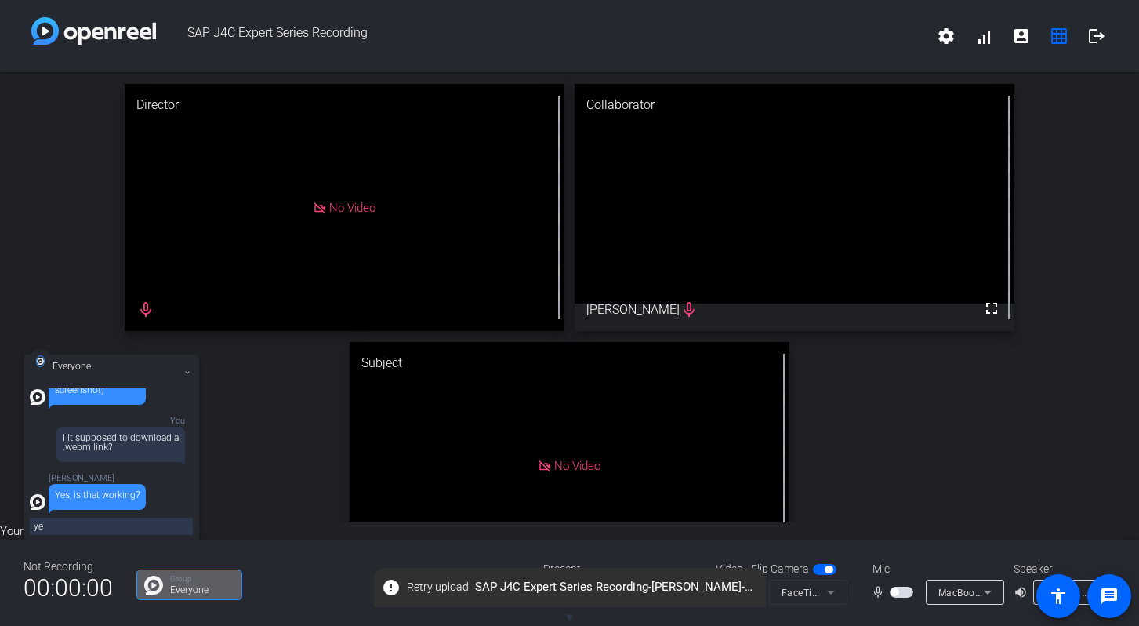
type textarea "yes"
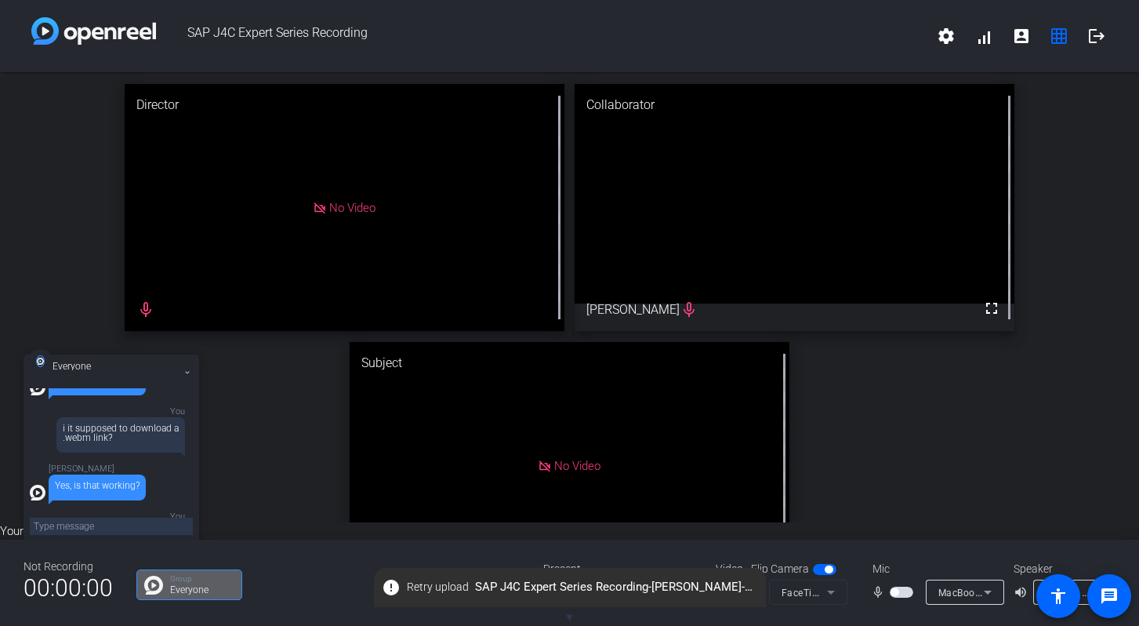
scroll to position [811, 0]
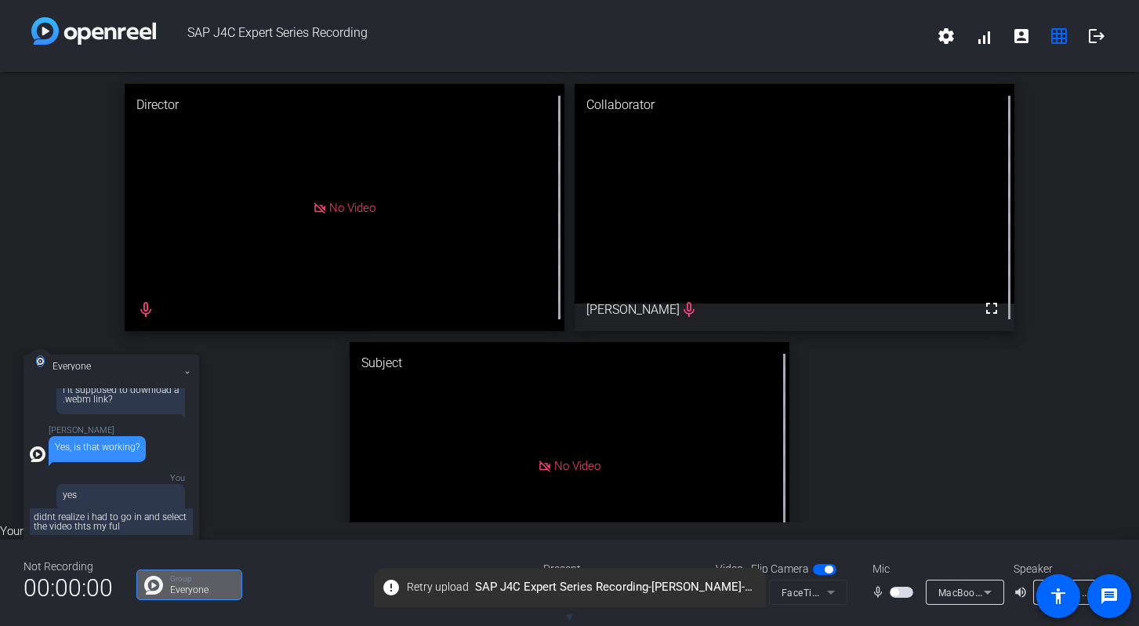
type textarea "didnt realize i had to go in and select the video thts my fult"
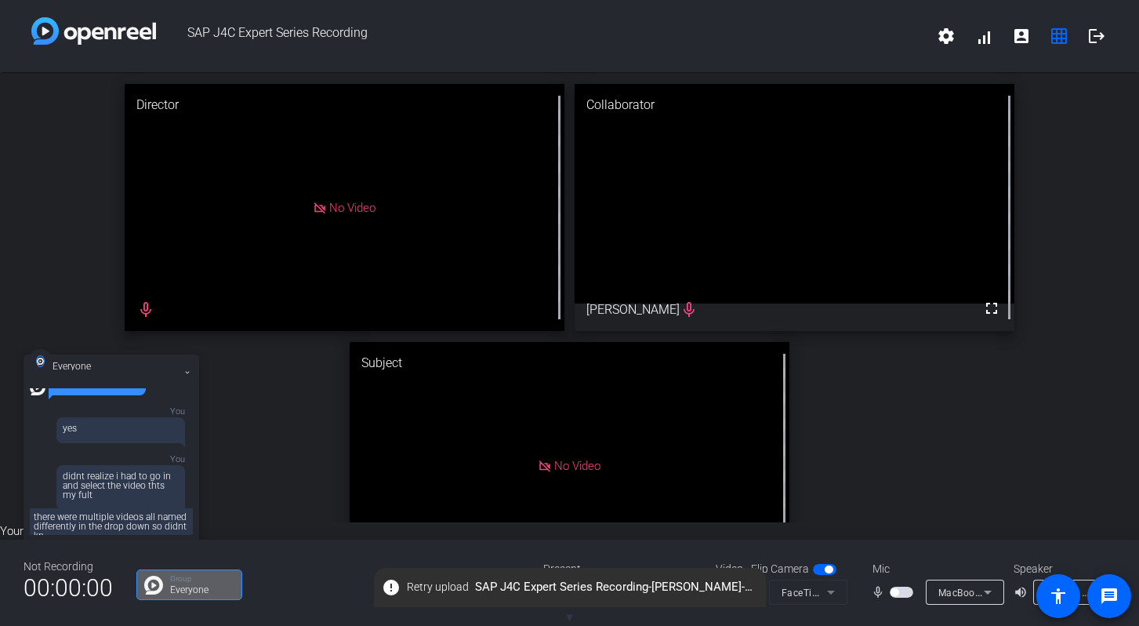
scroll to position [2, 0]
type textarea "there were multiple videos all named differently in the drop down so didnt know…"
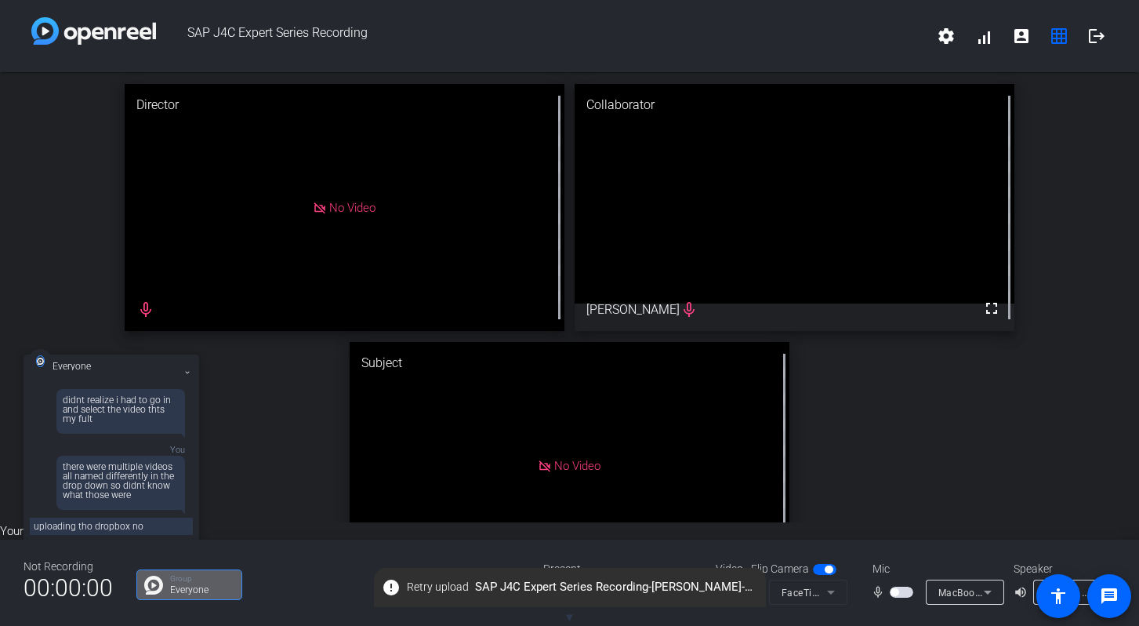
type textarea "uploading tho dropbox now"
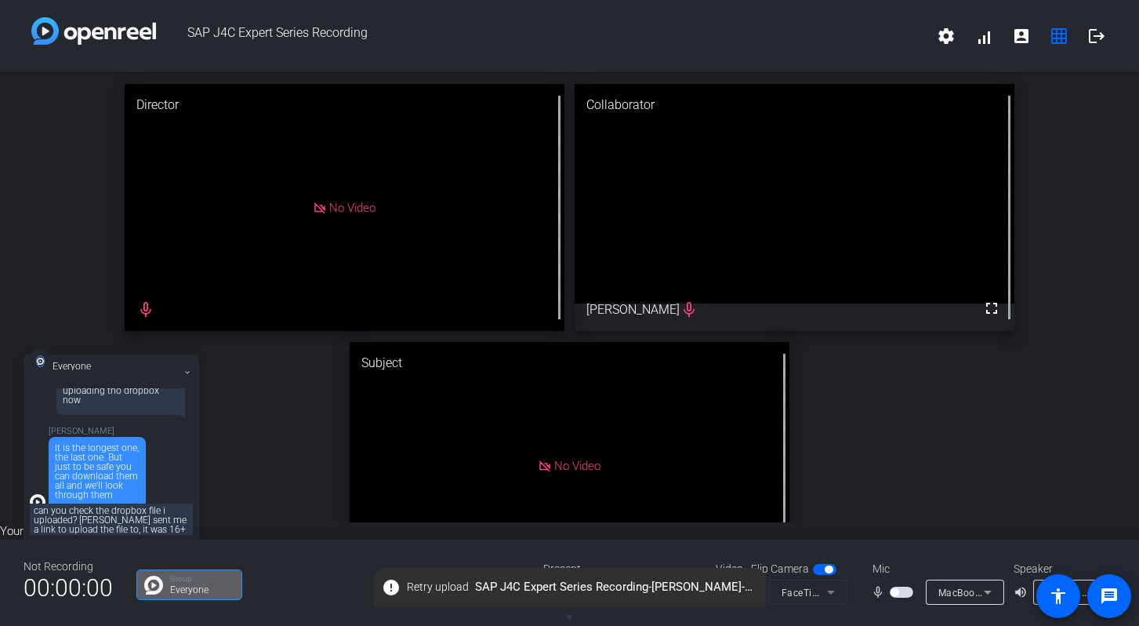
scroll to position [11, 0]
click at [150, 513] on textarea "can you check the dropbox file i uploaded? nadine sent me a link to upload the …" at bounding box center [111, 518] width 163 height 31
drag, startPoint x: 63, startPoint y: 528, endPoint x: 53, endPoint y: 528, distance: 10.2
click at [53, 528] on textarea "can you check the dropbox file i uploaded? nadine sent me a dropbox folder to u…" at bounding box center [111, 518] width 163 height 31
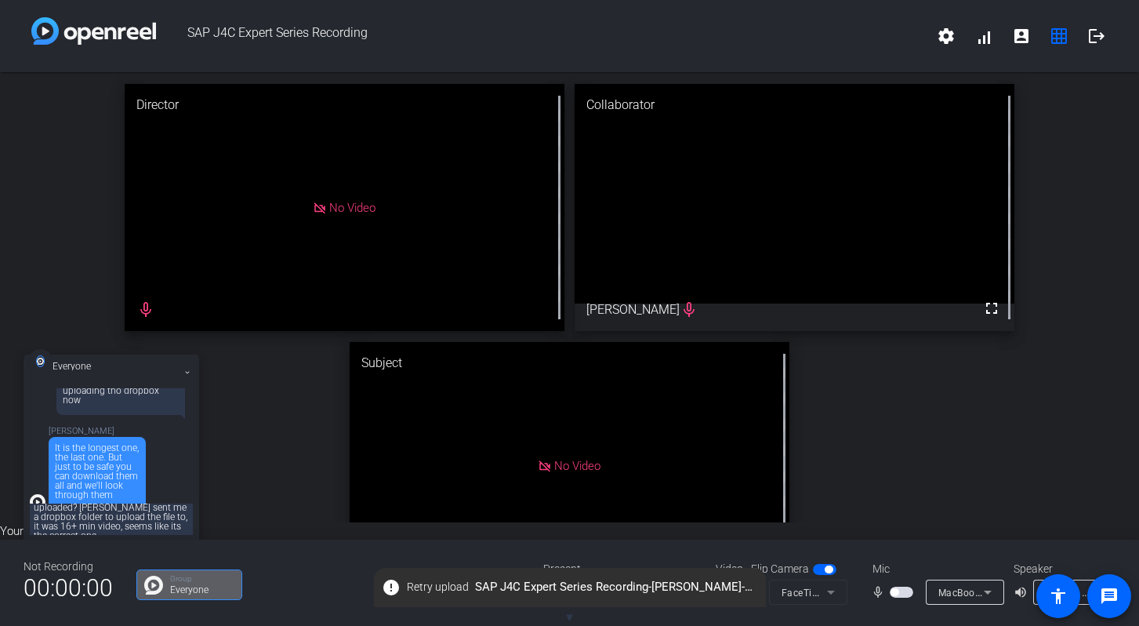
scroll to position [24, 0]
click at [129, 529] on textarea "can you check the dropbox file i uploaded? nadine sent me a dropbox folder to u…" at bounding box center [111, 518] width 163 height 31
type textarea "can you check the dropbox file i uploaded? nadine sent me a dropbox folder to u…"
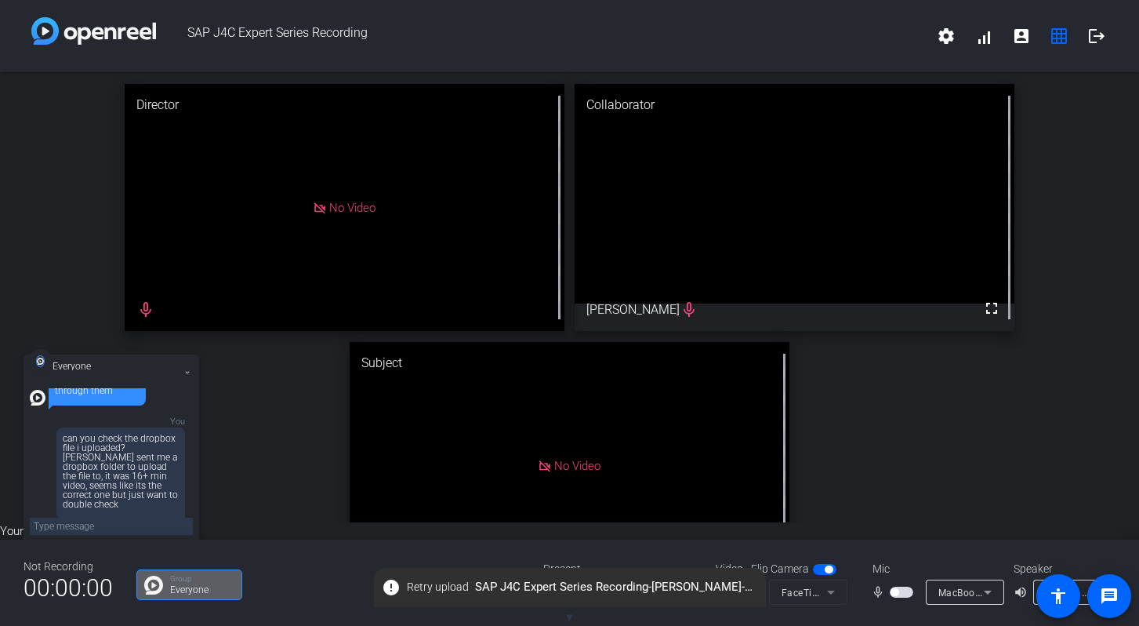
scroll to position [1267, 0]
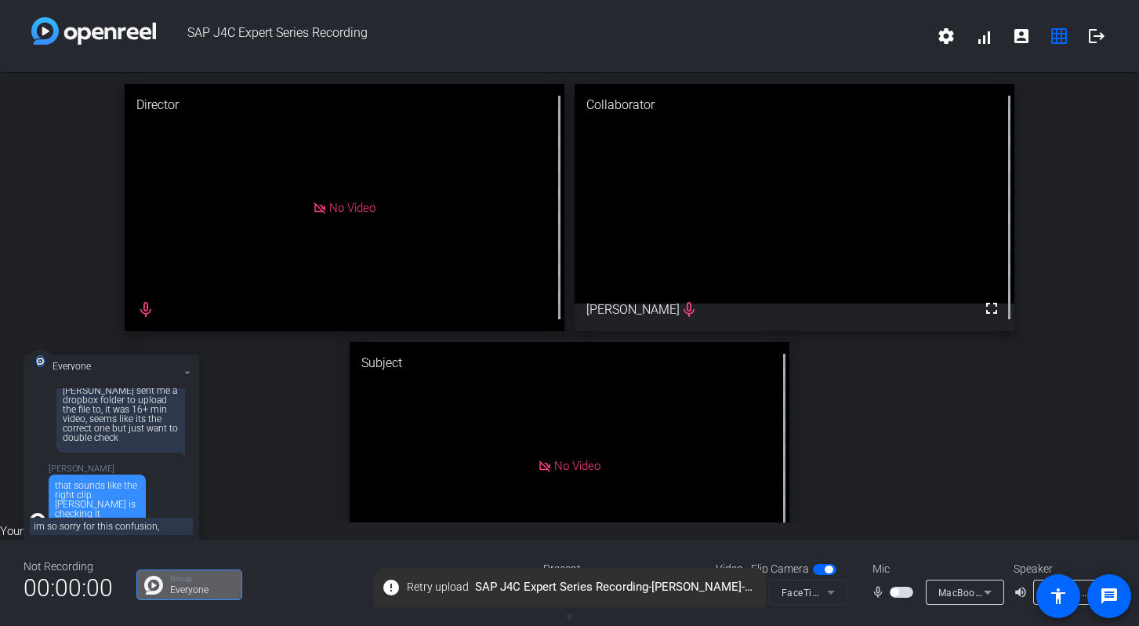
click at [98, 526] on textarea "im so sorry for this confusion," at bounding box center [111, 526] width 163 height 17
click at [183, 528] on textarea "im so sorry for all this confusion," at bounding box center [111, 526] width 163 height 17
type textarea "im so sorry for all this confusion on my end"
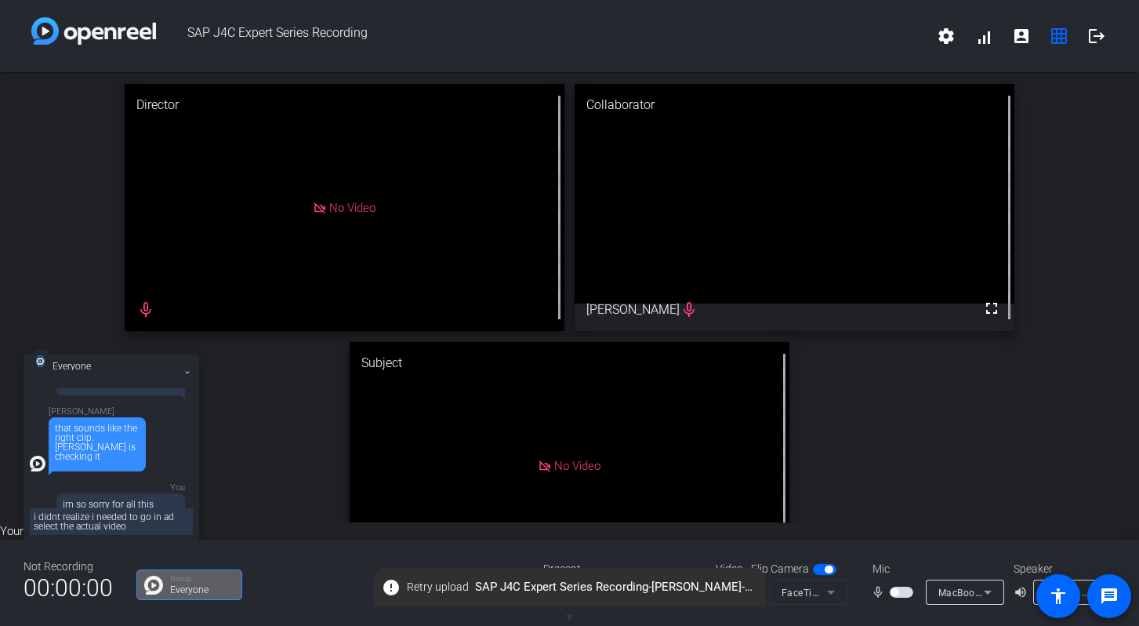
click at [150, 522] on textarea "i didnt realize i needed to go in ad select the actual video" at bounding box center [111, 521] width 163 height 27
type textarea "i didnt realize i needed to go in ad select the actual video from the drop down…"
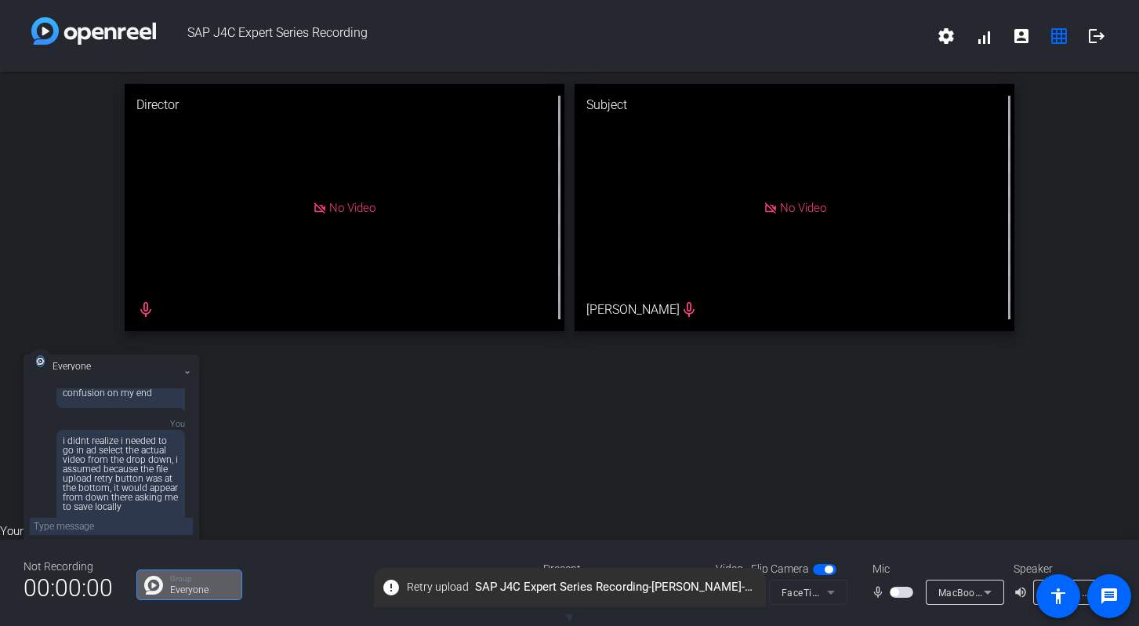
scroll to position [1581, 0]
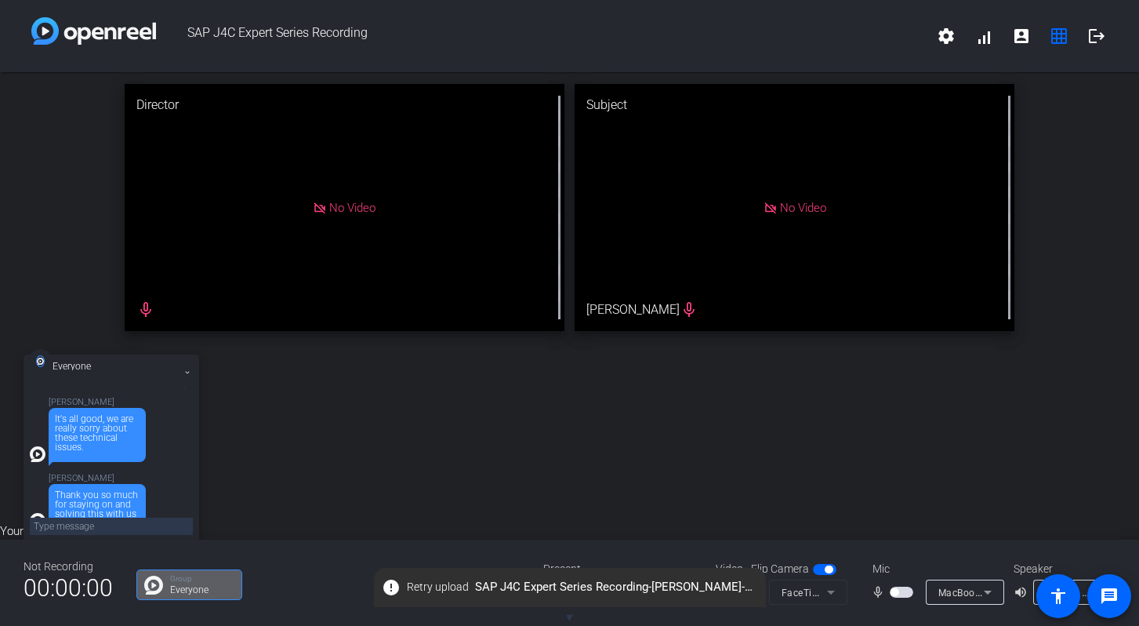
click at [119, 520] on textarea at bounding box center [111, 526] width 163 height 17
type textarea "no worries thanks for being so helpful!"
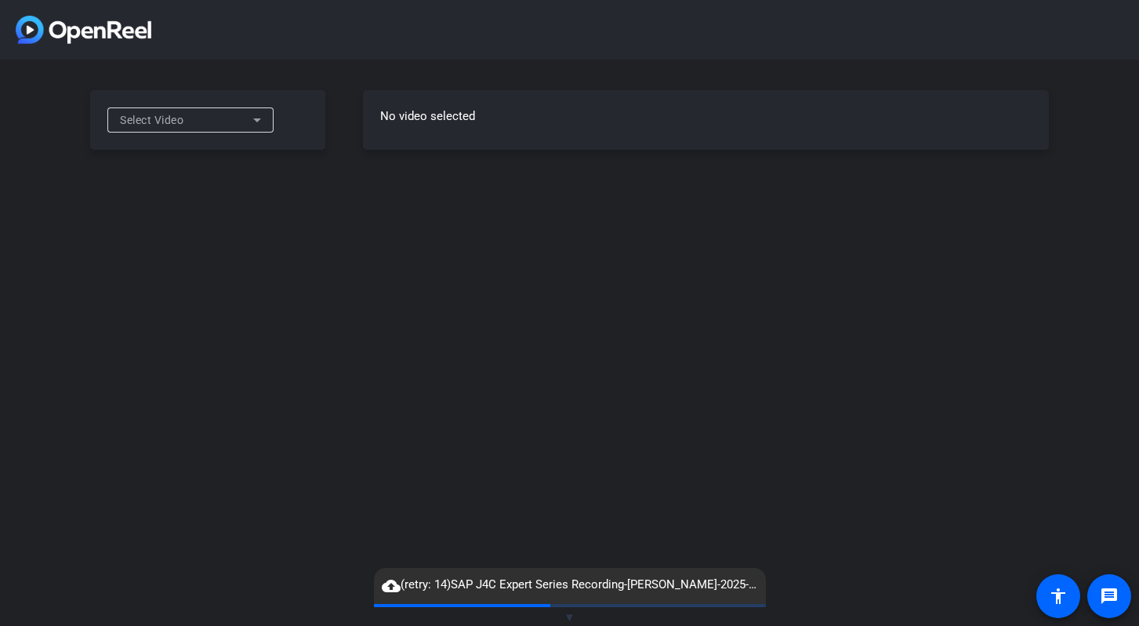
click at [395, 582] on mat-icon "cloud_upload" at bounding box center [391, 585] width 19 height 19
click at [259, 103] on div "Select Video" at bounding box center [207, 120] width 235 height 60
click at [256, 117] on icon at bounding box center [257, 120] width 19 height 19
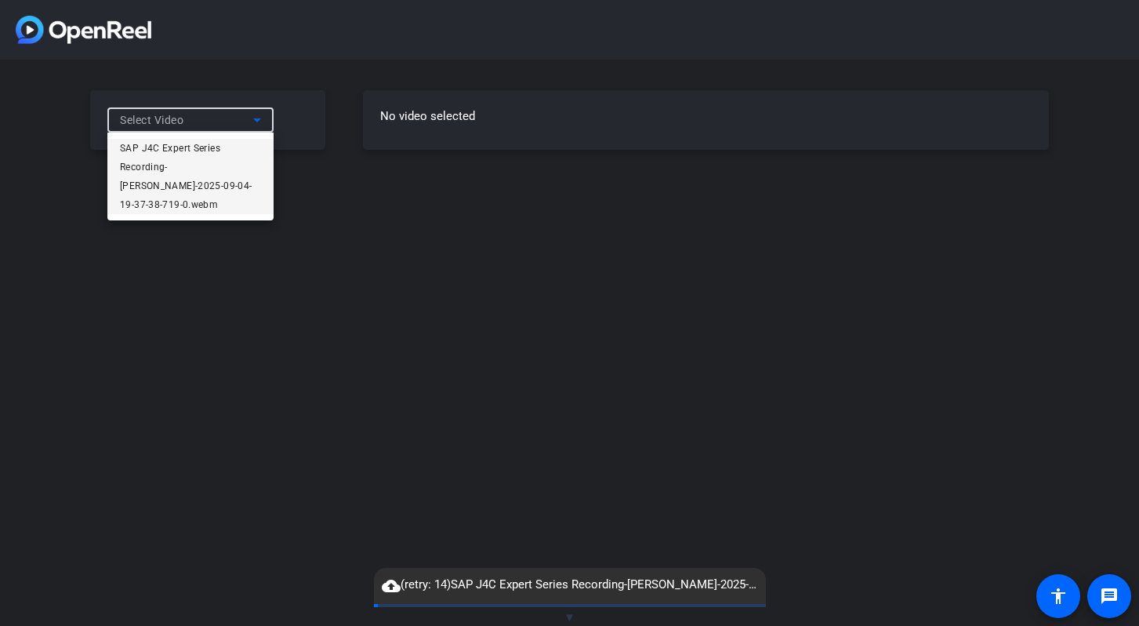
click at [191, 186] on span "SAP J4C Expert Series Recording-[PERSON_NAME]-2025-09-04-19-37-38-719-0.webm" at bounding box center [190, 176] width 141 height 75
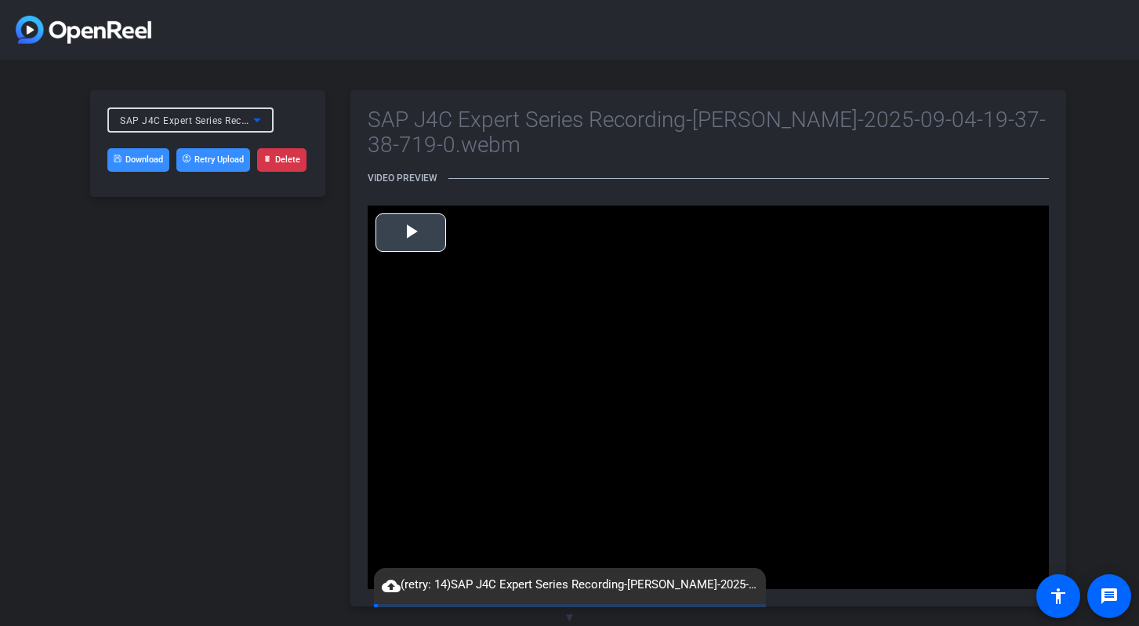
click at [411, 232] on span "Video Player" at bounding box center [411, 232] width 0 height 0
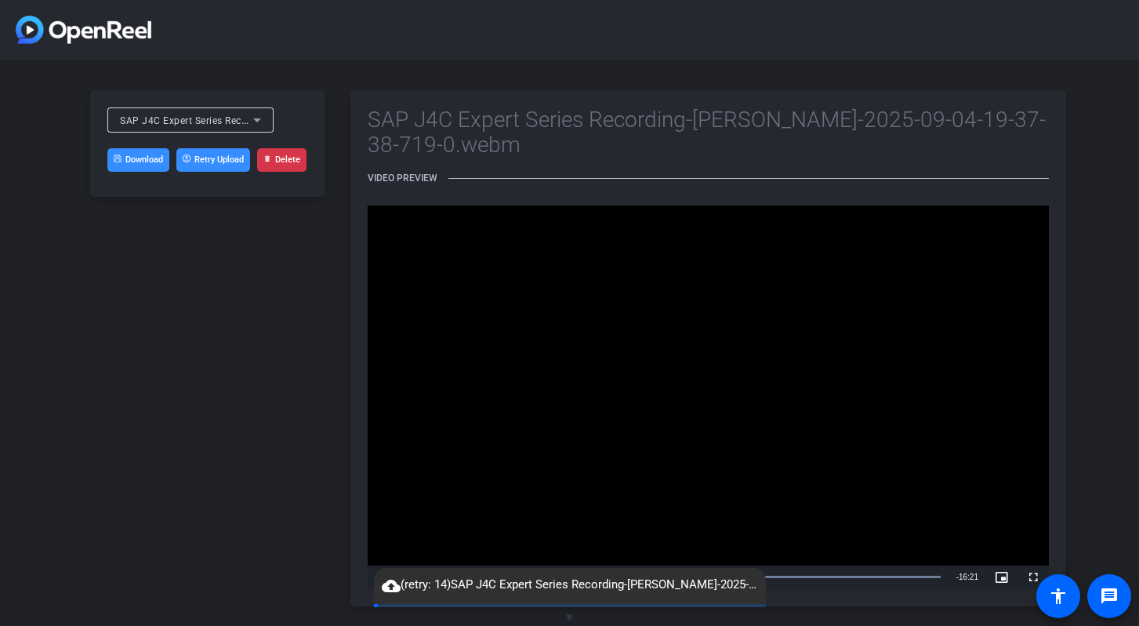
click at [236, 127] on div "SAP J4C Expert Series Recording-[PERSON_NAME]-2025-09-04-19-37-38-719-0.webm" at bounding box center [186, 121] width 133 height 20
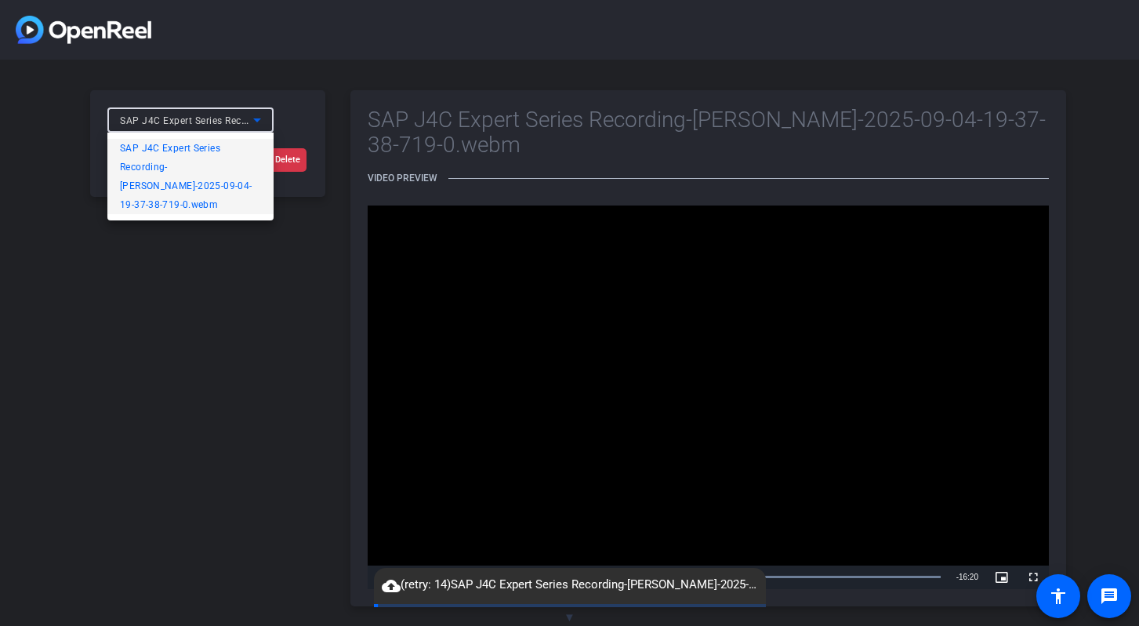
click at [178, 146] on span "SAP J4C Expert Series Recording-[PERSON_NAME]-2025-09-04-19-37-38-719-0.webm" at bounding box center [190, 176] width 141 height 75
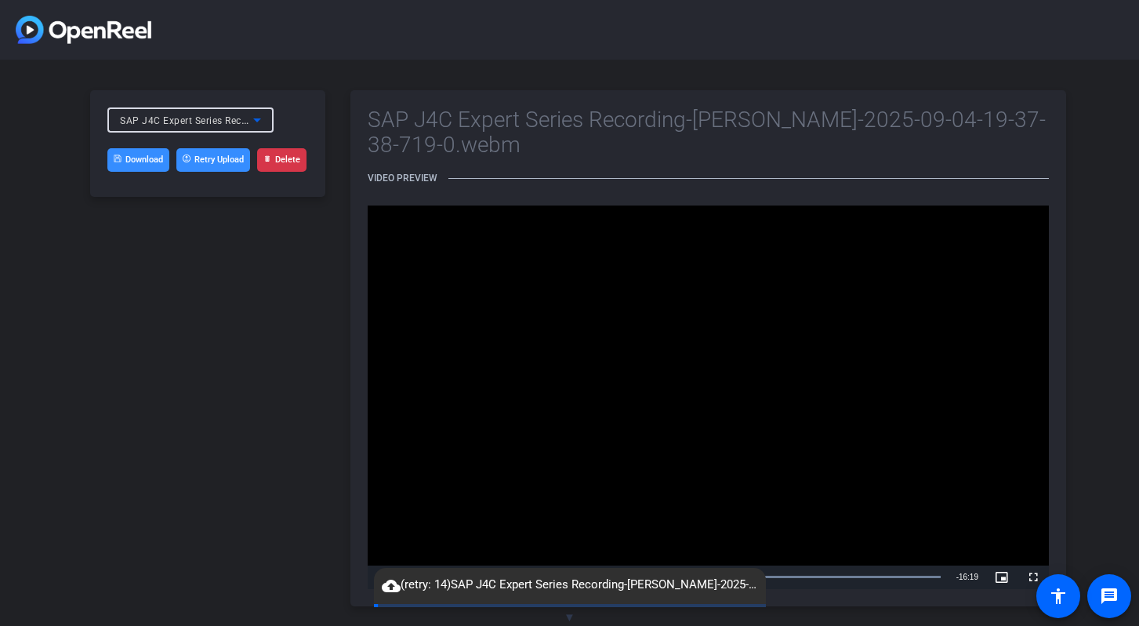
click at [511, 395] on video "Video Player" at bounding box center [708, 396] width 681 height 383
click at [255, 119] on icon at bounding box center [257, 120] width 8 height 4
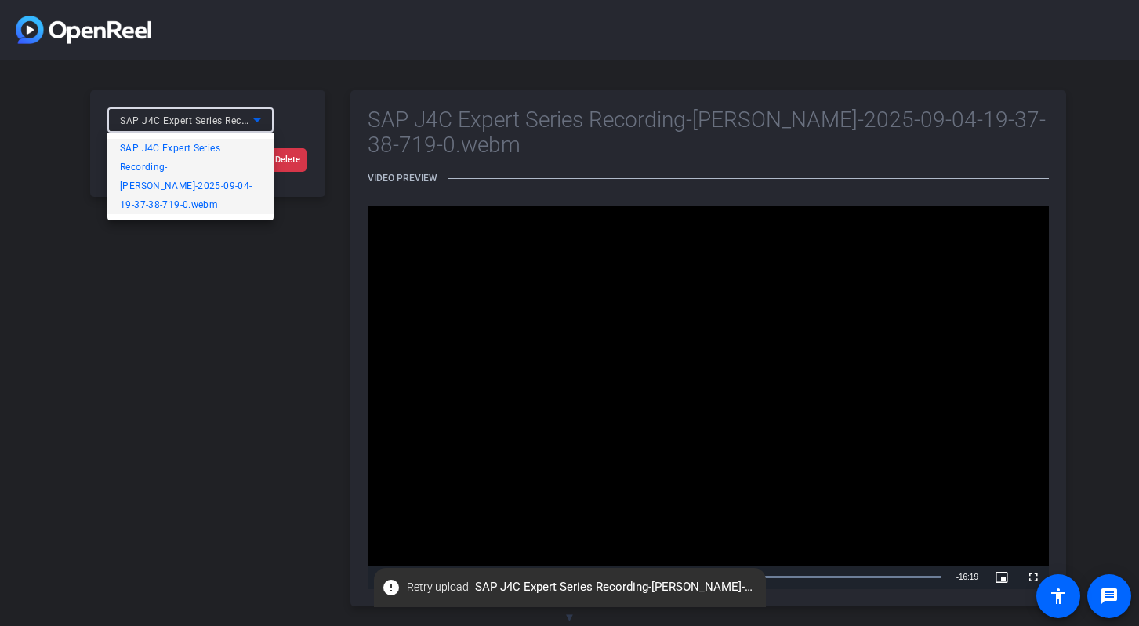
click at [206, 182] on span "SAP J4C Expert Series Recording-[PERSON_NAME]-2025-09-04-19-37-38-719-0.webm" at bounding box center [190, 176] width 141 height 75
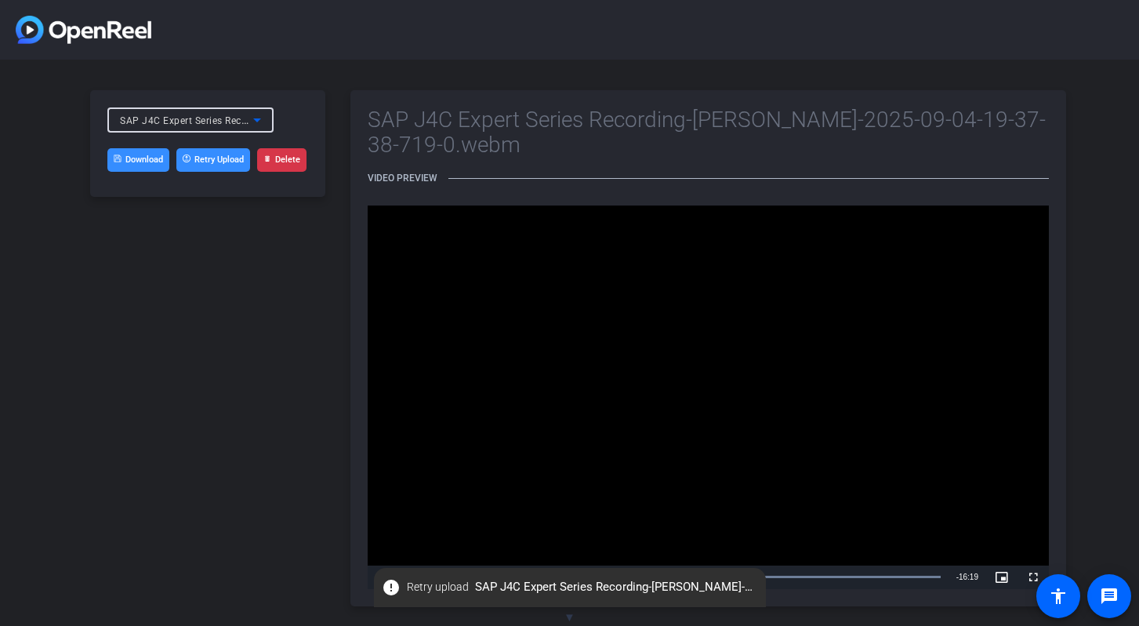
click at [197, 120] on span "SAP J4C Expert Series Recording-[PERSON_NAME]-2025-09-04-19-37-38-719-0.webm" at bounding box center [314, 120] width 388 height 13
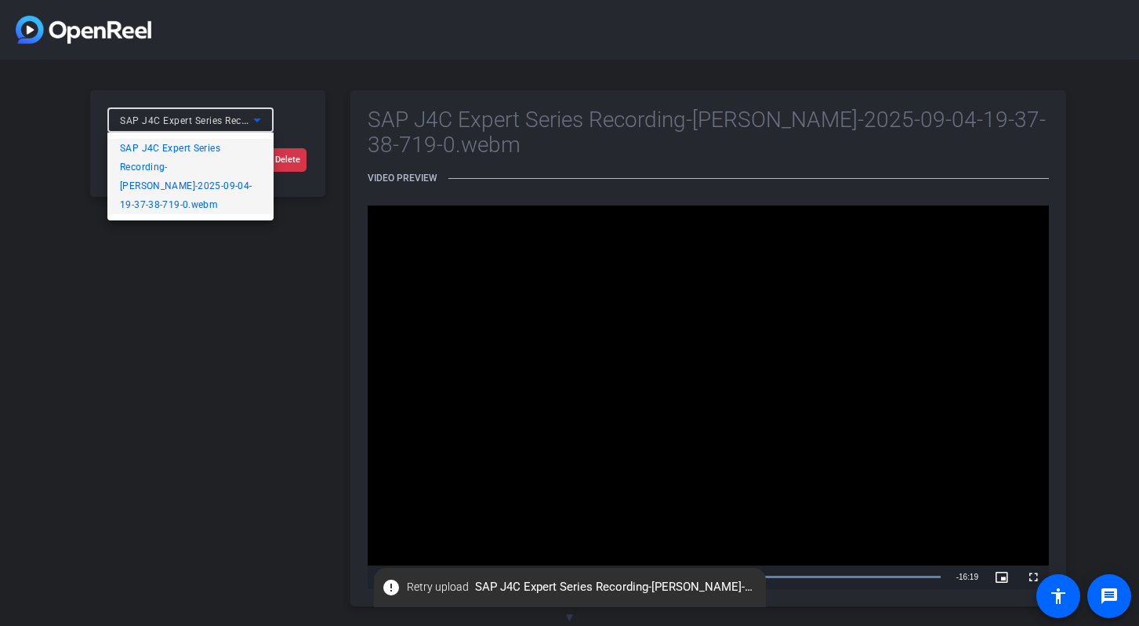
click at [132, 173] on span "SAP J4C Expert Series Recording-[PERSON_NAME]-2025-09-04-19-37-38-719-0.webm" at bounding box center [190, 176] width 141 height 75
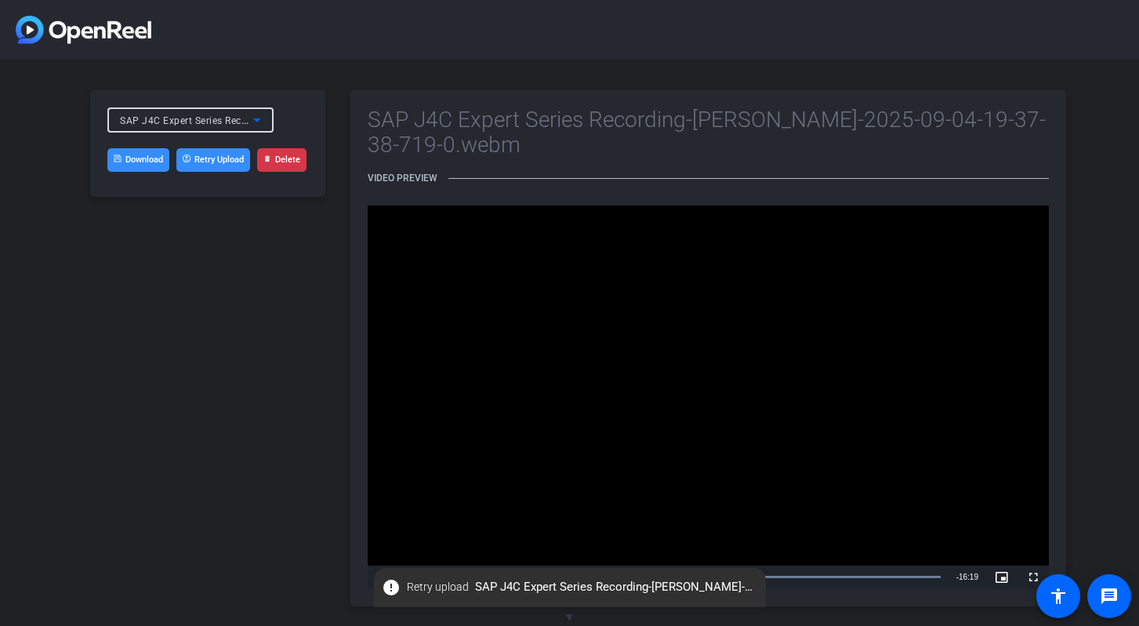
click at [183, 127] on div "SAP J4C Expert Series Recording-[PERSON_NAME]-2025-09-04-19-37-38-719-0.webm" at bounding box center [186, 121] width 133 height 20
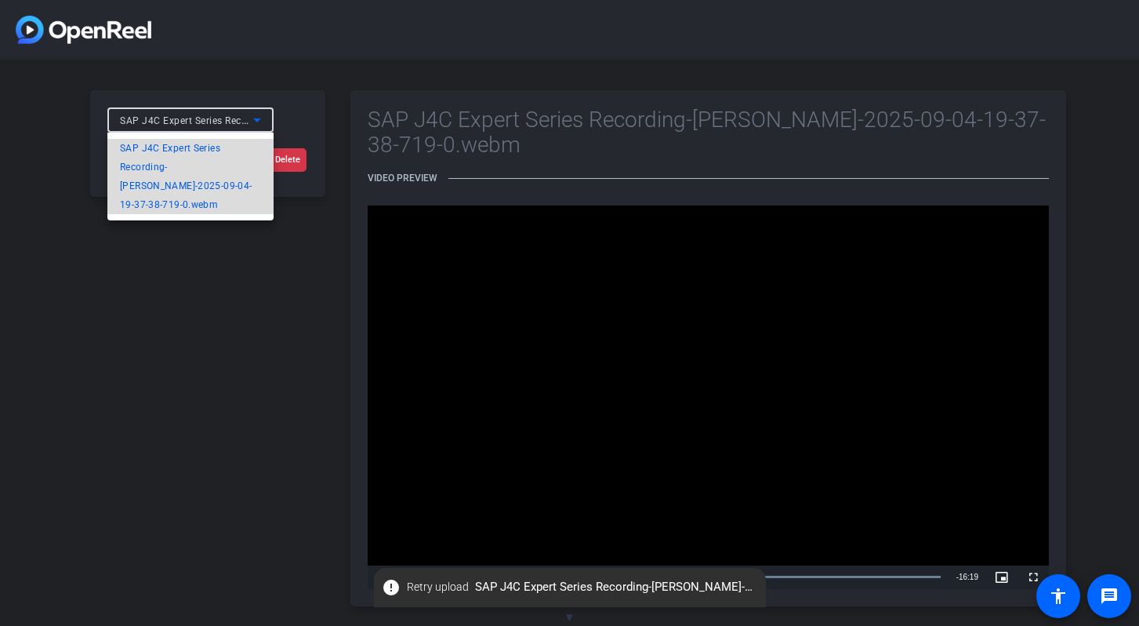
click at [165, 205] on span "SAP J4C Expert Series Recording-[PERSON_NAME]-2025-09-04-19-37-38-719-0.webm" at bounding box center [190, 176] width 141 height 75
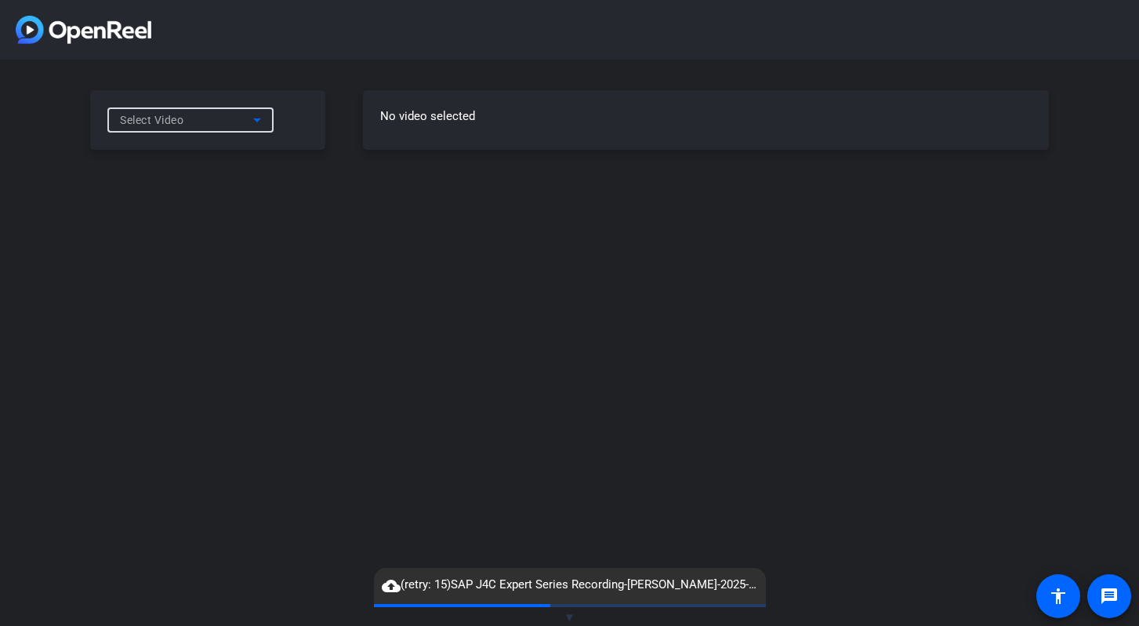
click at [262, 119] on icon at bounding box center [257, 120] width 19 height 19
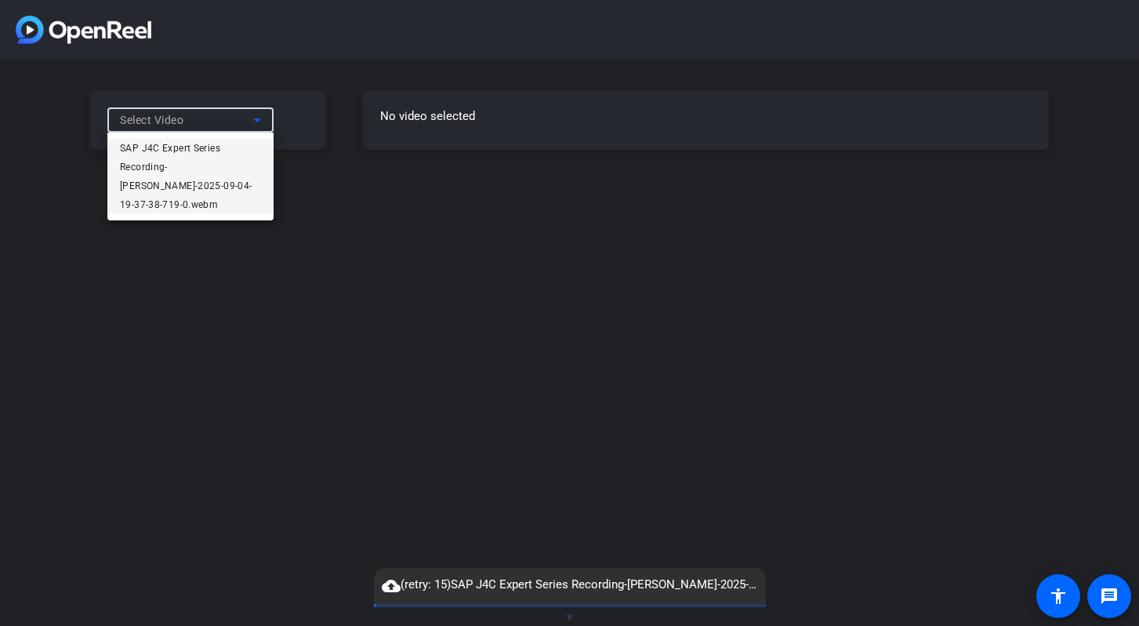
click at [180, 200] on span "SAP J4C Expert Series Recording-[PERSON_NAME]-2025-09-04-19-37-38-719-0.webm" at bounding box center [190, 176] width 141 height 75
